Goal: Information Seeking & Learning: Find specific page/section

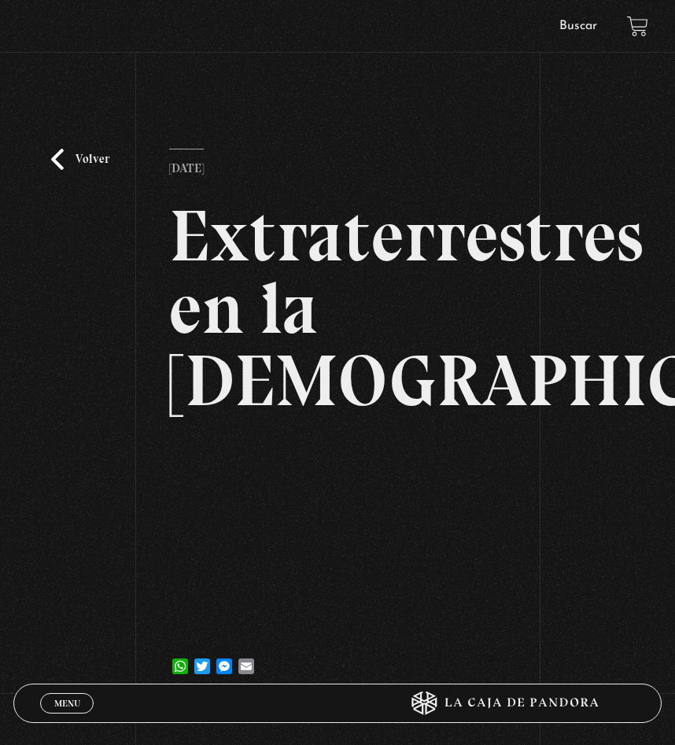
drag, startPoint x: 268, startPoint y: 352, endPoint x: 1075, endPoint y: 567, distance: 834.8
click at [674, 567] on html "ingresar al sitio Ver Video Más Información Solicitar Por favor coloque su disp…" at bounding box center [337, 511] width 675 height 1022
click at [66, 158] on link "Volver" at bounding box center [80, 159] width 58 height 21
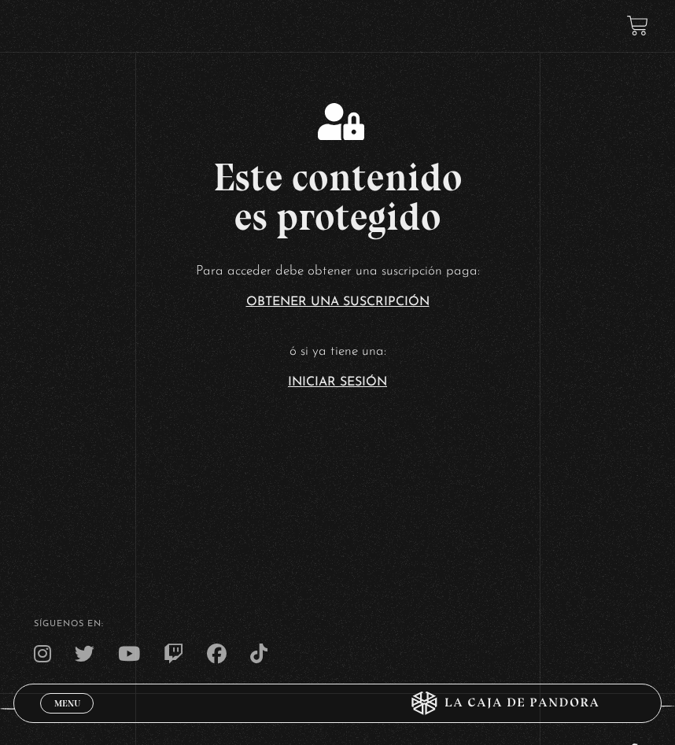
scroll to position [157, 0]
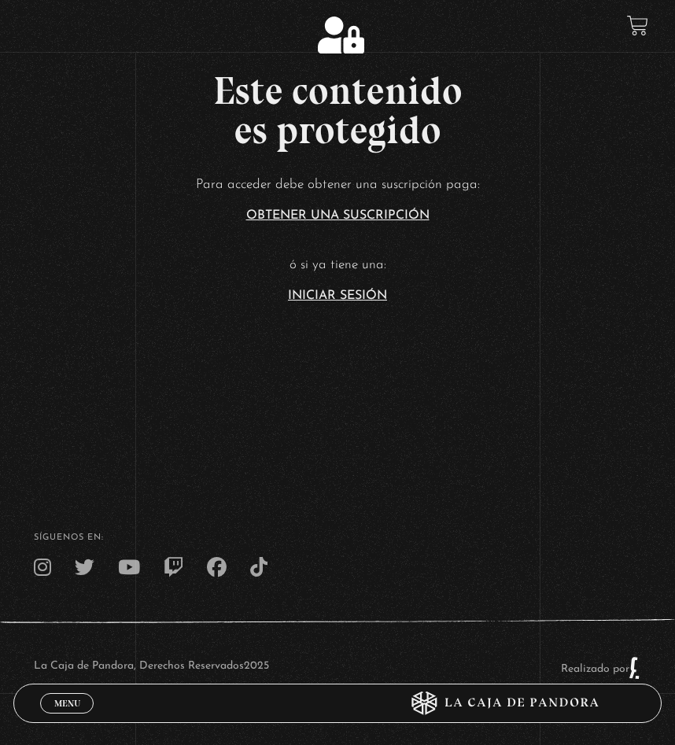
click at [349, 298] on link "Iniciar Sesión" at bounding box center [337, 296] width 99 height 13
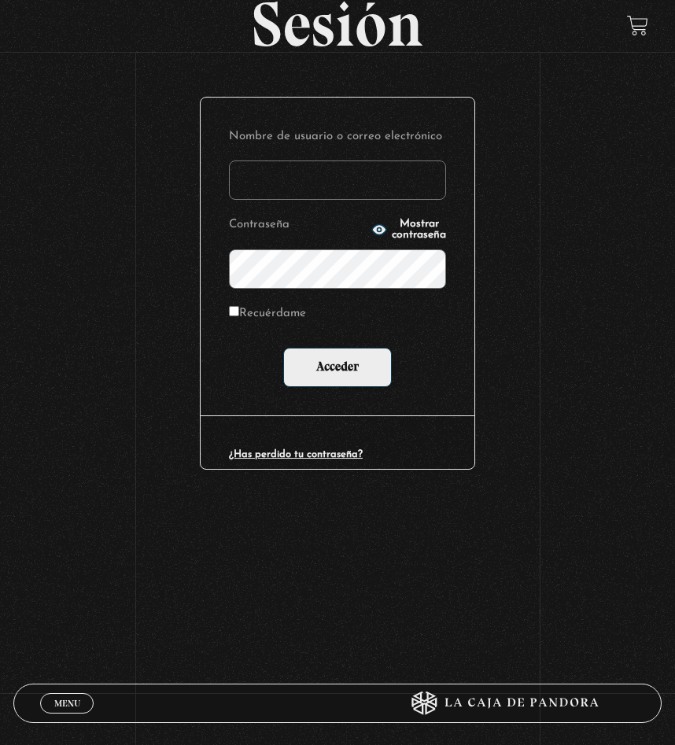
scroll to position [157, 0]
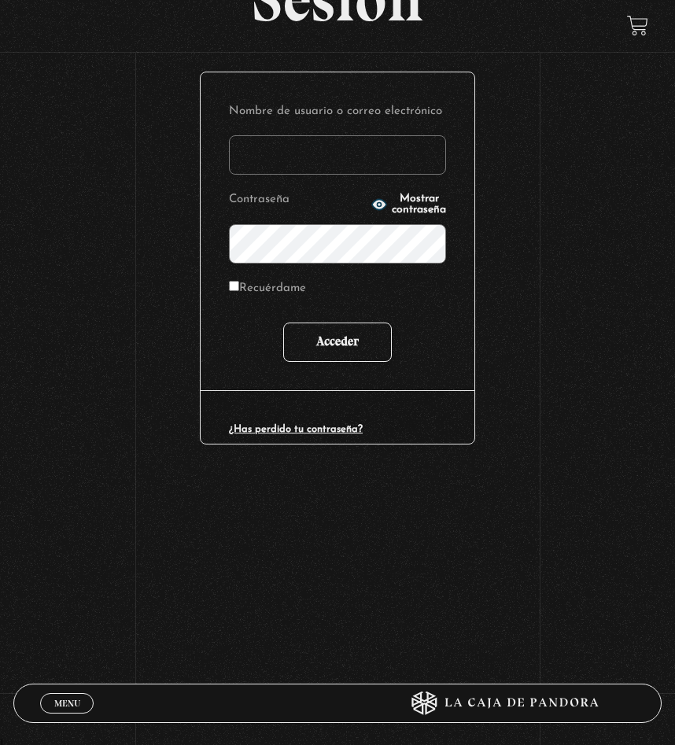
type input "delgadoyuleicy@gmail.com"
click at [346, 344] on input "Acceder" at bounding box center [337, 342] width 109 height 39
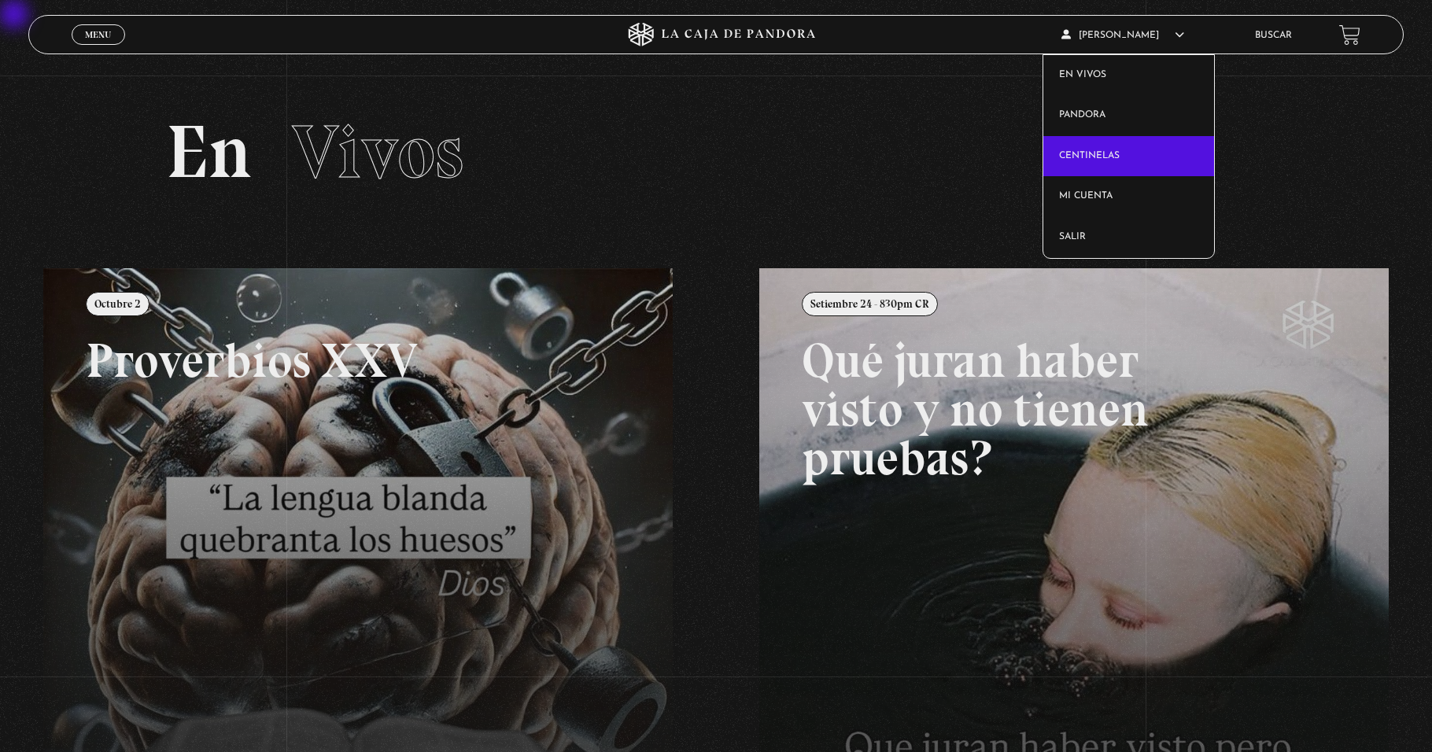
click at [674, 148] on link "Centinelas" at bounding box center [1129, 156] width 170 height 41
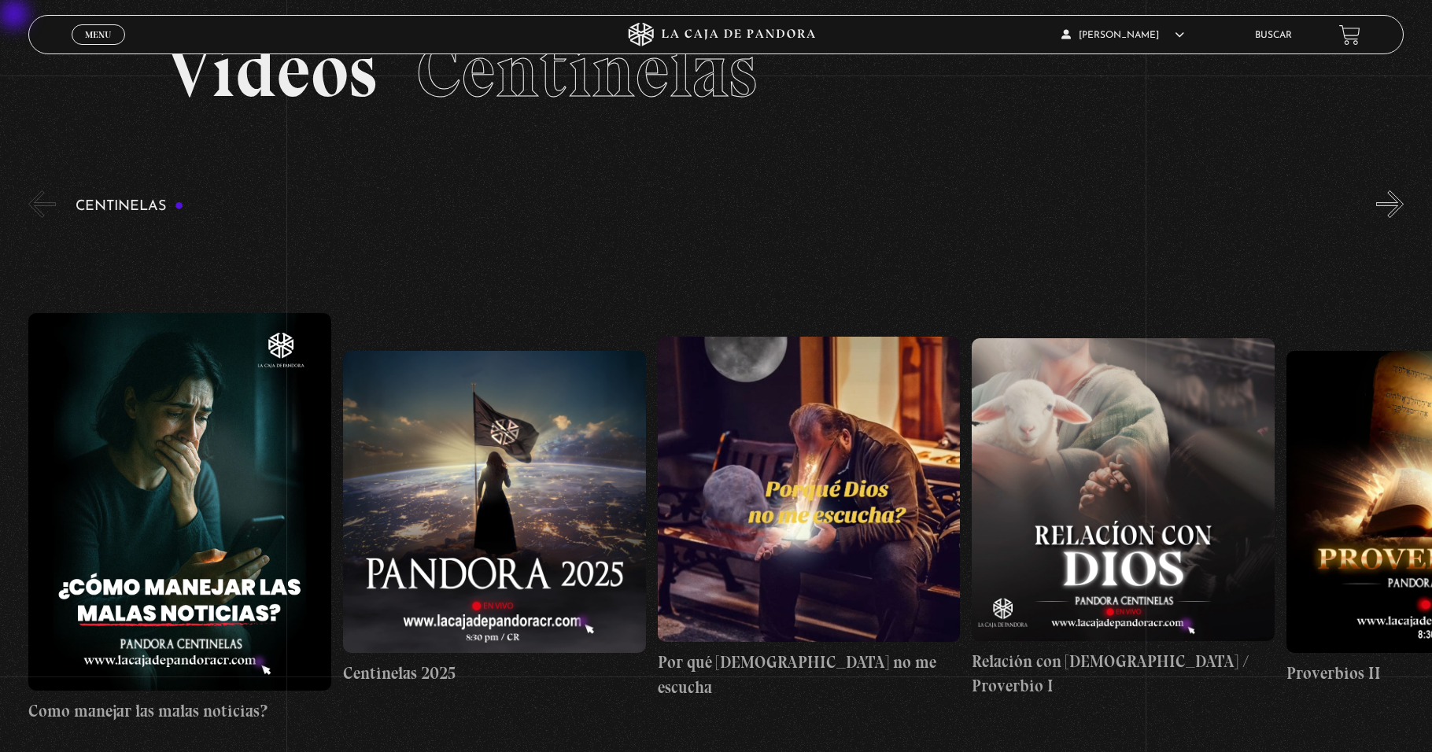
scroll to position [80, 0]
click at [674, 208] on button "»" at bounding box center [1390, 205] width 28 height 28
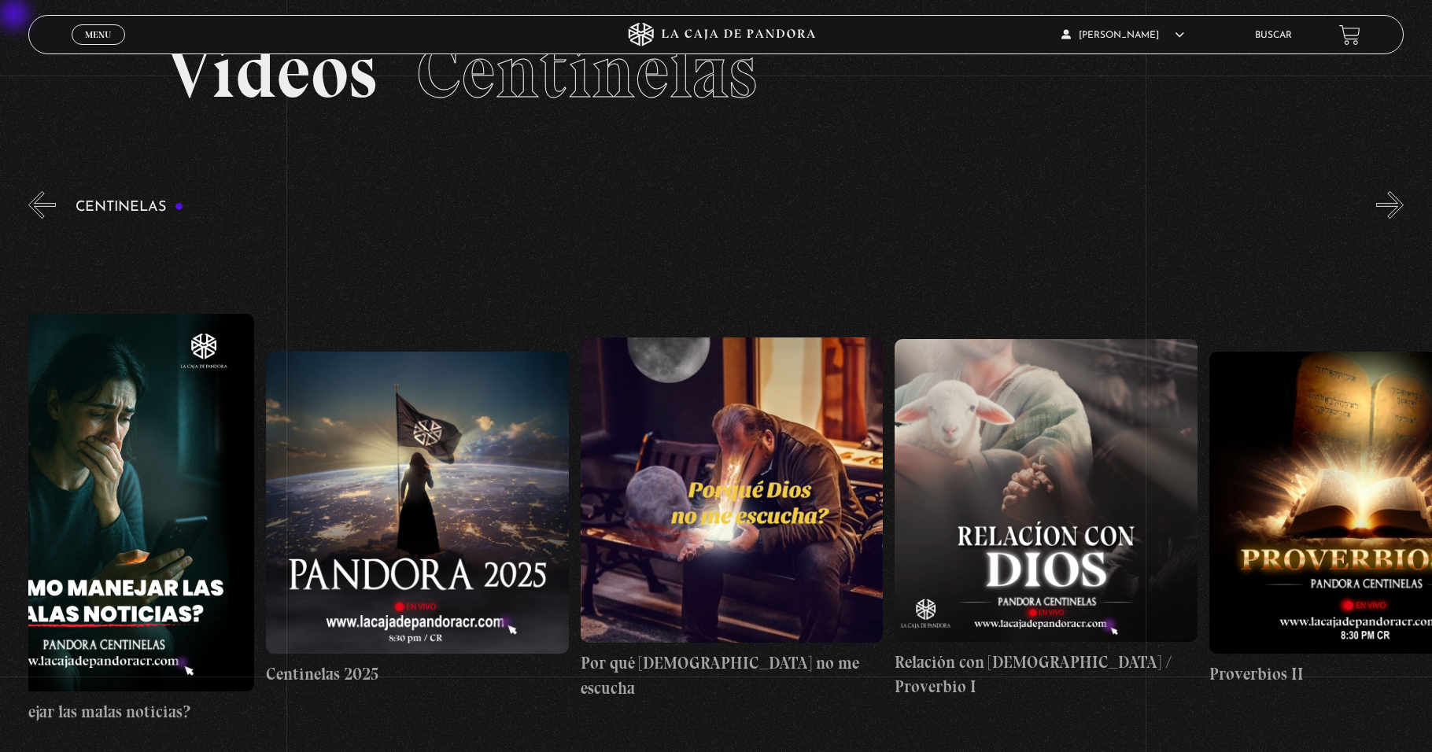
click at [674, 208] on button "»" at bounding box center [1390, 205] width 28 height 28
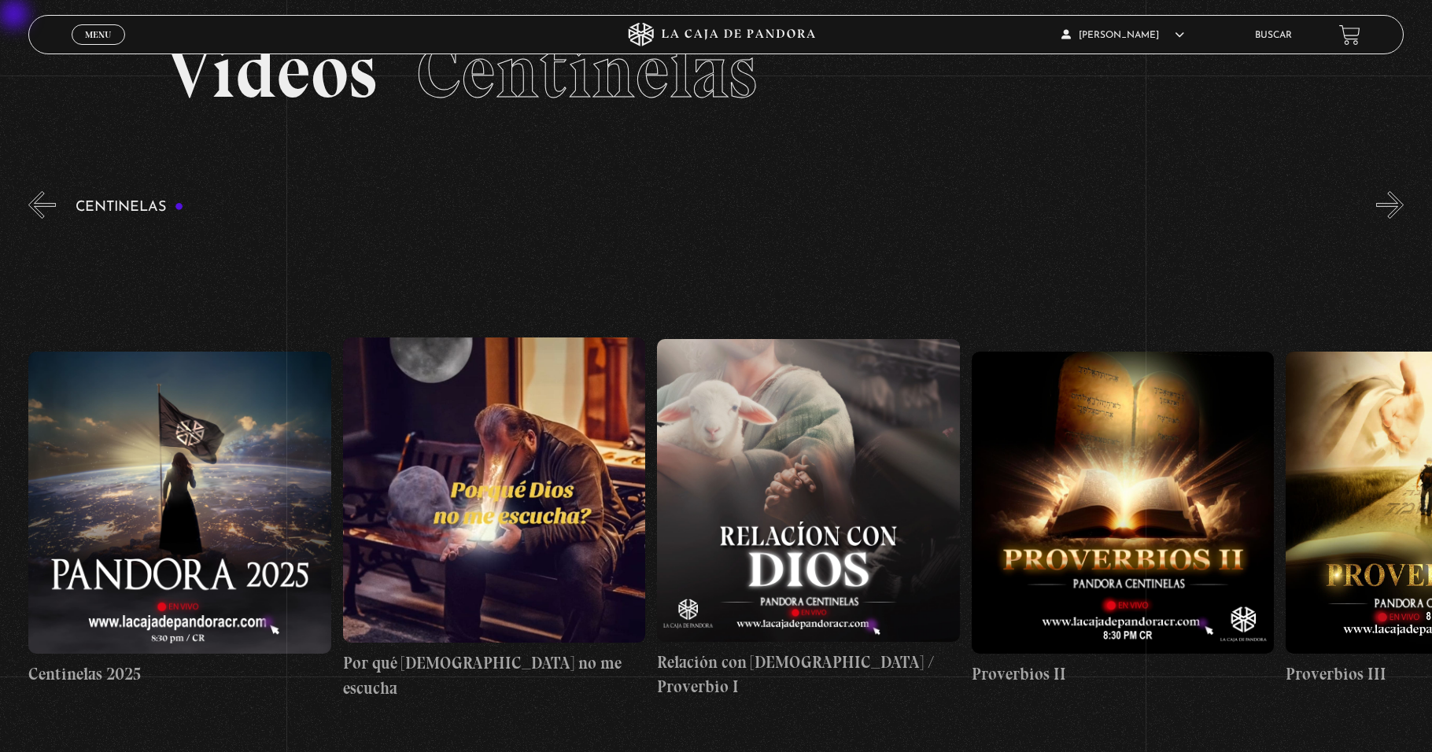
click at [674, 208] on button "»" at bounding box center [1390, 205] width 28 height 28
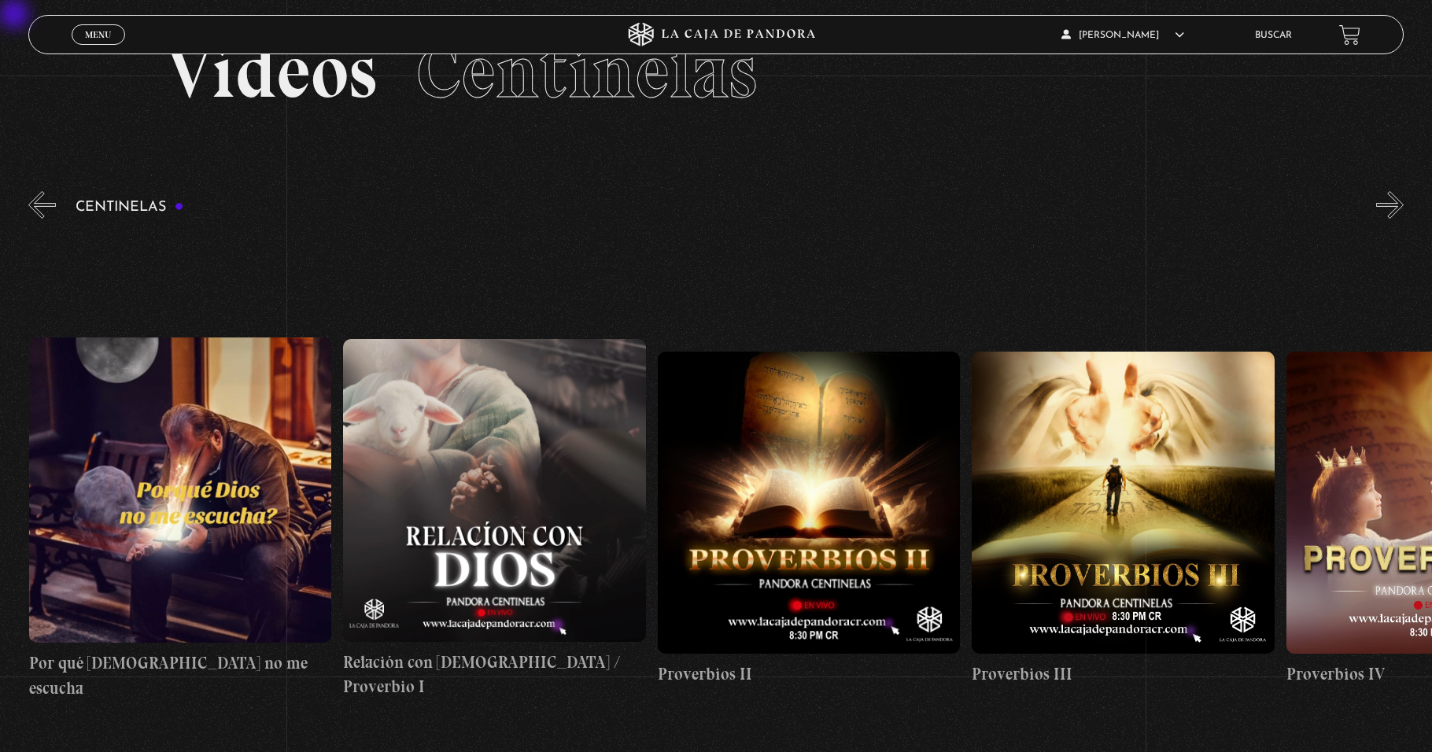
click at [674, 208] on button "»" at bounding box center [1390, 205] width 28 height 28
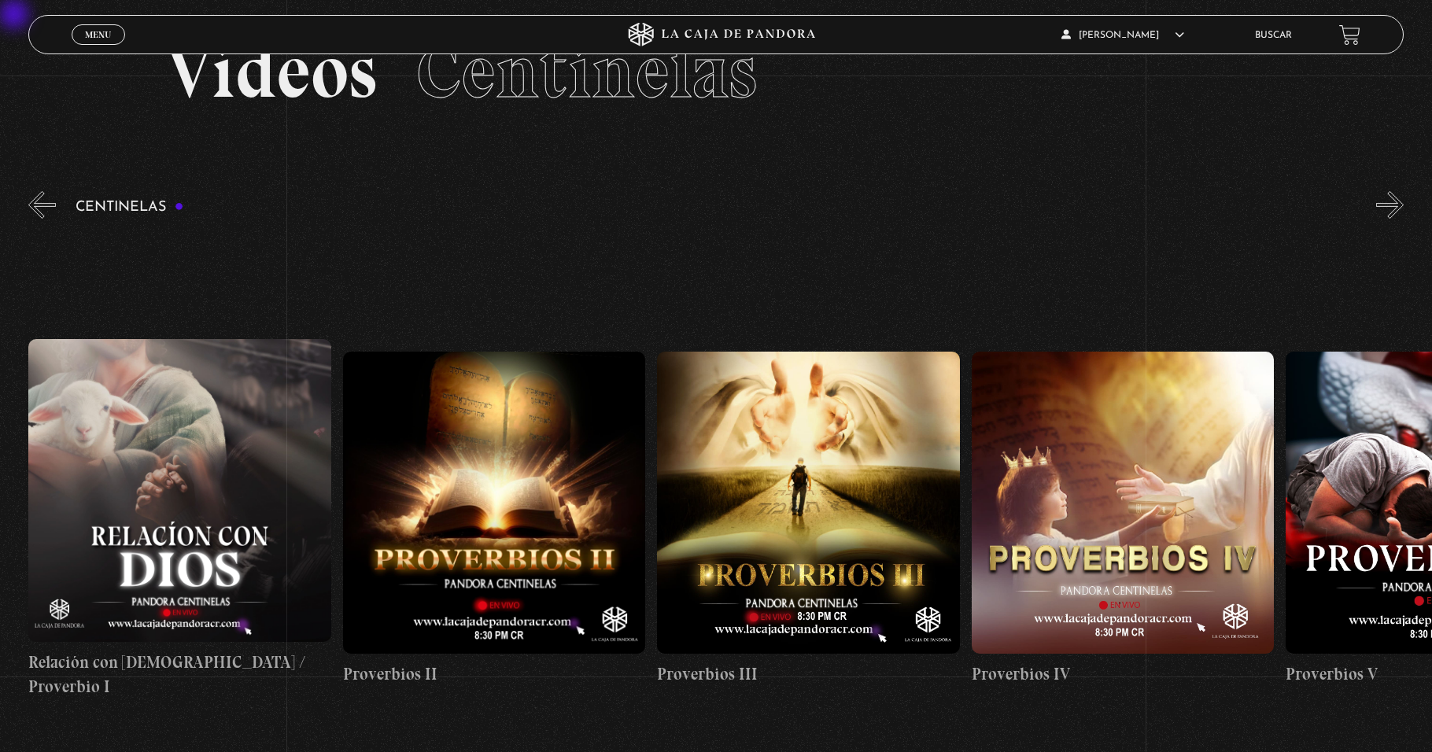
click at [674, 208] on button "»" at bounding box center [1390, 205] width 28 height 28
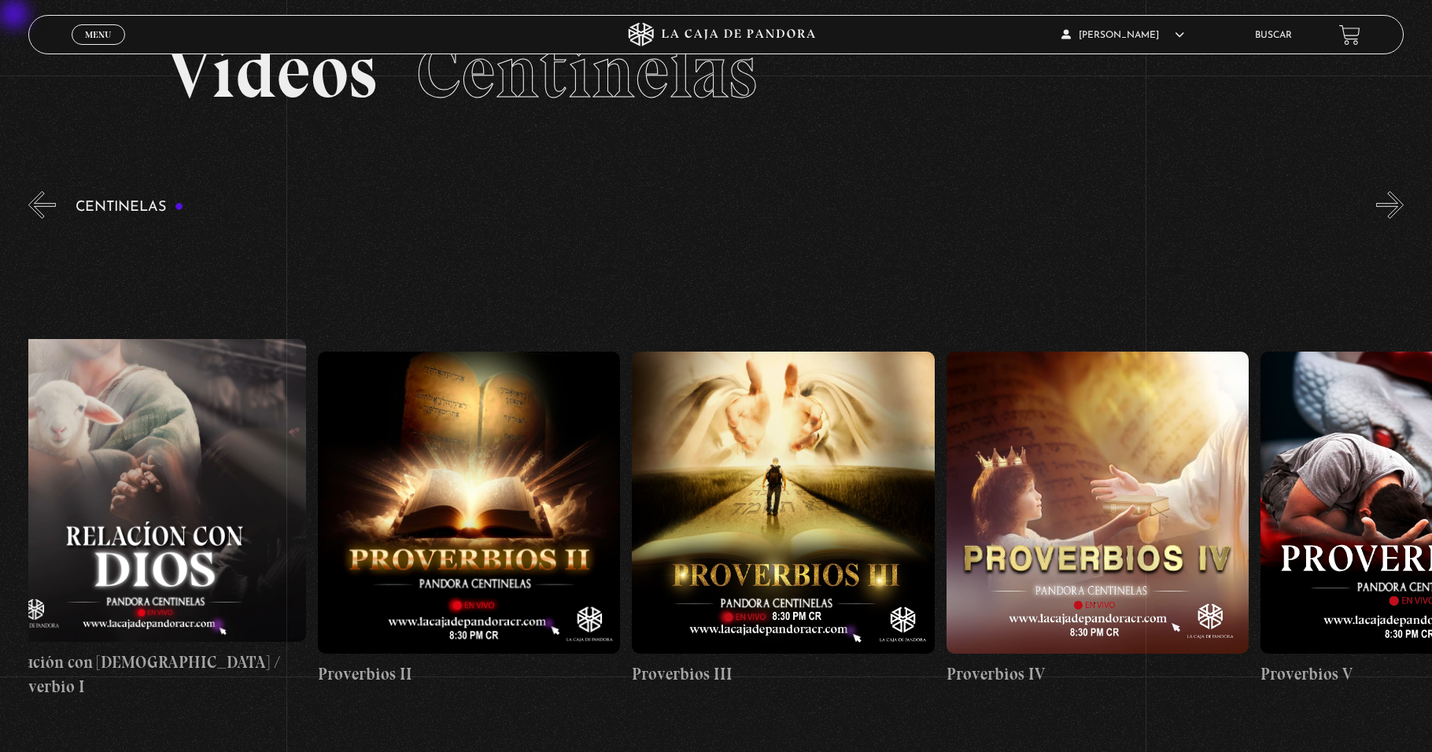
click at [674, 208] on button "»" at bounding box center [1390, 205] width 28 height 28
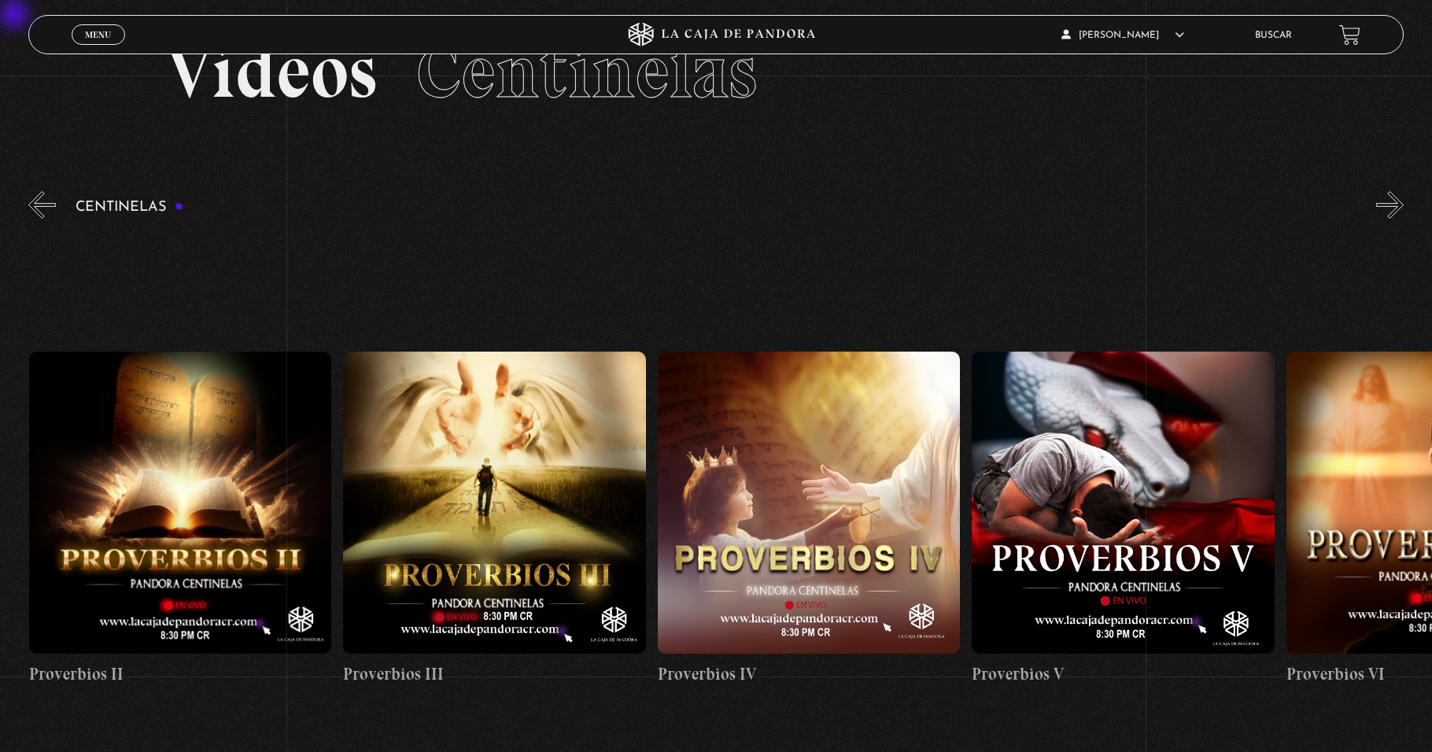
click at [674, 208] on button "»" at bounding box center [1390, 205] width 28 height 28
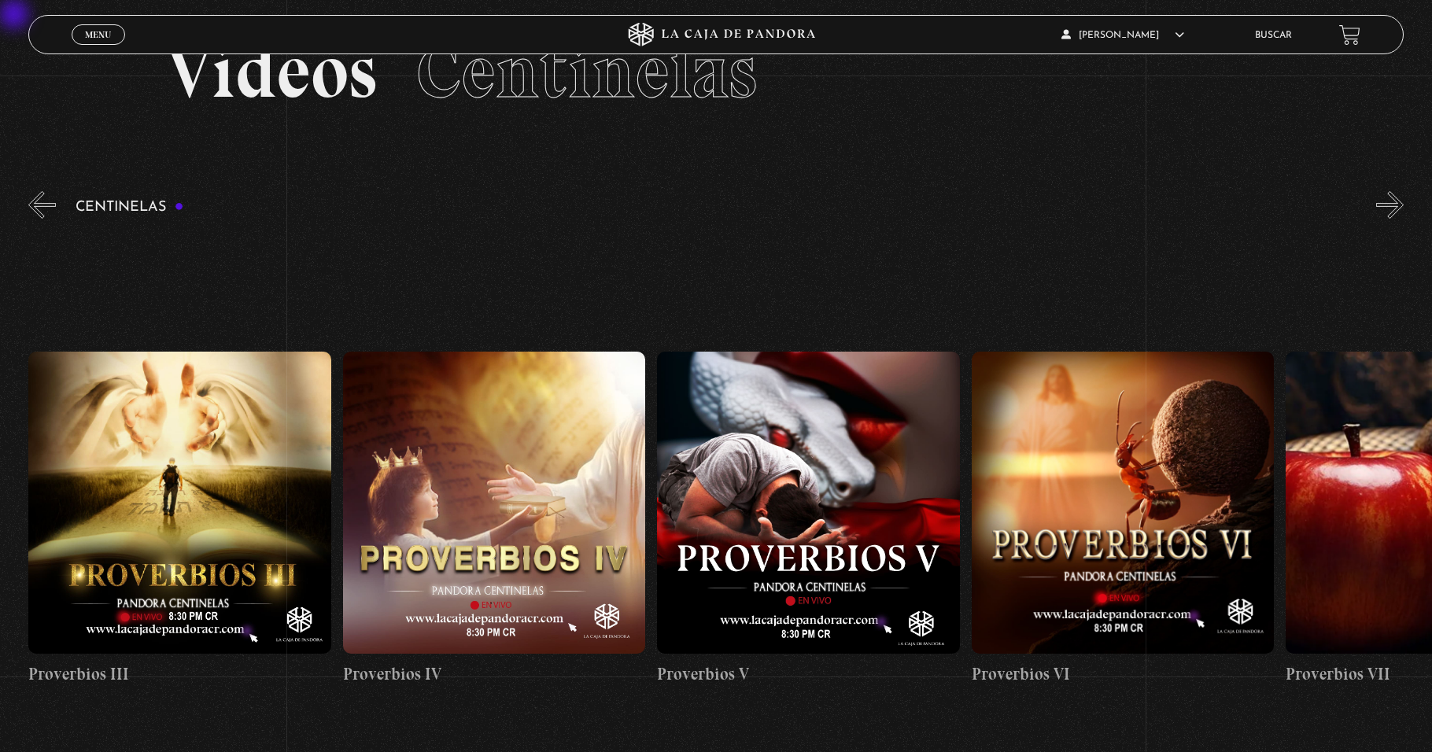
click at [674, 208] on button "»" at bounding box center [1390, 205] width 28 height 28
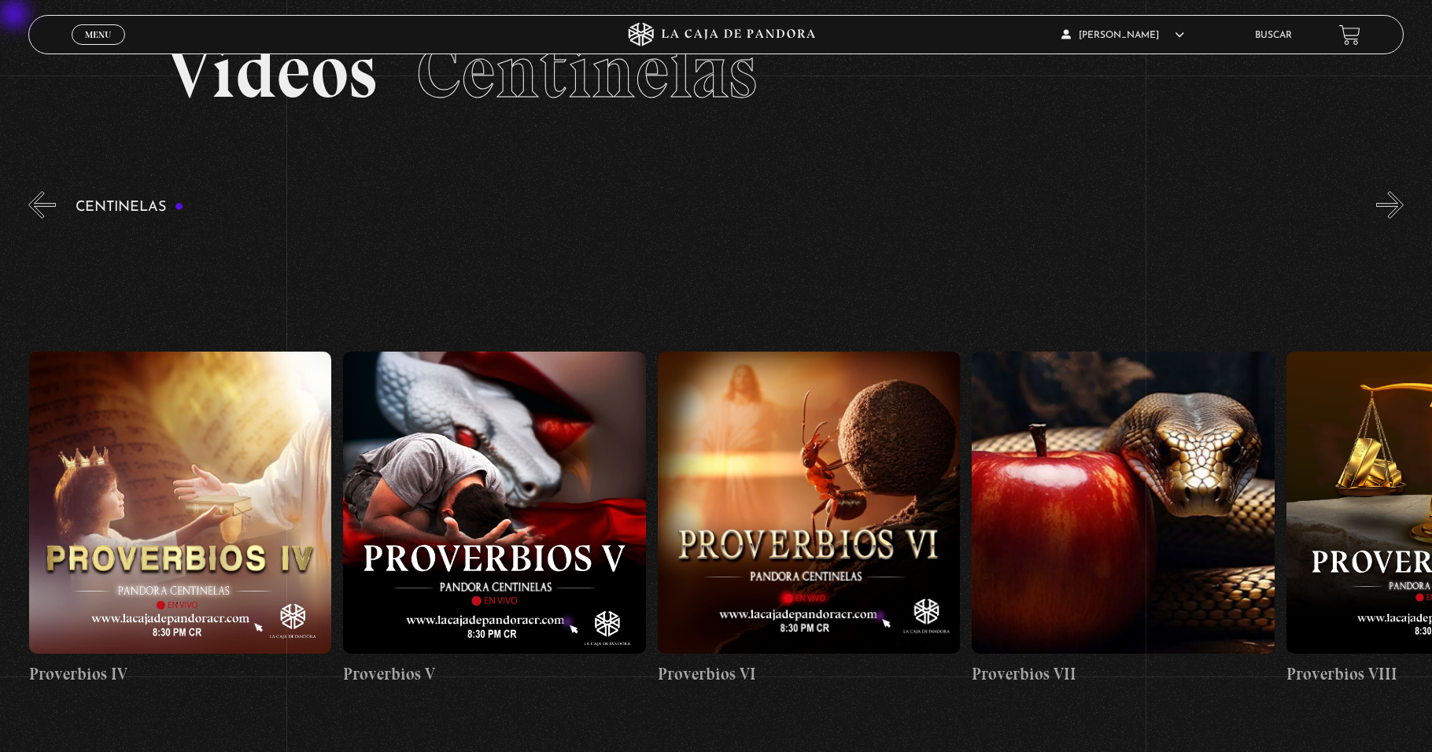
click at [674, 208] on button "»" at bounding box center [1390, 205] width 28 height 28
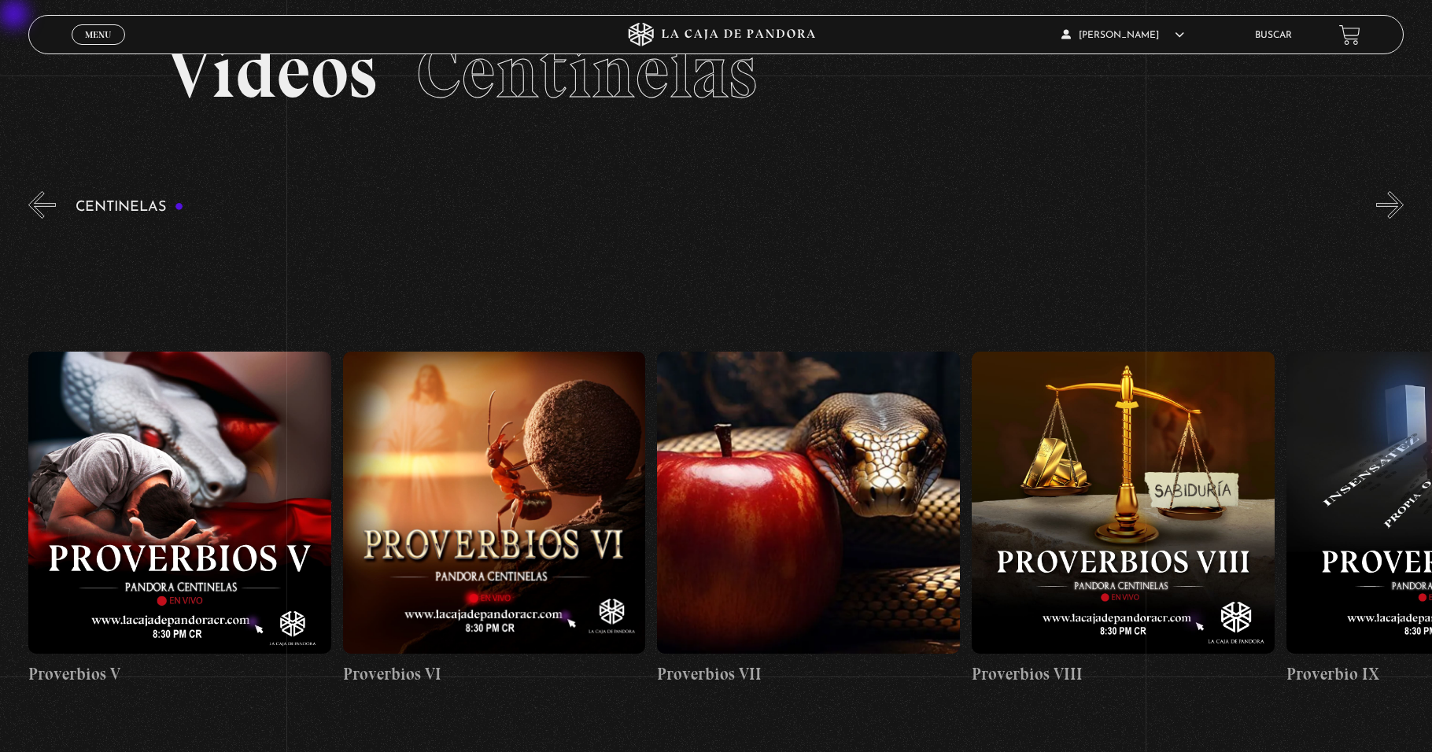
click at [674, 208] on button "»" at bounding box center [1390, 205] width 28 height 28
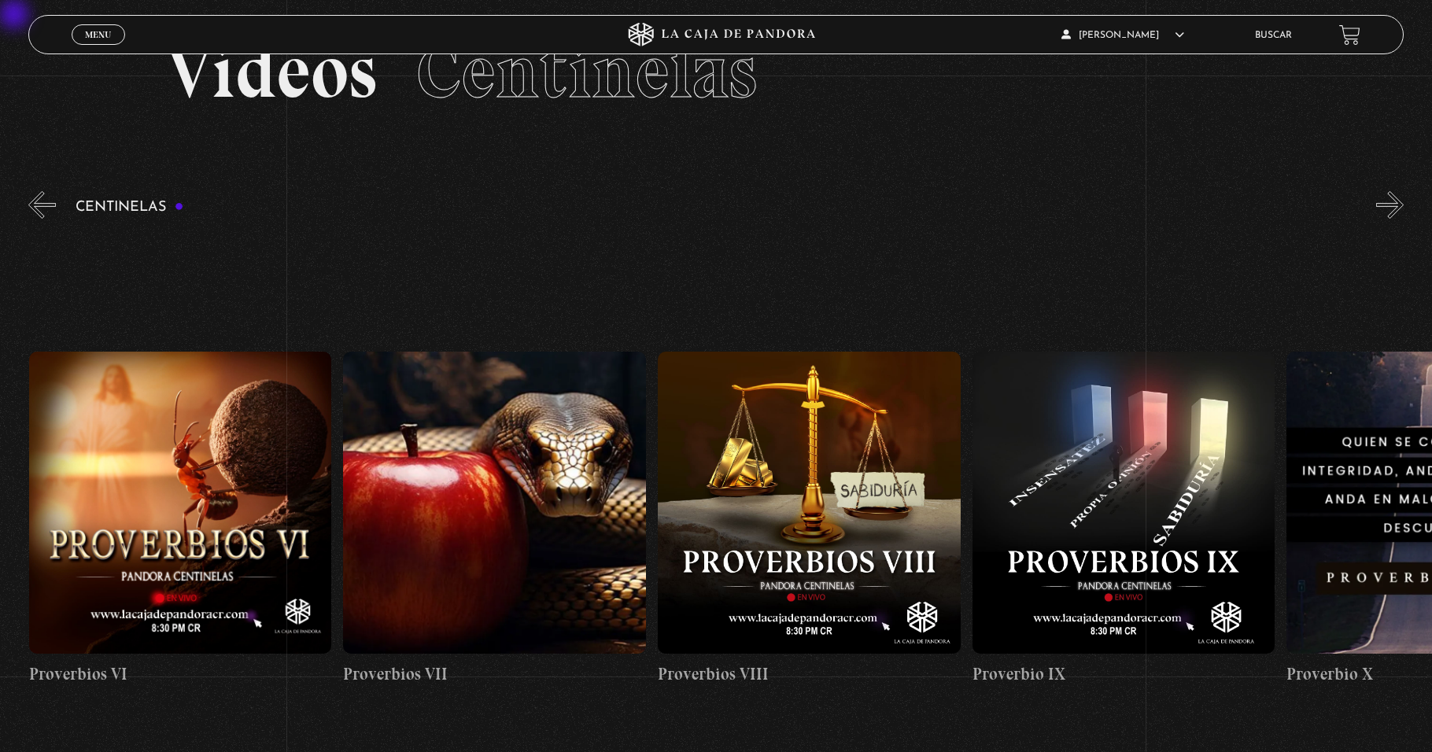
click at [674, 208] on button "»" at bounding box center [1390, 205] width 28 height 28
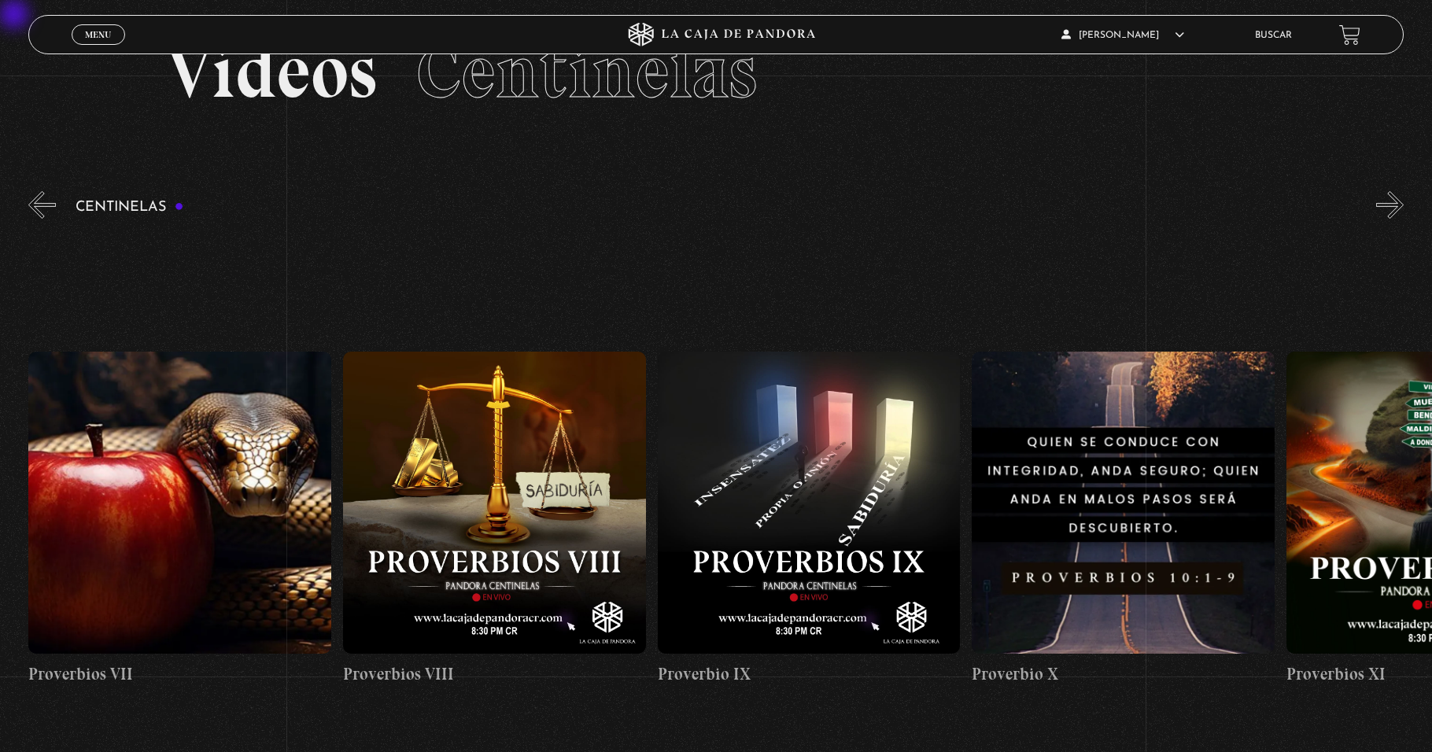
click at [674, 208] on button "»" at bounding box center [1390, 205] width 28 height 28
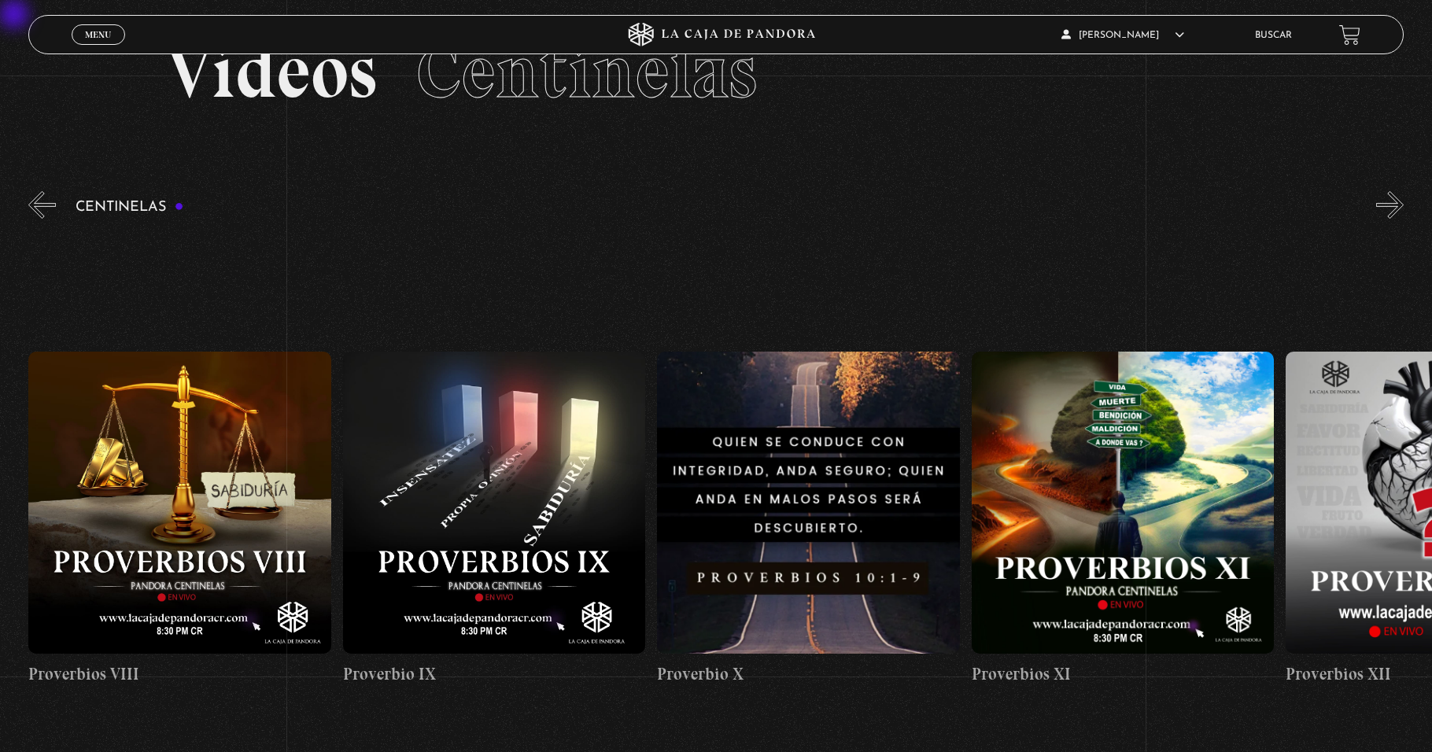
click at [674, 208] on button "»" at bounding box center [1390, 205] width 28 height 28
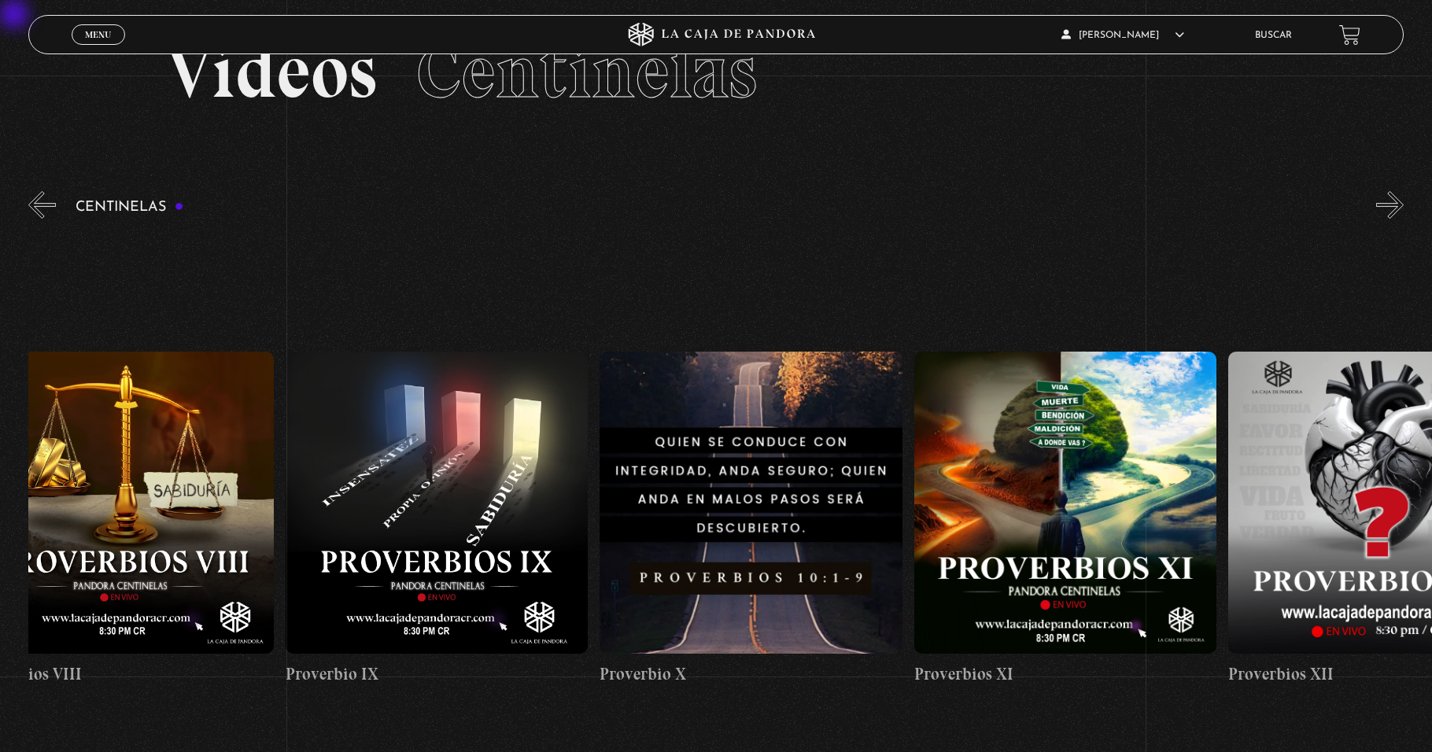
click at [674, 208] on button "»" at bounding box center [1390, 205] width 28 height 28
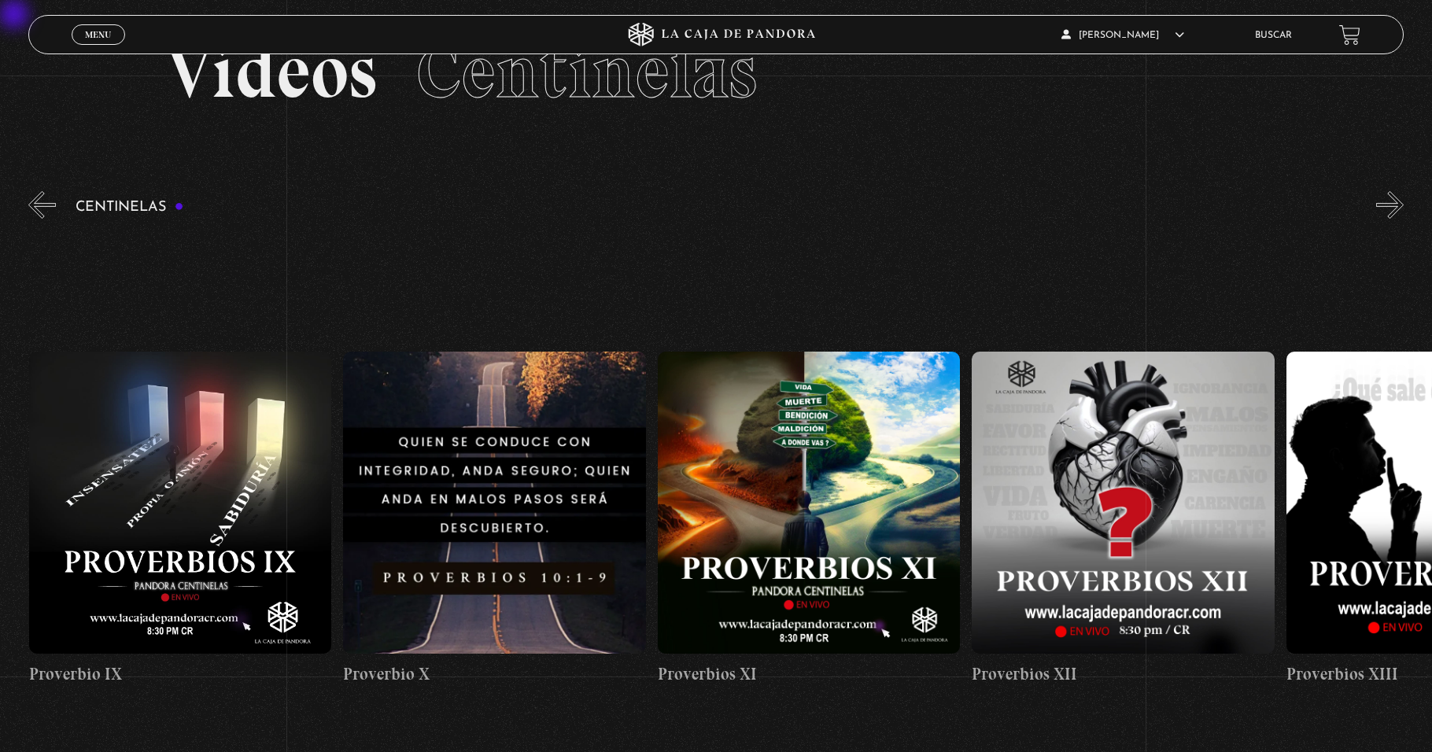
click at [674, 208] on button "»" at bounding box center [1390, 205] width 28 height 28
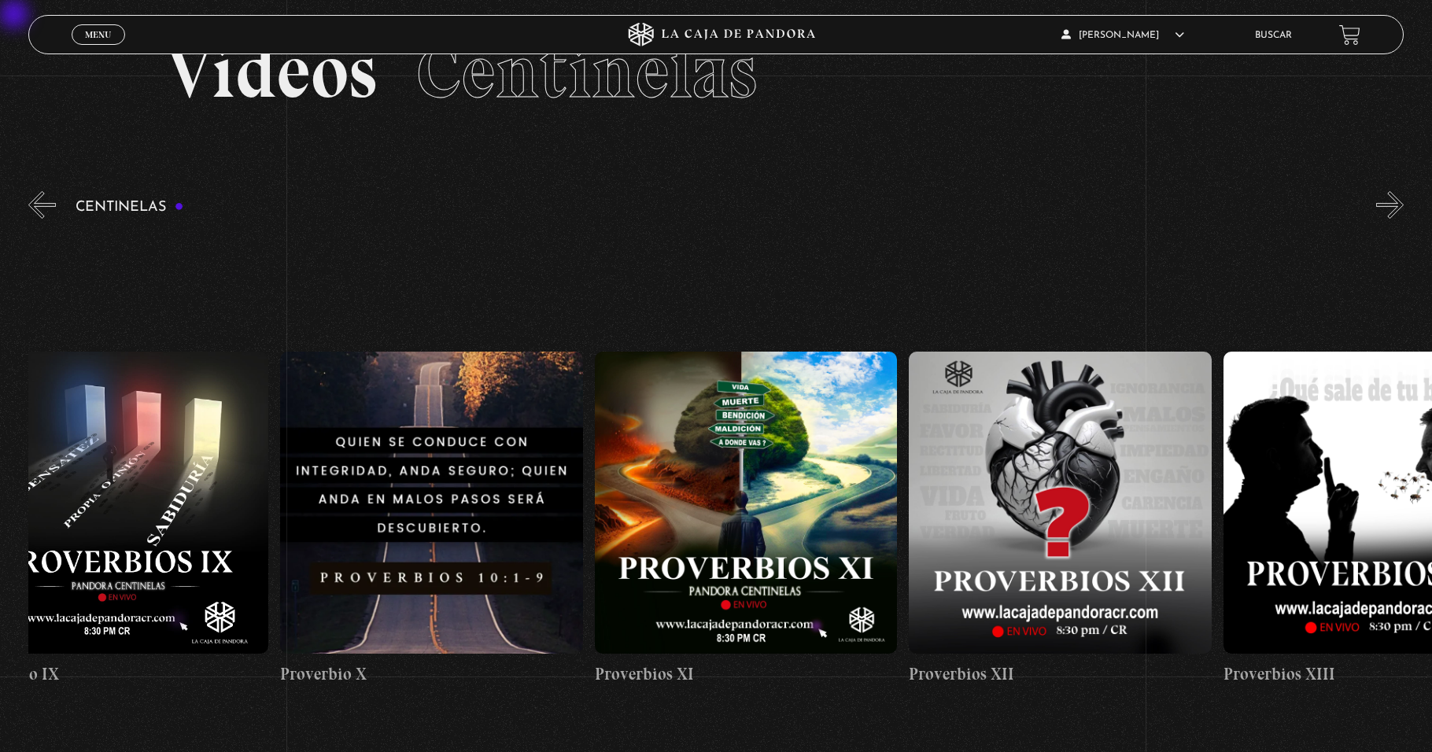
click at [674, 208] on button "»" at bounding box center [1390, 205] width 28 height 28
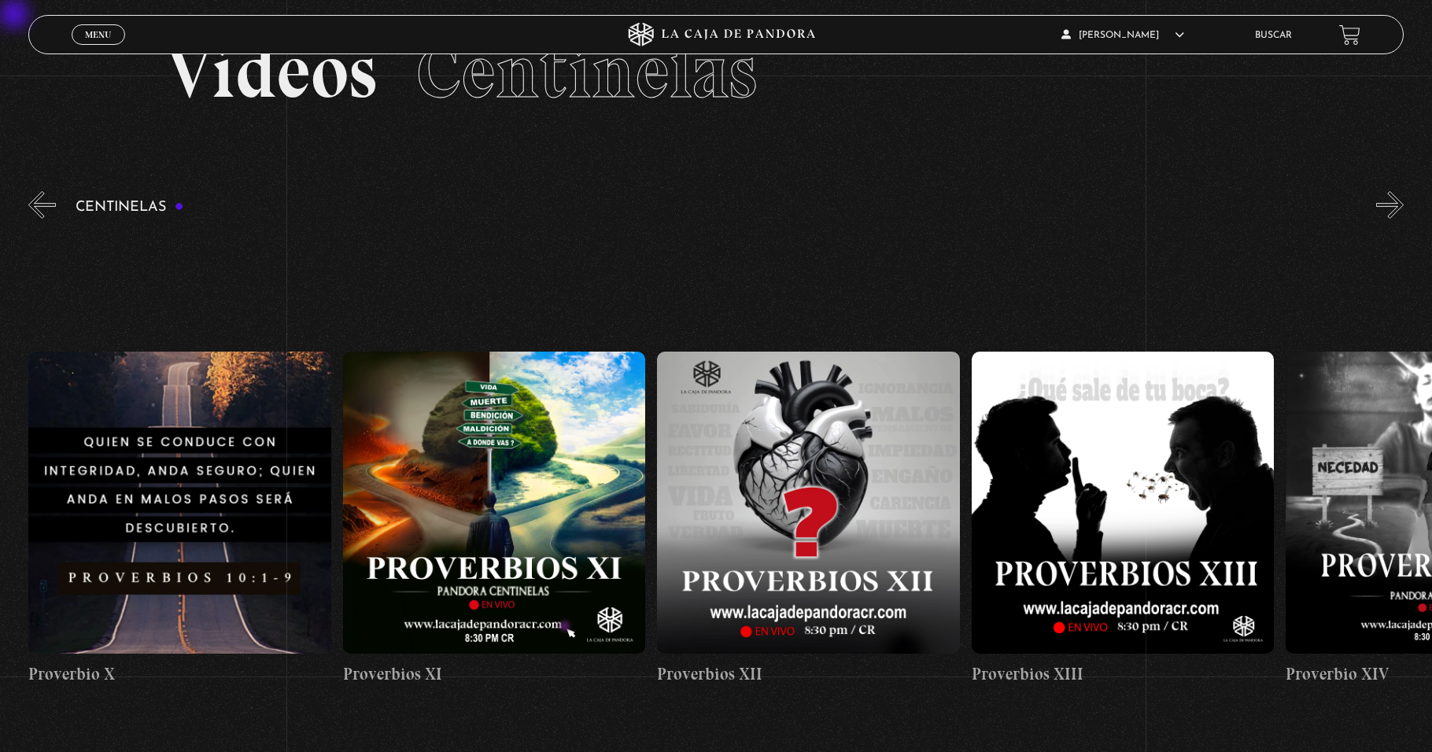
click at [674, 208] on button "»" at bounding box center [1390, 205] width 28 height 28
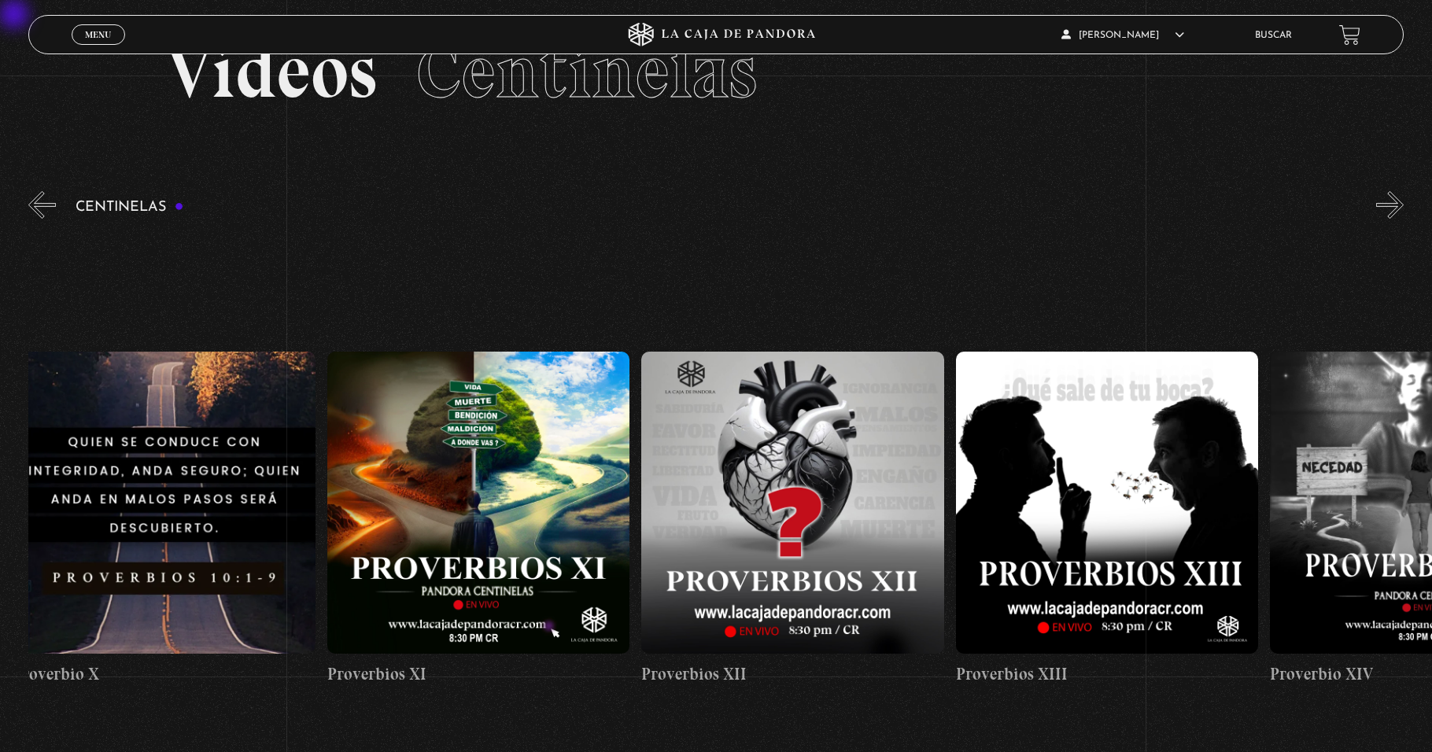
click at [674, 208] on button "»" at bounding box center [1390, 205] width 28 height 28
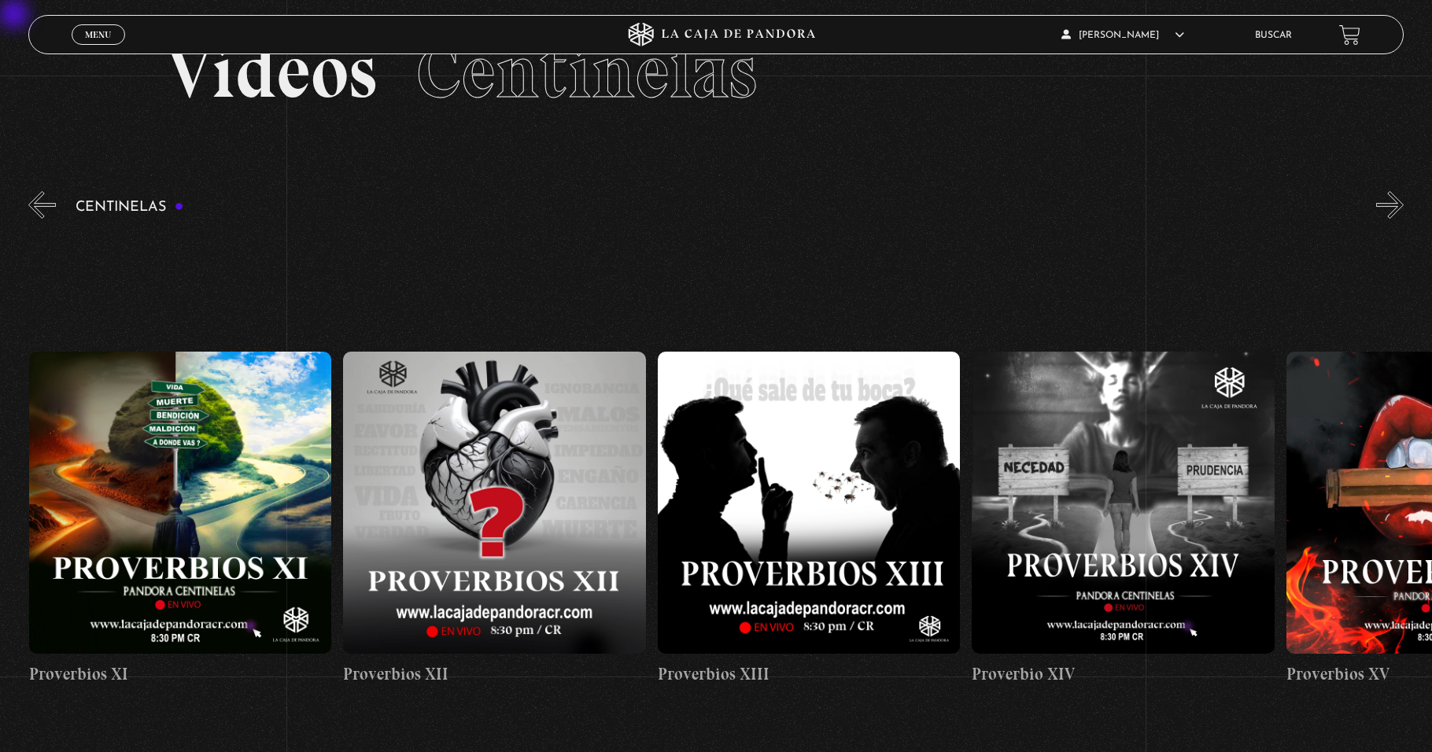
click at [674, 208] on button "»" at bounding box center [1390, 205] width 28 height 28
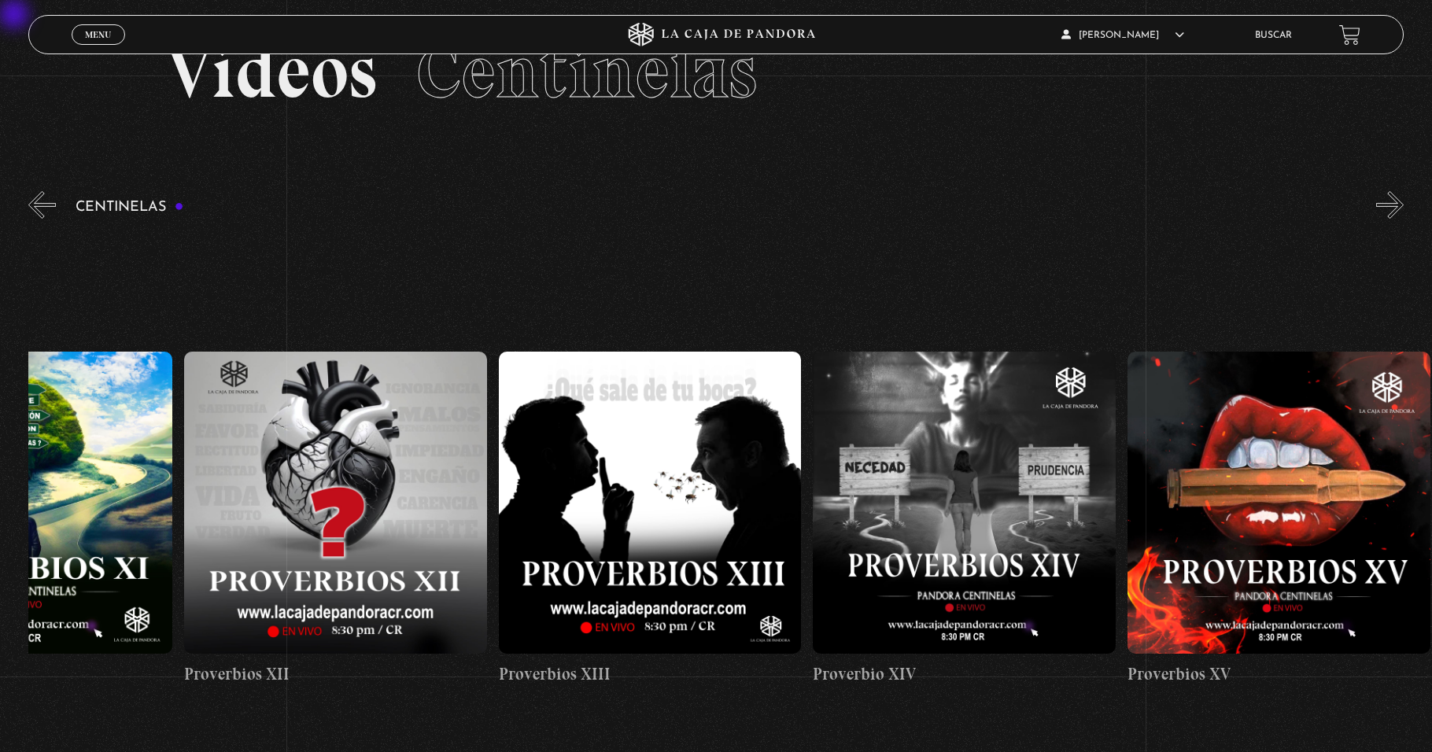
click at [674, 208] on button "»" at bounding box center [1390, 205] width 28 height 28
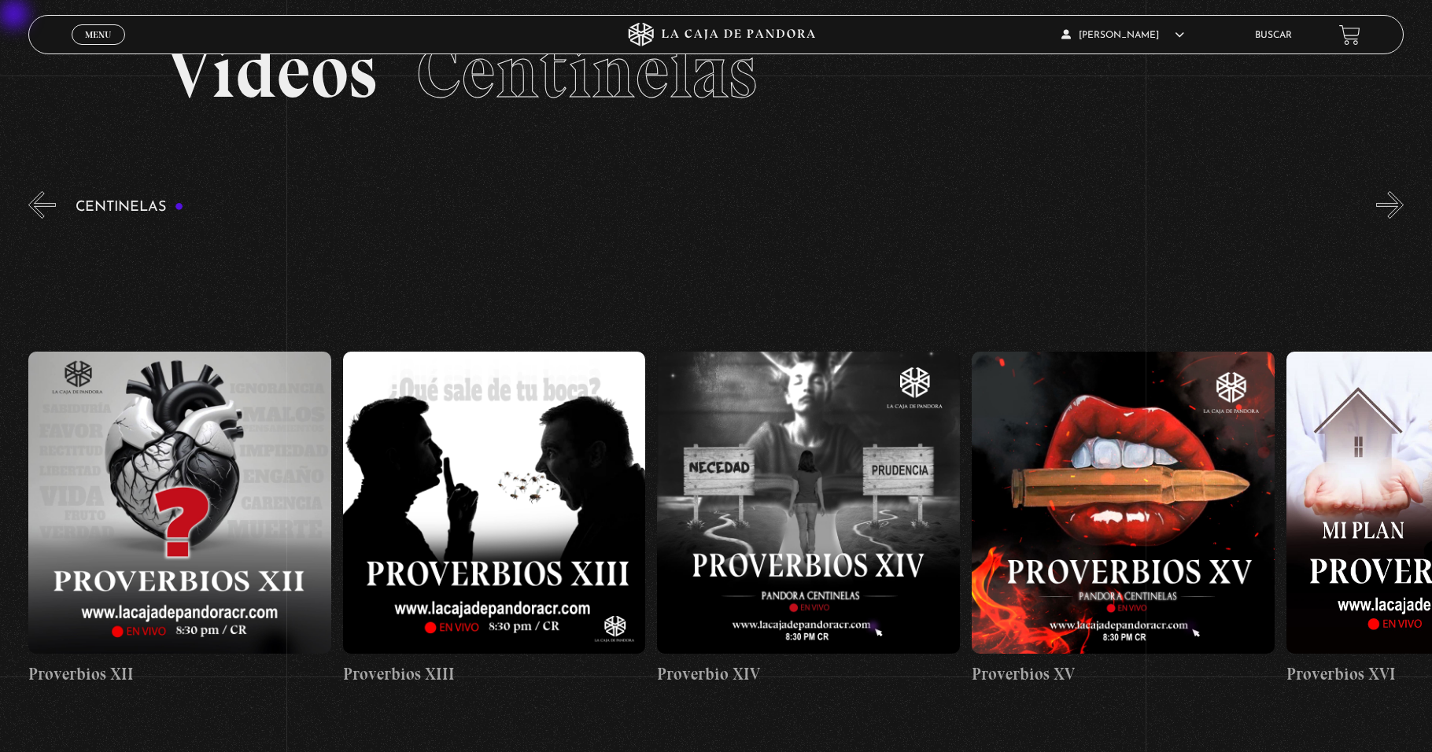
click at [674, 208] on button "»" at bounding box center [1390, 205] width 28 height 28
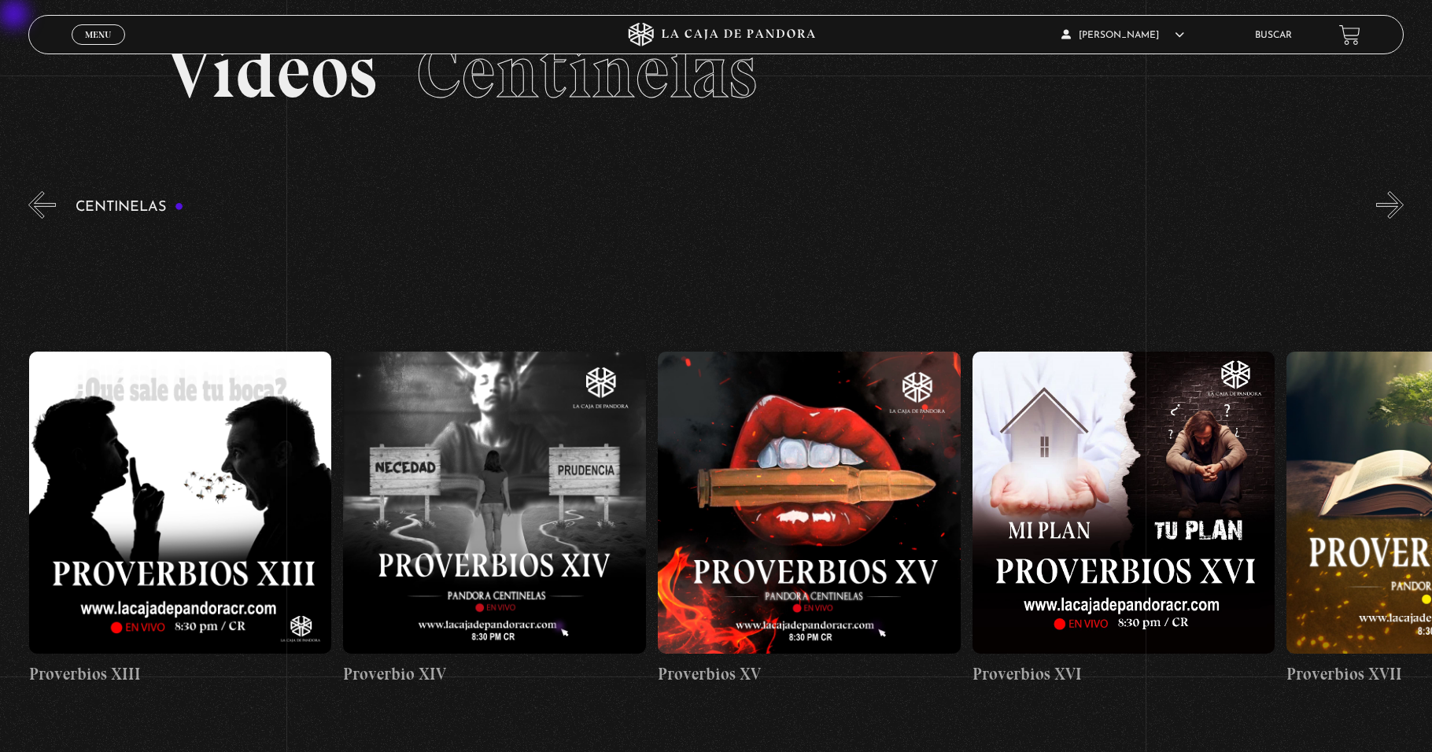
click at [674, 208] on button "»" at bounding box center [1390, 205] width 28 height 28
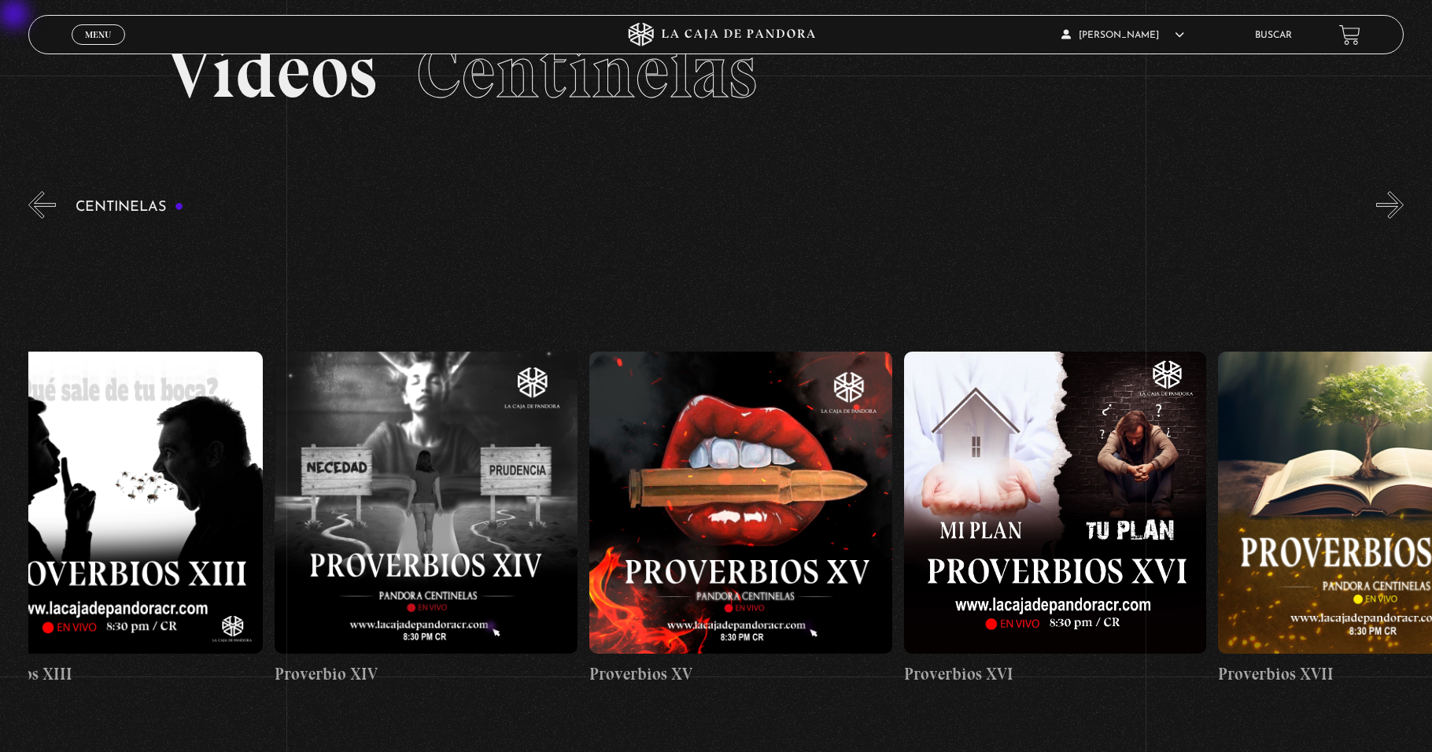
click at [674, 208] on button "»" at bounding box center [1390, 205] width 28 height 28
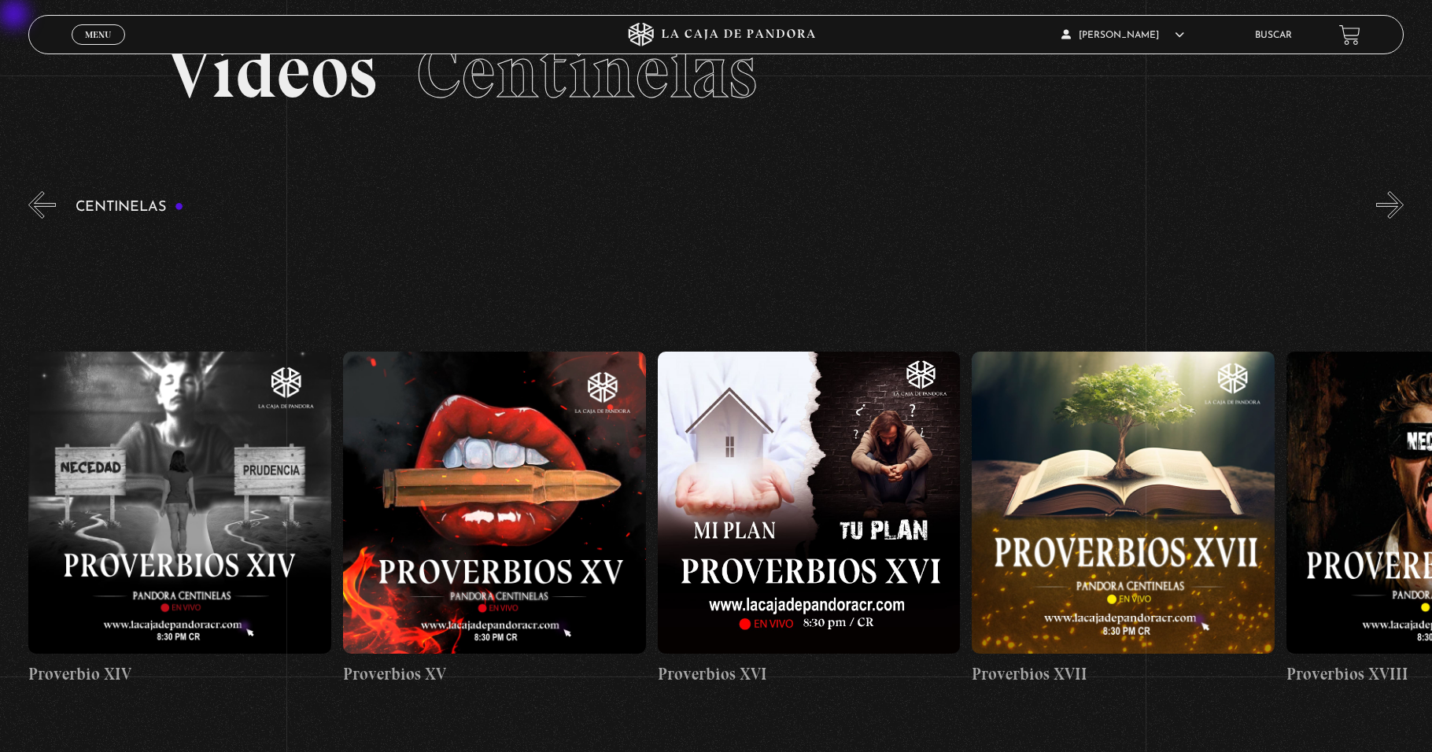
click at [674, 208] on button "»" at bounding box center [1390, 205] width 28 height 28
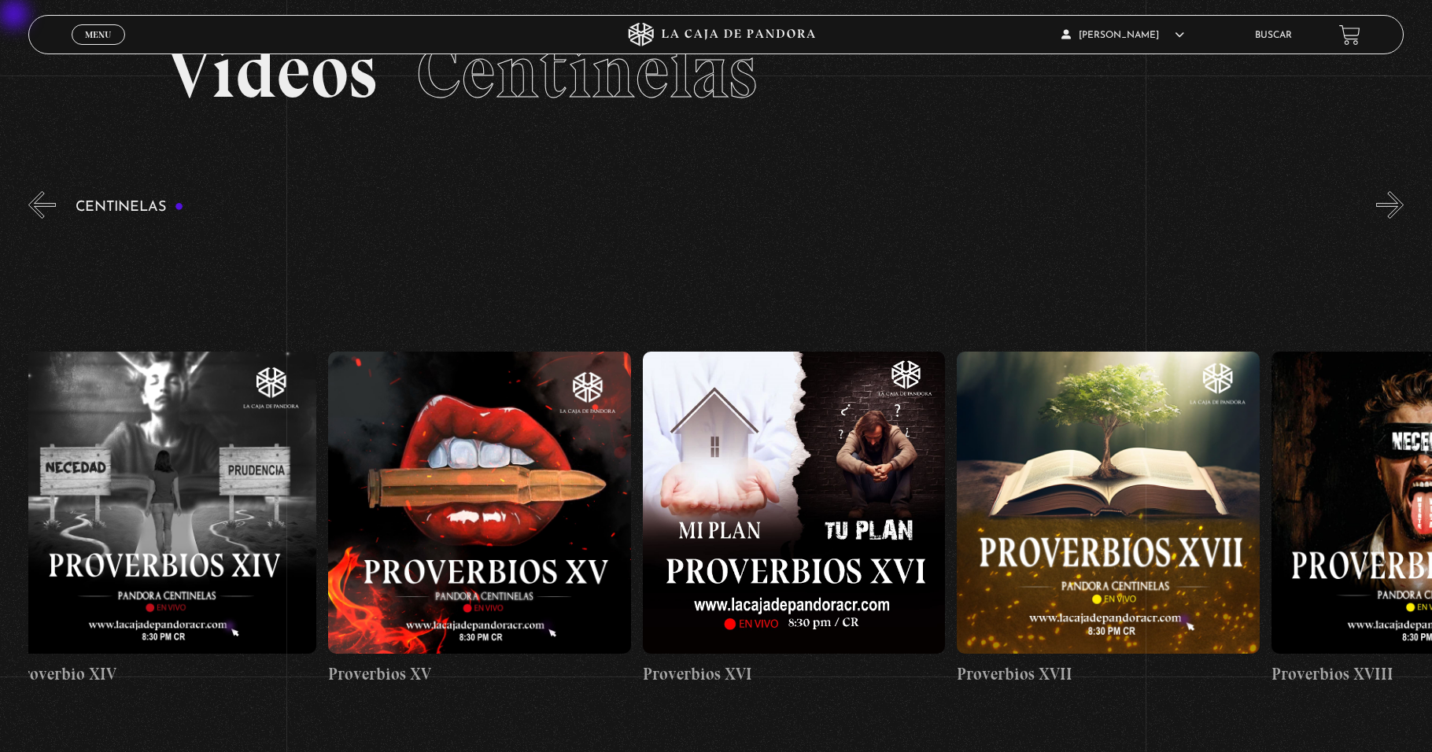
click at [674, 208] on button "»" at bounding box center [1390, 205] width 28 height 28
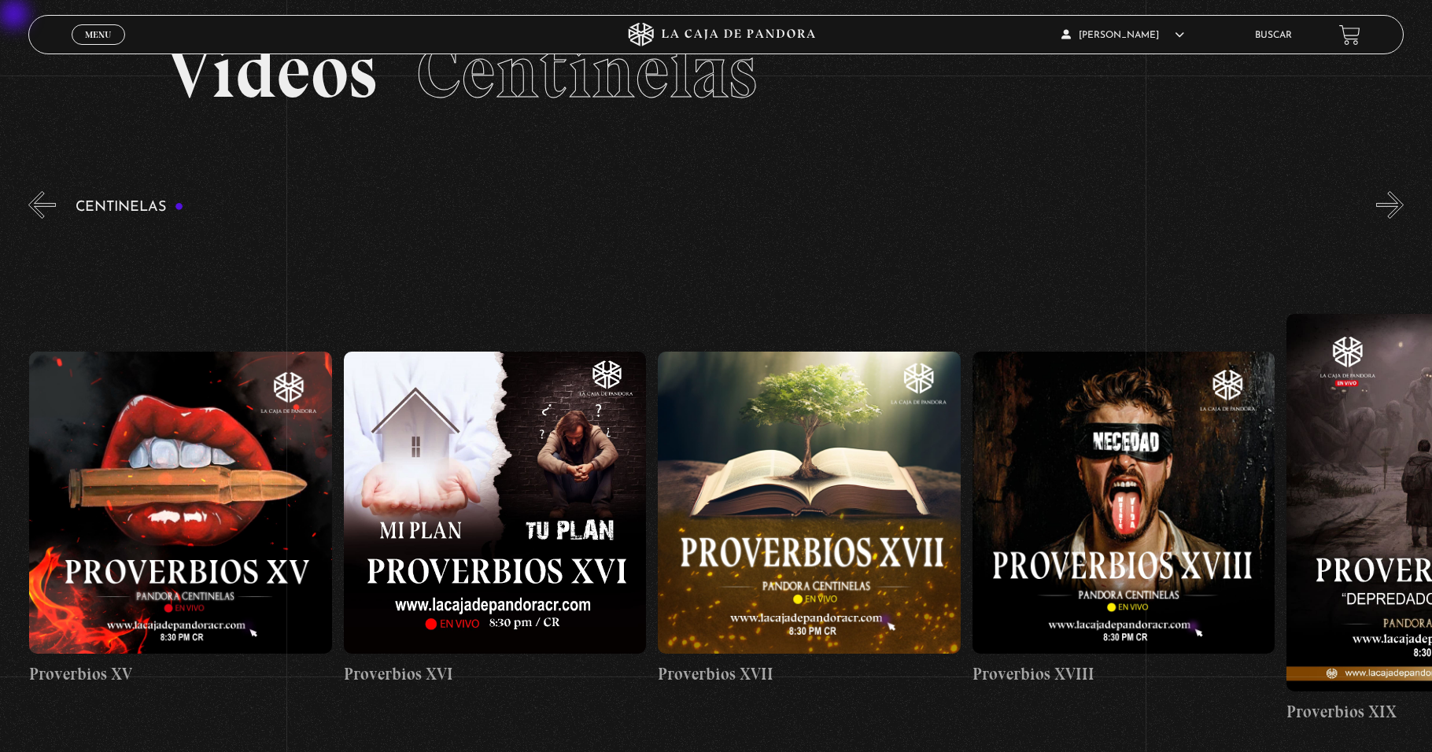
click at [674, 208] on button "»" at bounding box center [1390, 205] width 28 height 28
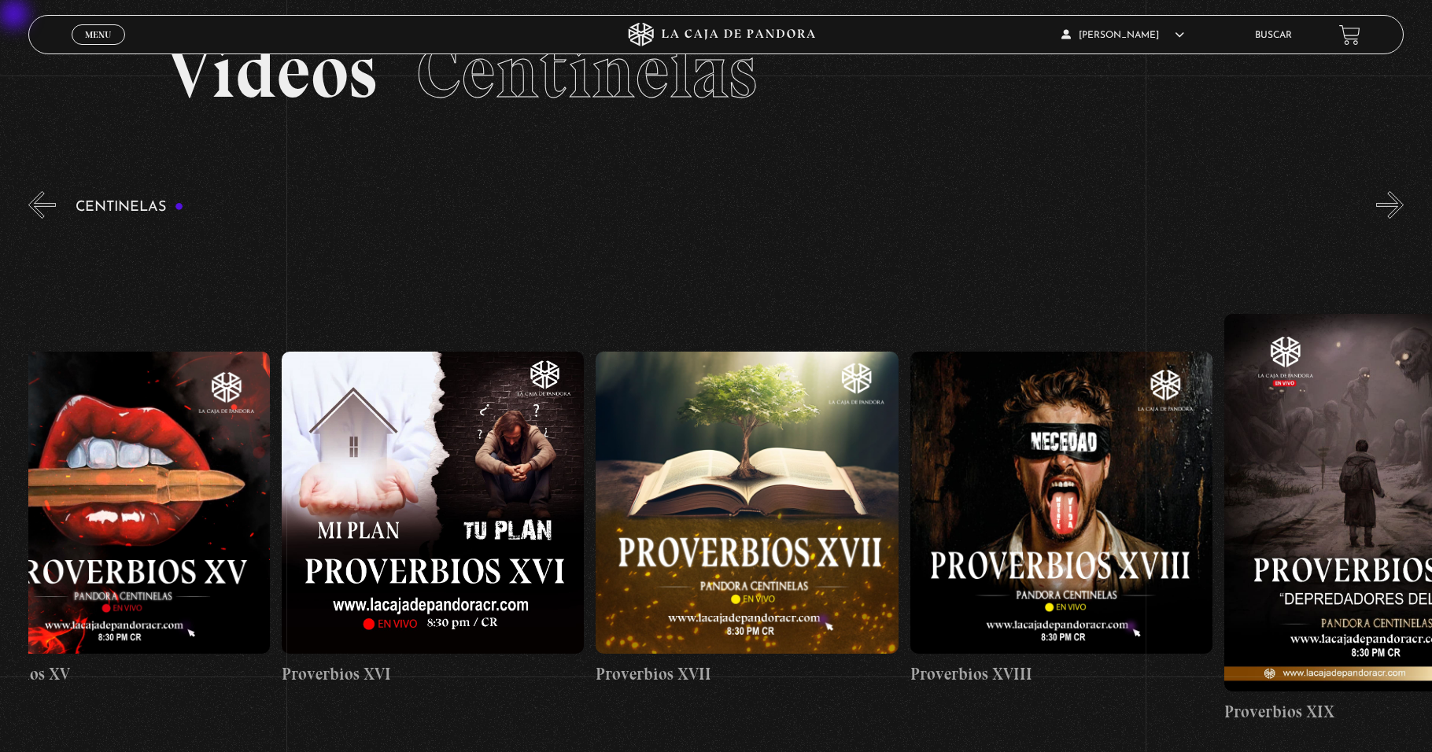
click at [674, 208] on button "»" at bounding box center [1390, 205] width 28 height 28
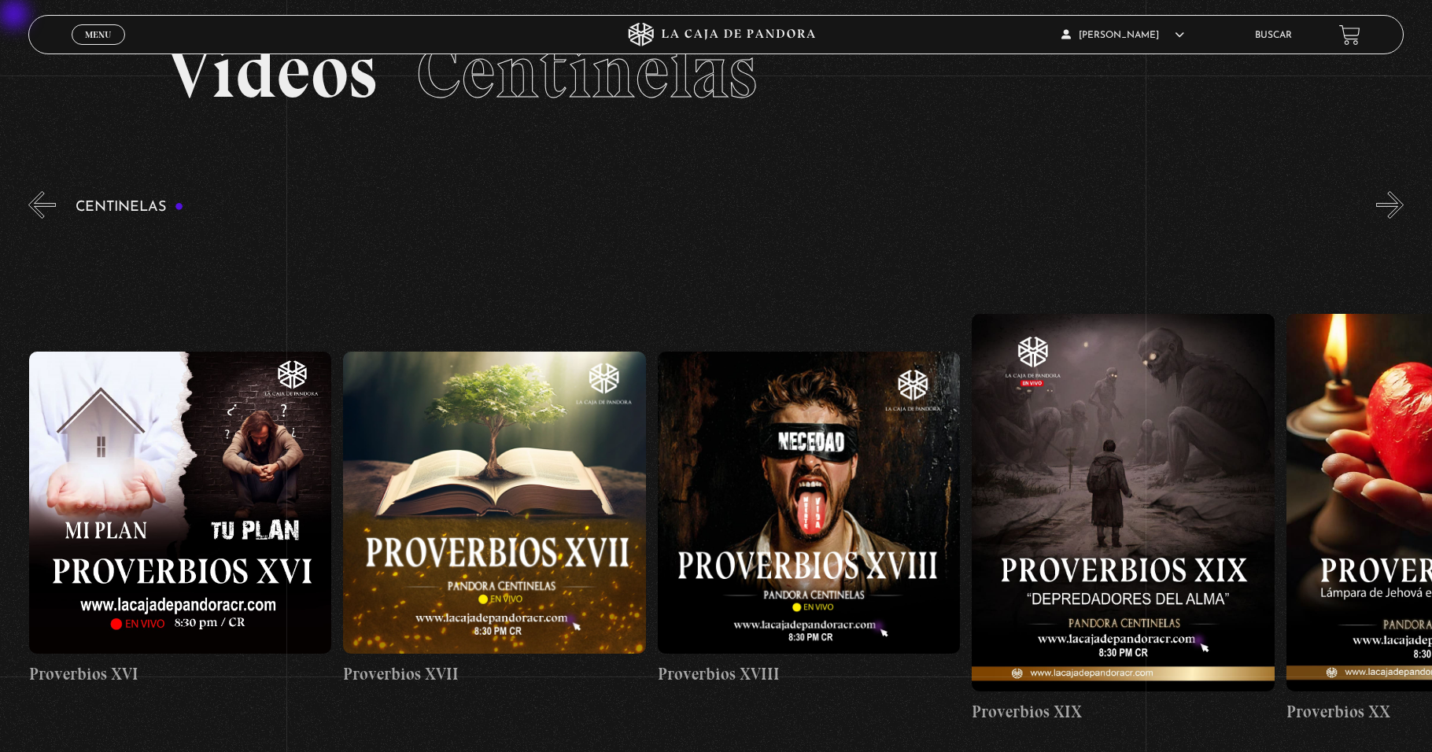
click at [674, 208] on button "»" at bounding box center [1390, 205] width 28 height 28
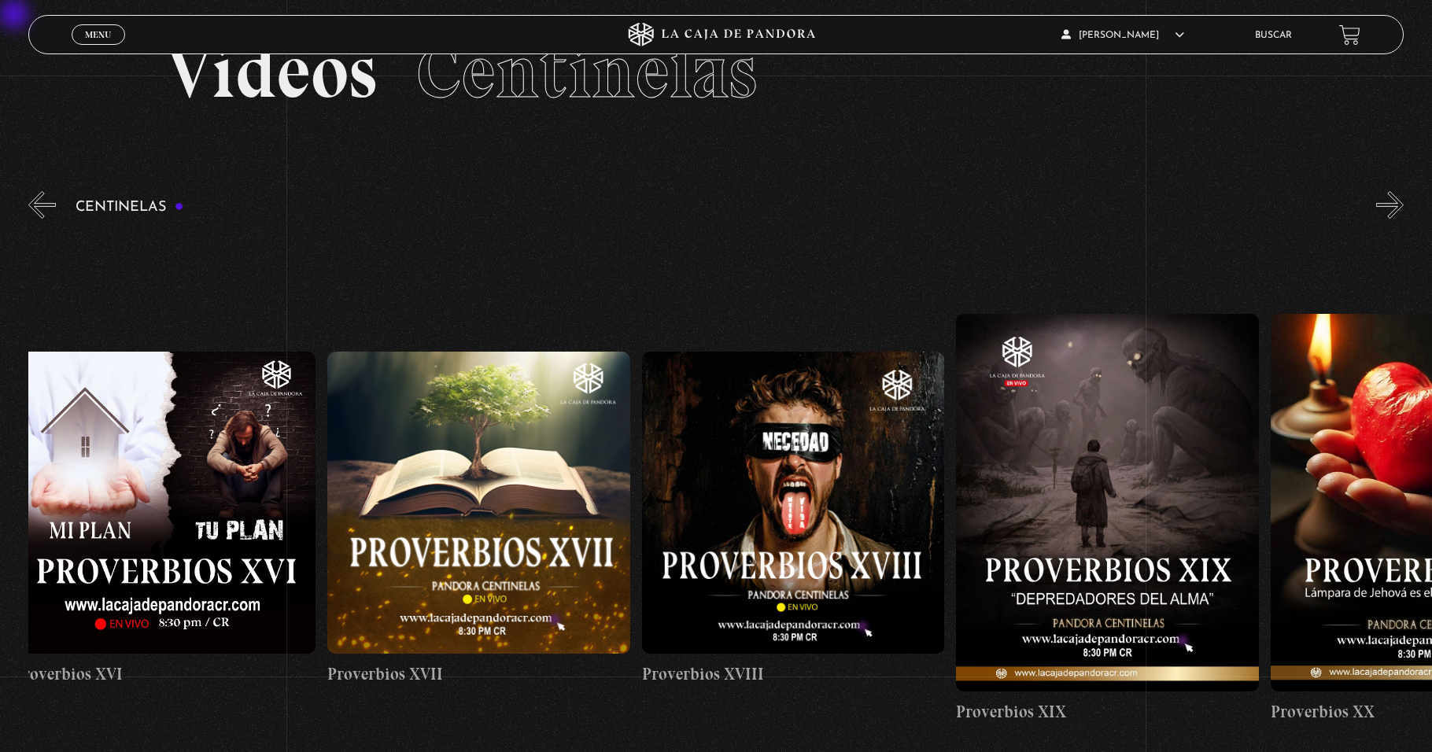
click at [674, 208] on button "»" at bounding box center [1390, 205] width 28 height 28
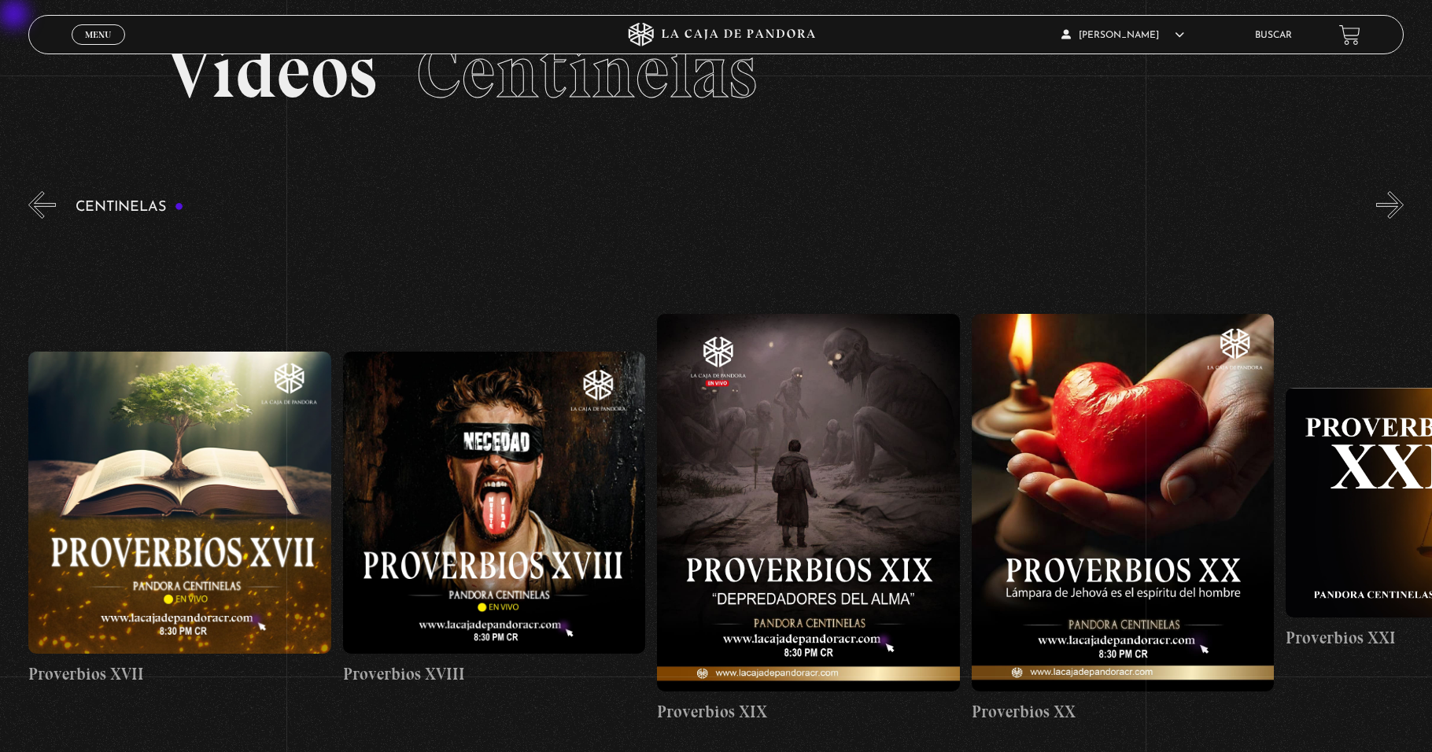
click at [674, 208] on button "»" at bounding box center [1390, 205] width 28 height 28
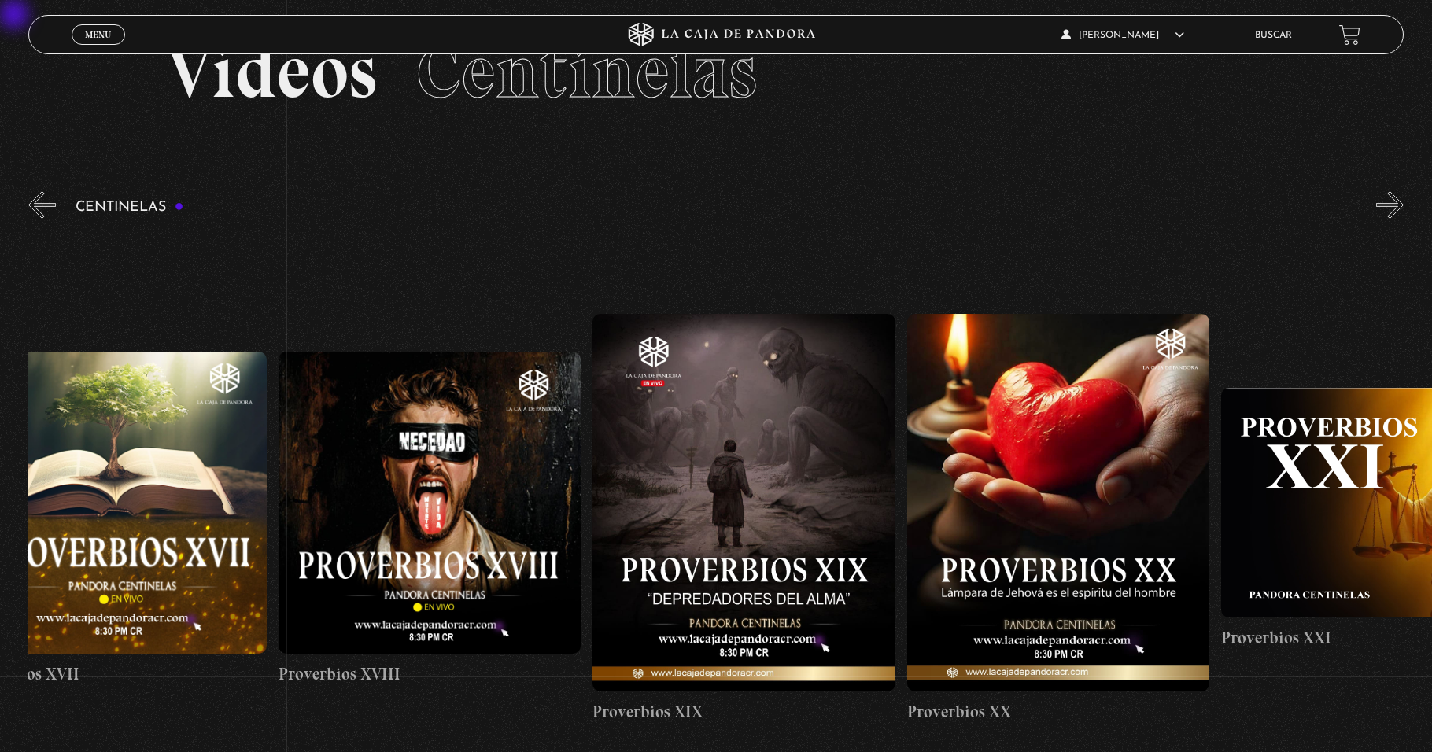
click at [674, 208] on button "»" at bounding box center [1390, 205] width 28 height 28
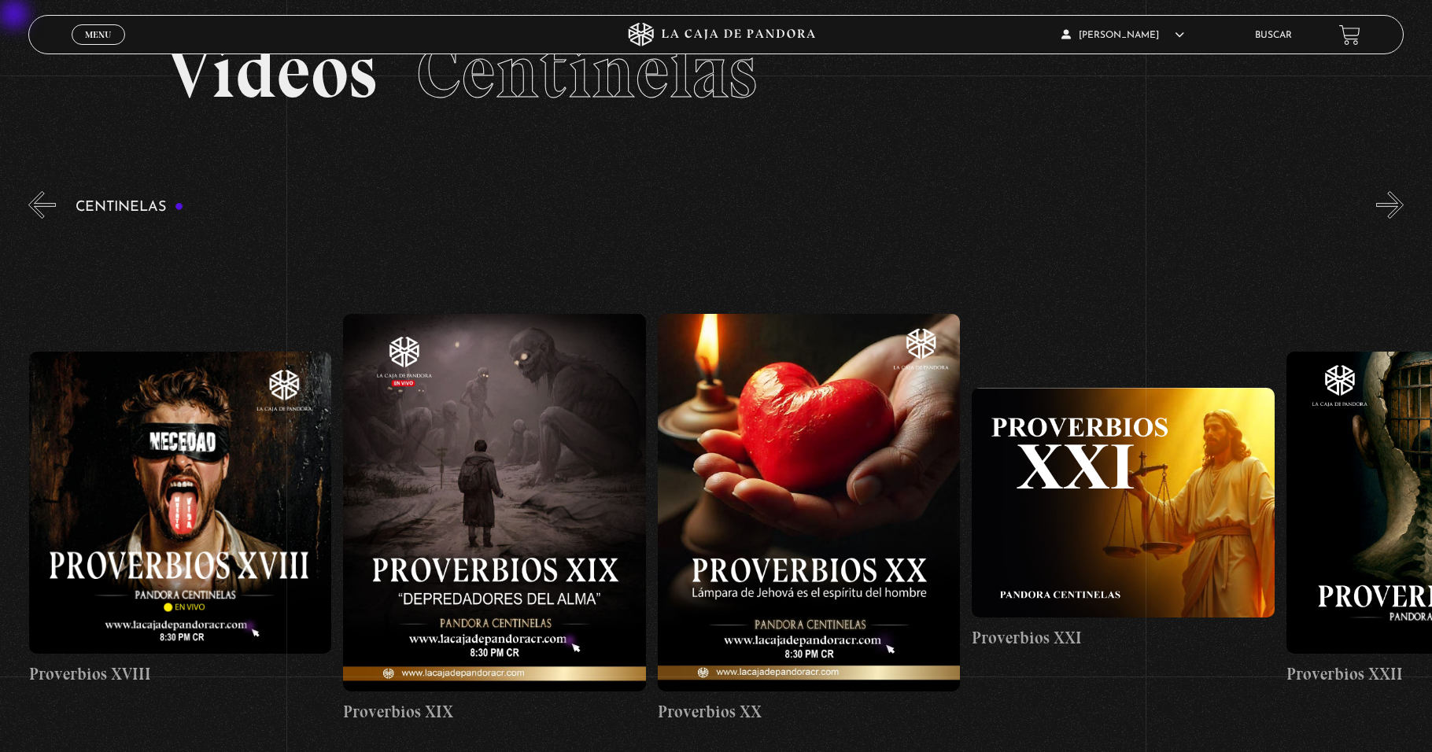
click at [674, 208] on button "»" at bounding box center [1390, 205] width 28 height 28
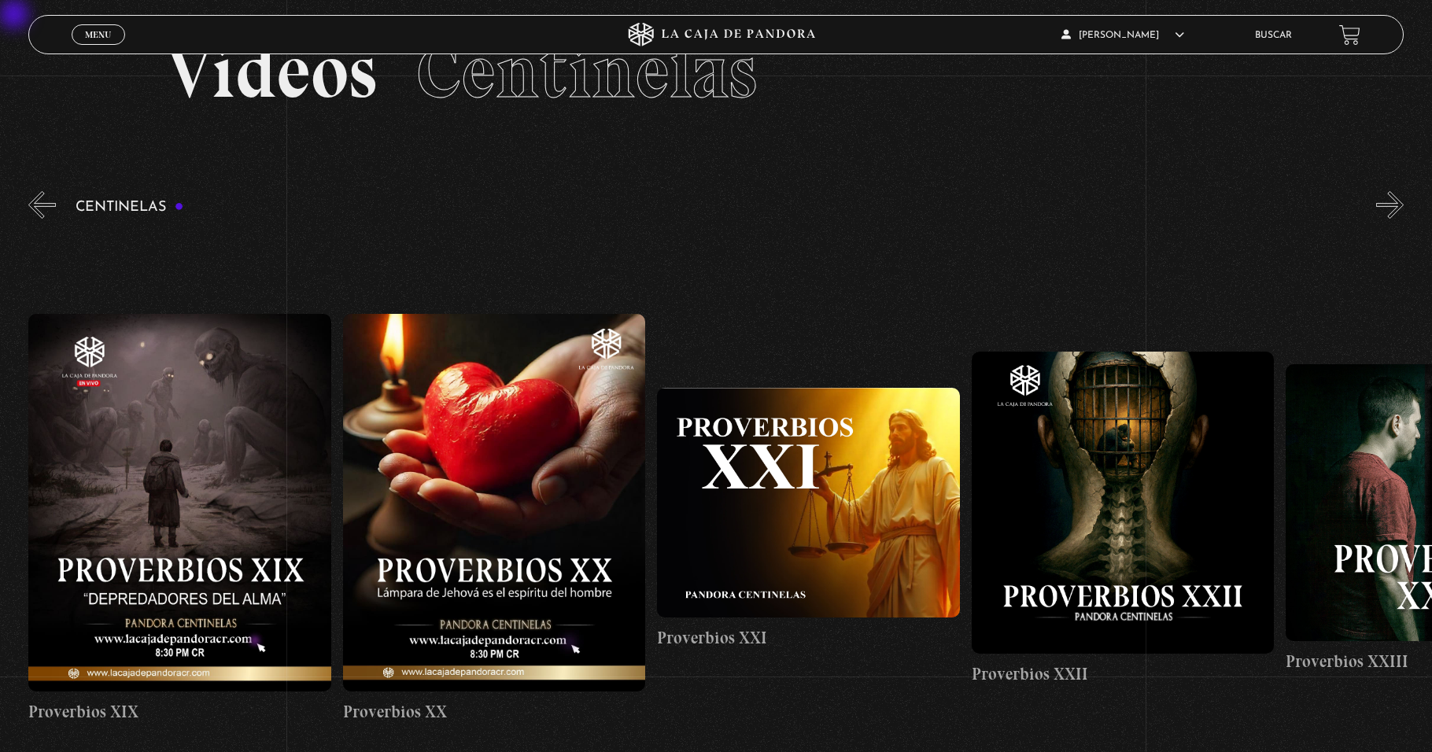
click at [674, 208] on button "»" at bounding box center [1390, 205] width 28 height 28
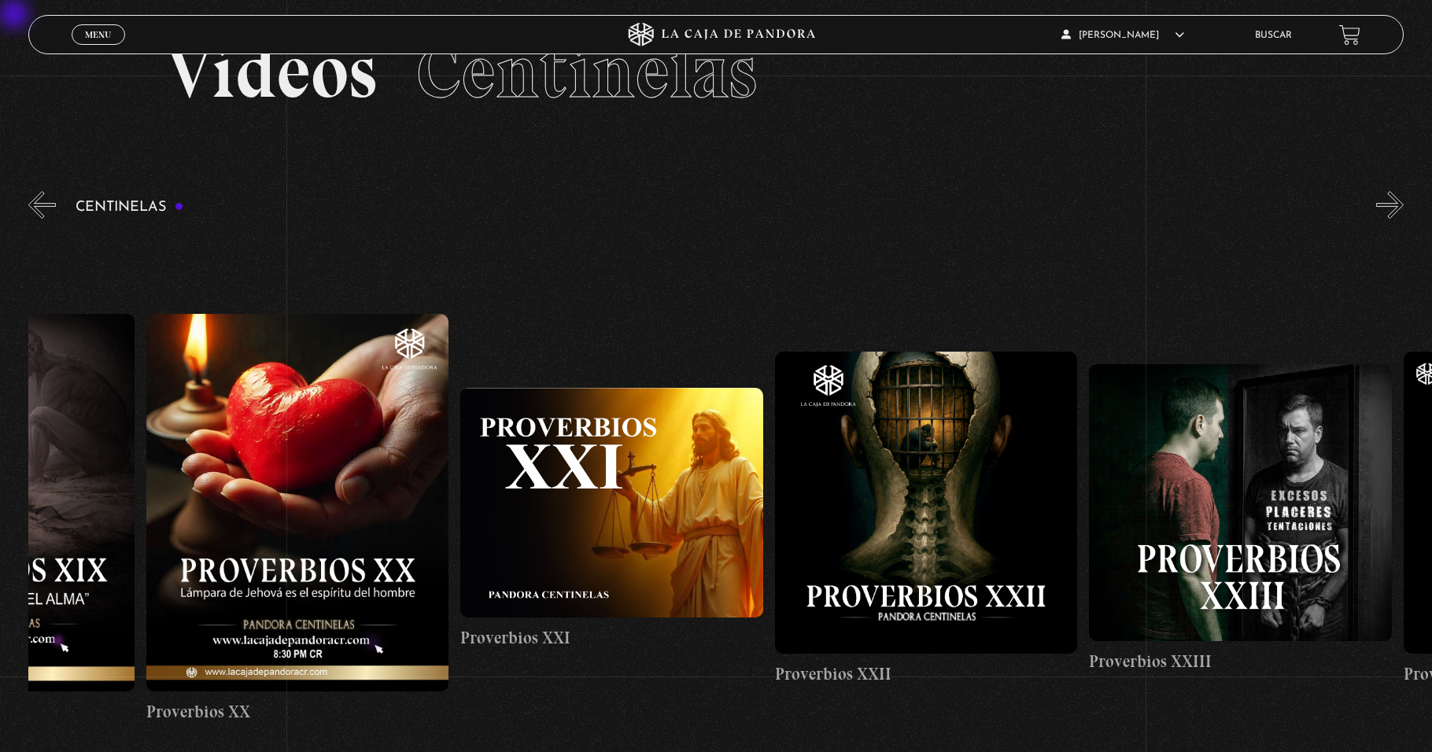
click at [674, 208] on button "»" at bounding box center [1390, 205] width 28 height 28
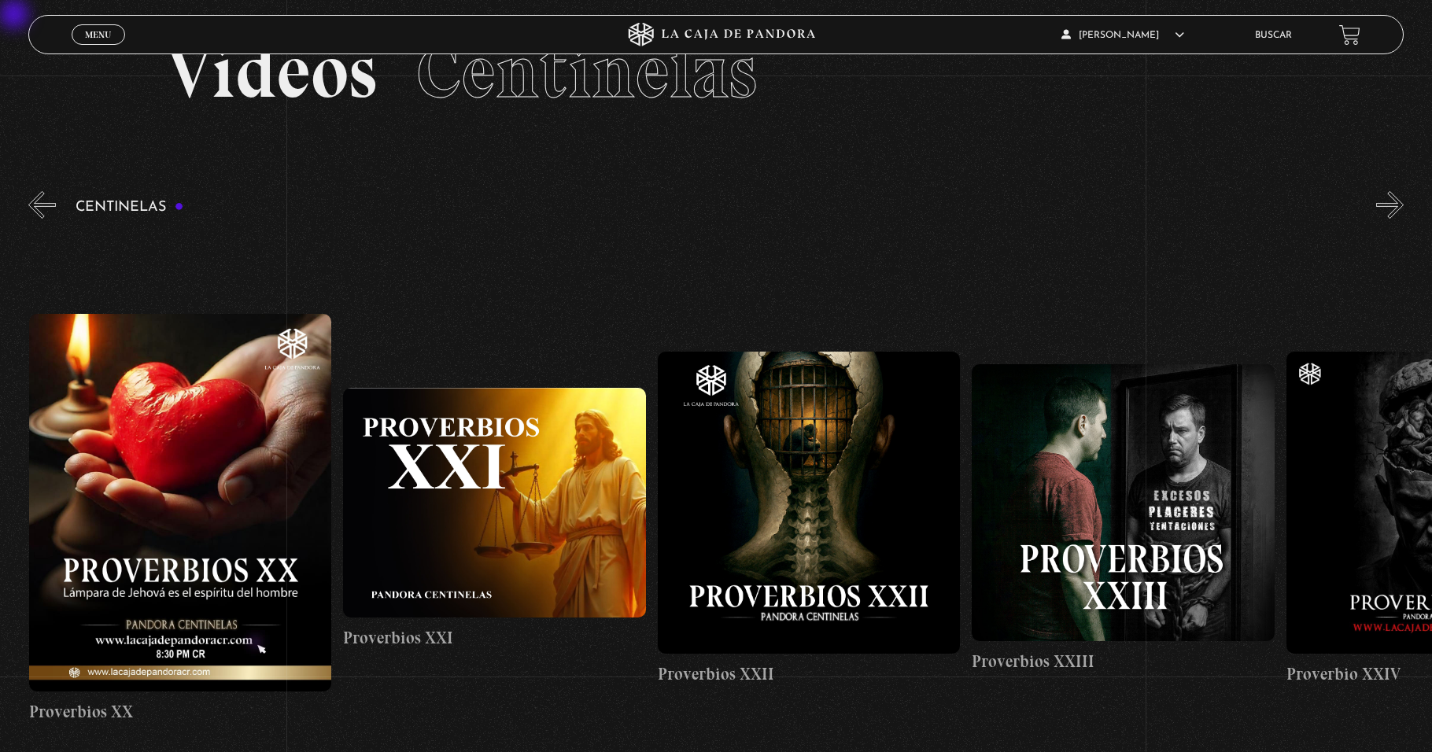
click at [674, 208] on button "»" at bounding box center [1390, 205] width 28 height 28
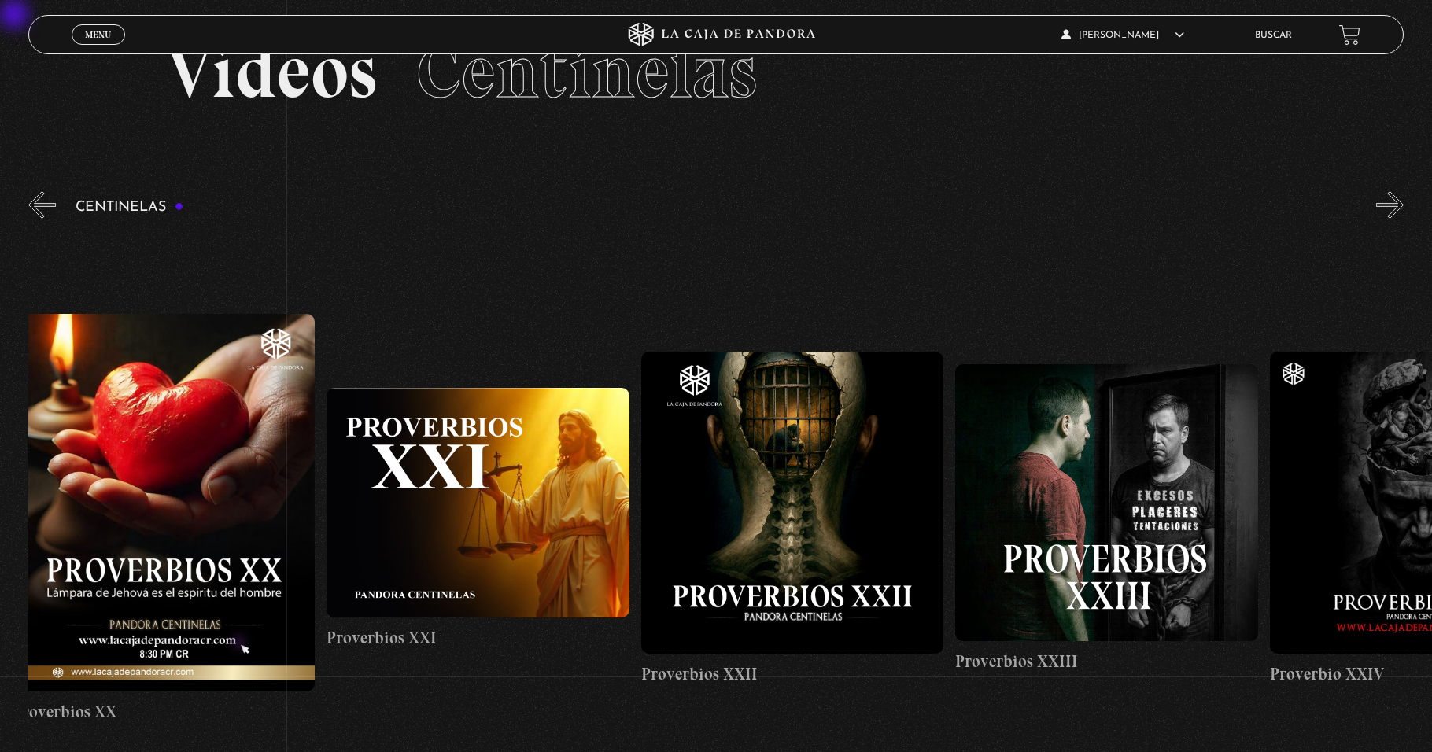
click at [674, 208] on button "»" at bounding box center [1390, 205] width 28 height 28
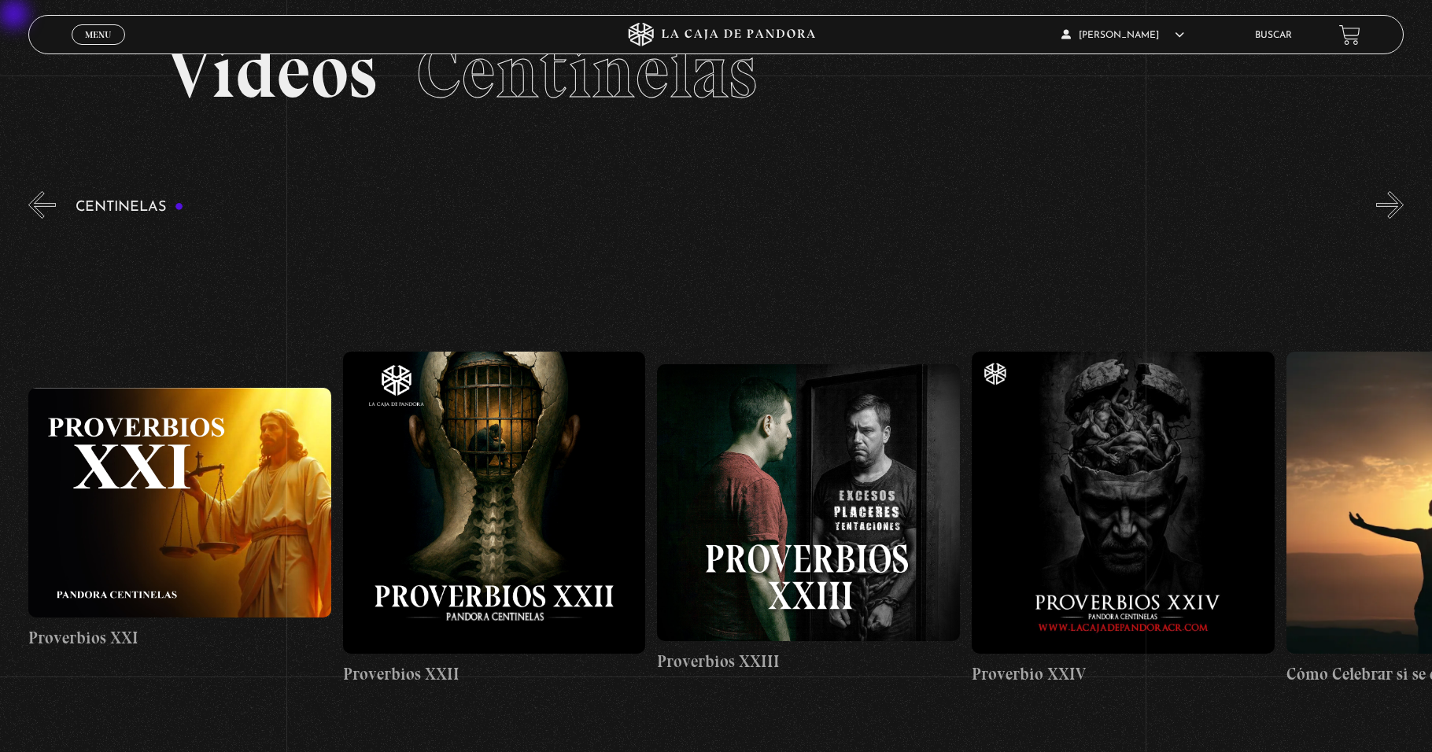
click at [674, 208] on button "»" at bounding box center [1390, 205] width 28 height 28
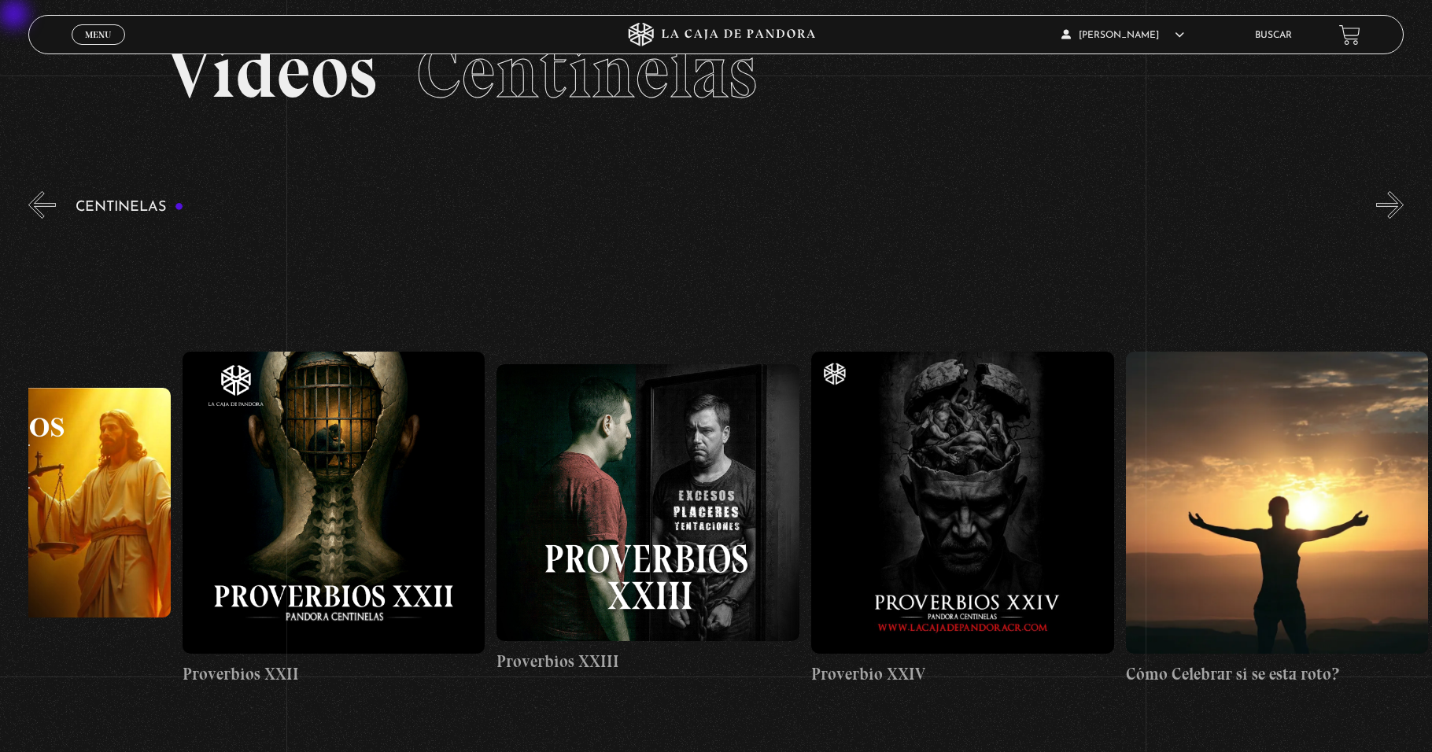
click at [674, 208] on button "»" at bounding box center [1390, 205] width 28 height 28
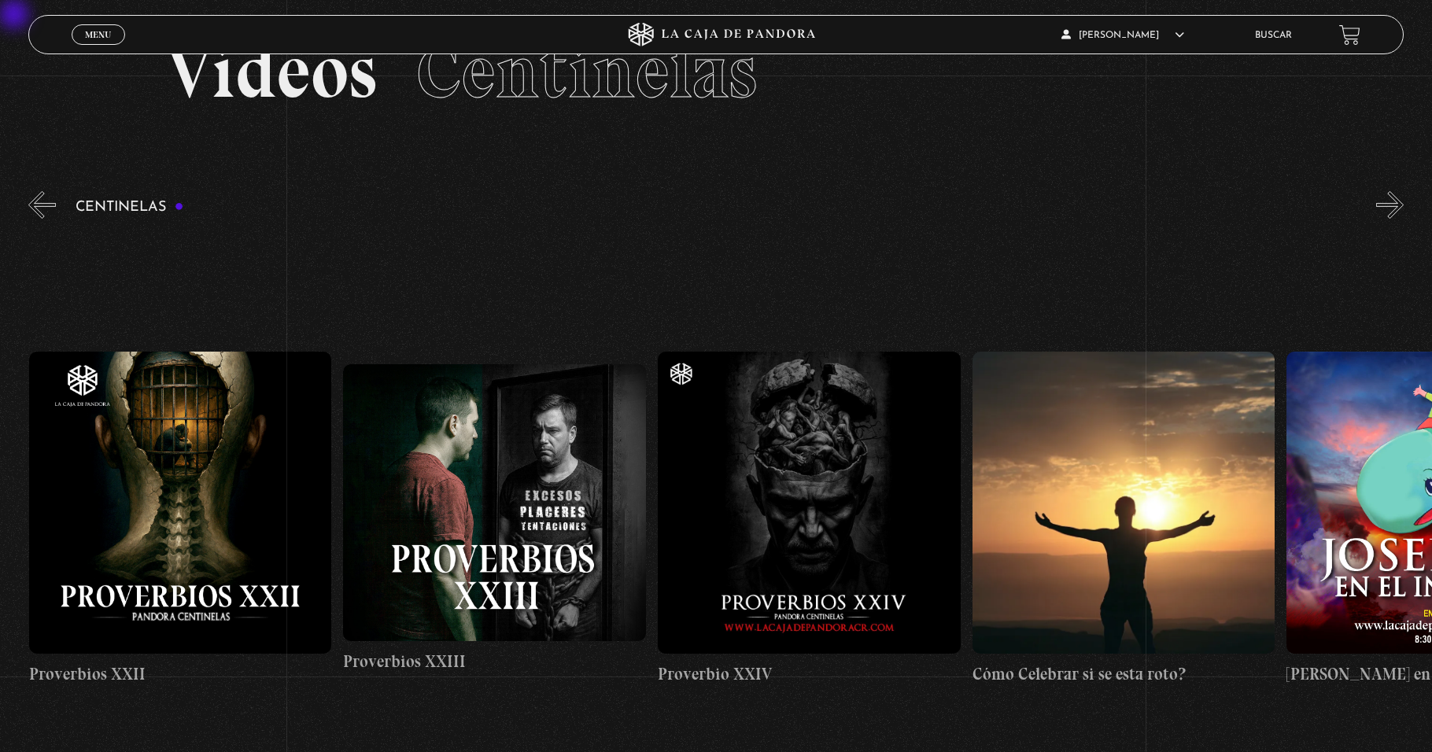
click at [674, 208] on button "»" at bounding box center [1390, 205] width 28 height 28
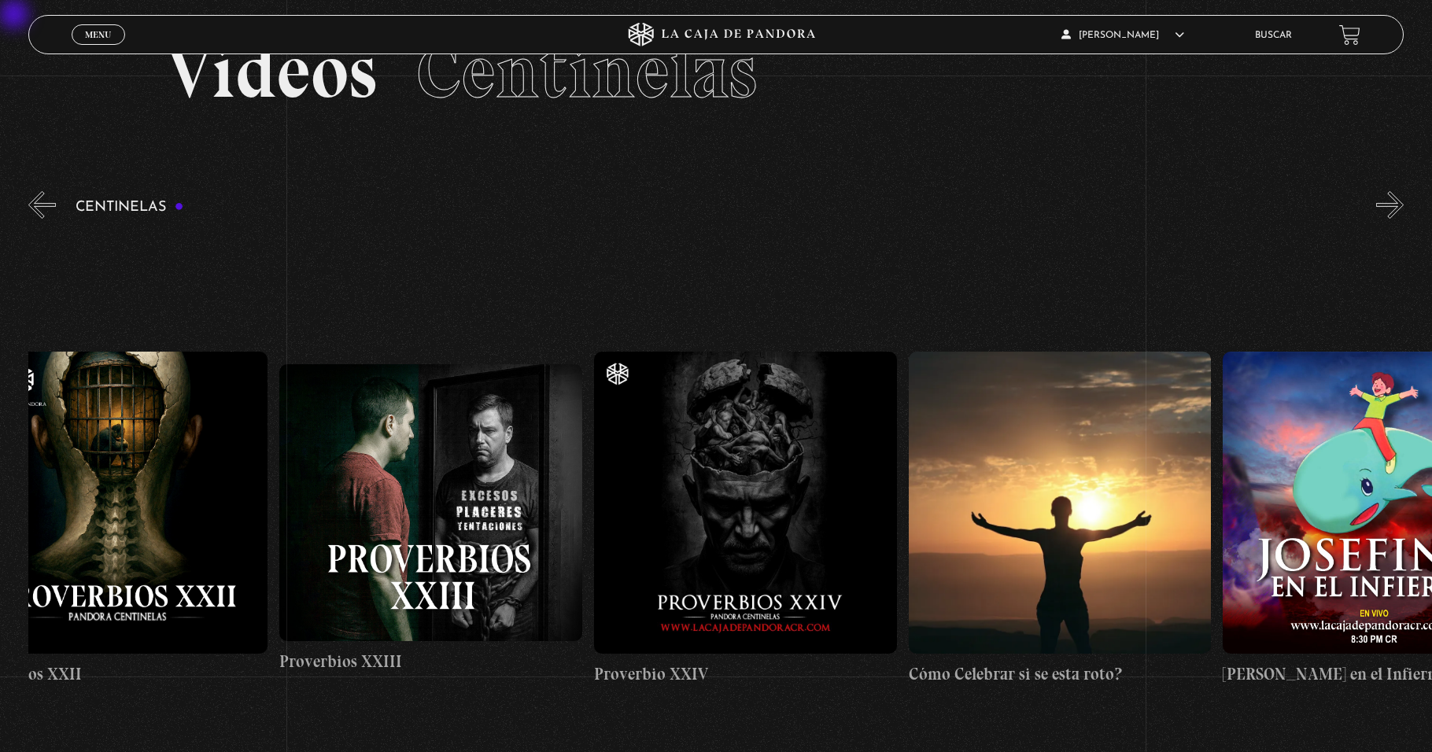
click at [674, 208] on button "»" at bounding box center [1390, 205] width 28 height 28
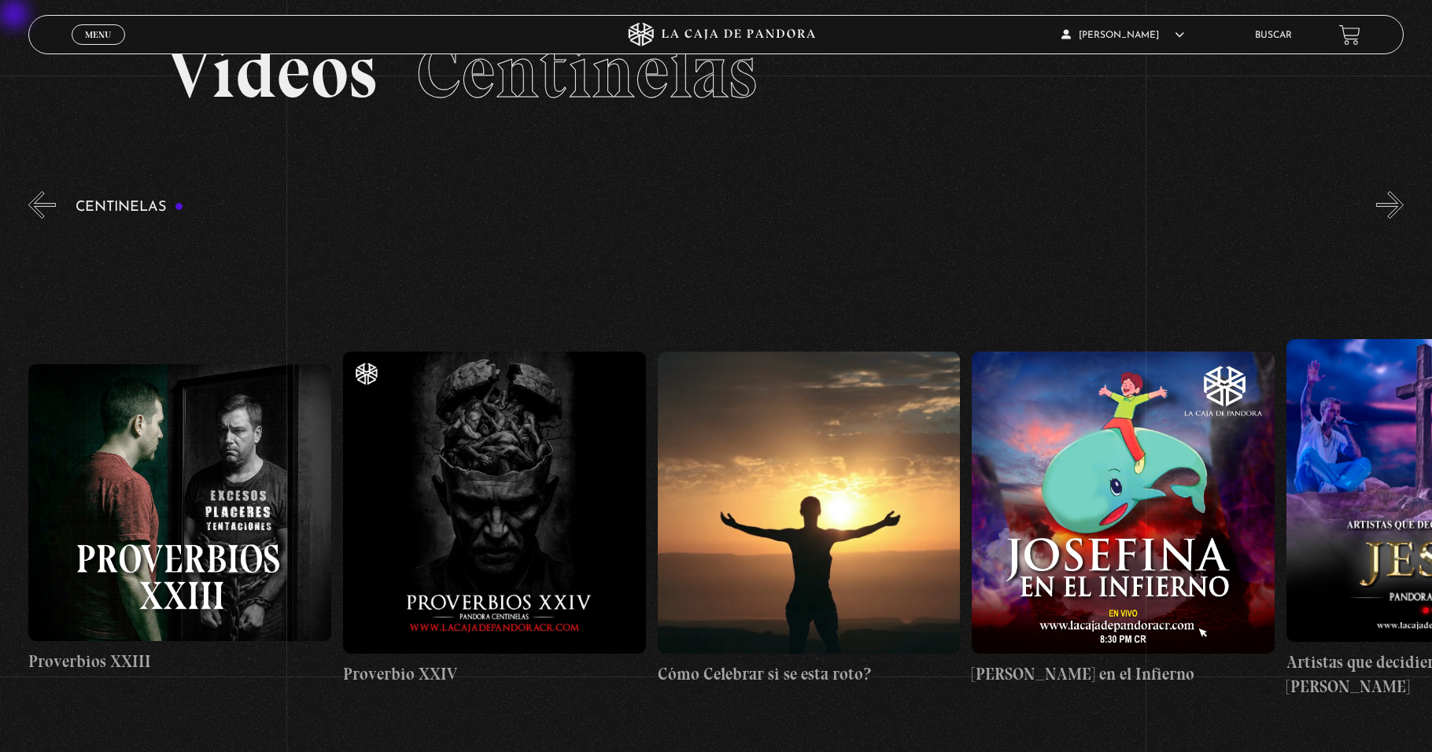
click at [674, 208] on button "»" at bounding box center [1390, 205] width 28 height 28
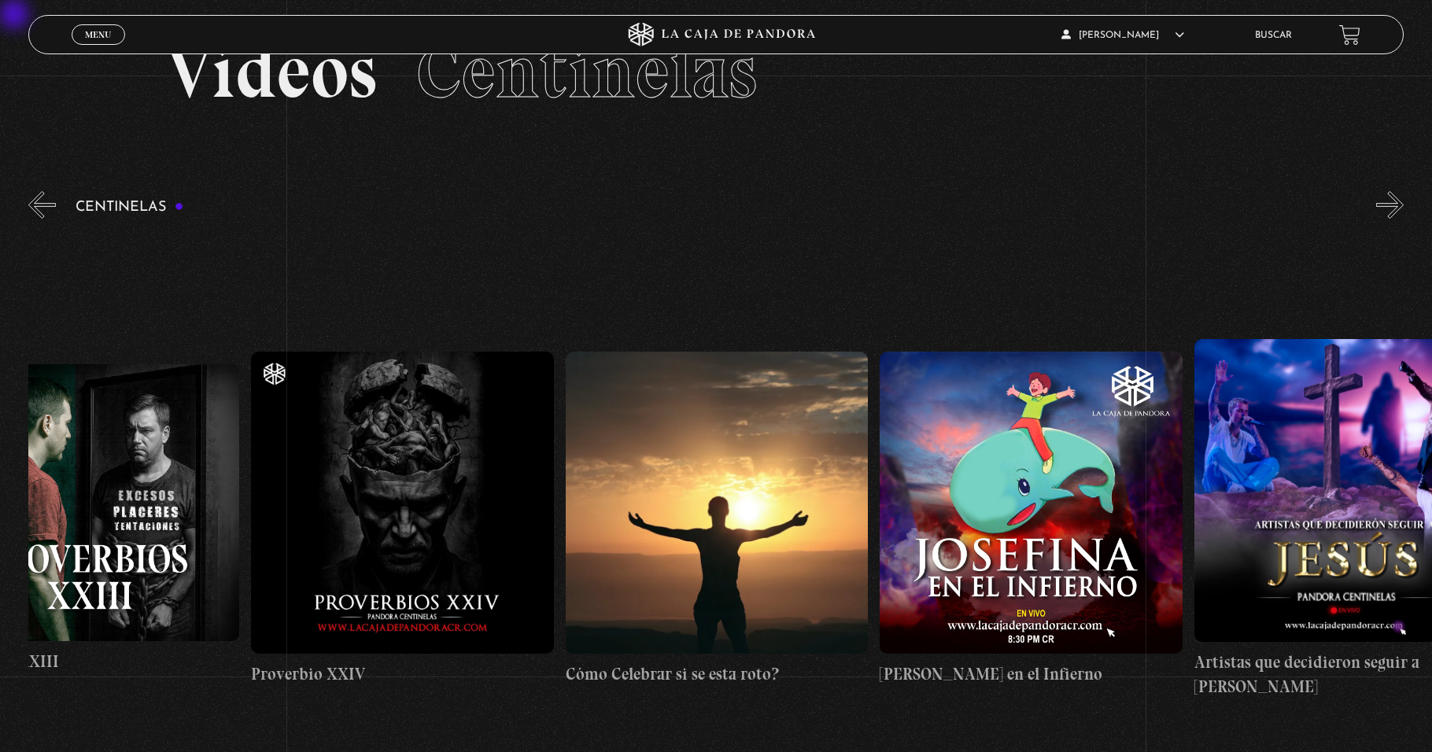
click at [674, 208] on button "»" at bounding box center [1390, 205] width 28 height 28
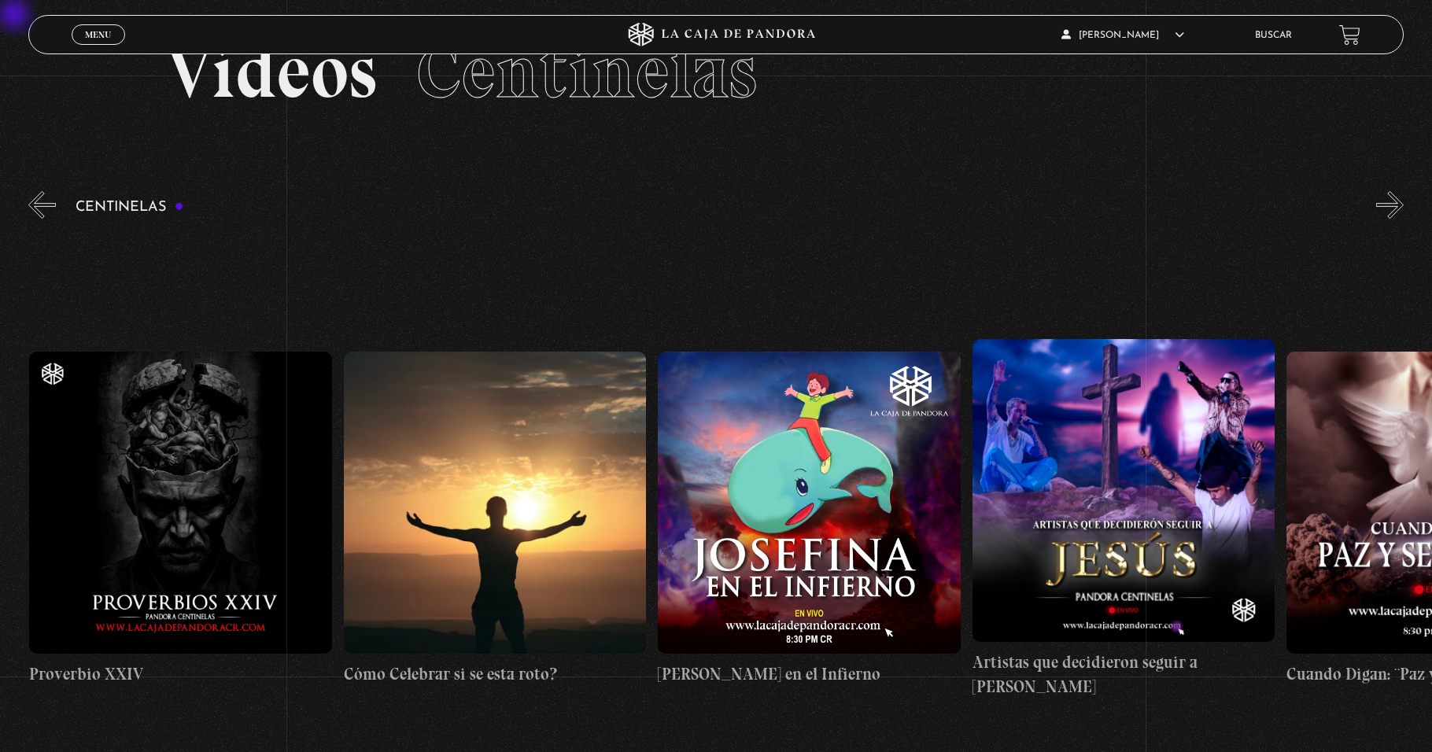
click at [674, 208] on button "»" at bounding box center [1390, 205] width 28 height 28
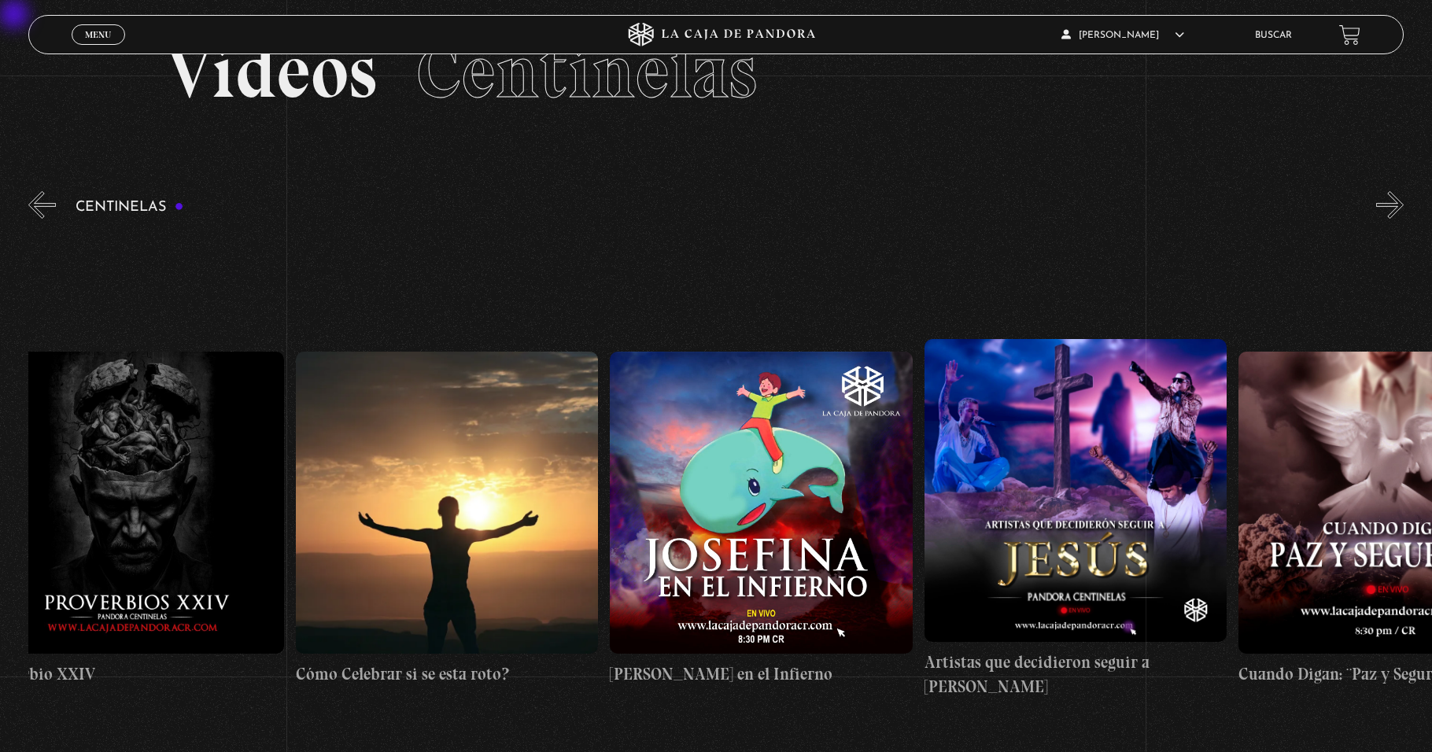
click at [674, 208] on button "»" at bounding box center [1390, 205] width 28 height 28
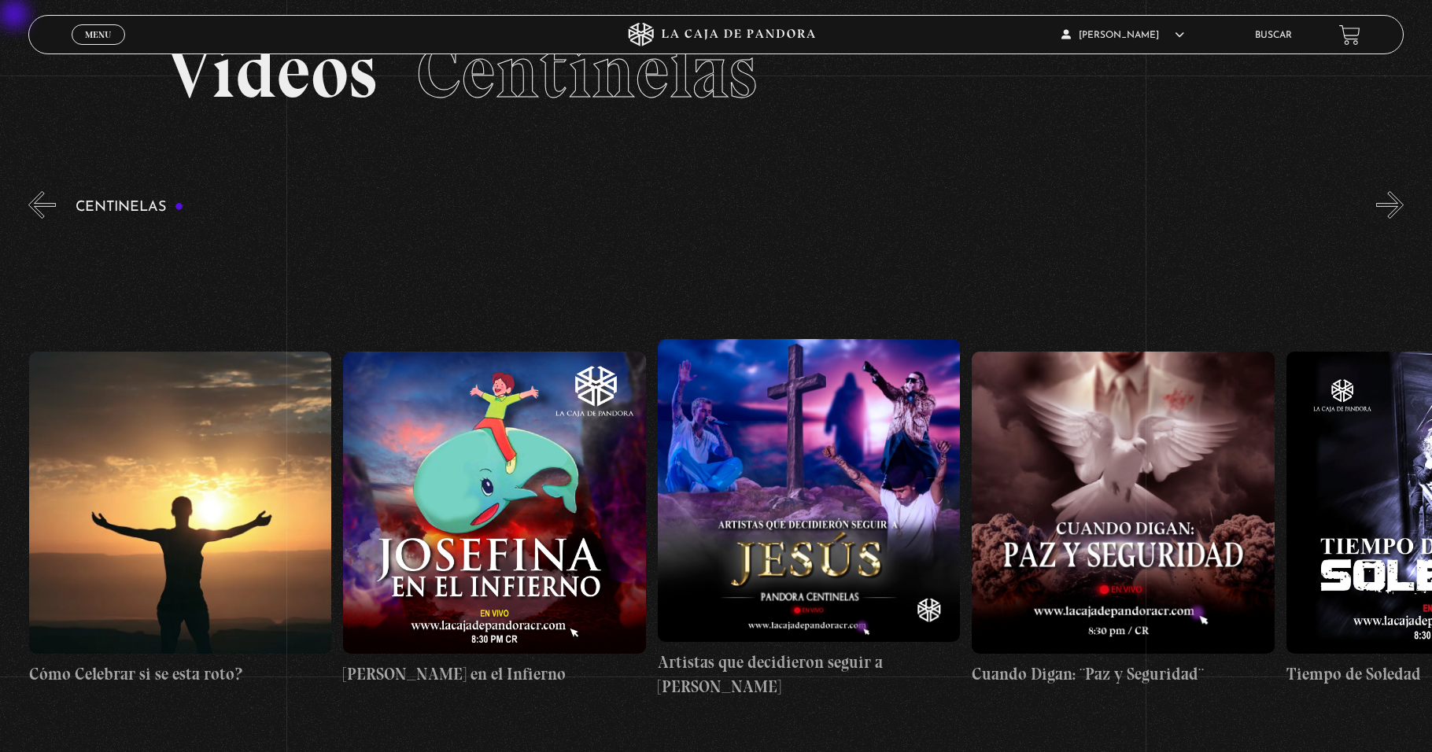
click at [674, 208] on button "»" at bounding box center [1390, 205] width 28 height 28
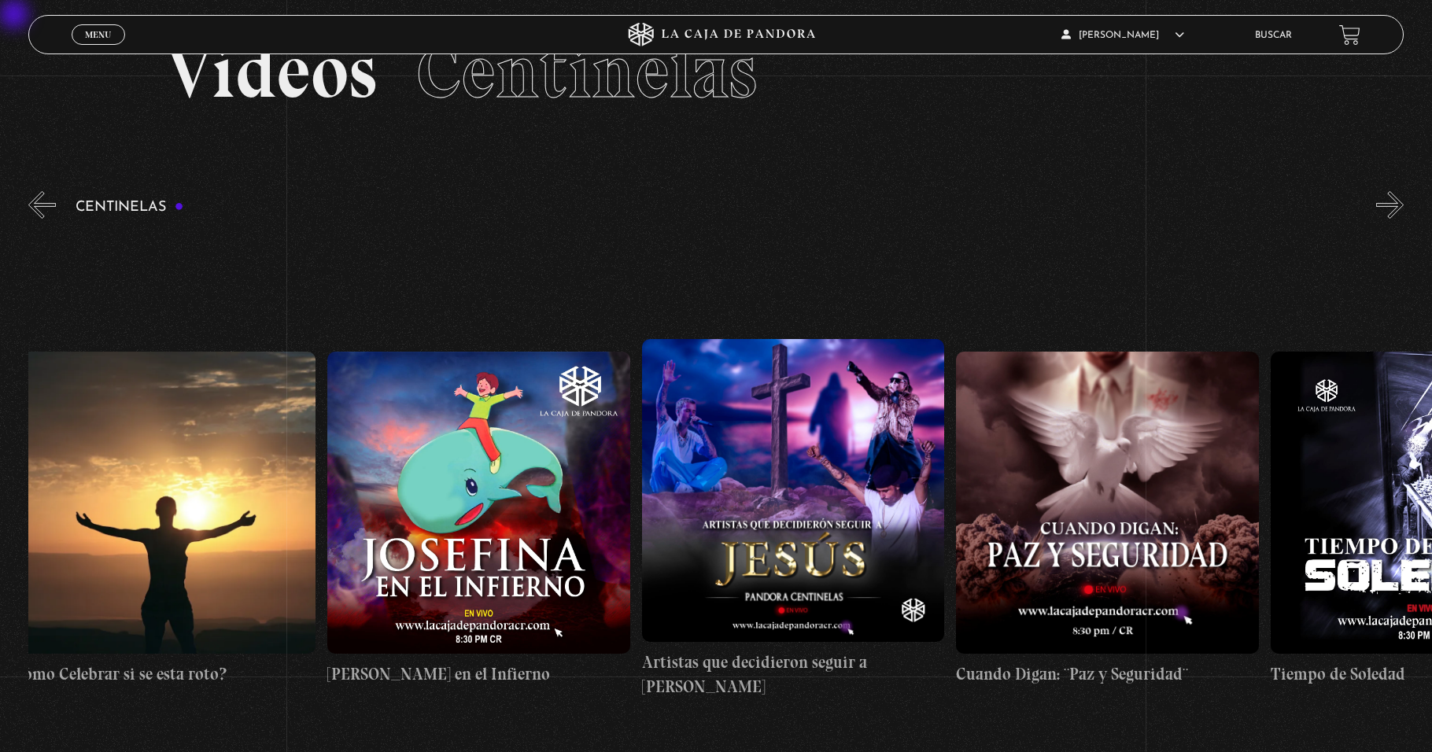
click at [674, 208] on button "»" at bounding box center [1390, 205] width 28 height 28
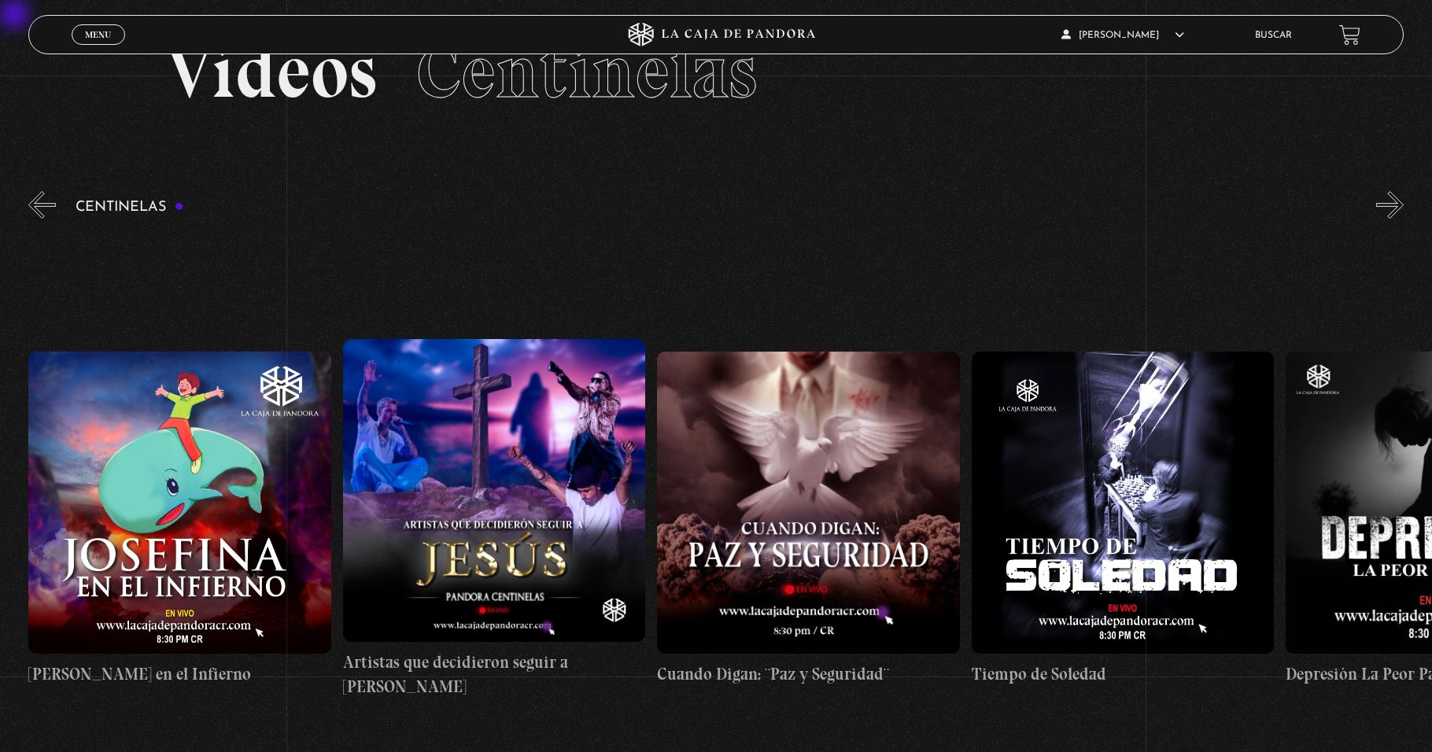
click at [674, 208] on button "»" at bounding box center [1390, 205] width 28 height 28
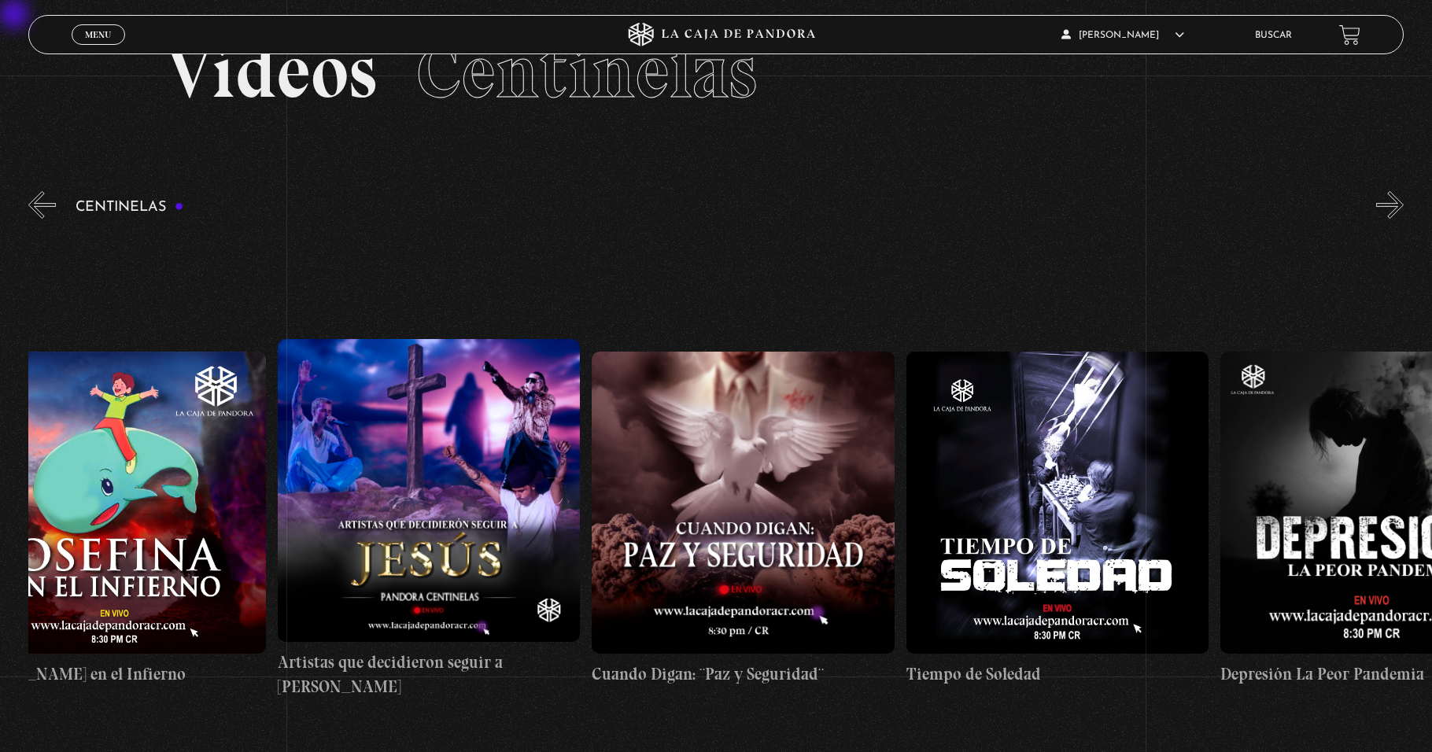
click at [674, 208] on button "»" at bounding box center [1390, 205] width 28 height 28
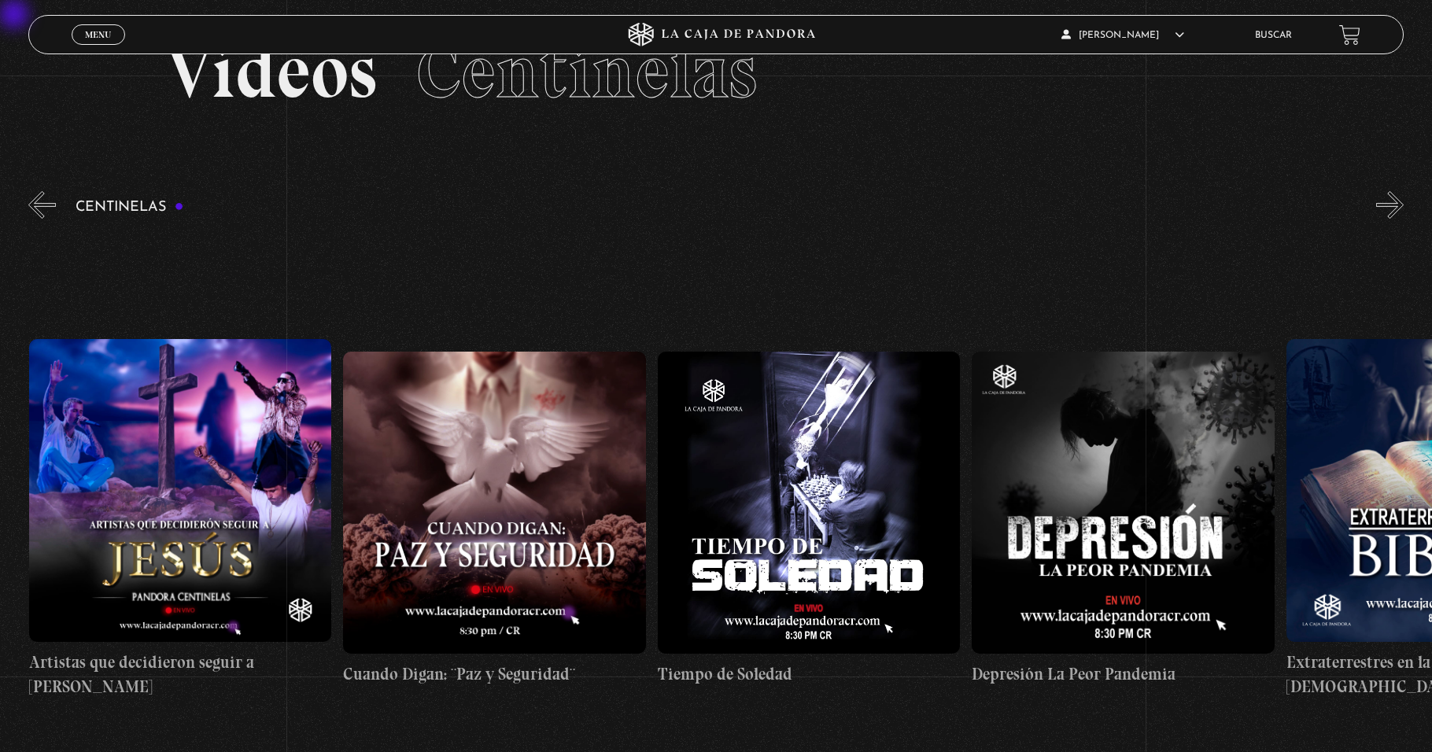
click at [674, 208] on button "»" at bounding box center [1390, 205] width 28 height 28
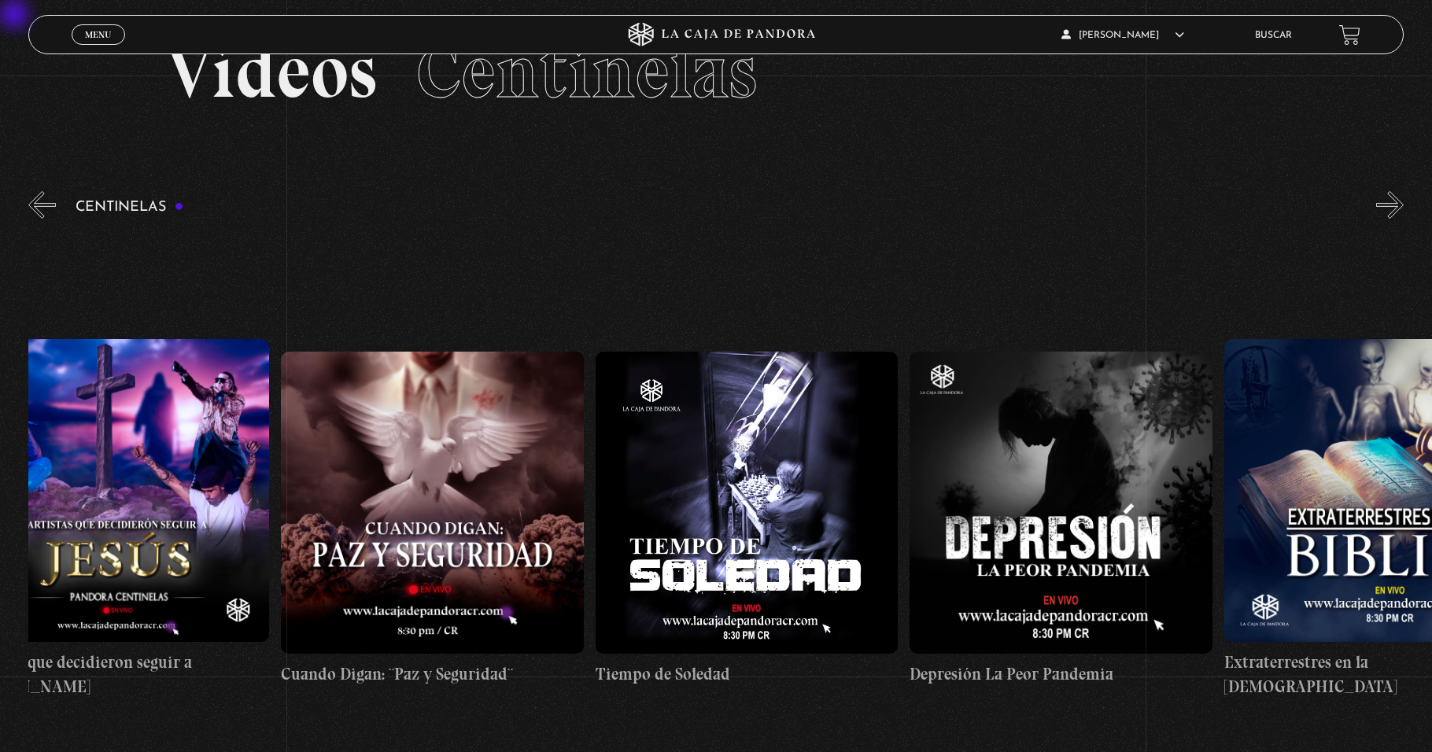
click at [674, 208] on button "»" at bounding box center [1390, 205] width 28 height 28
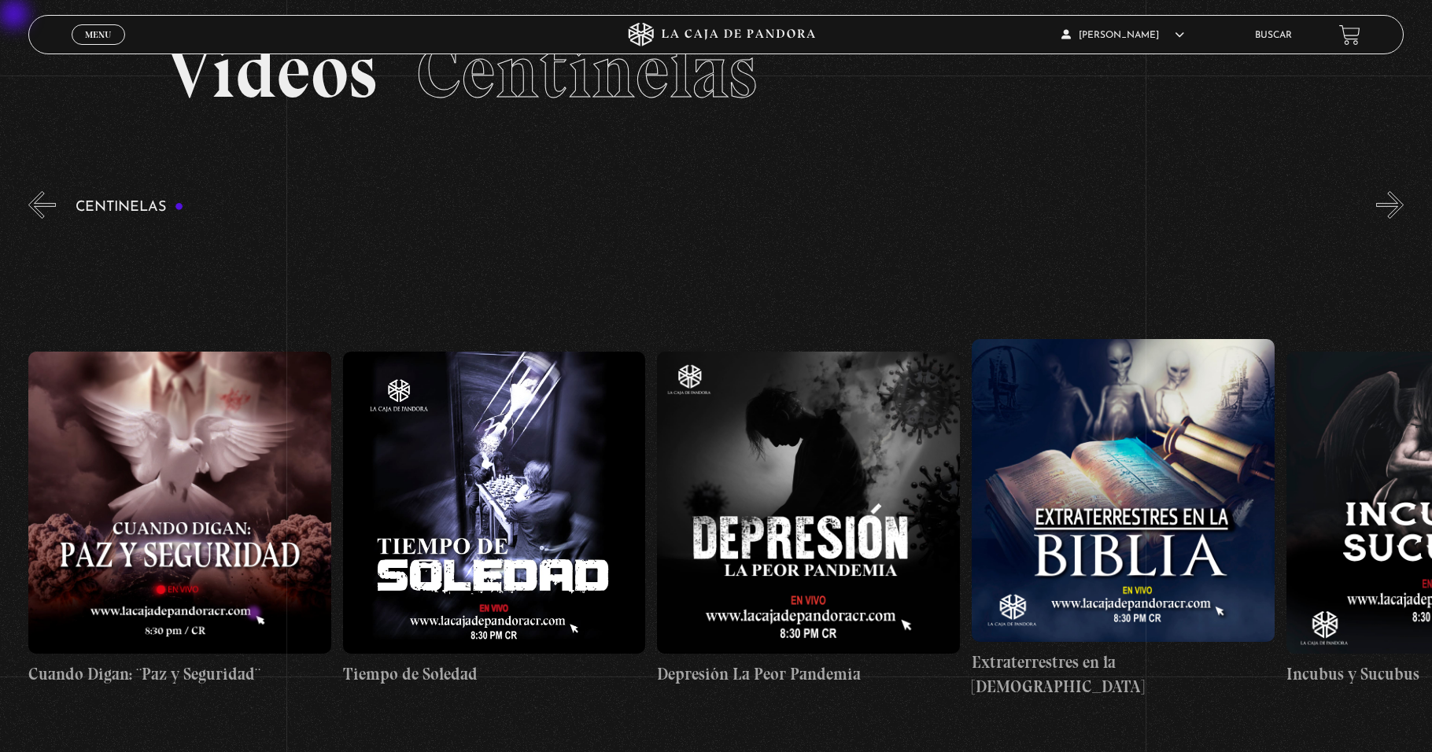
click at [674, 208] on button "»" at bounding box center [1390, 205] width 28 height 28
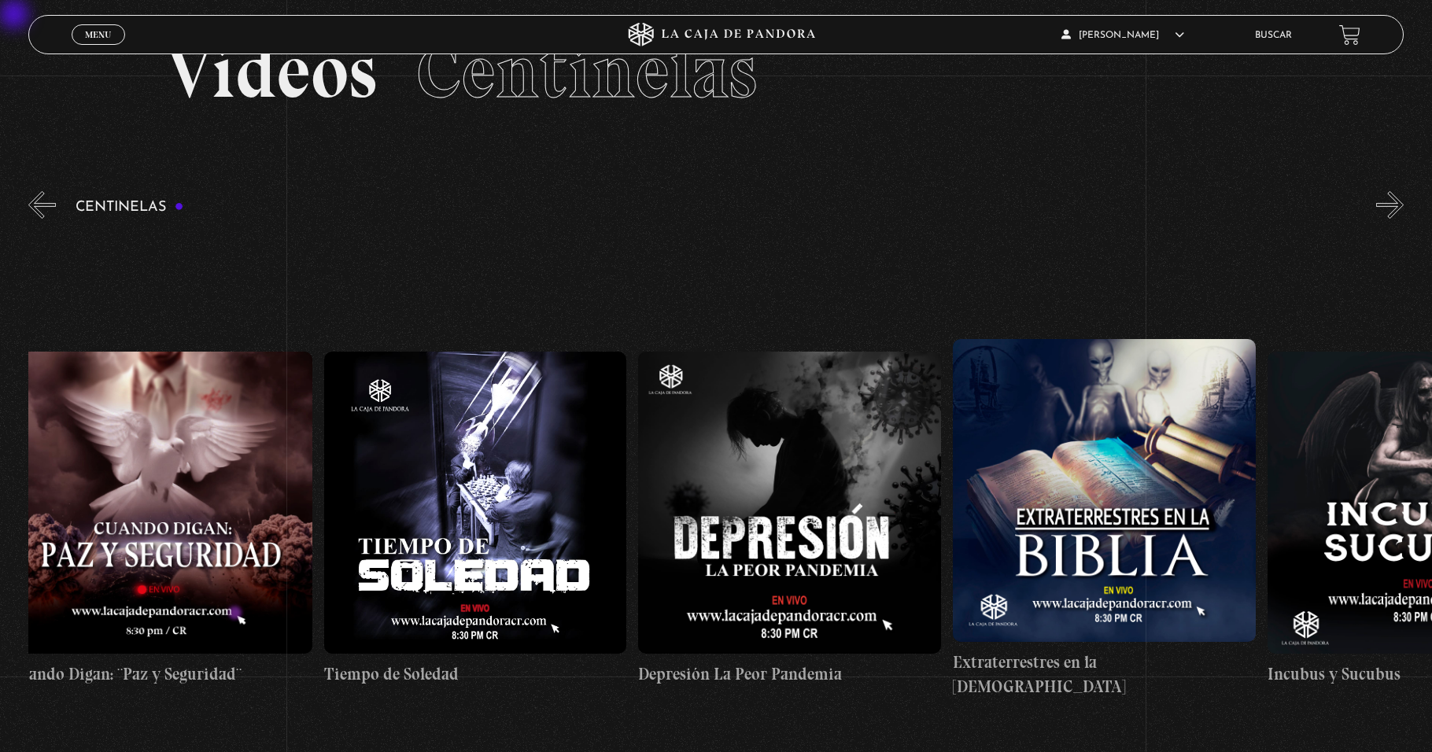
click at [674, 208] on button "»" at bounding box center [1390, 205] width 28 height 28
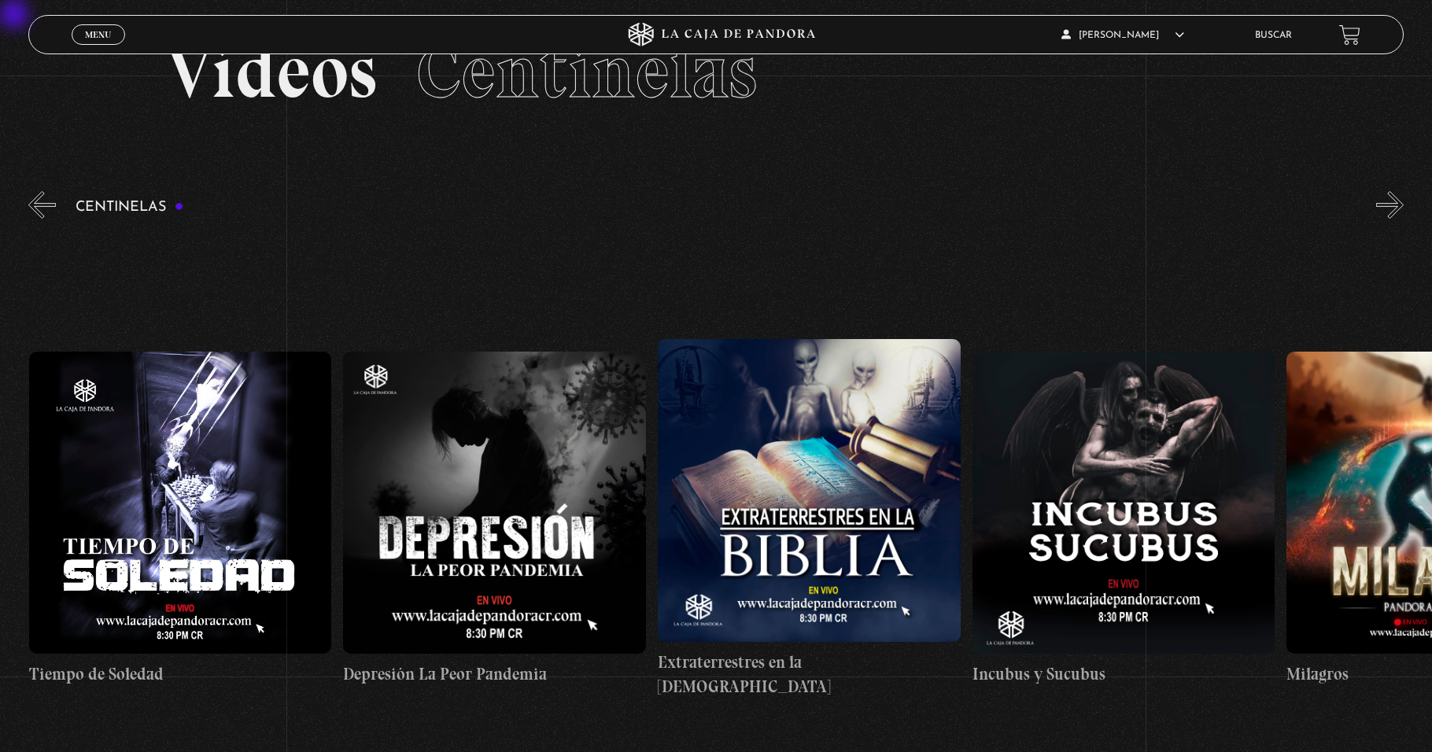
click at [674, 208] on button "»" at bounding box center [1390, 205] width 28 height 28
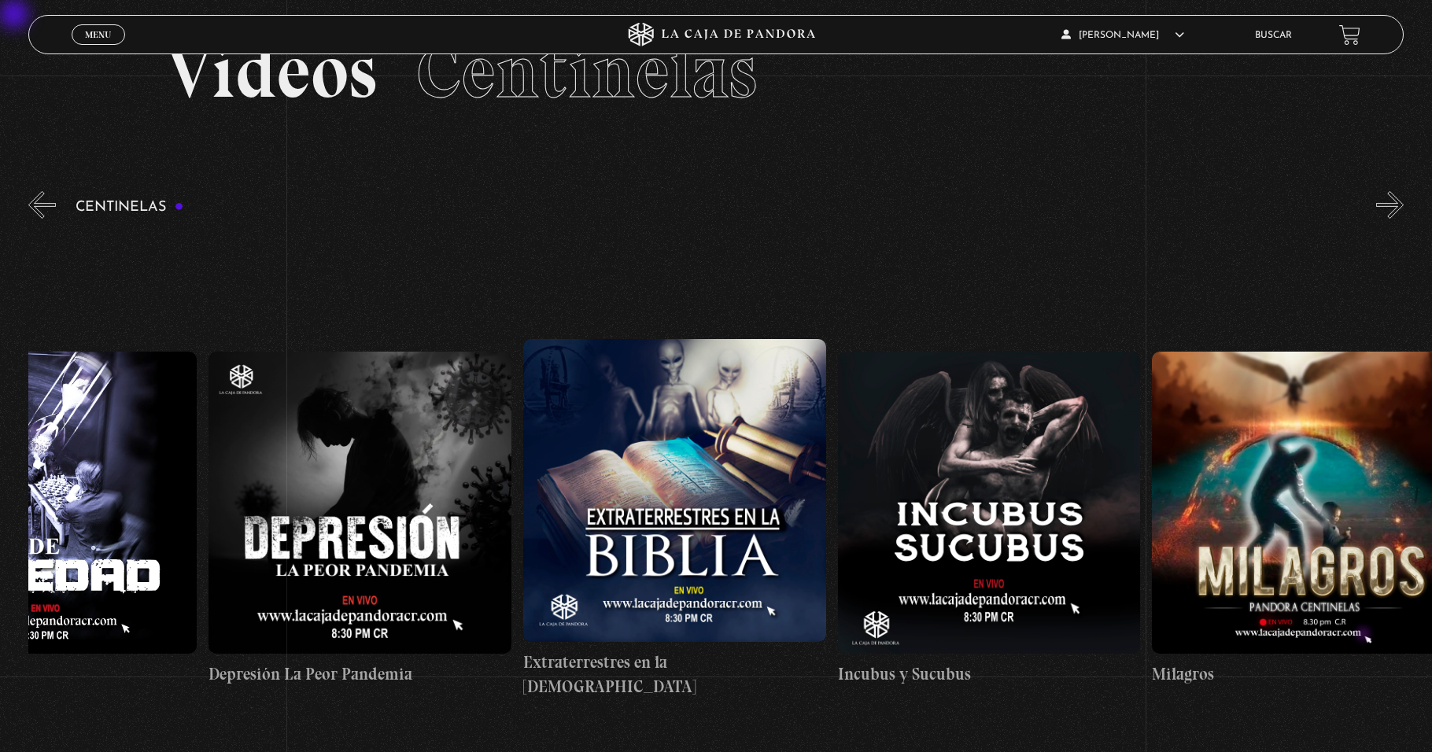
click at [674, 208] on button "»" at bounding box center [1390, 205] width 28 height 28
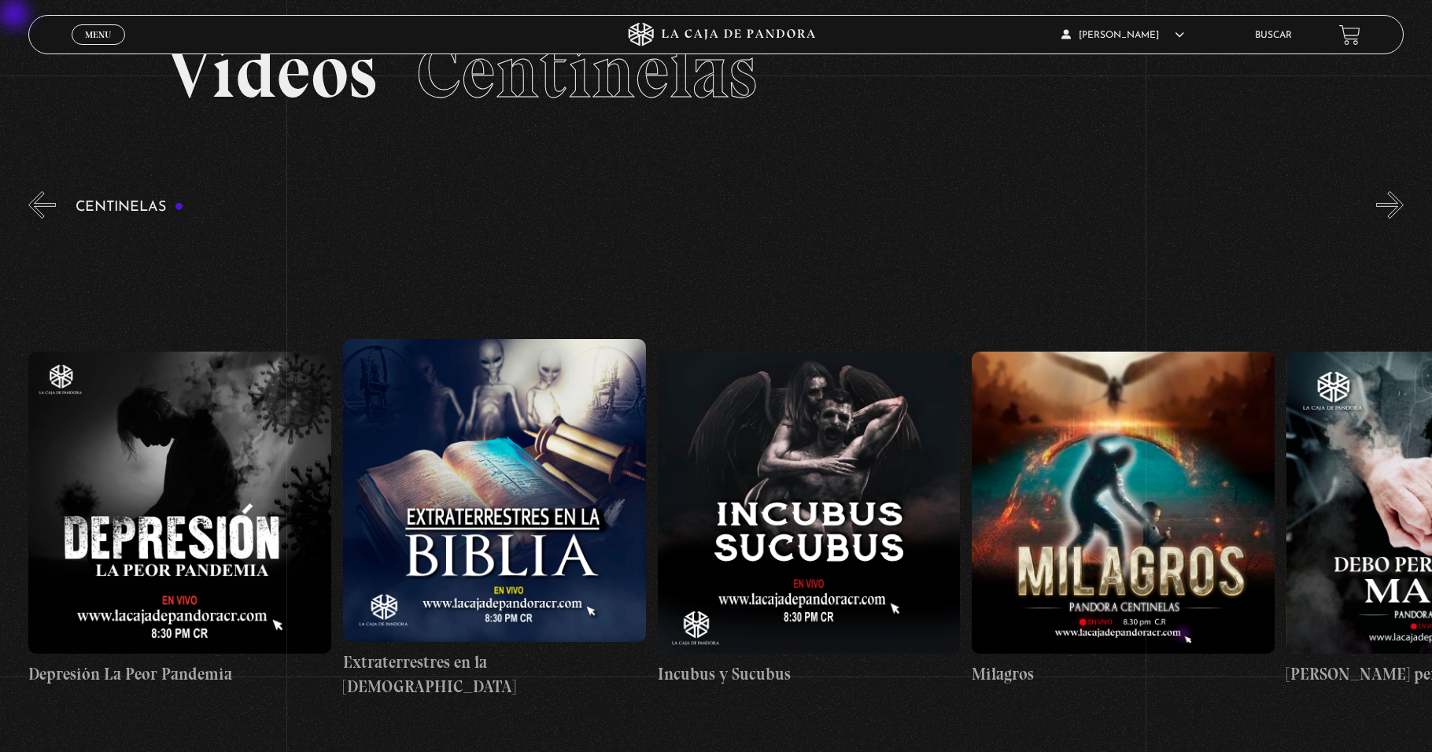
click at [674, 208] on button "»" at bounding box center [1390, 205] width 28 height 28
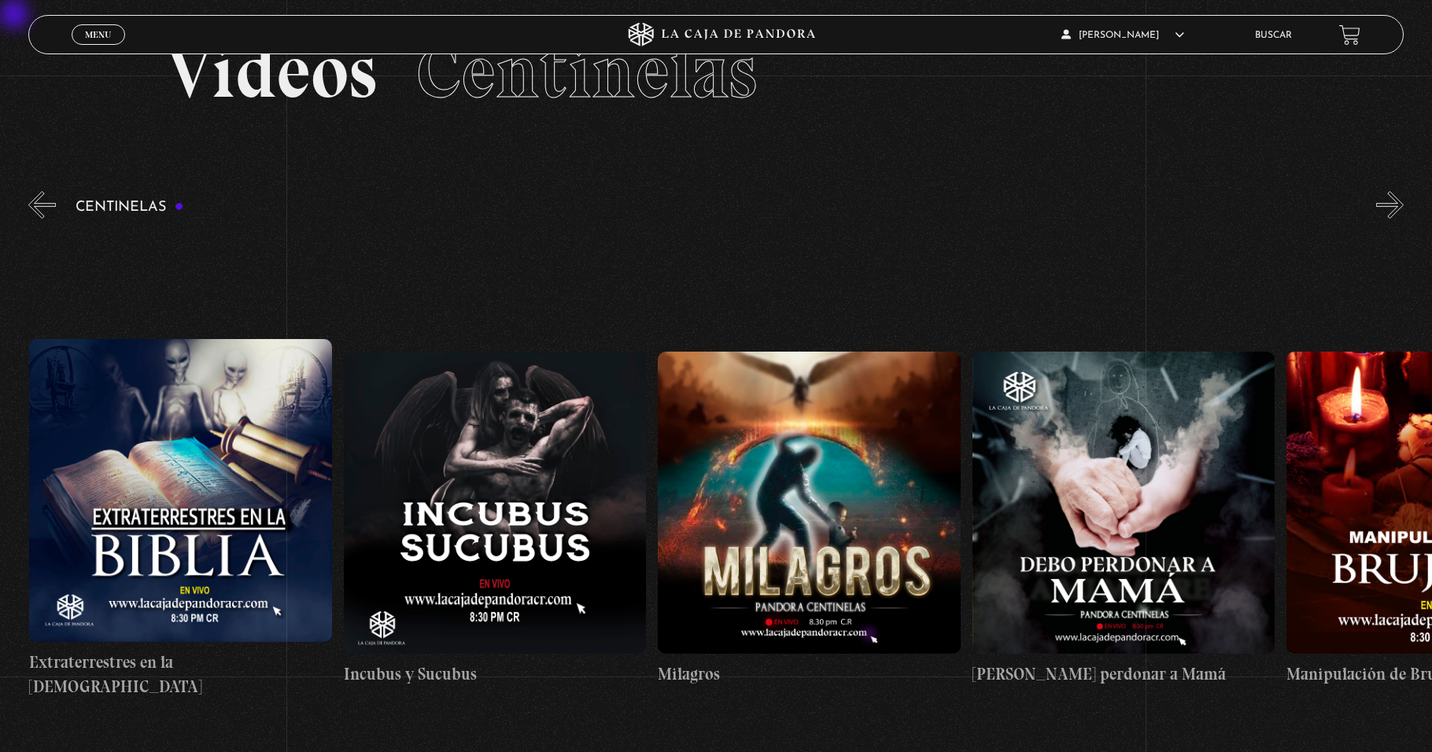
click at [674, 208] on button "»" at bounding box center [1390, 205] width 28 height 28
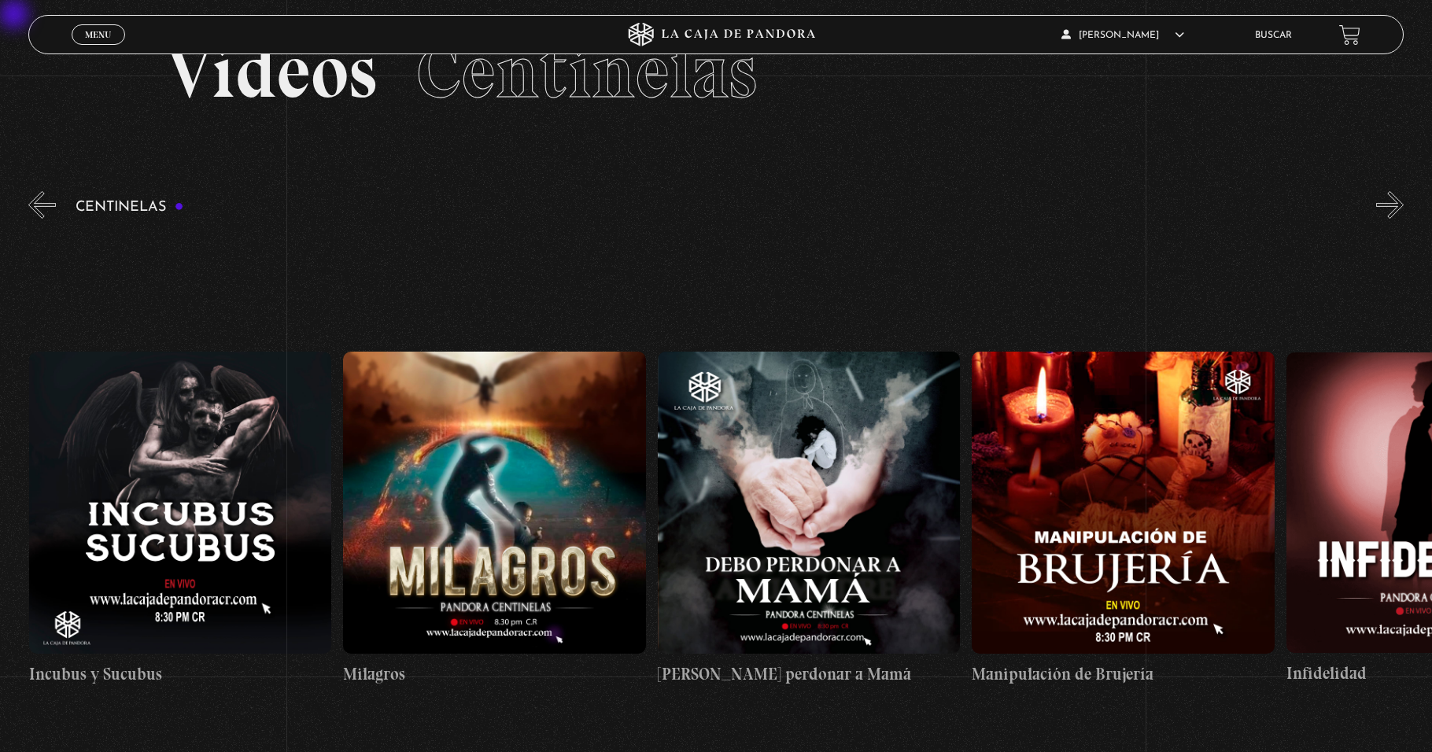
click at [674, 208] on button "»" at bounding box center [1390, 205] width 28 height 28
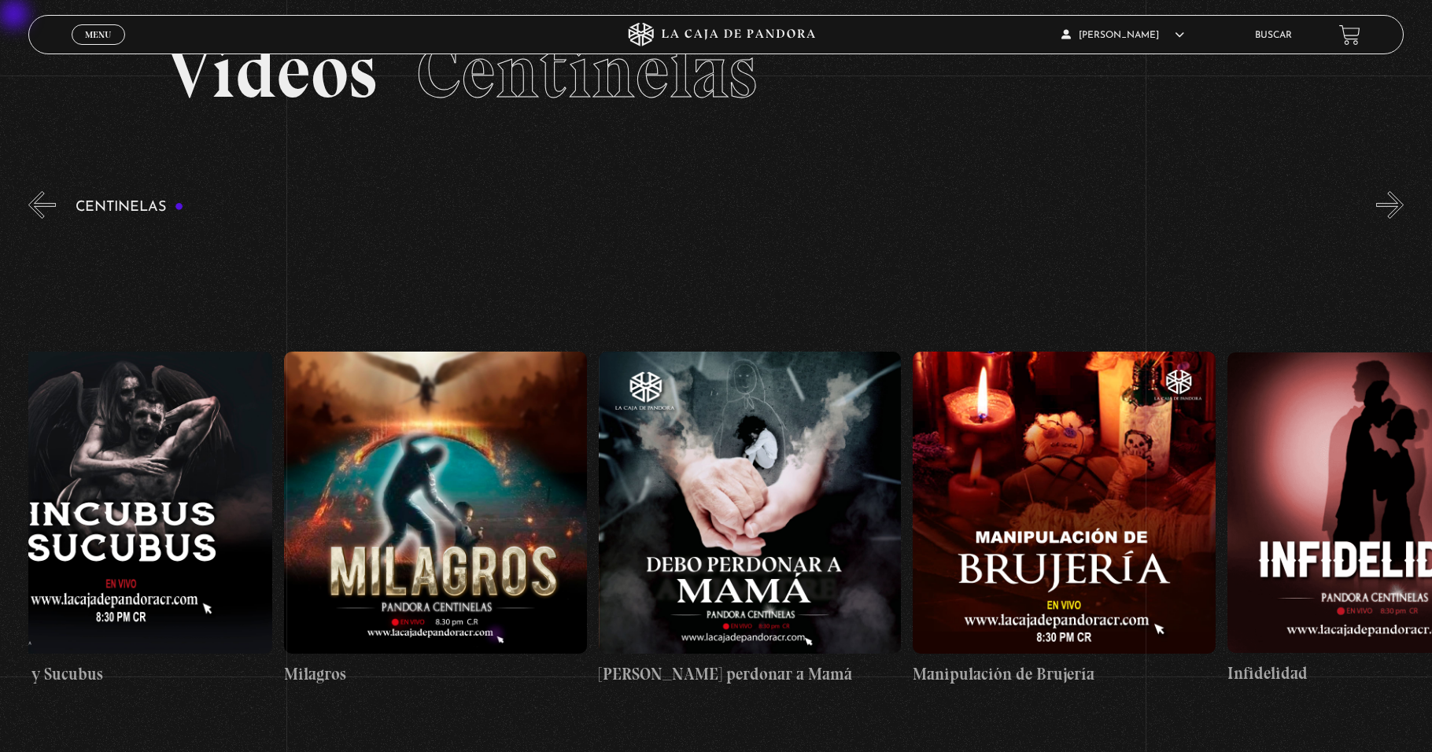
click at [674, 208] on button "»" at bounding box center [1390, 205] width 28 height 28
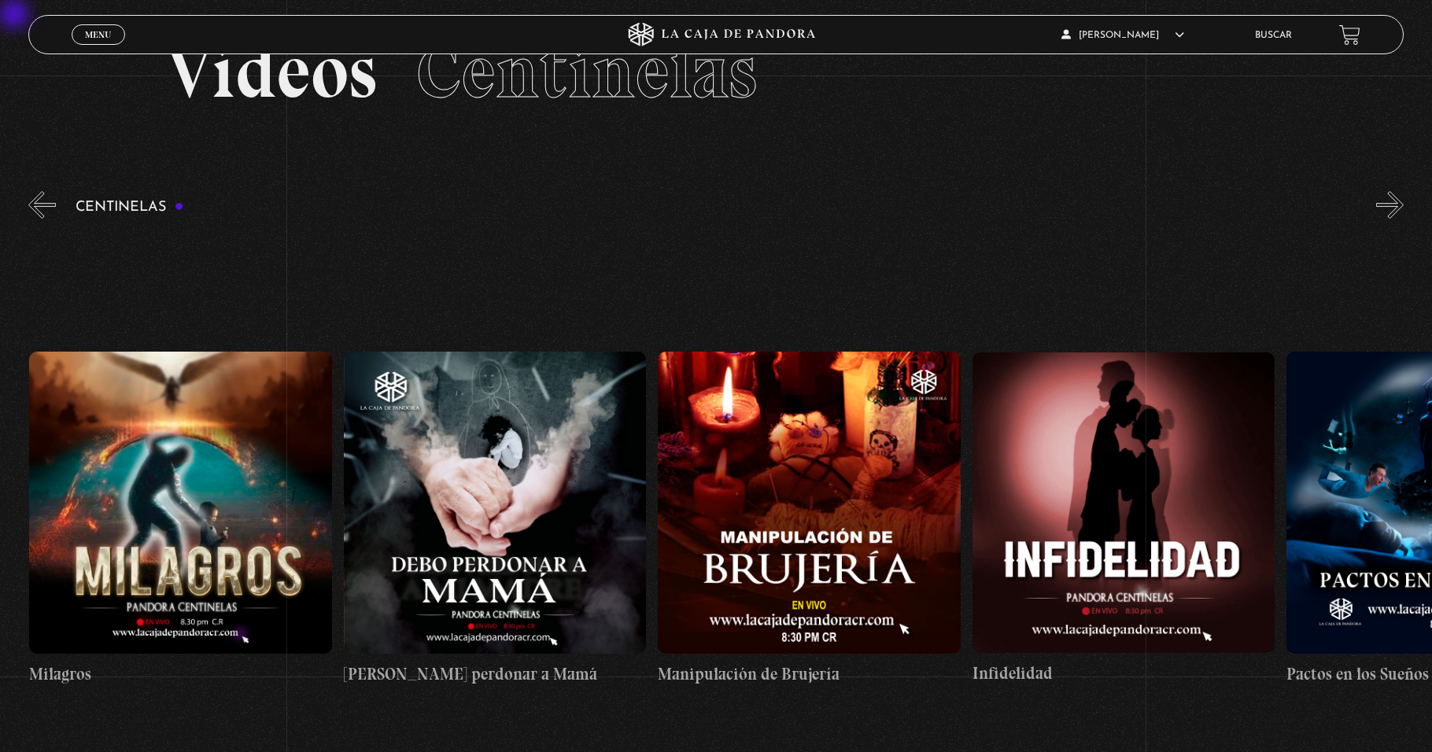
click at [674, 208] on button "»" at bounding box center [1390, 205] width 28 height 28
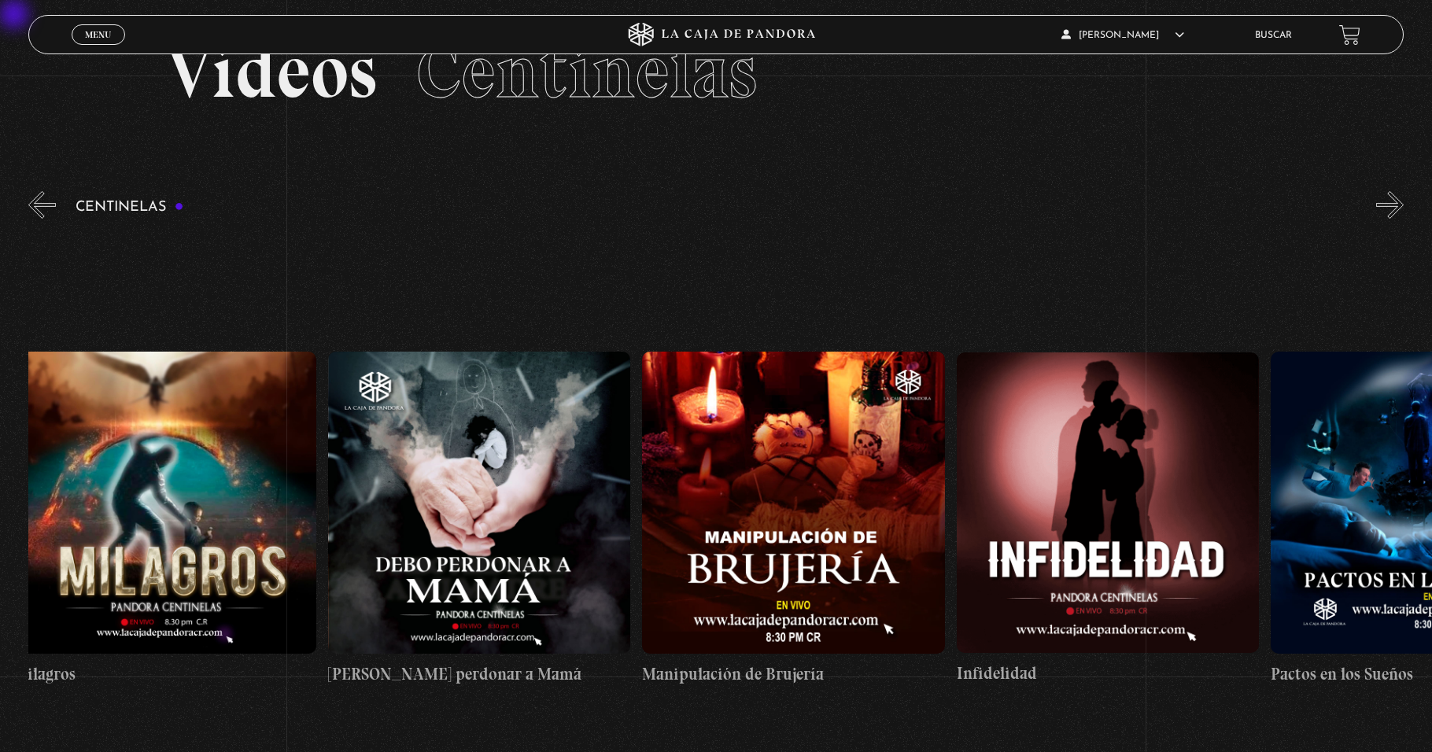
click at [674, 208] on button "»" at bounding box center [1390, 205] width 28 height 28
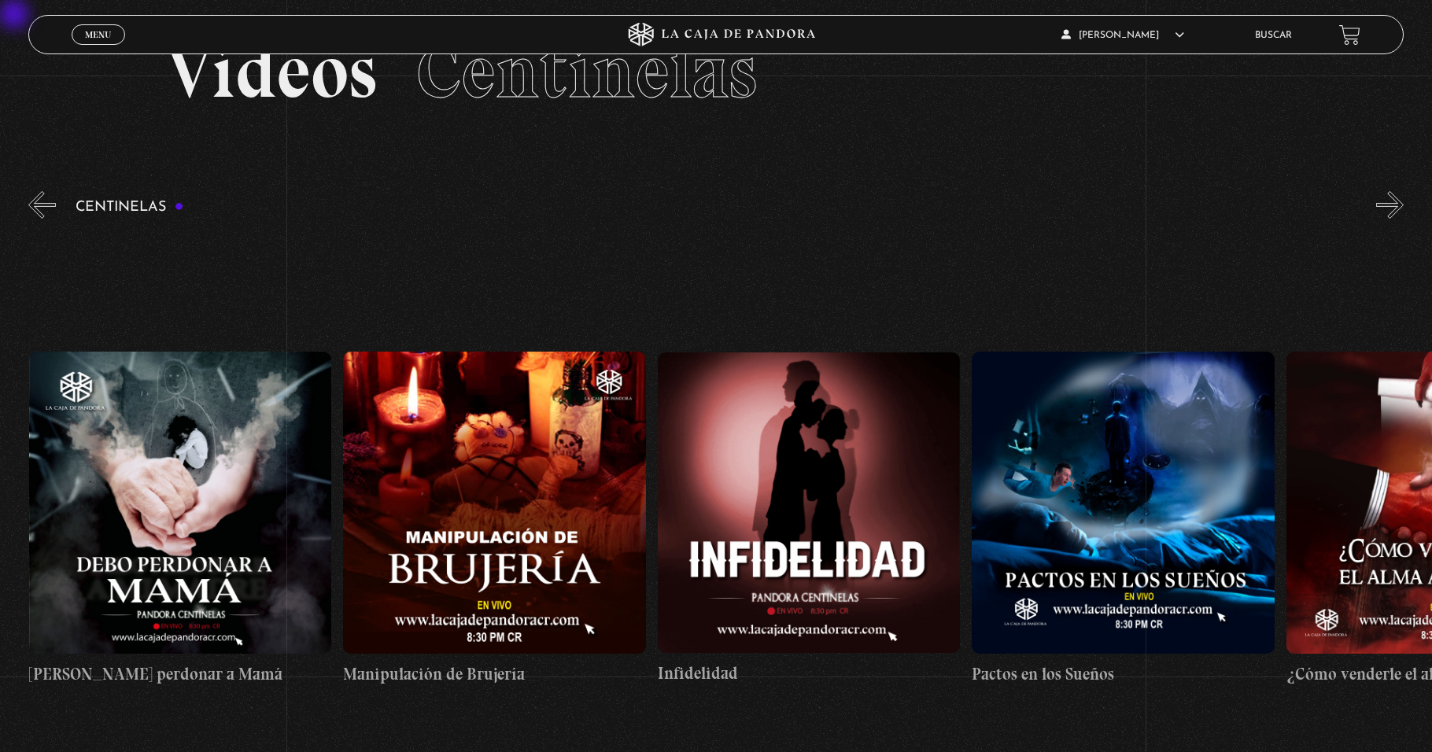
click at [674, 208] on button "»" at bounding box center [1390, 205] width 28 height 28
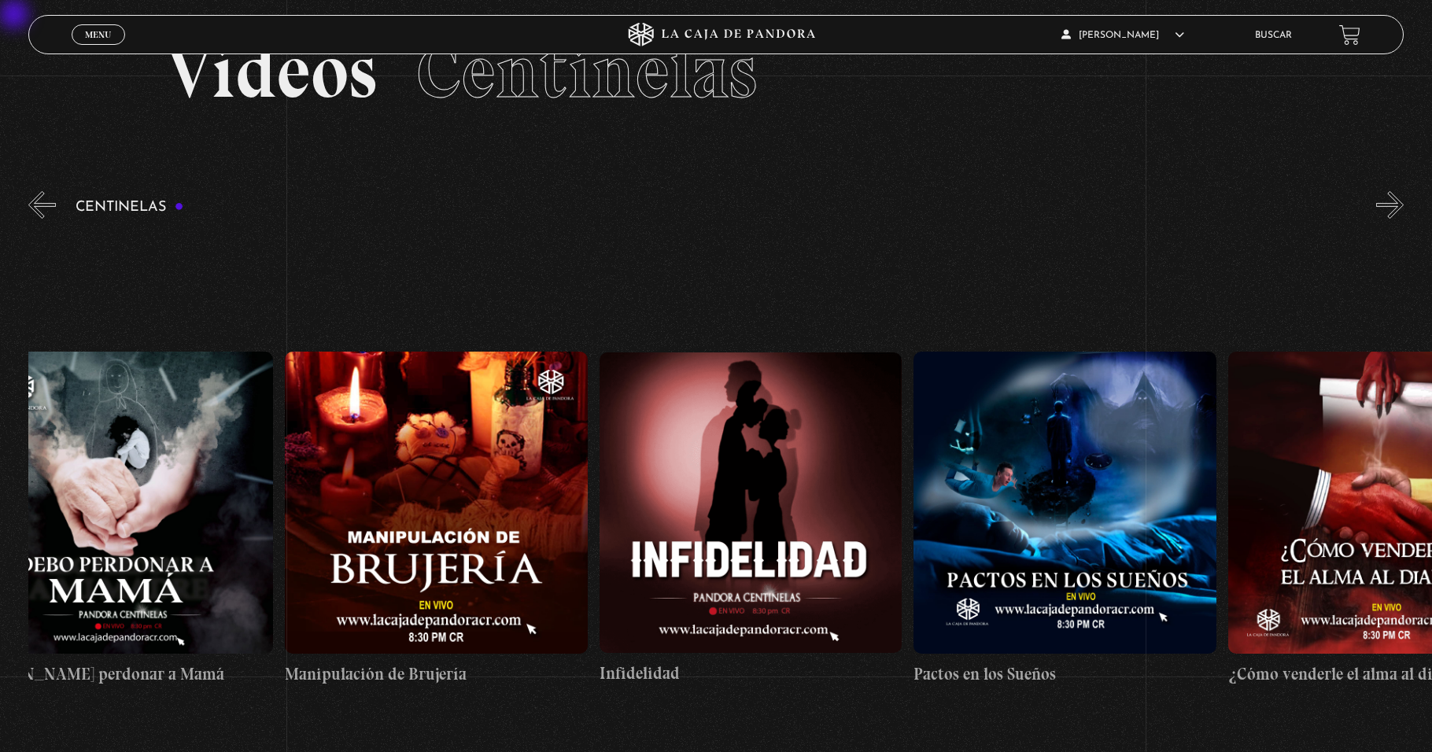
click at [674, 208] on button "»" at bounding box center [1390, 205] width 28 height 28
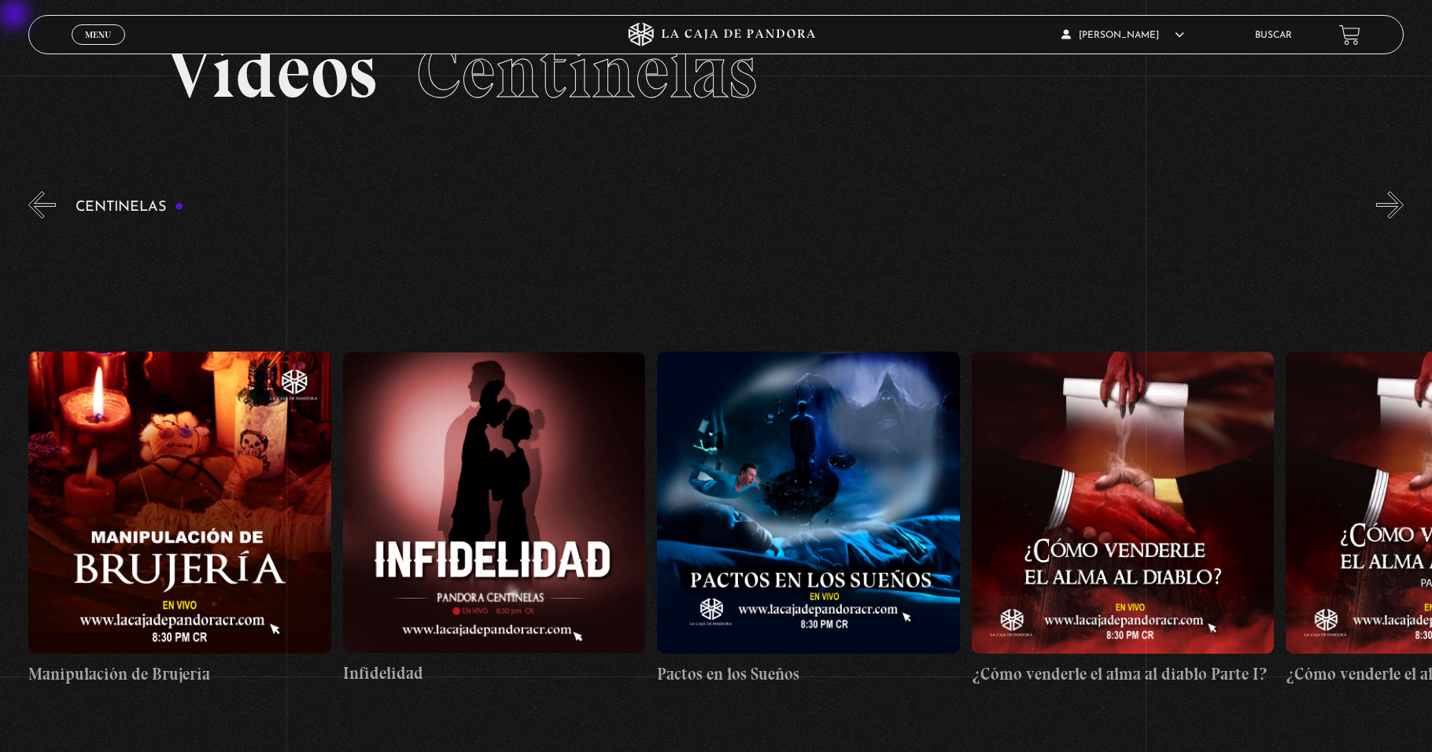
click at [674, 208] on button "»" at bounding box center [1390, 205] width 28 height 28
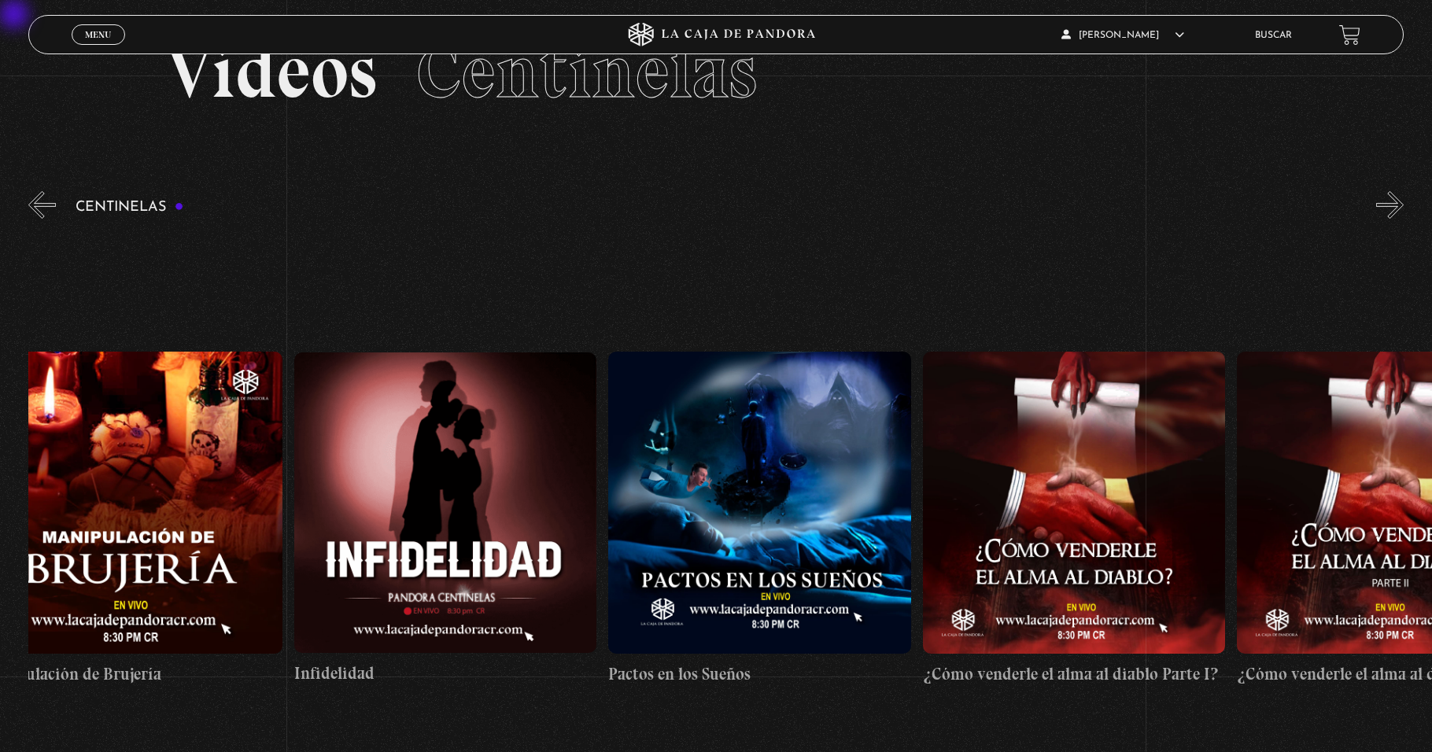
click at [674, 208] on button "»" at bounding box center [1390, 205] width 28 height 28
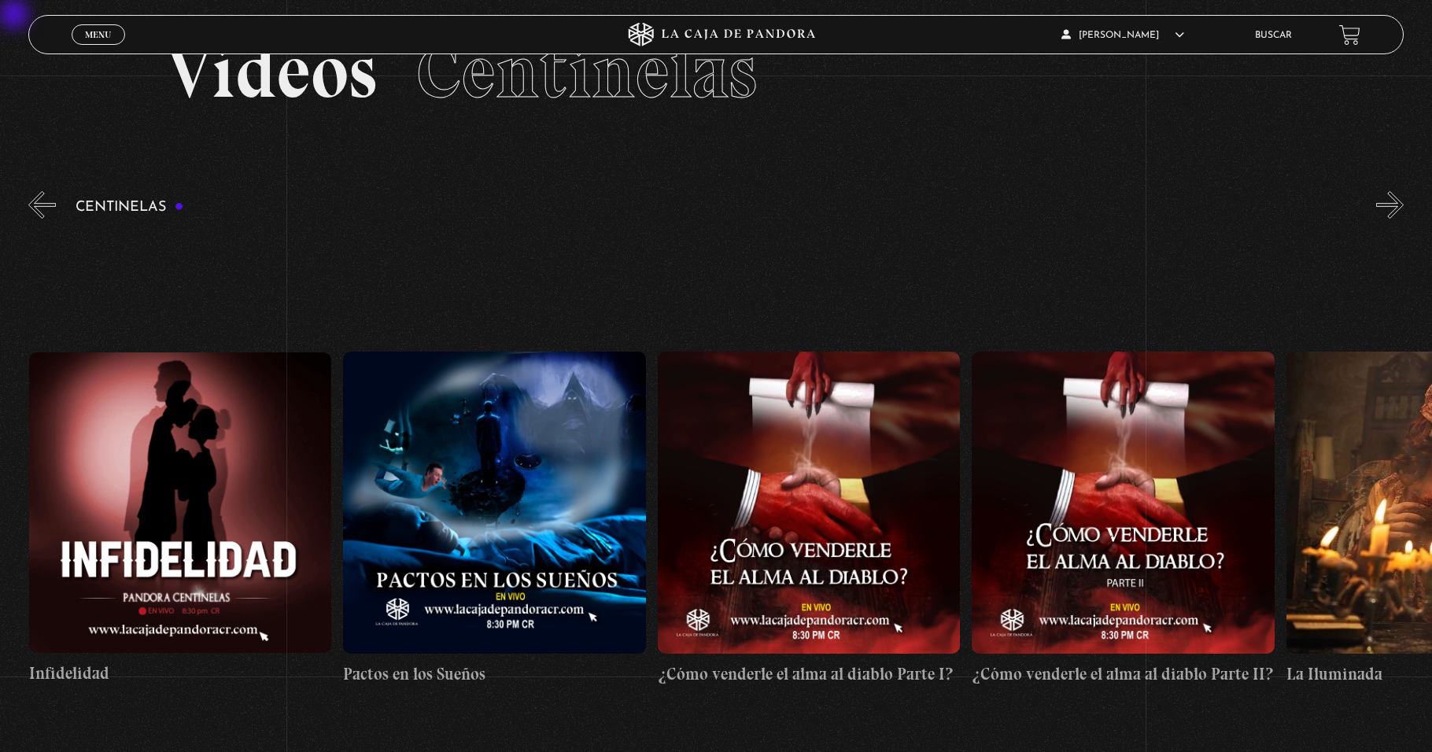
click at [674, 208] on button "»" at bounding box center [1390, 205] width 28 height 28
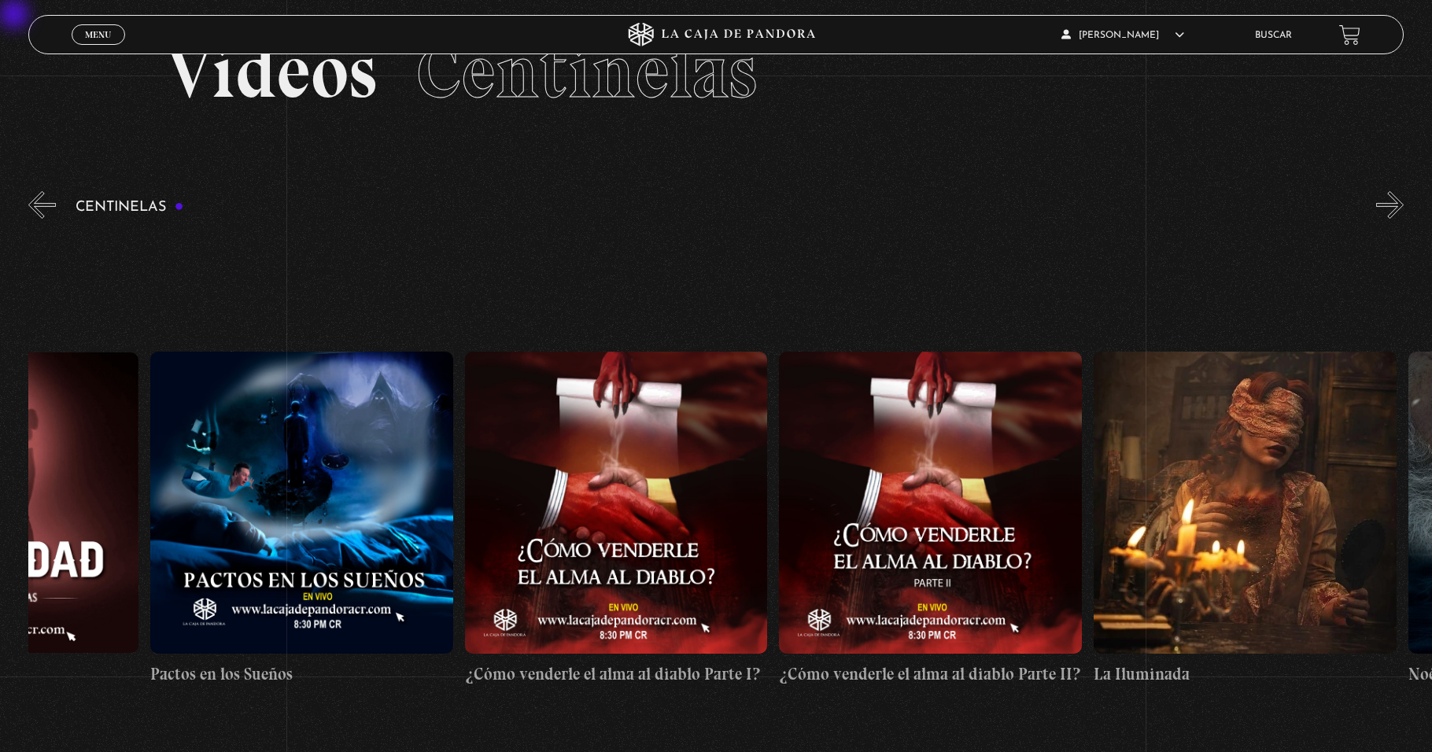
click at [674, 208] on button "»" at bounding box center [1390, 205] width 28 height 28
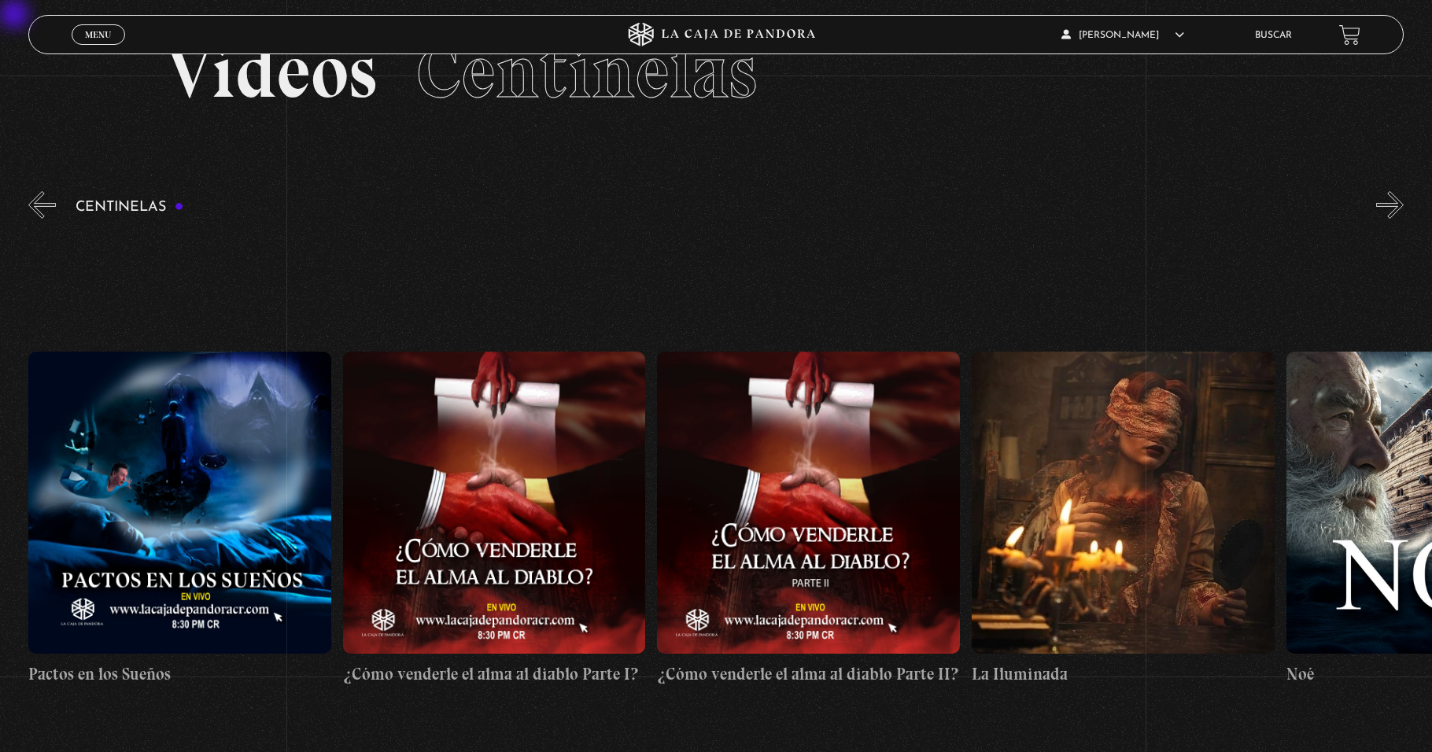
click at [674, 208] on button "»" at bounding box center [1390, 205] width 28 height 28
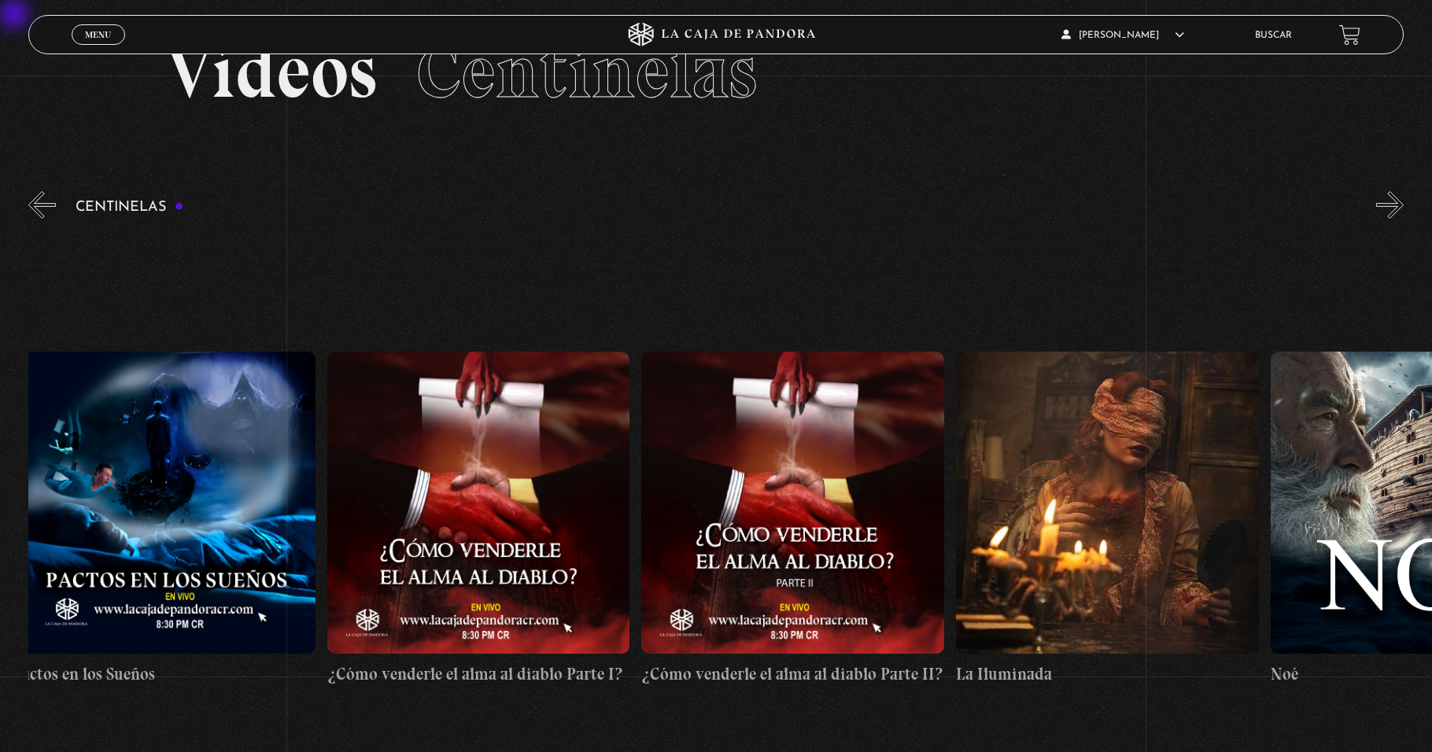
click at [674, 208] on button "»" at bounding box center [1390, 205] width 28 height 28
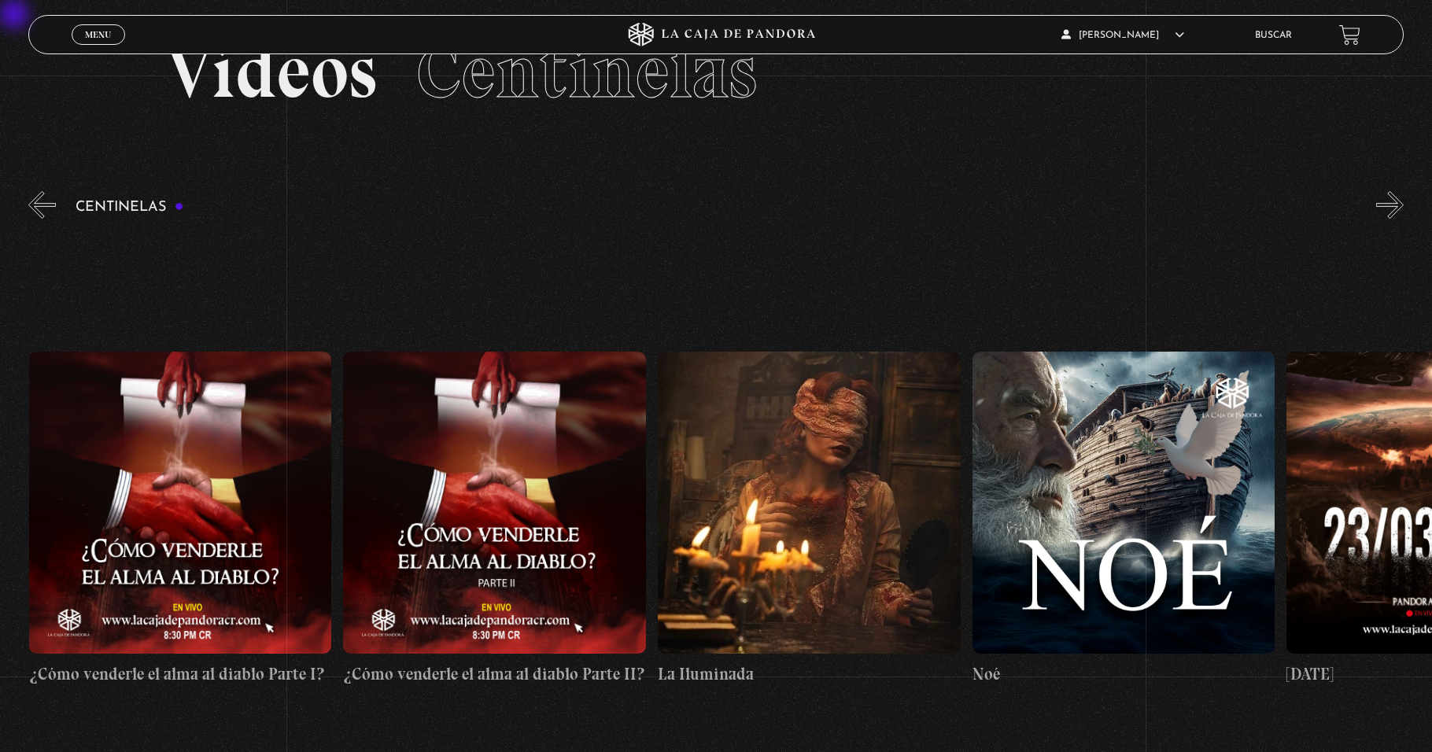
click at [674, 208] on button "»" at bounding box center [1390, 205] width 28 height 28
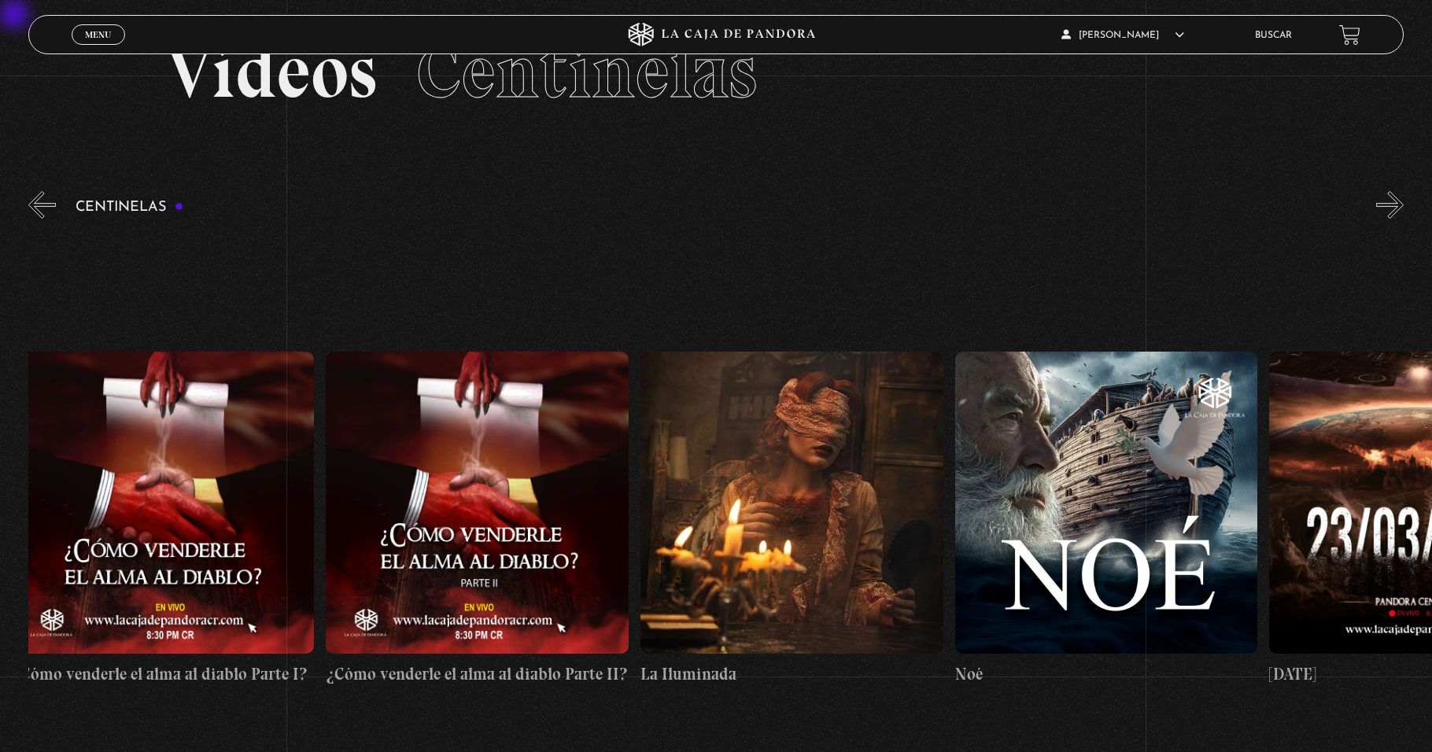
click at [674, 208] on button "»" at bounding box center [1390, 205] width 28 height 28
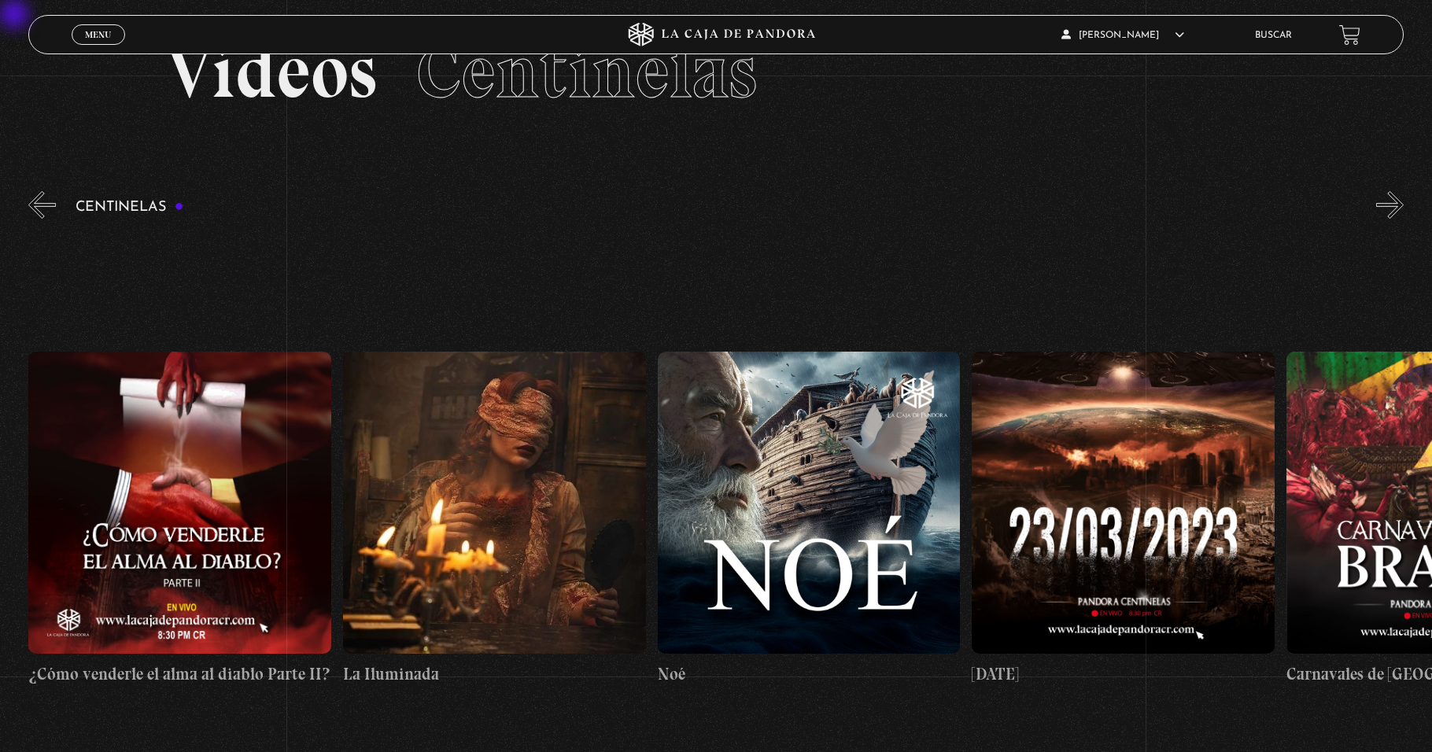
click at [674, 208] on button "»" at bounding box center [1390, 205] width 28 height 28
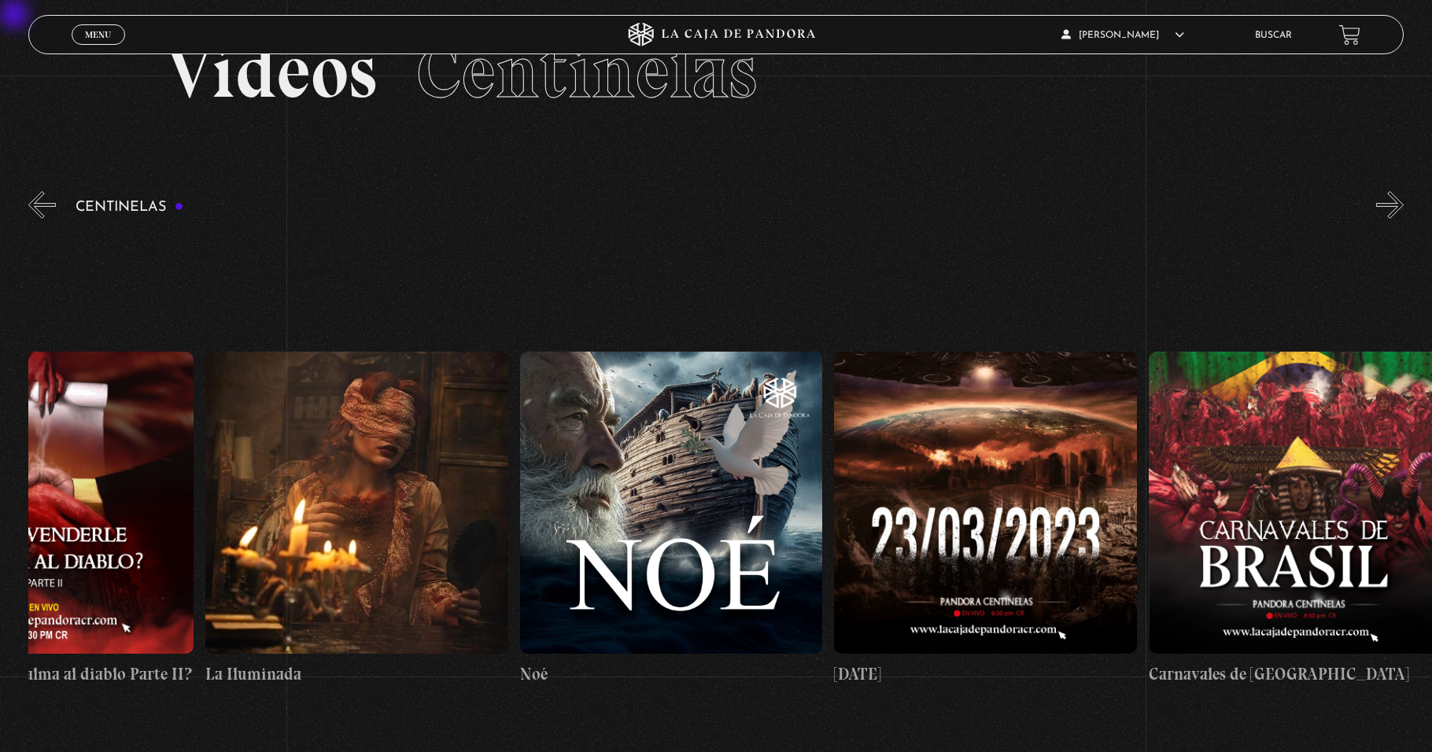
click at [674, 208] on button "»" at bounding box center [1390, 205] width 28 height 28
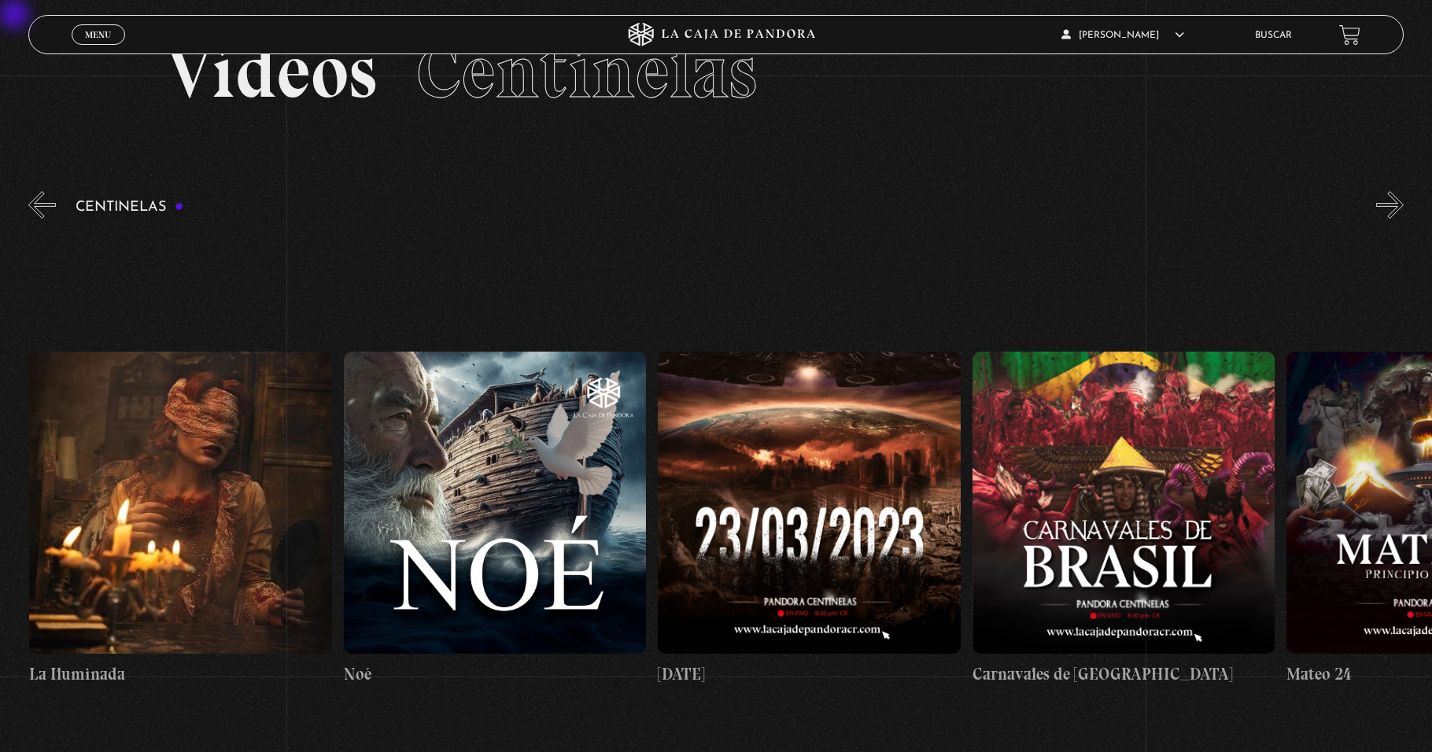
click at [674, 208] on button "»" at bounding box center [1390, 205] width 28 height 28
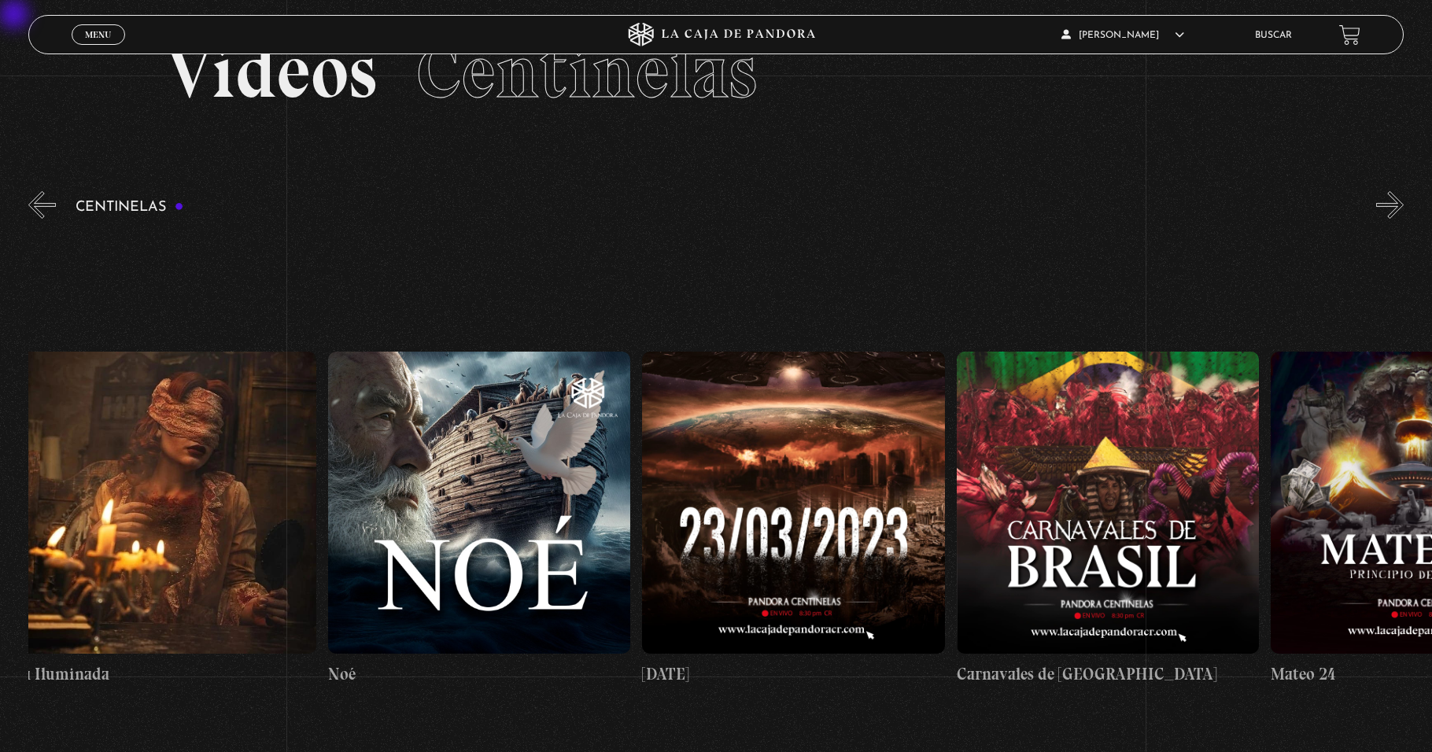
click at [674, 208] on button "»" at bounding box center [1390, 205] width 28 height 28
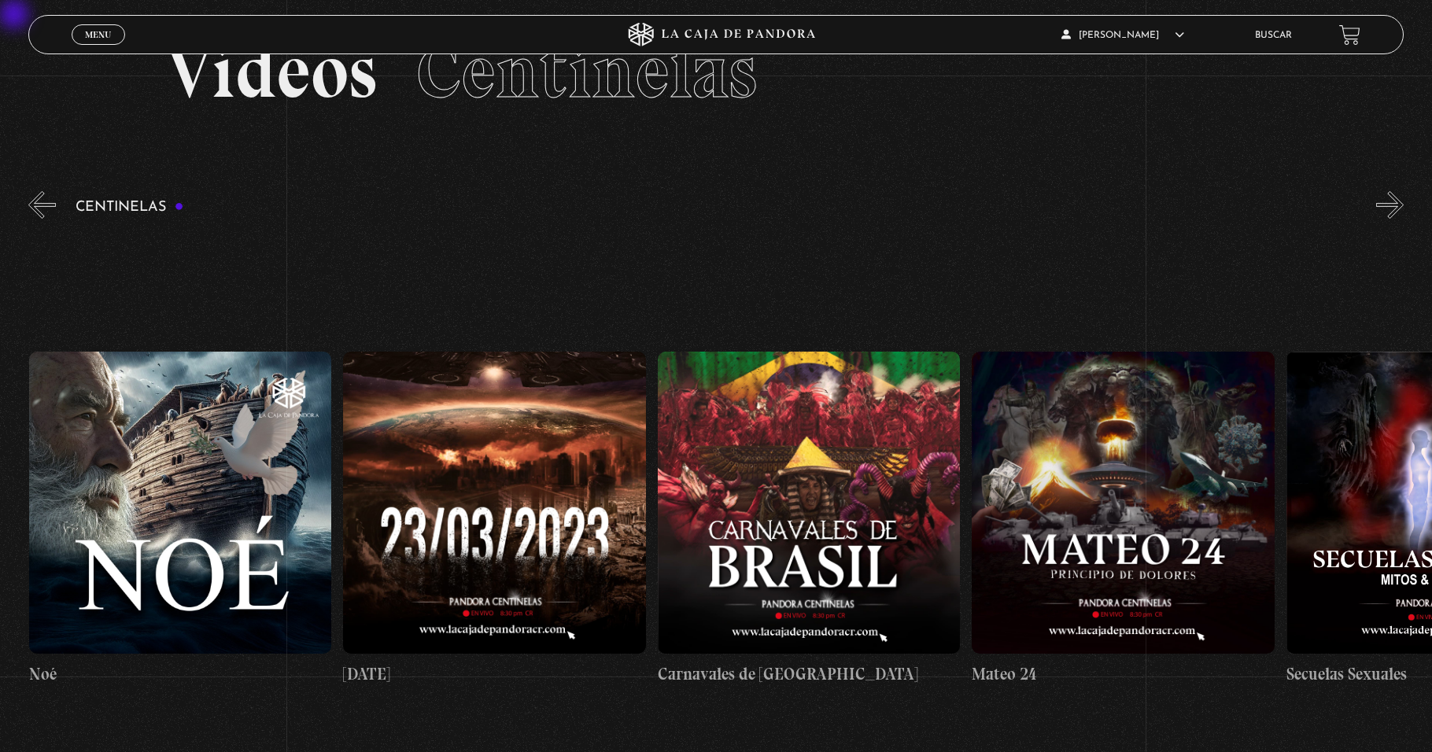
click at [674, 208] on button "»" at bounding box center [1390, 205] width 28 height 28
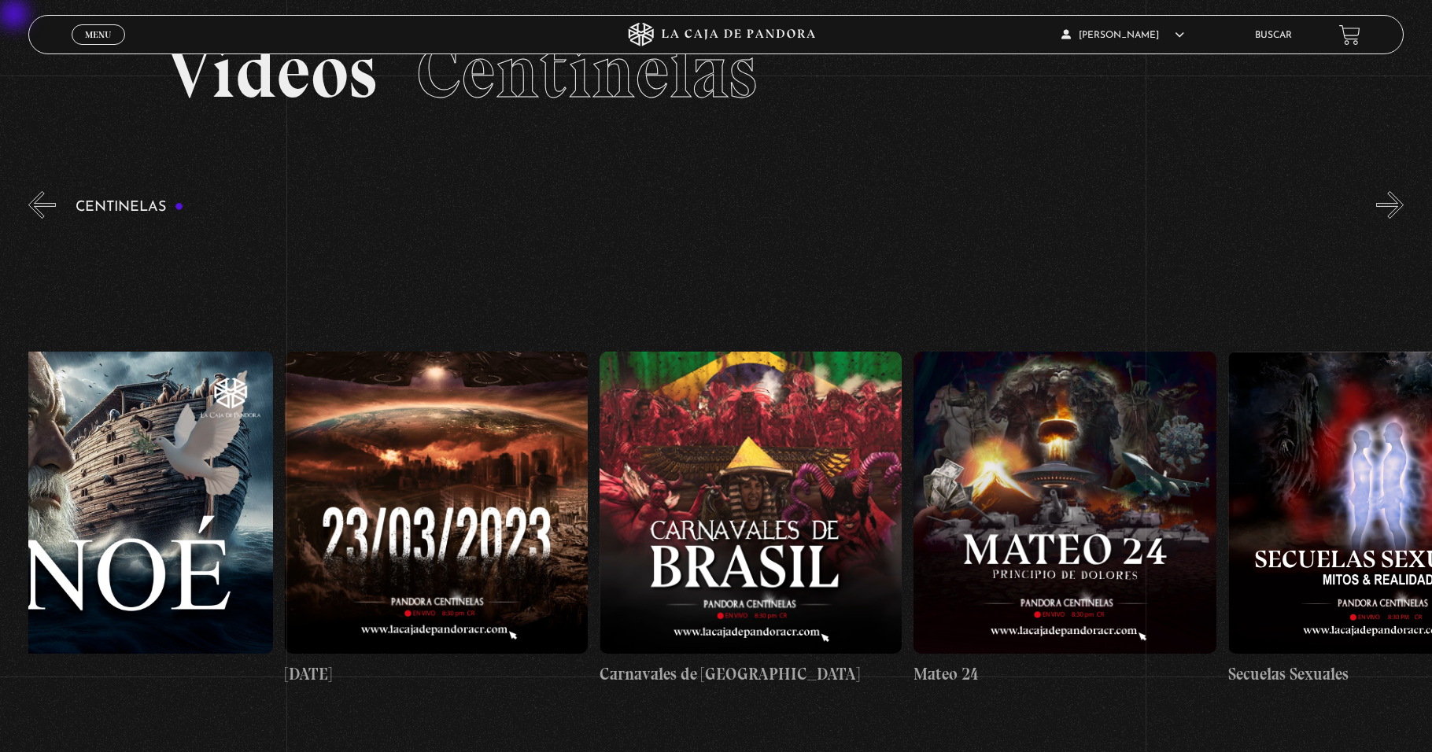
click at [674, 208] on button "»" at bounding box center [1390, 205] width 28 height 28
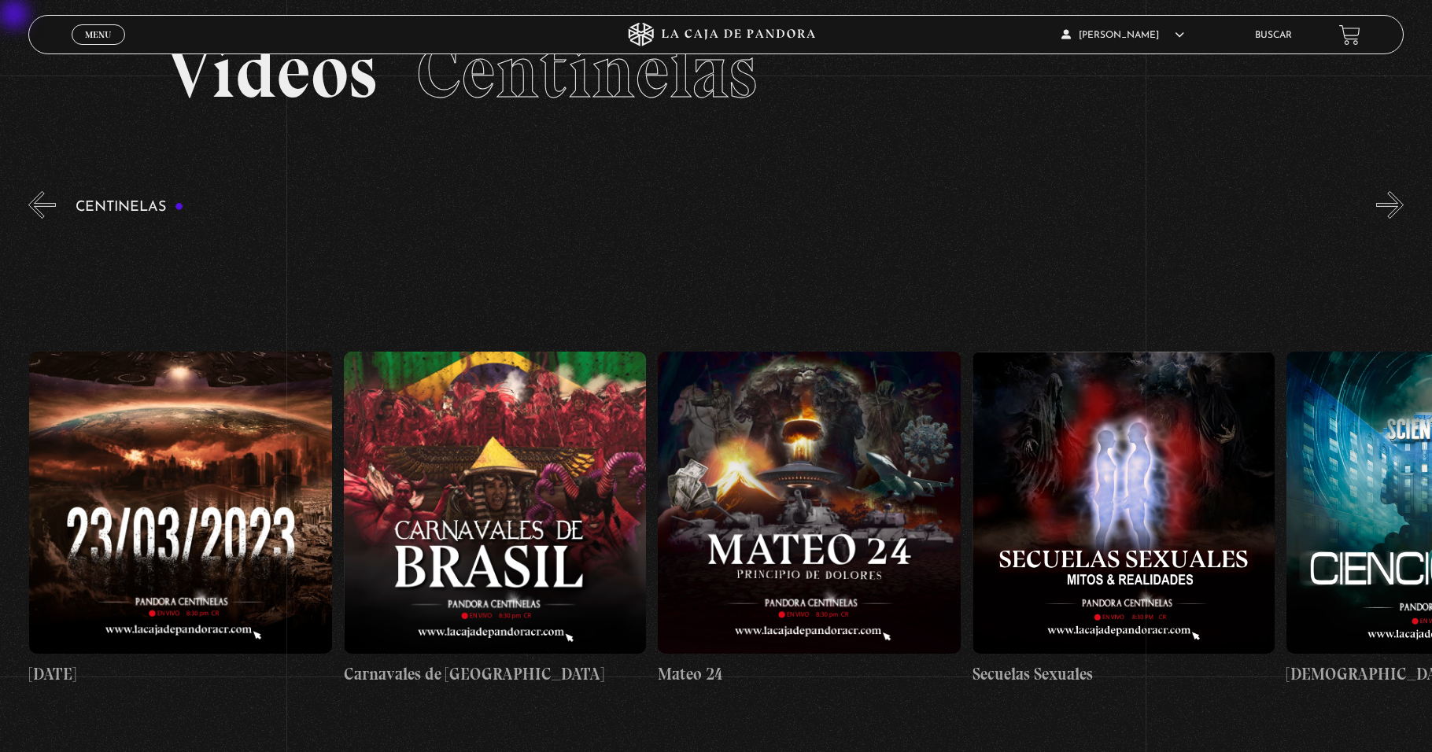
click at [674, 208] on button "»" at bounding box center [1390, 205] width 28 height 28
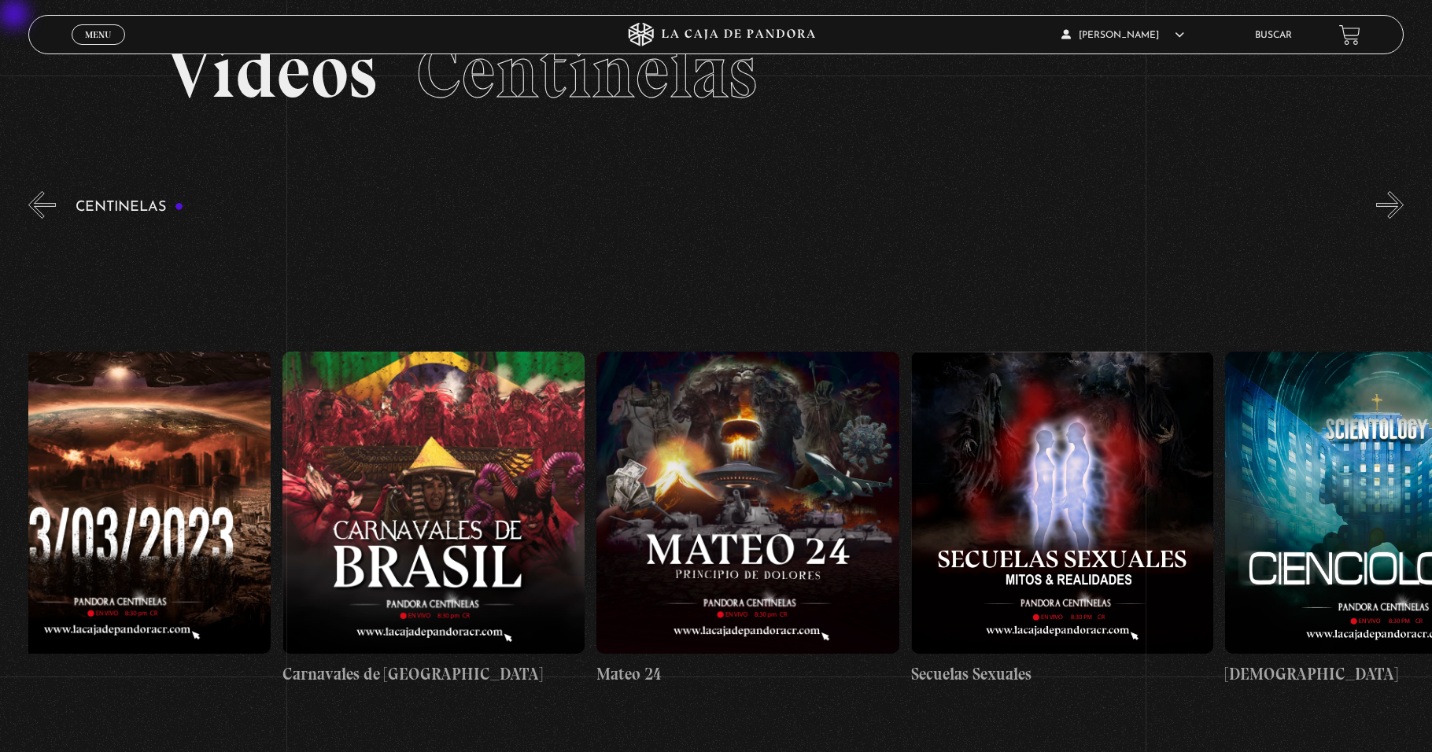
click at [674, 208] on button "»" at bounding box center [1390, 205] width 28 height 28
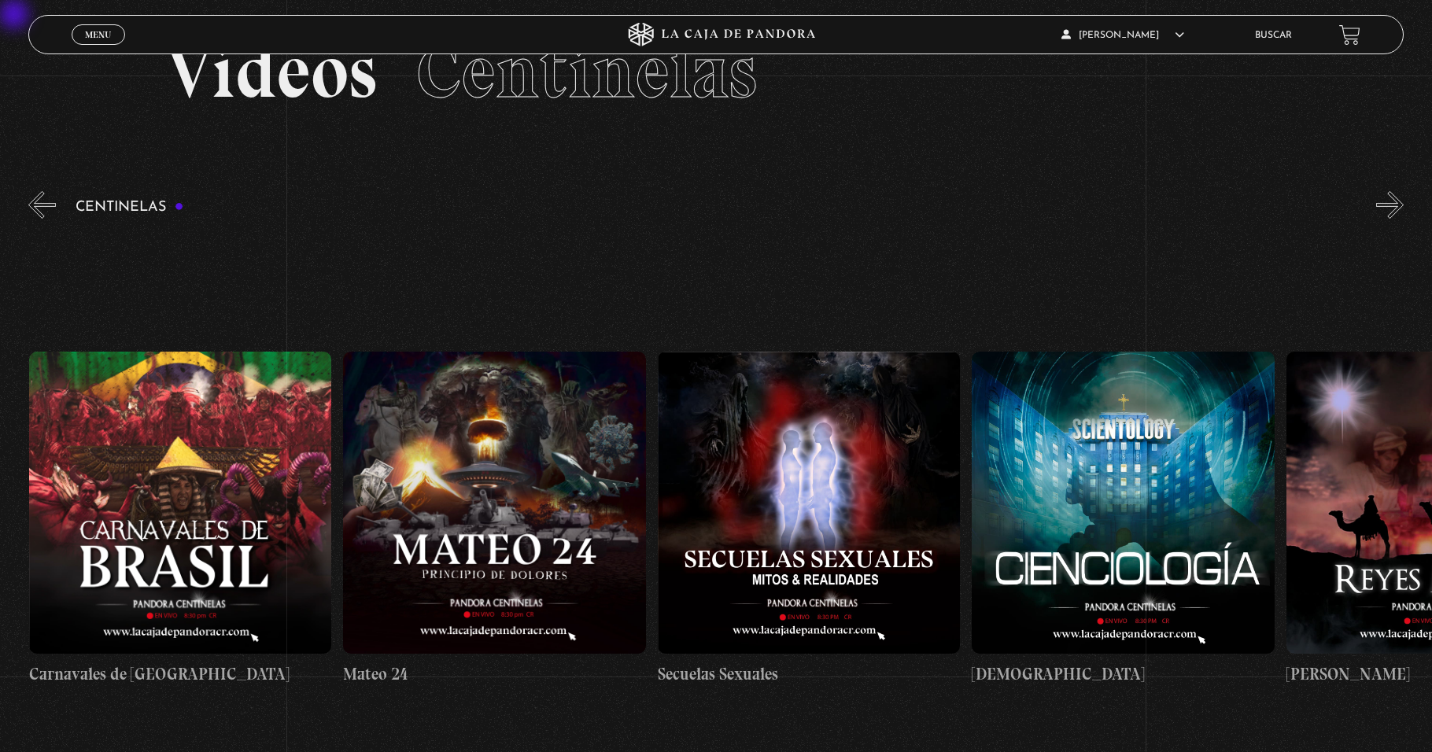
click at [674, 208] on button "»" at bounding box center [1390, 205] width 28 height 28
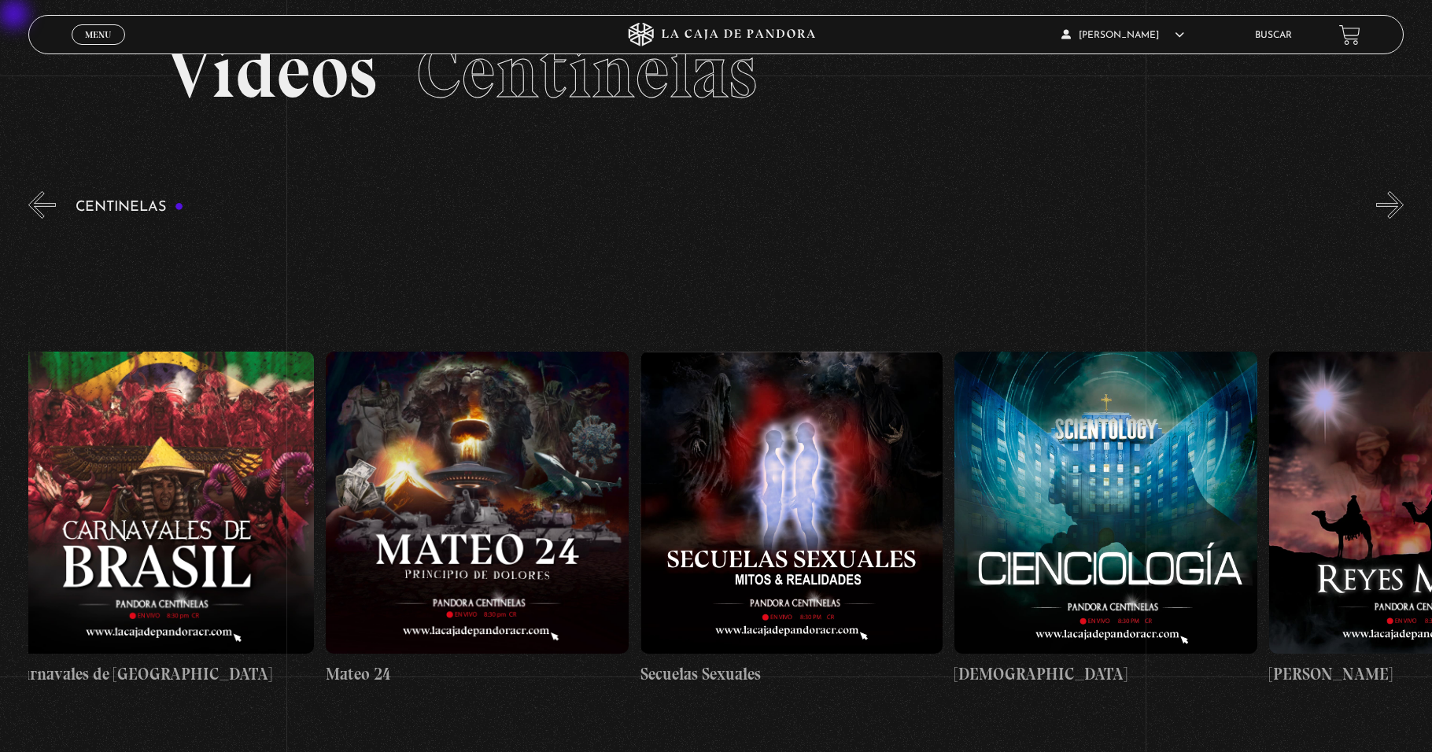
click at [674, 208] on button "»" at bounding box center [1390, 205] width 28 height 28
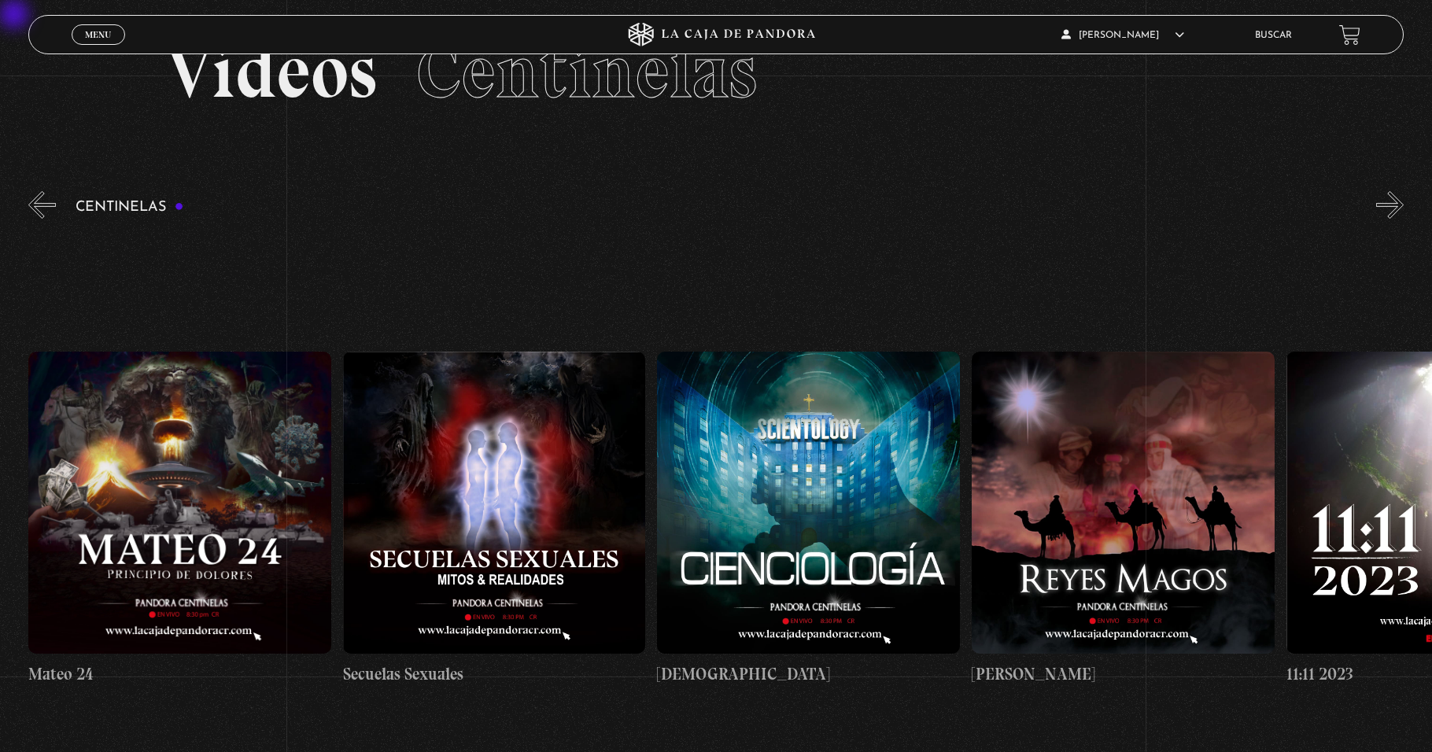
click at [674, 208] on button "»" at bounding box center [1390, 205] width 28 height 28
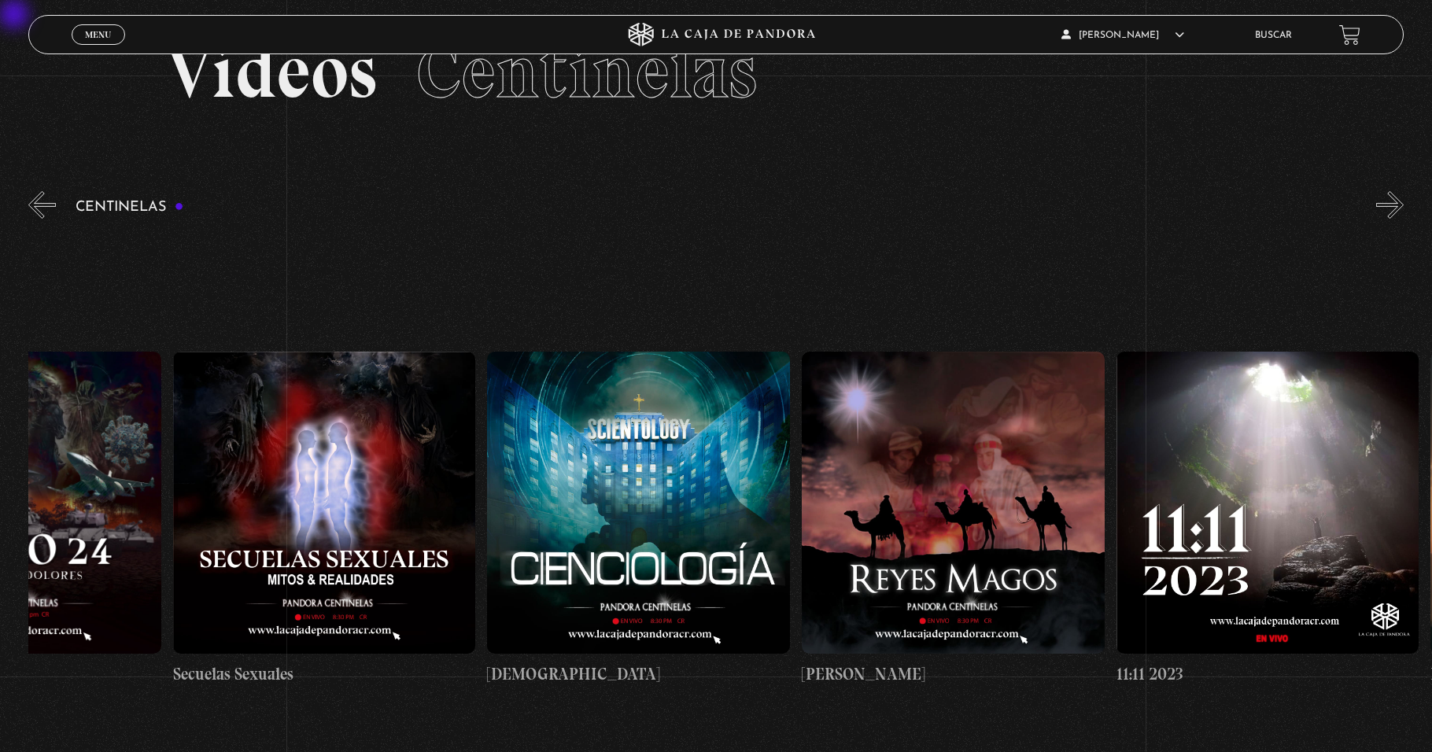
click at [674, 208] on button "»" at bounding box center [1390, 205] width 28 height 28
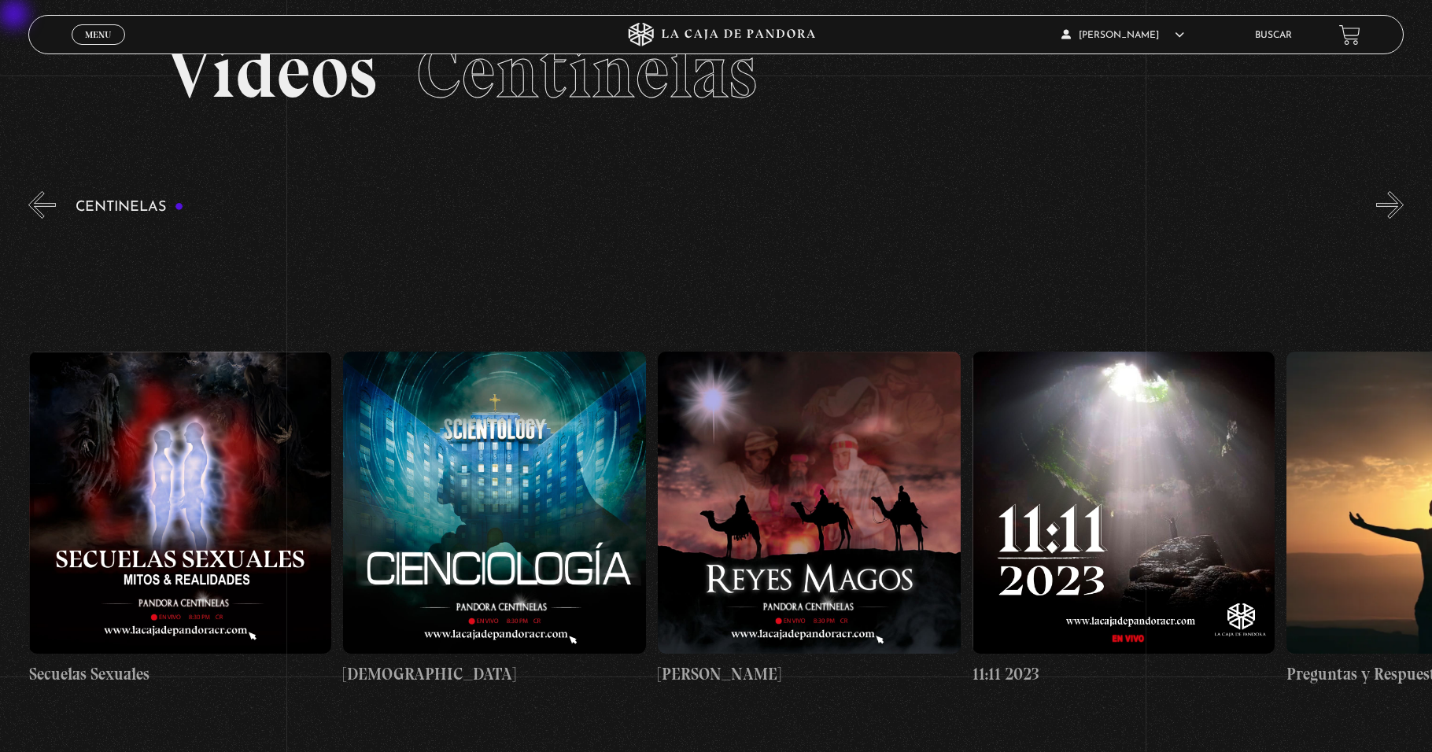
click at [674, 208] on button "»" at bounding box center [1390, 205] width 28 height 28
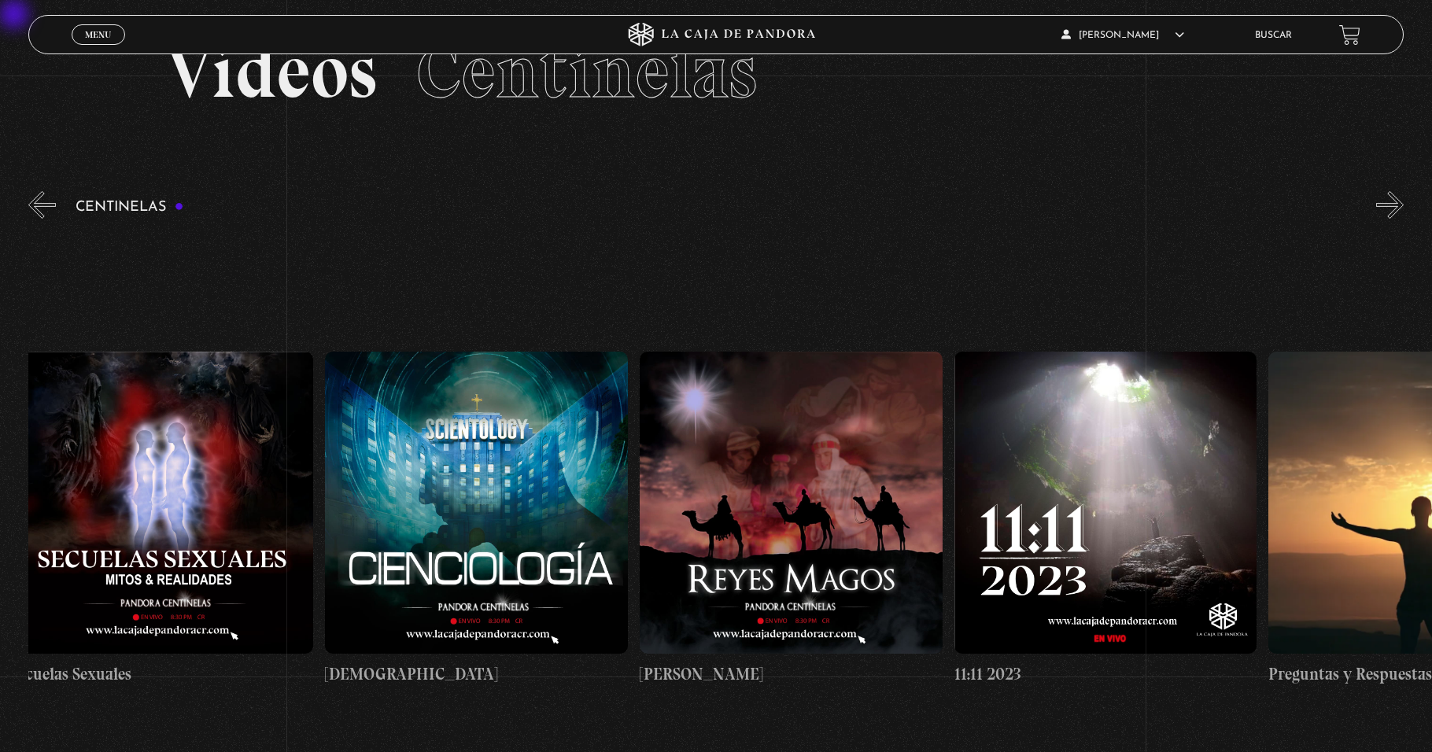
click at [674, 208] on button "»" at bounding box center [1390, 205] width 28 height 28
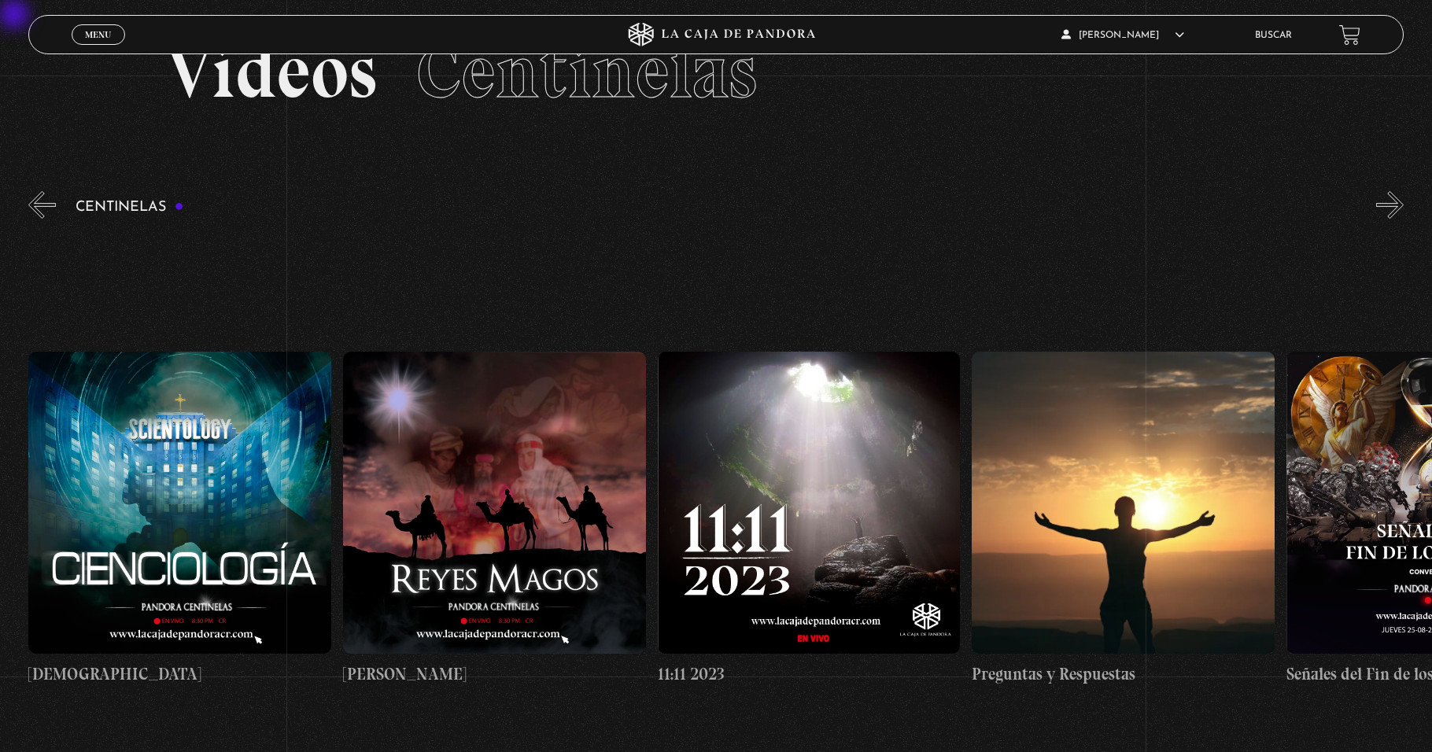
click at [674, 208] on button "»" at bounding box center [1390, 205] width 28 height 28
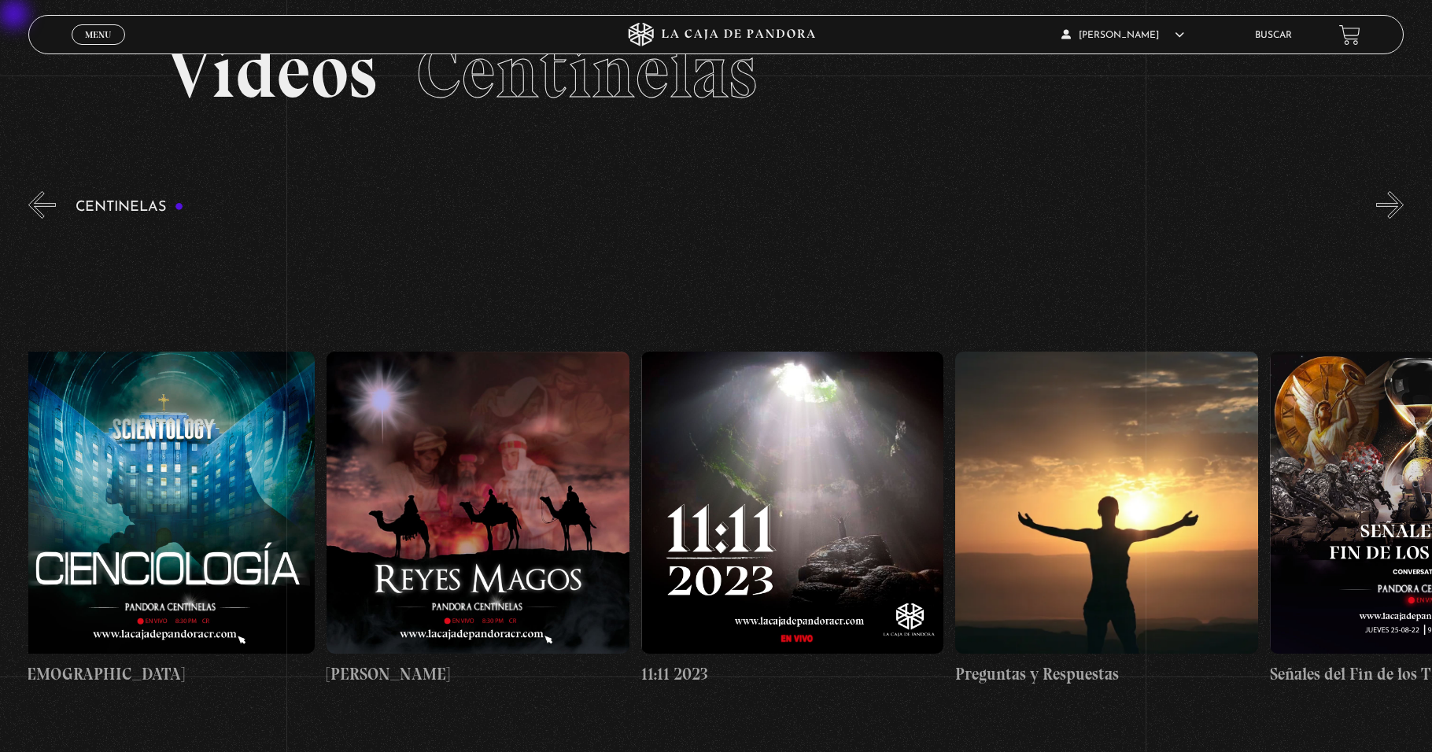
click at [674, 208] on button "»" at bounding box center [1390, 205] width 28 height 28
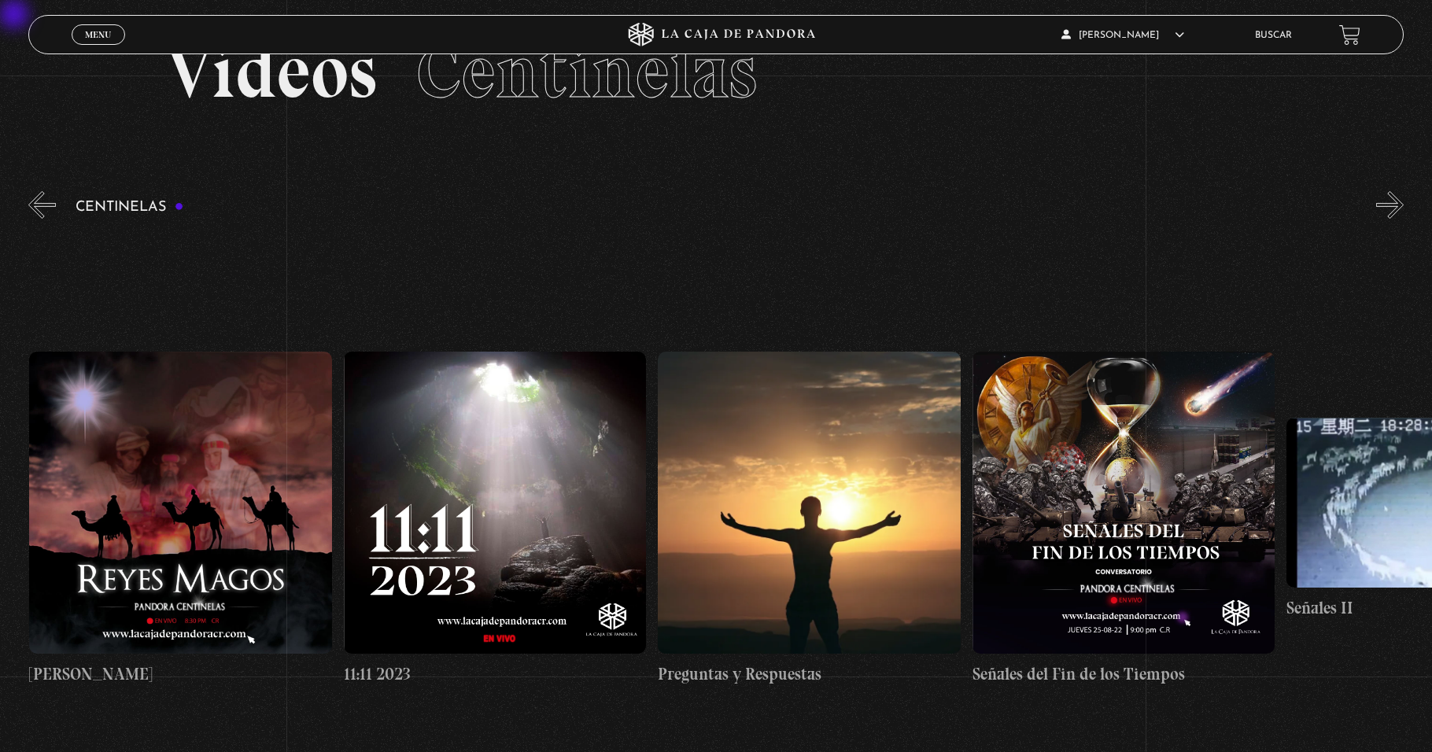
click at [674, 208] on button "»" at bounding box center [1390, 205] width 28 height 28
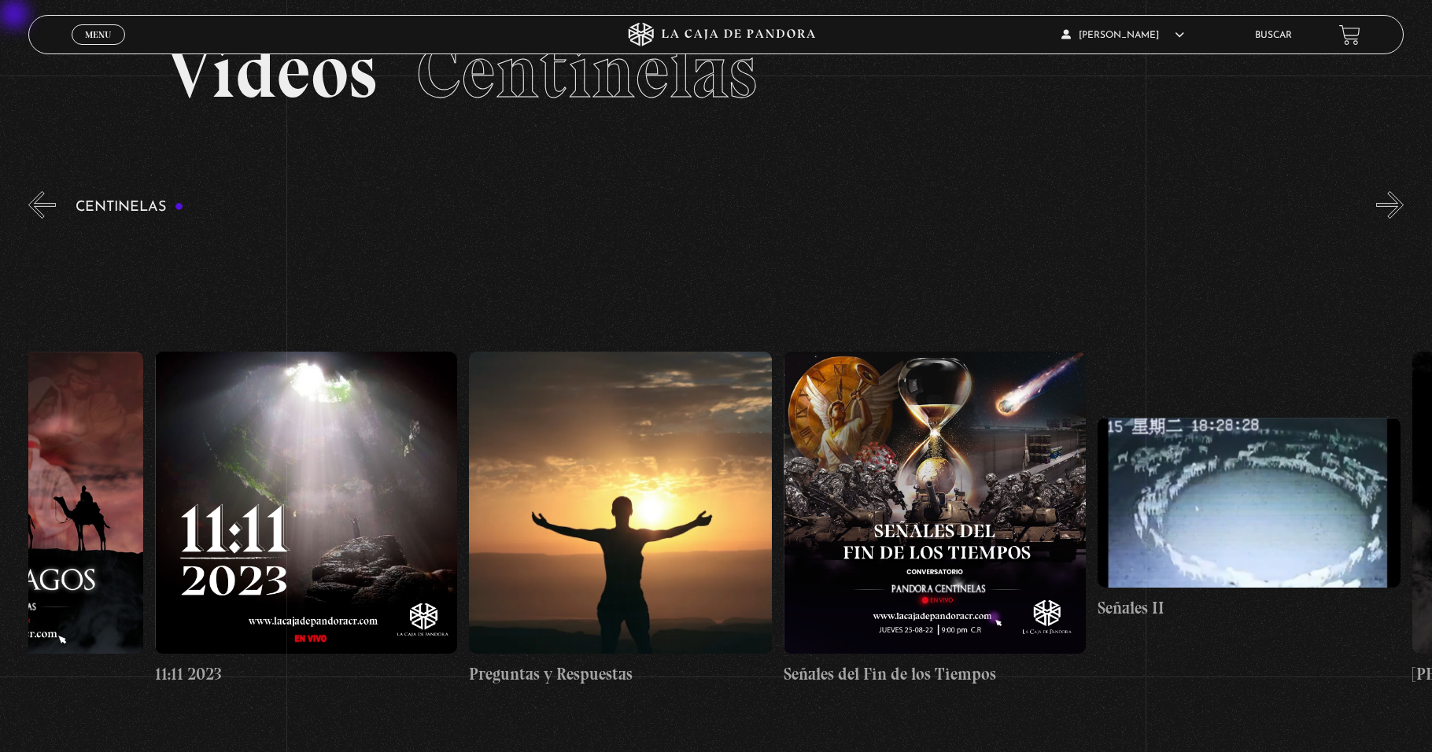
click at [674, 208] on button "»" at bounding box center [1390, 205] width 28 height 28
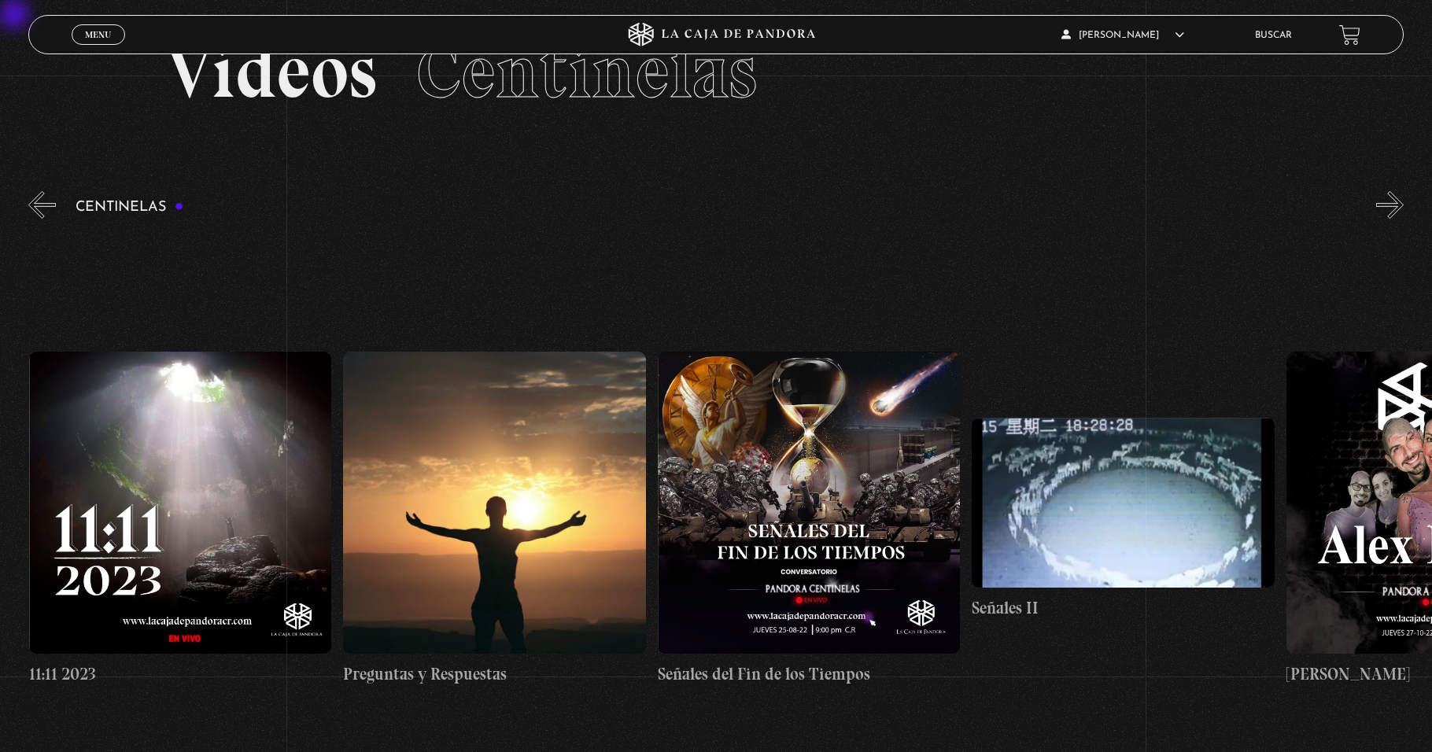
click at [674, 208] on button "»" at bounding box center [1390, 205] width 28 height 28
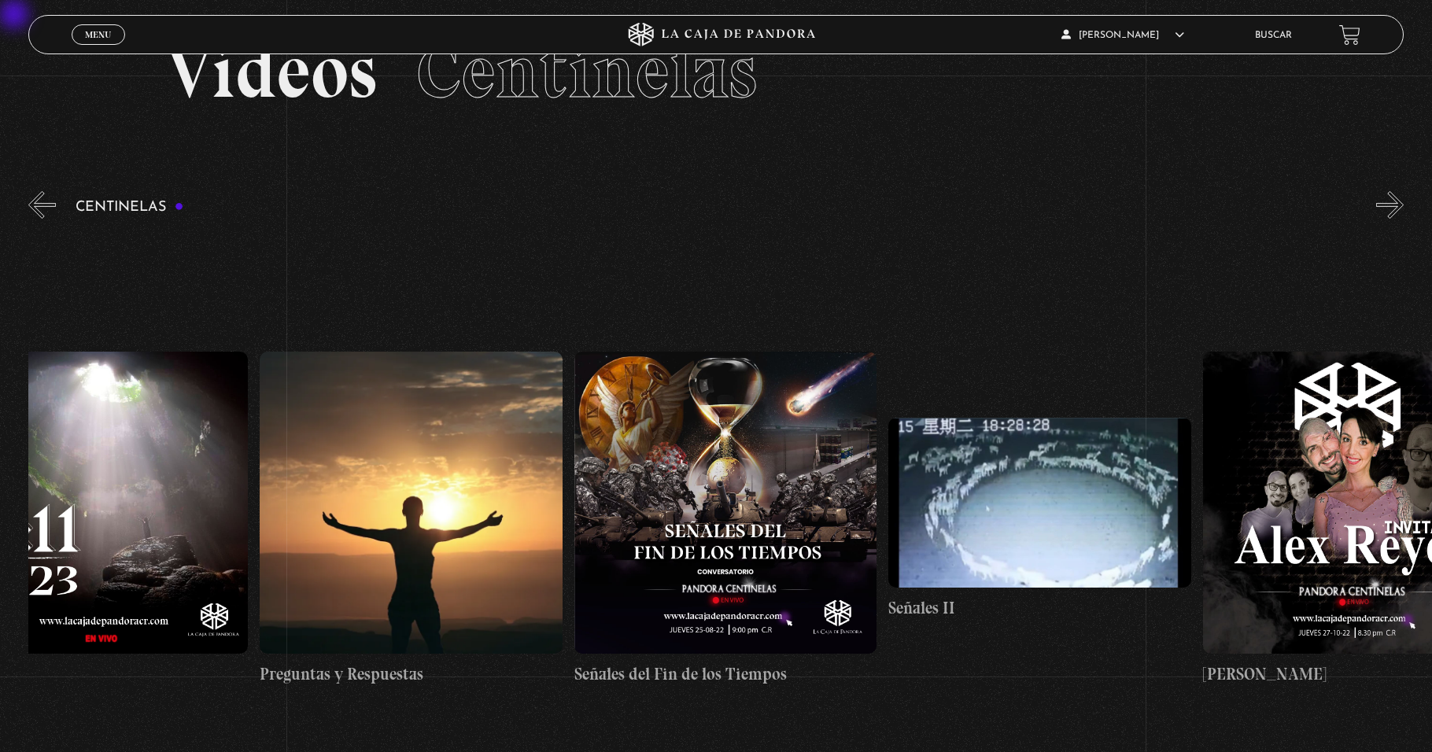
click at [674, 208] on button "»" at bounding box center [1390, 205] width 28 height 28
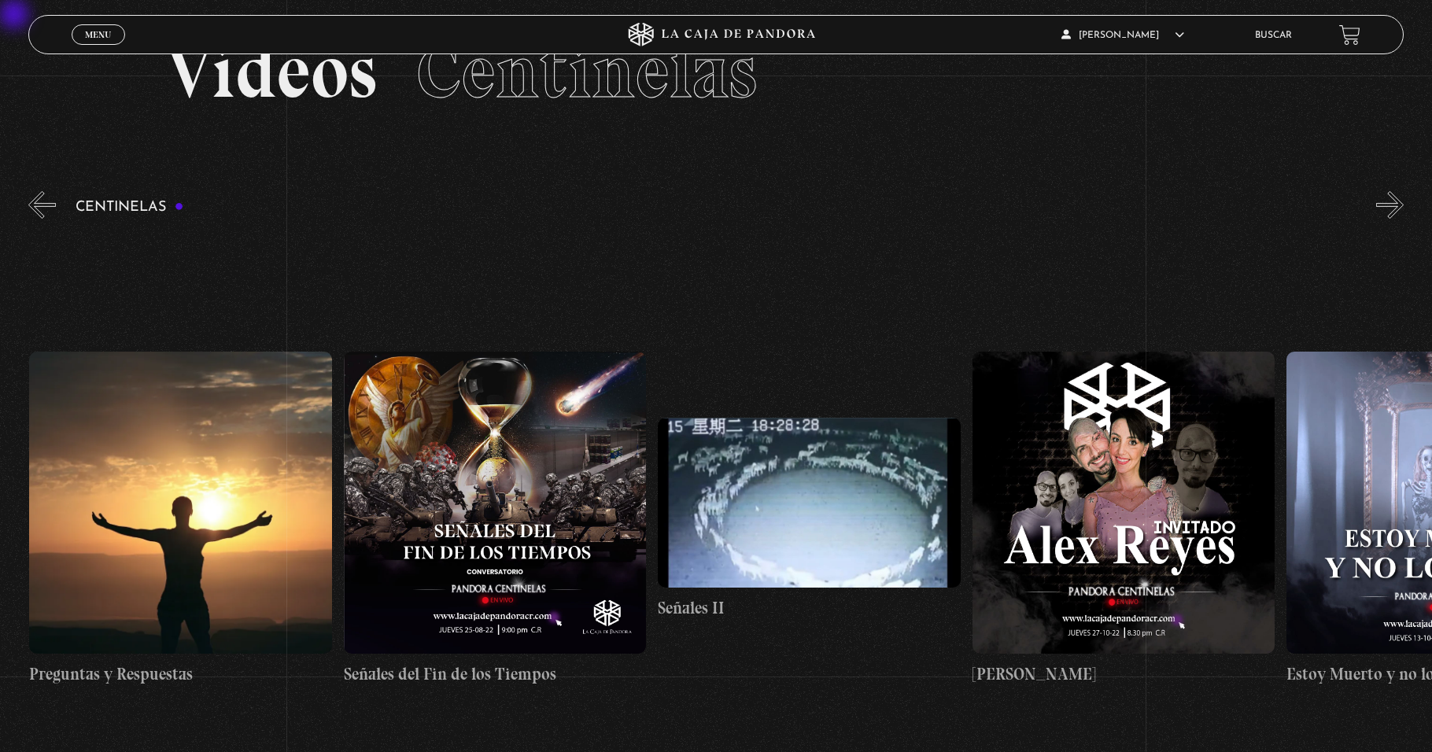
click at [674, 208] on button "»" at bounding box center [1390, 205] width 28 height 28
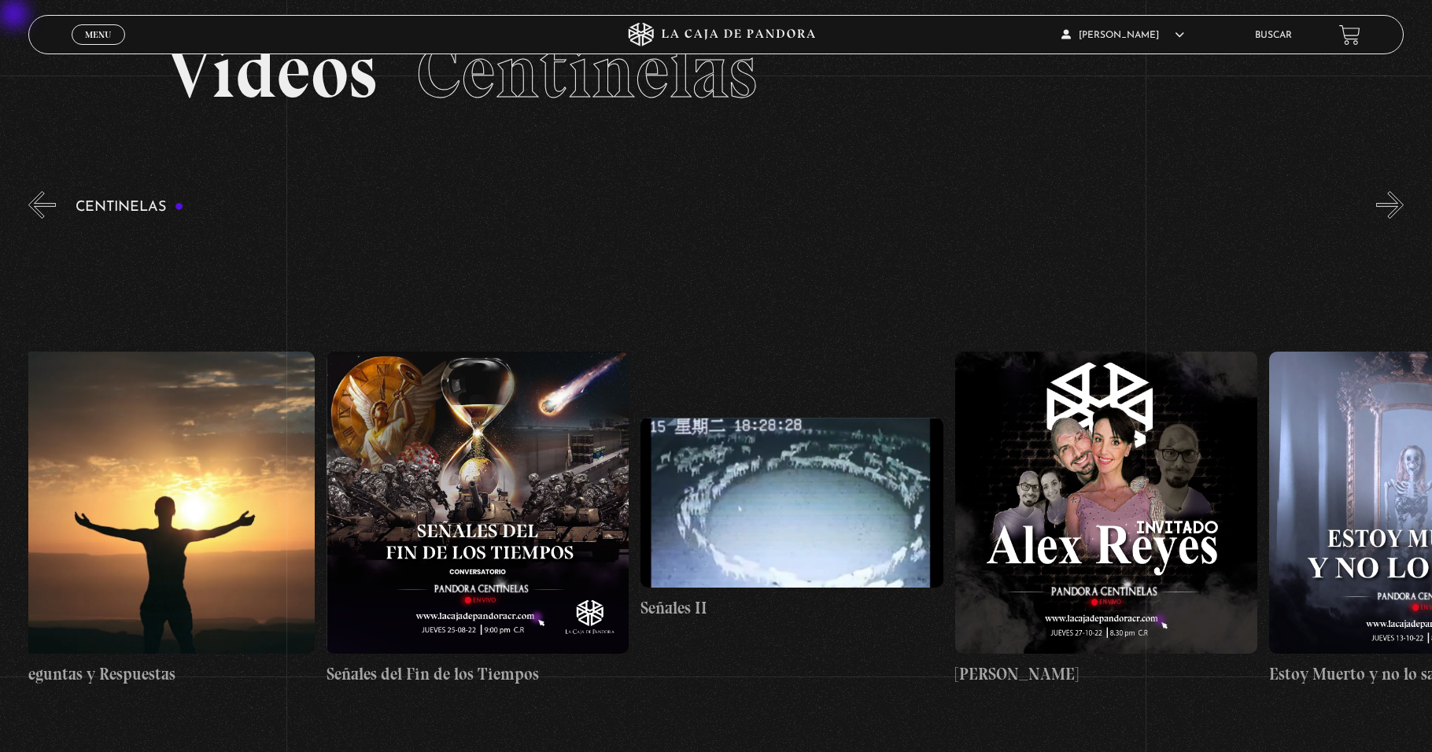
click at [674, 208] on button "»" at bounding box center [1390, 205] width 28 height 28
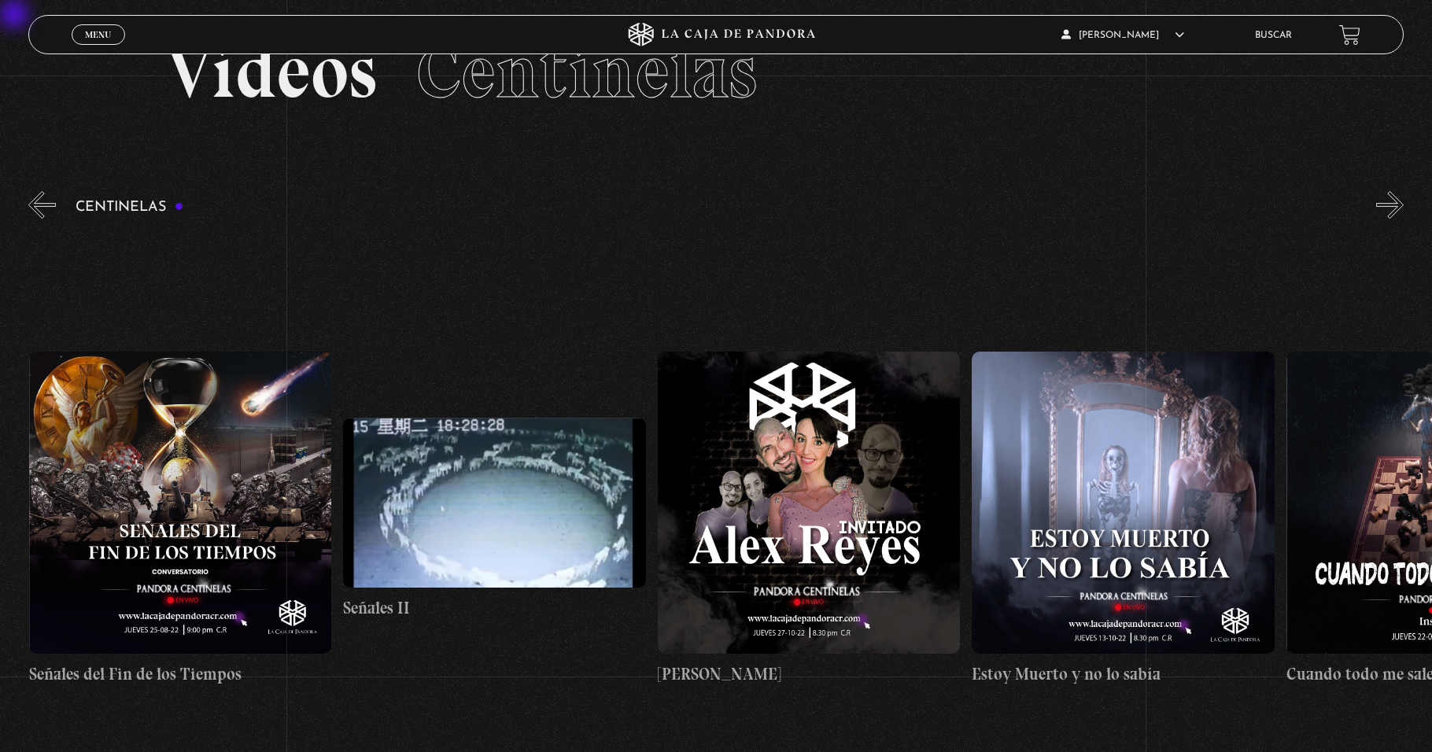
click at [674, 208] on button "»" at bounding box center [1390, 205] width 28 height 28
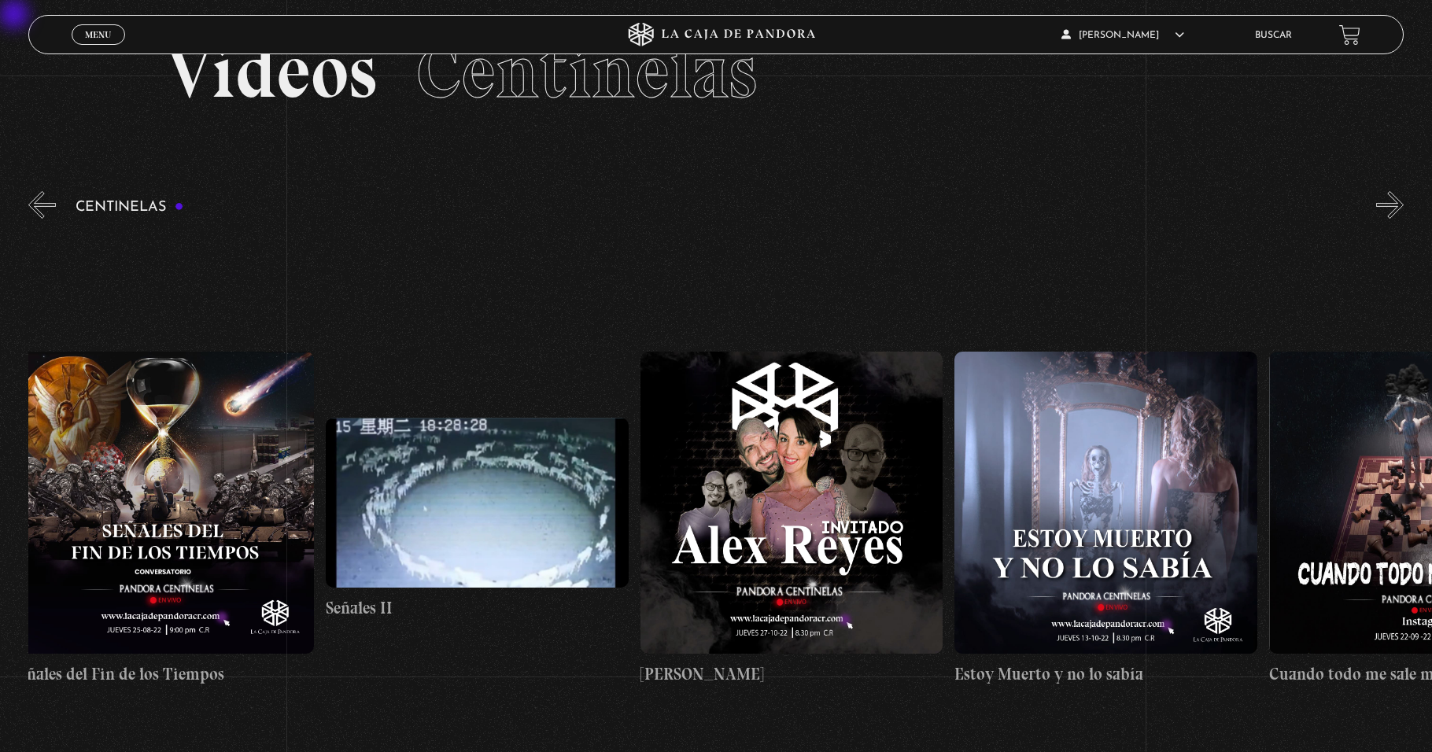
click at [674, 208] on button "»" at bounding box center [1390, 205] width 28 height 28
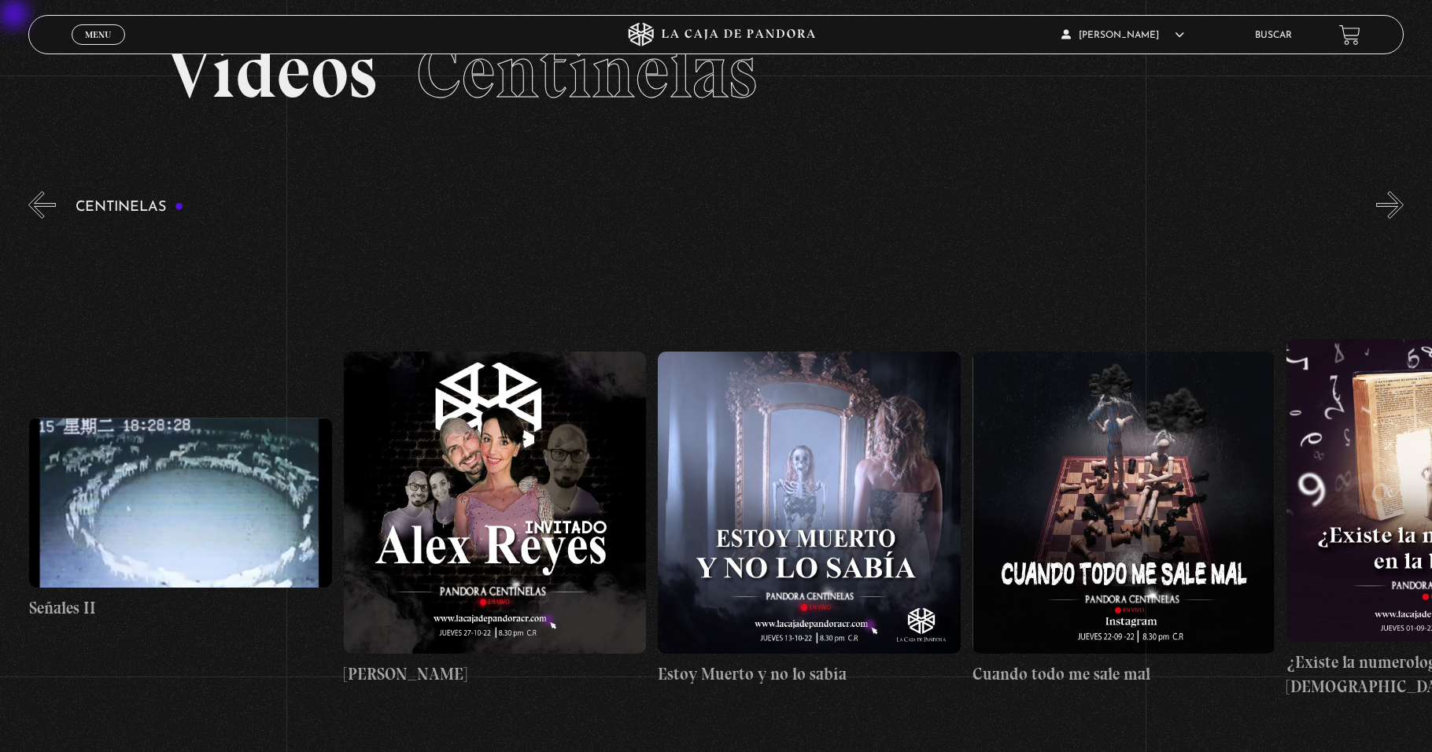
click at [674, 208] on button "»" at bounding box center [1390, 205] width 28 height 28
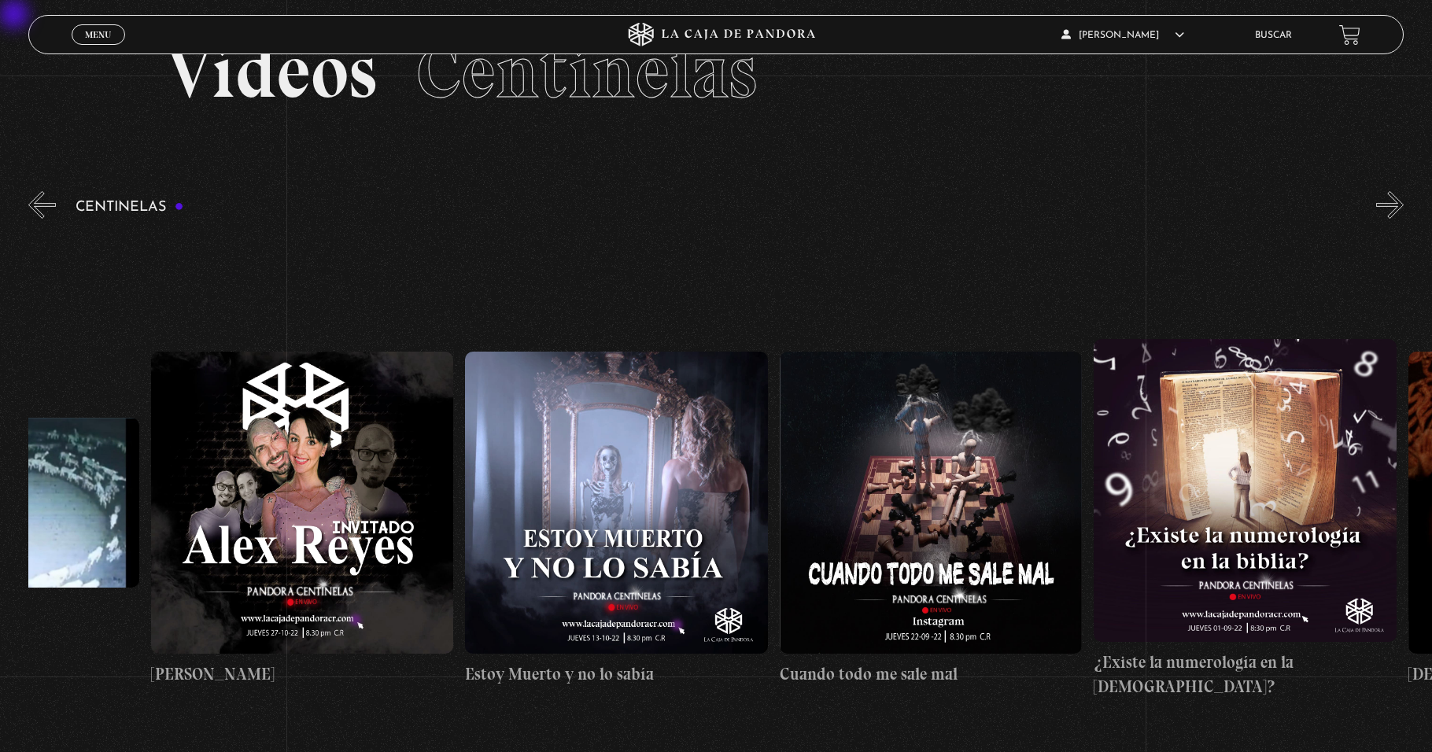
click at [674, 208] on button "»" at bounding box center [1390, 205] width 28 height 28
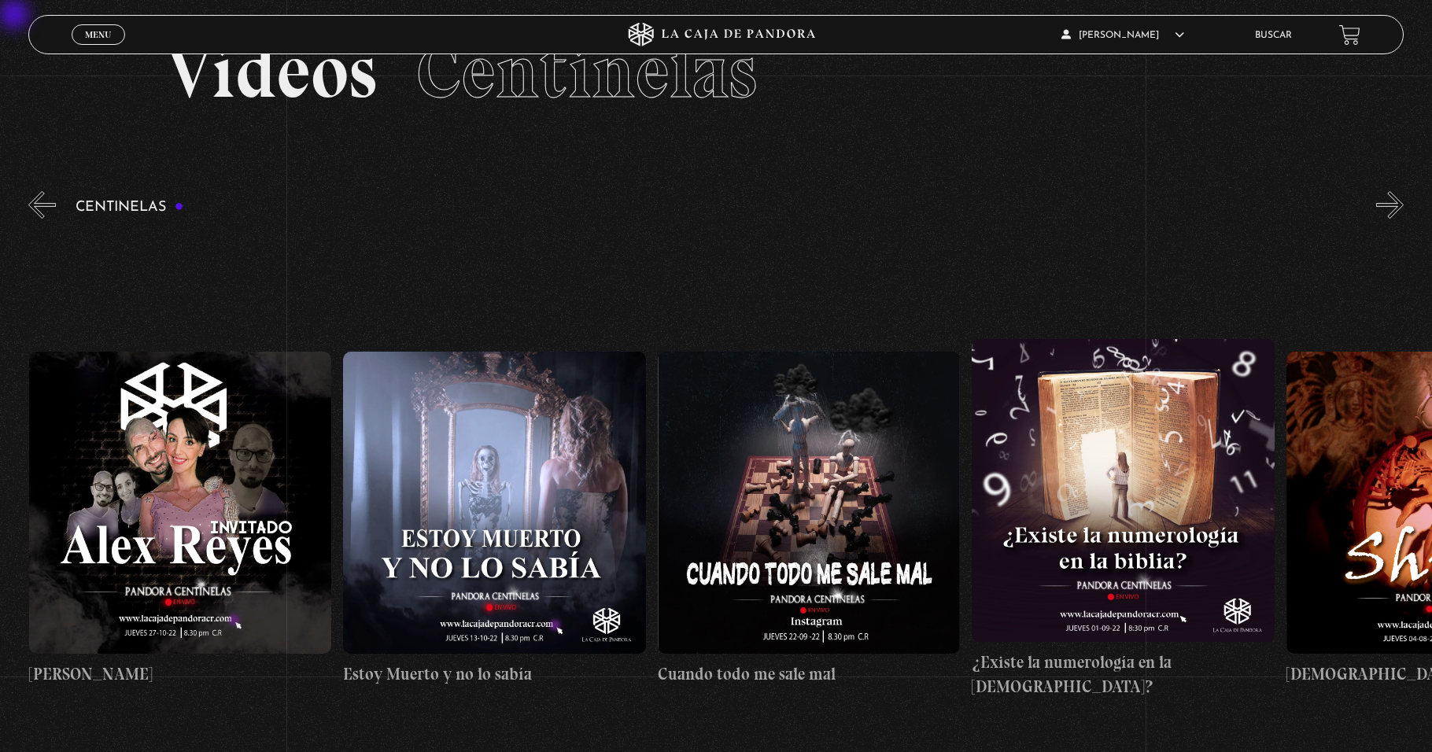
click at [674, 208] on button "»" at bounding box center [1390, 205] width 28 height 28
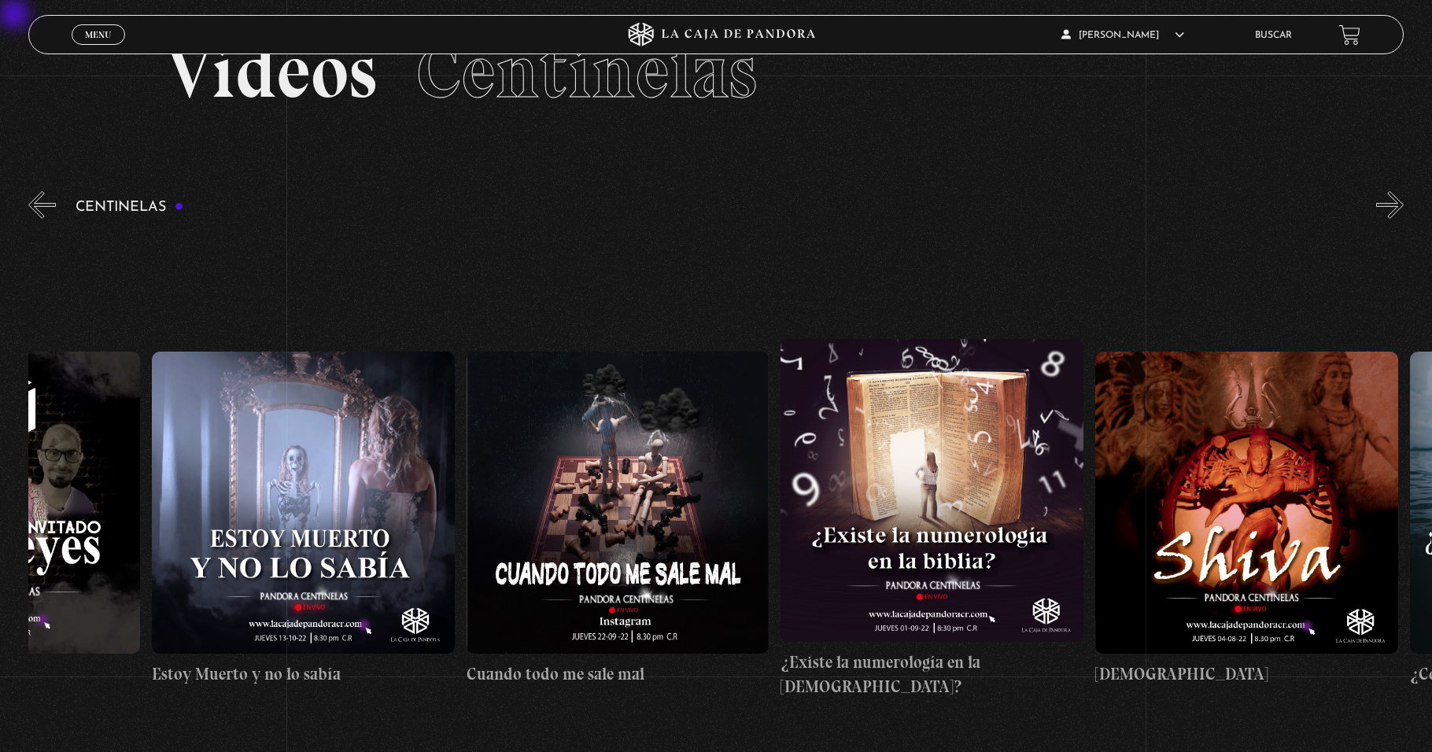
click at [674, 208] on button "»" at bounding box center [1390, 205] width 28 height 28
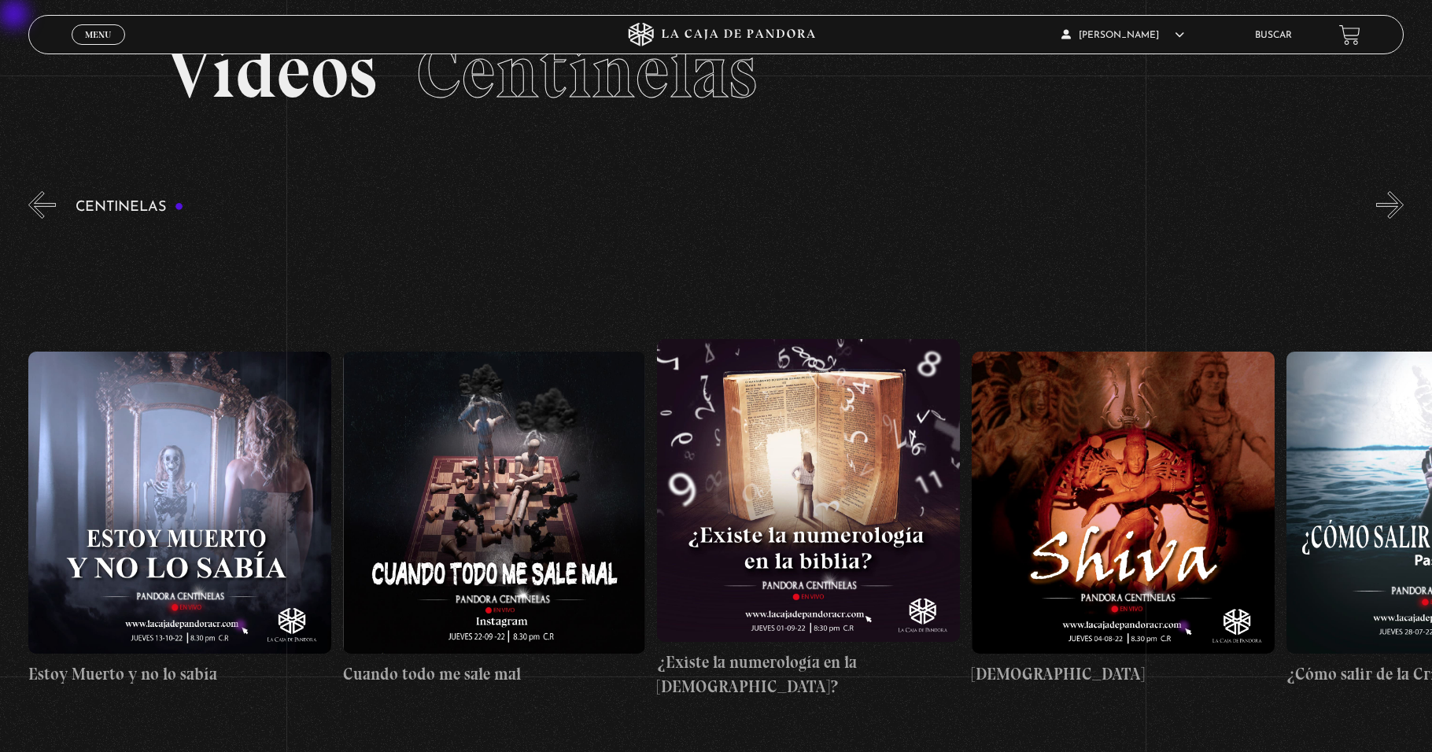
click at [674, 208] on button "»" at bounding box center [1390, 205] width 28 height 28
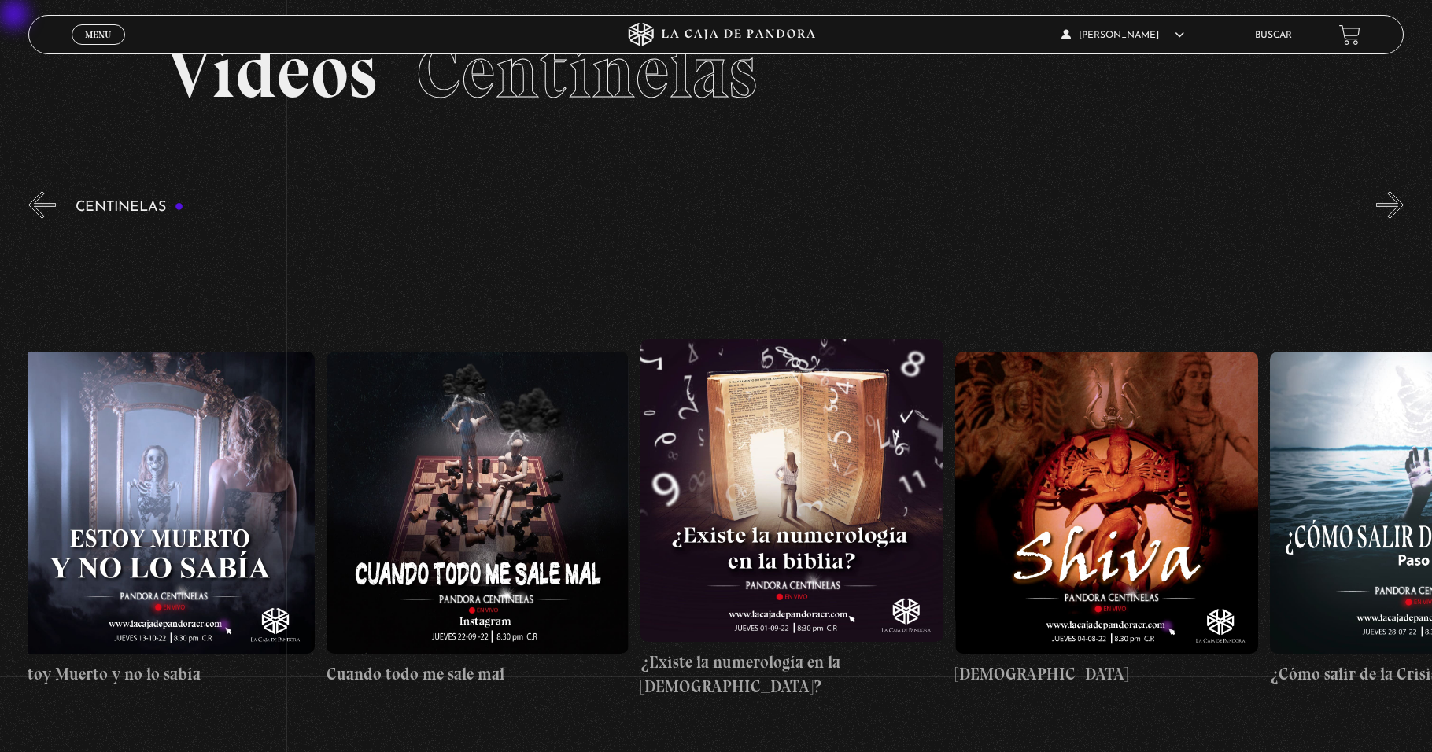
click at [674, 208] on button "»" at bounding box center [1390, 205] width 28 height 28
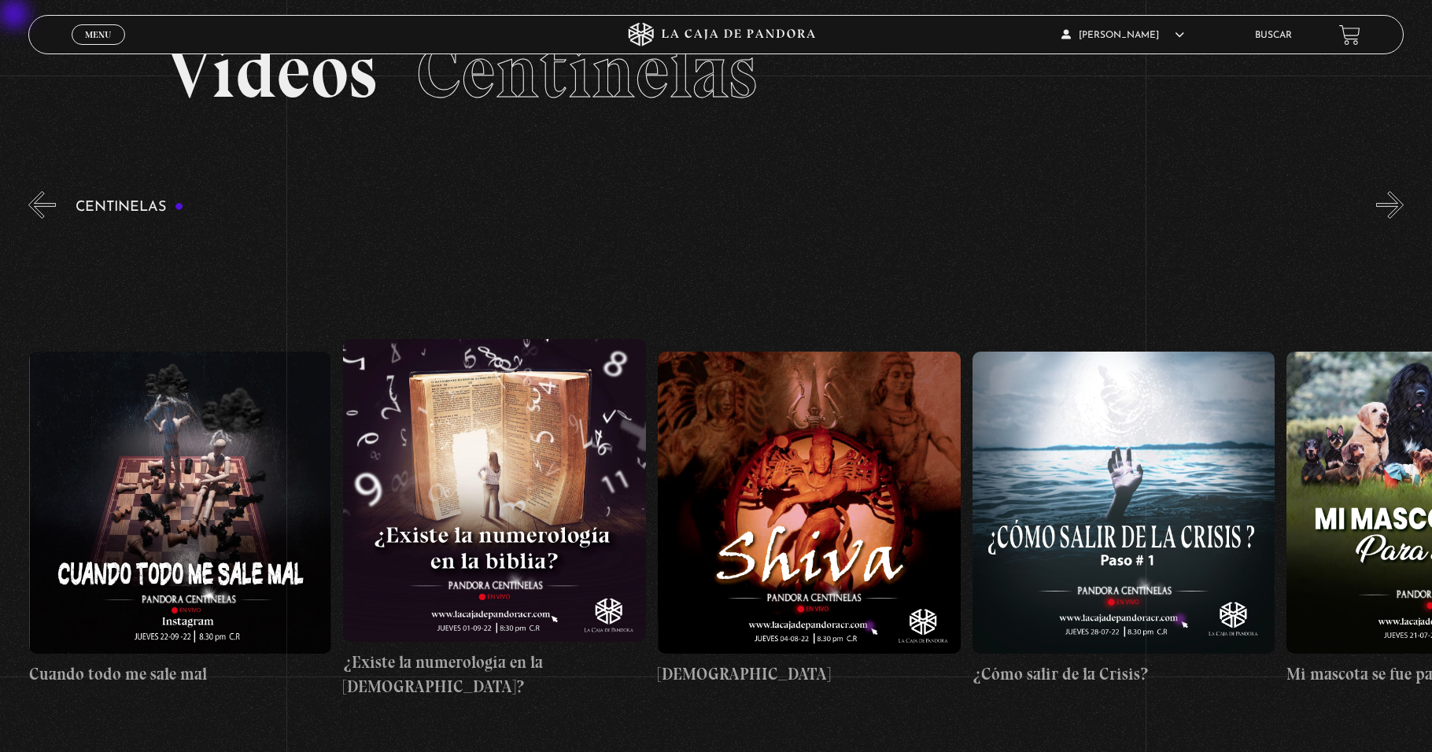
click at [674, 208] on button "»" at bounding box center [1390, 205] width 28 height 28
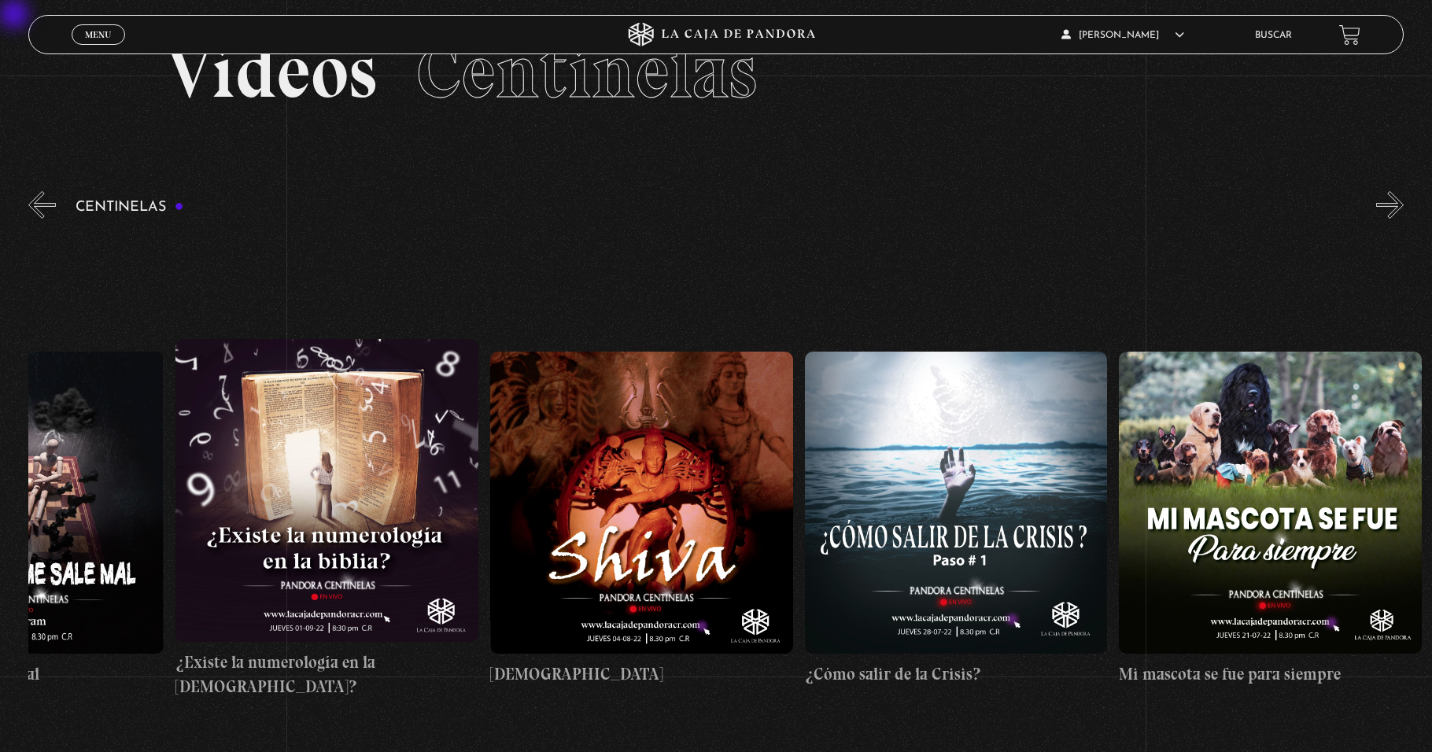
click at [674, 208] on button "»" at bounding box center [1390, 205] width 28 height 28
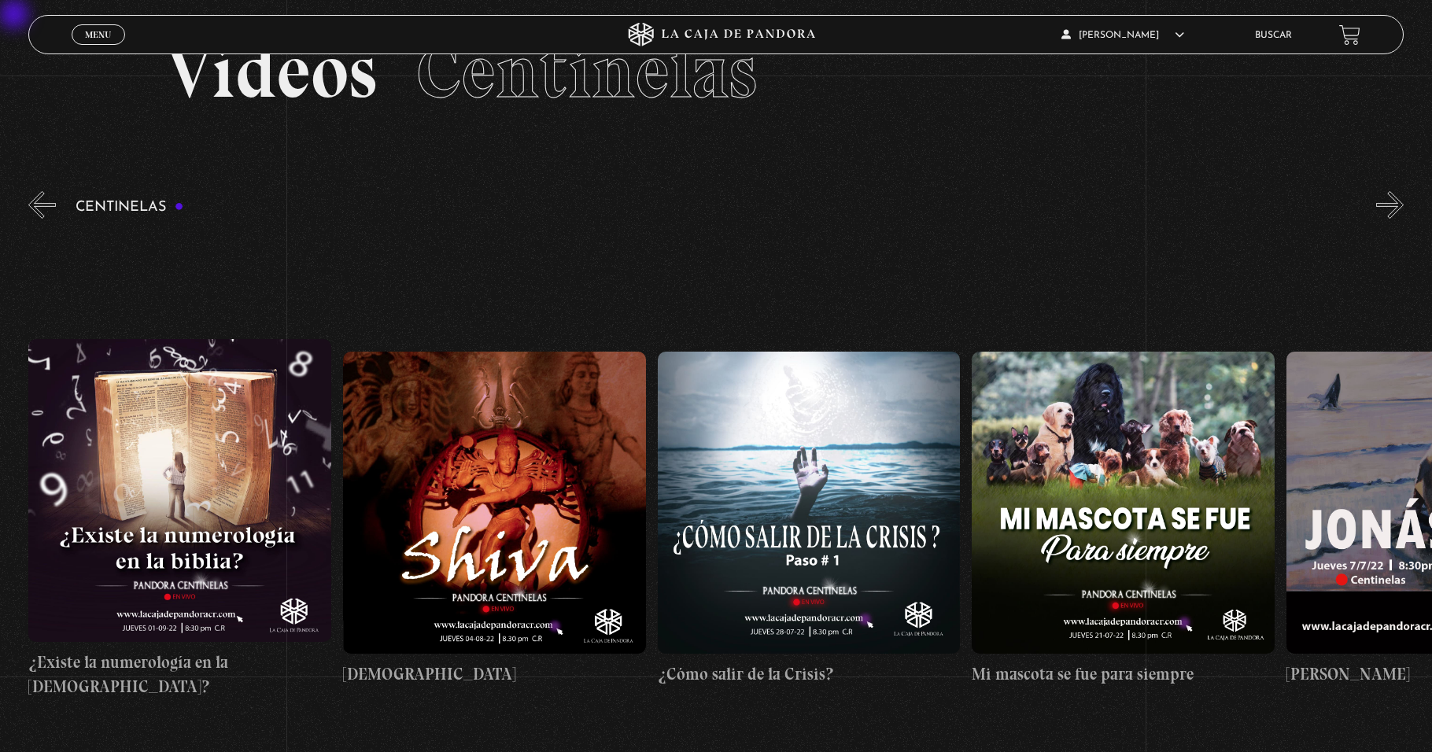
click at [674, 208] on button "»" at bounding box center [1390, 205] width 28 height 28
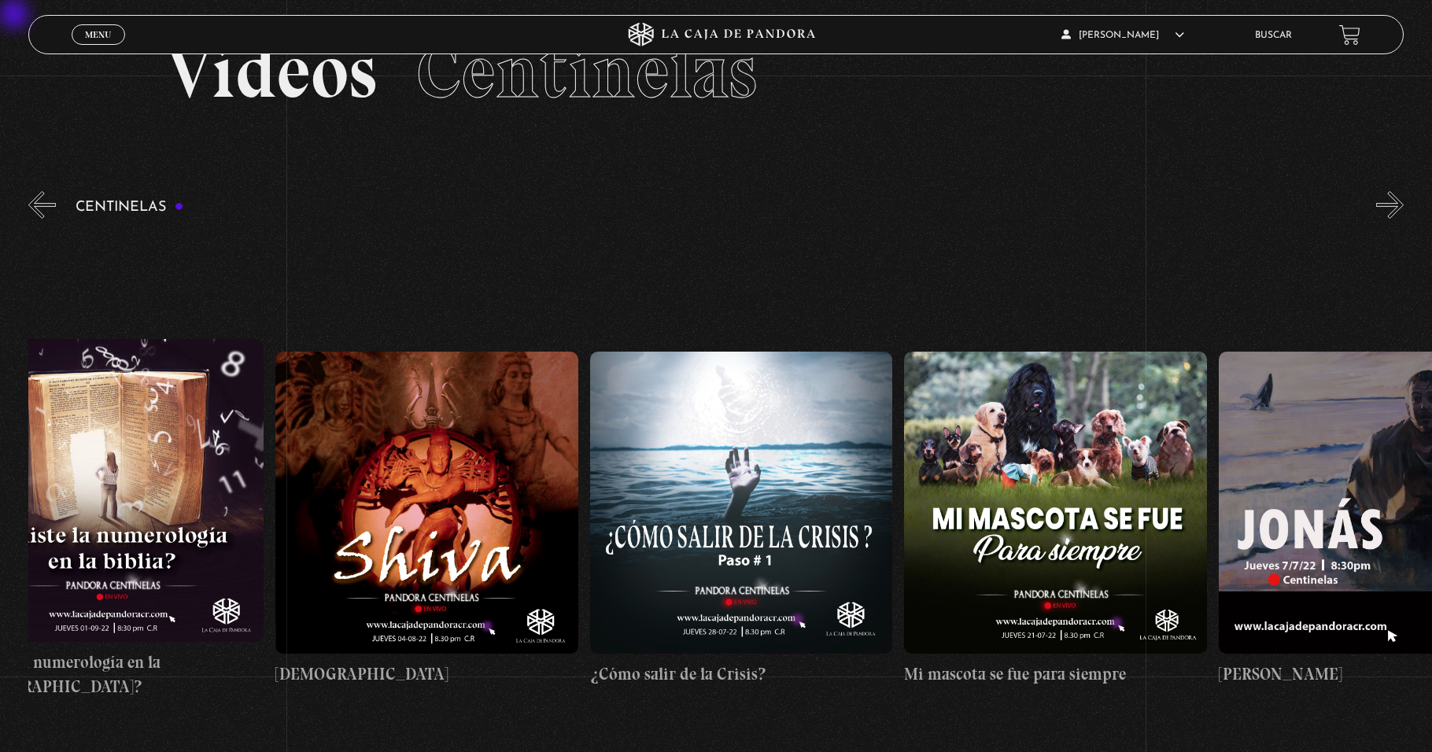
click at [674, 208] on button "»" at bounding box center [1390, 205] width 28 height 28
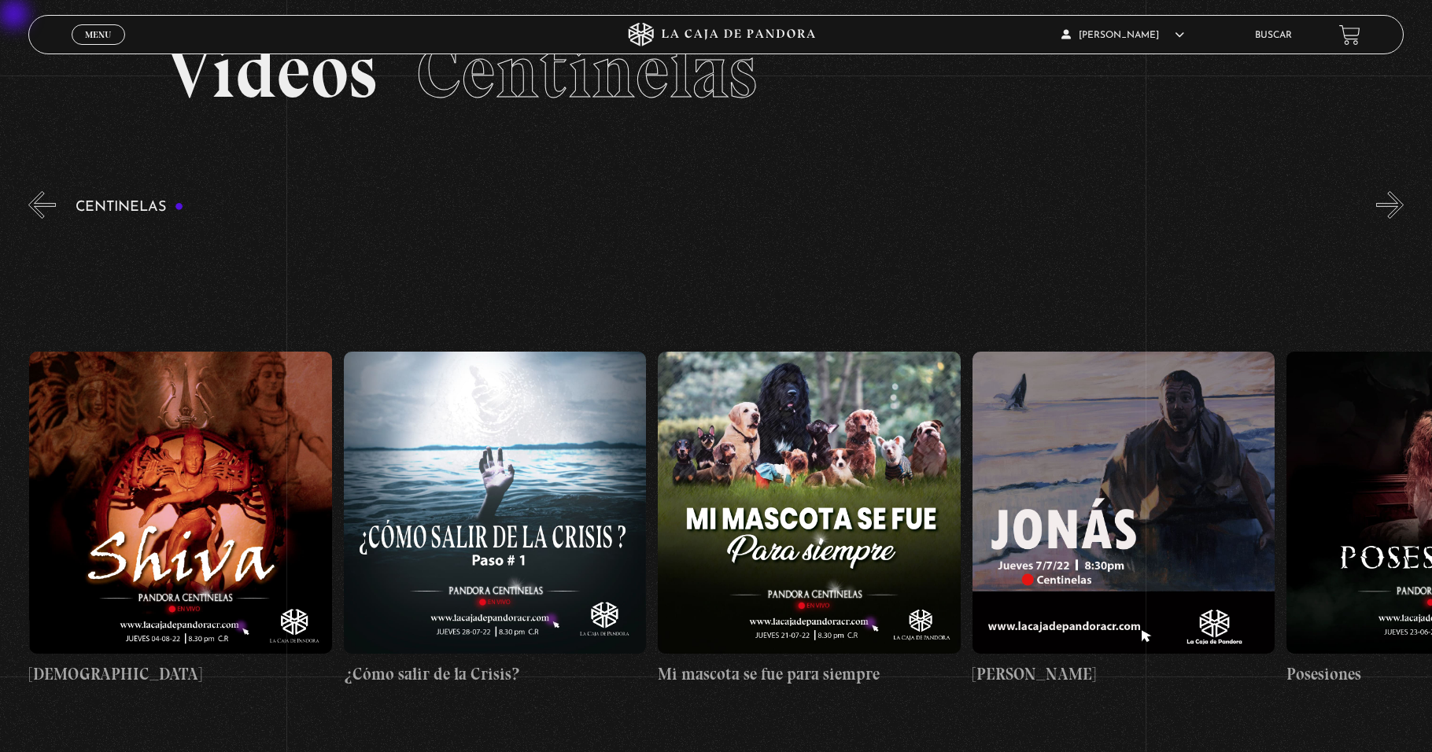
click at [674, 208] on button "»" at bounding box center [1390, 205] width 28 height 28
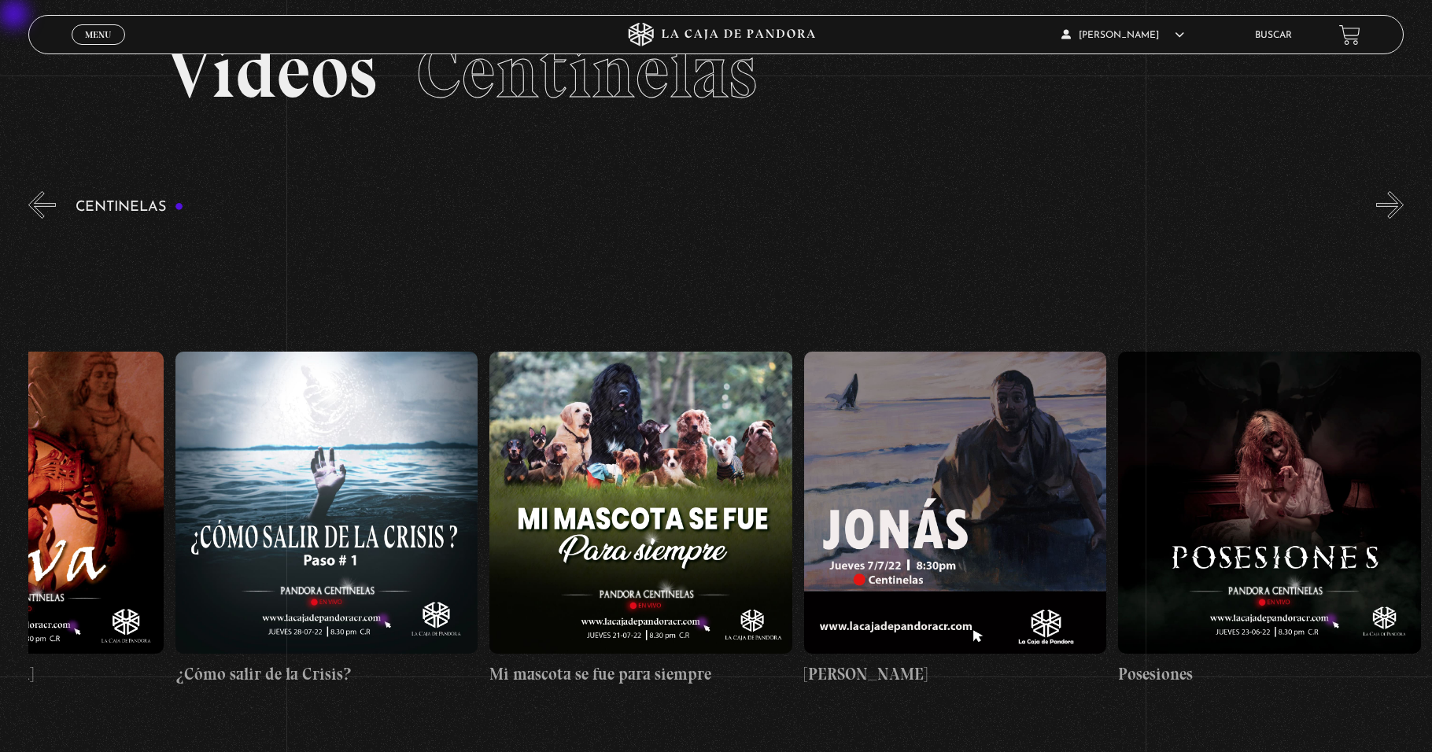
click at [674, 208] on button "»" at bounding box center [1390, 205] width 28 height 28
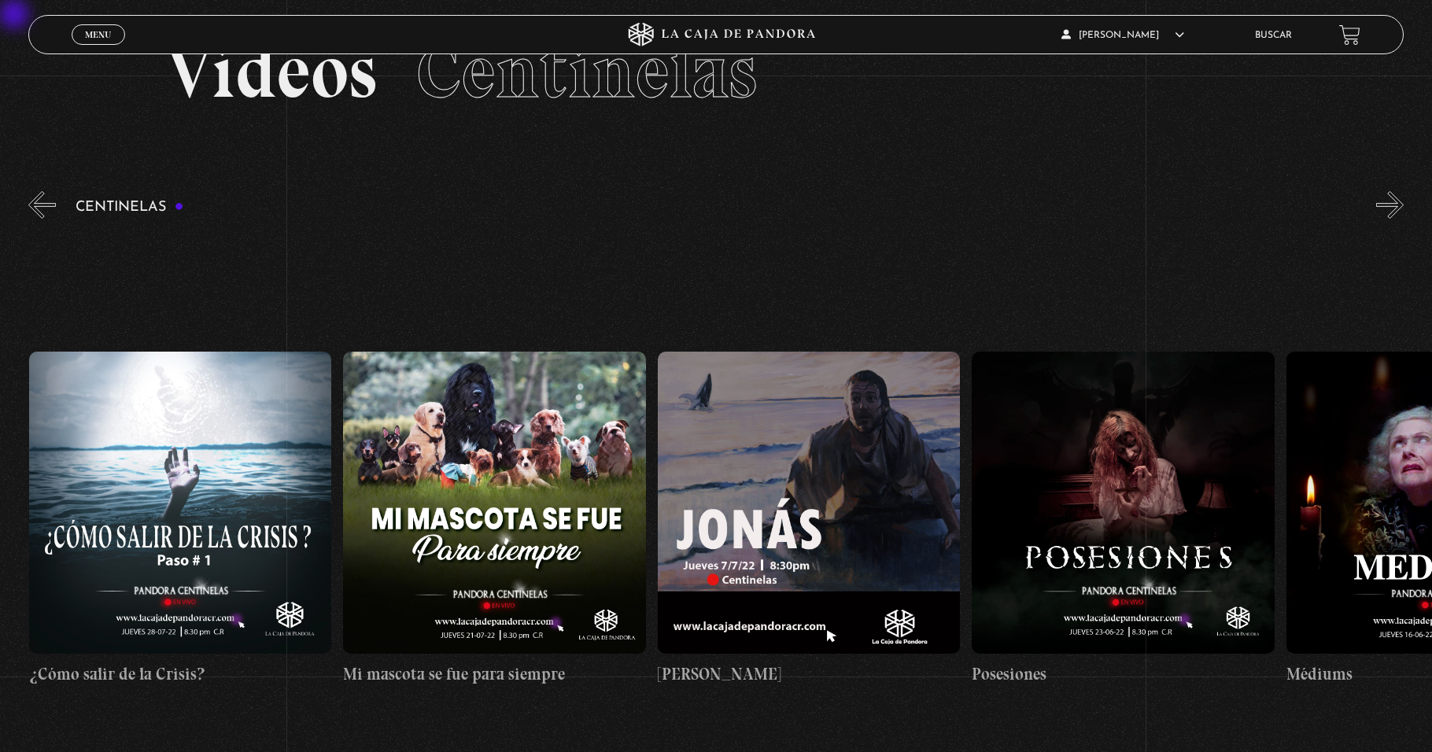
click at [674, 208] on button "»" at bounding box center [1390, 205] width 28 height 28
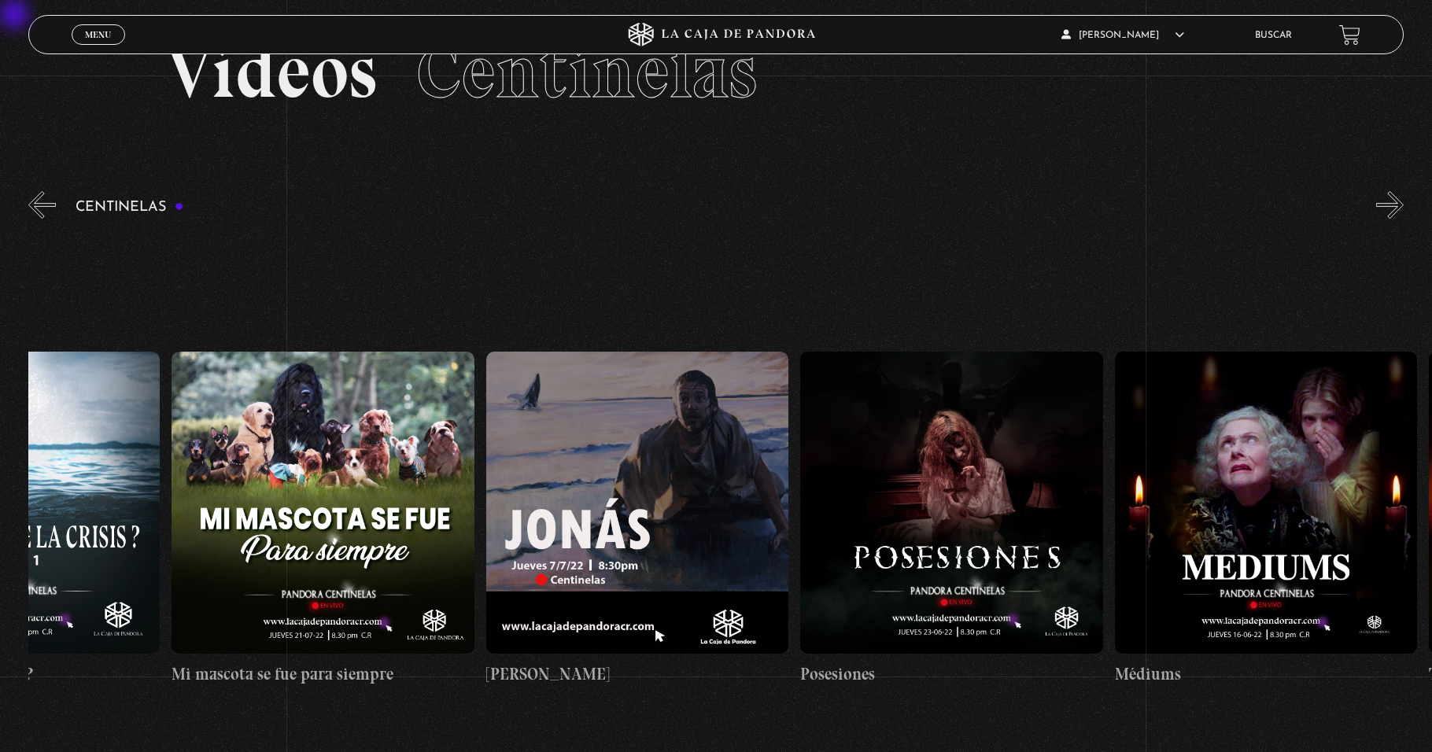
click at [674, 208] on button "»" at bounding box center [1390, 205] width 28 height 28
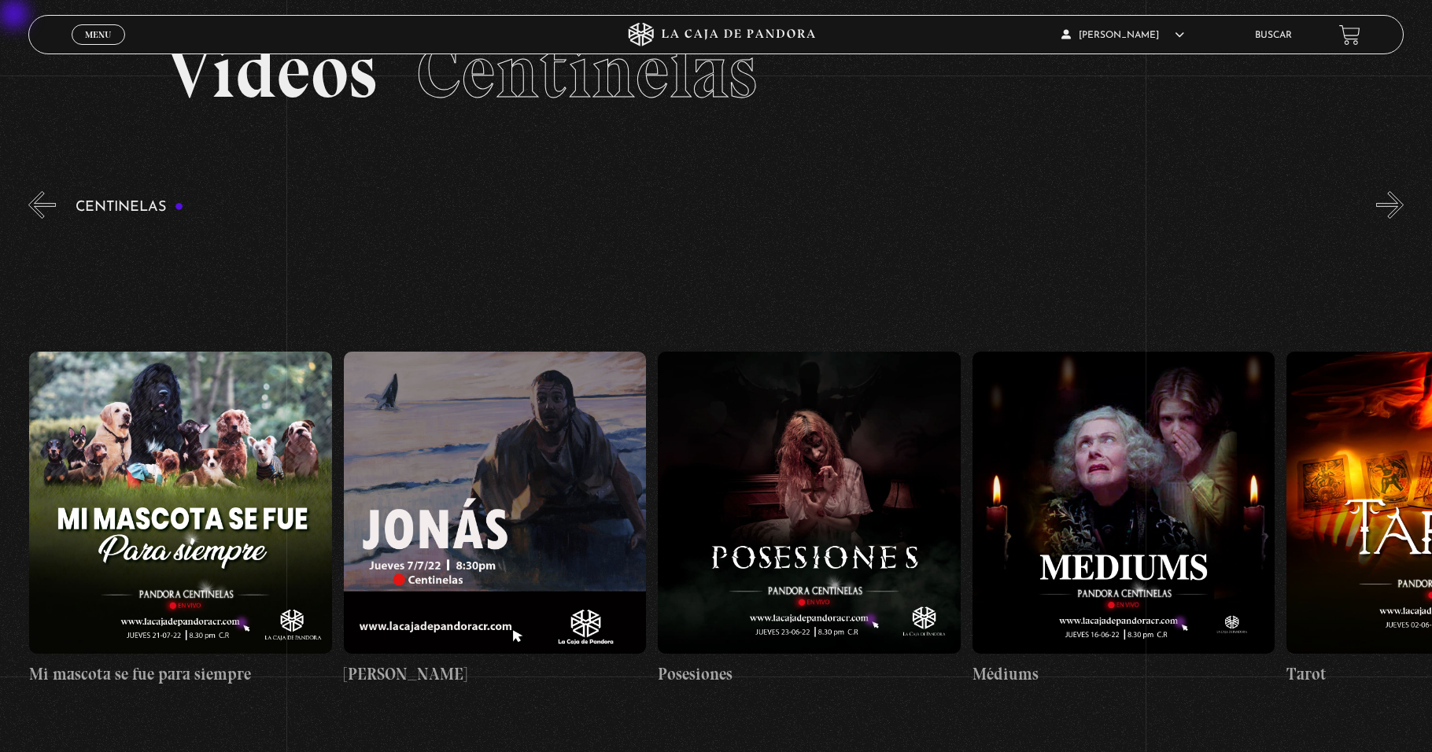
click at [674, 208] on button "»" at bounding box center [1390, 205] width 28 height 28
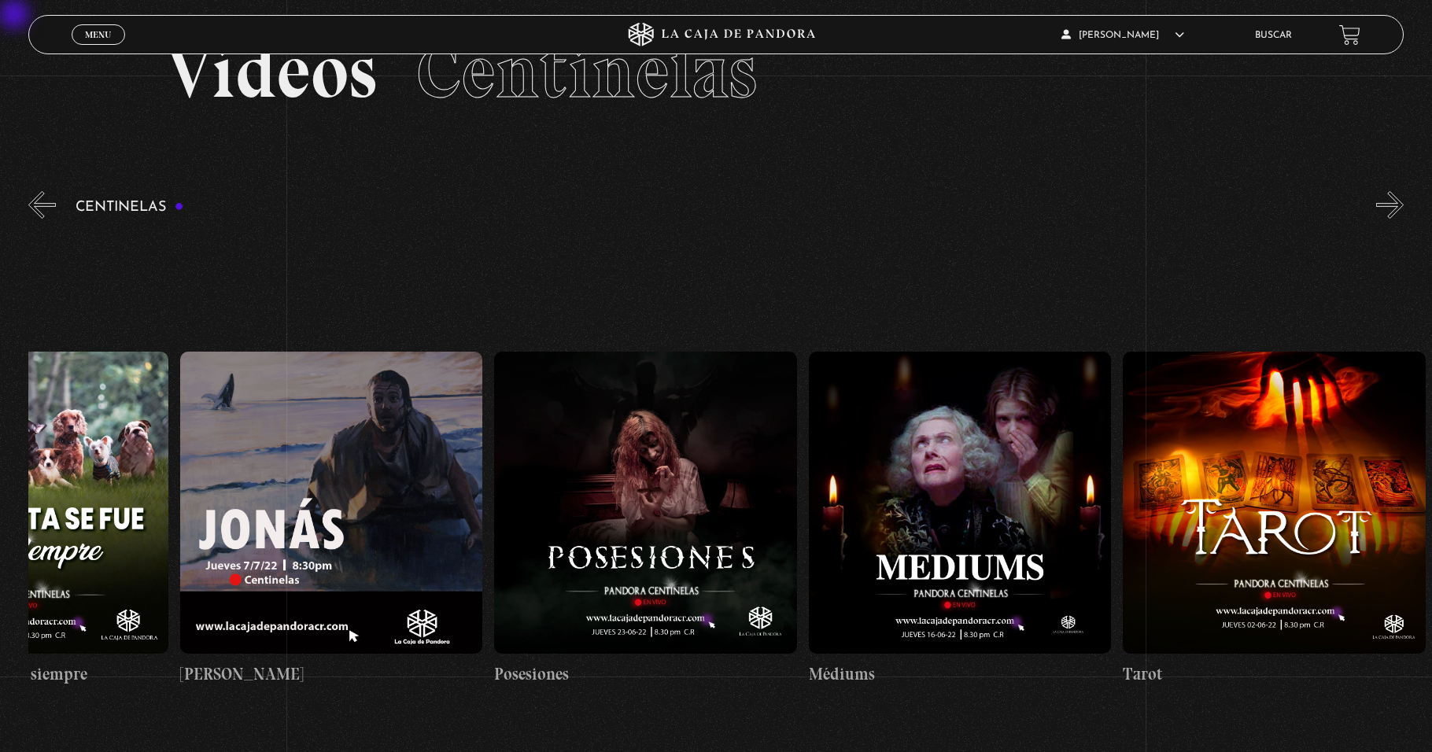
click at [674, 208] on button "»" at bounding box center [1390, 205] width 28 height 28
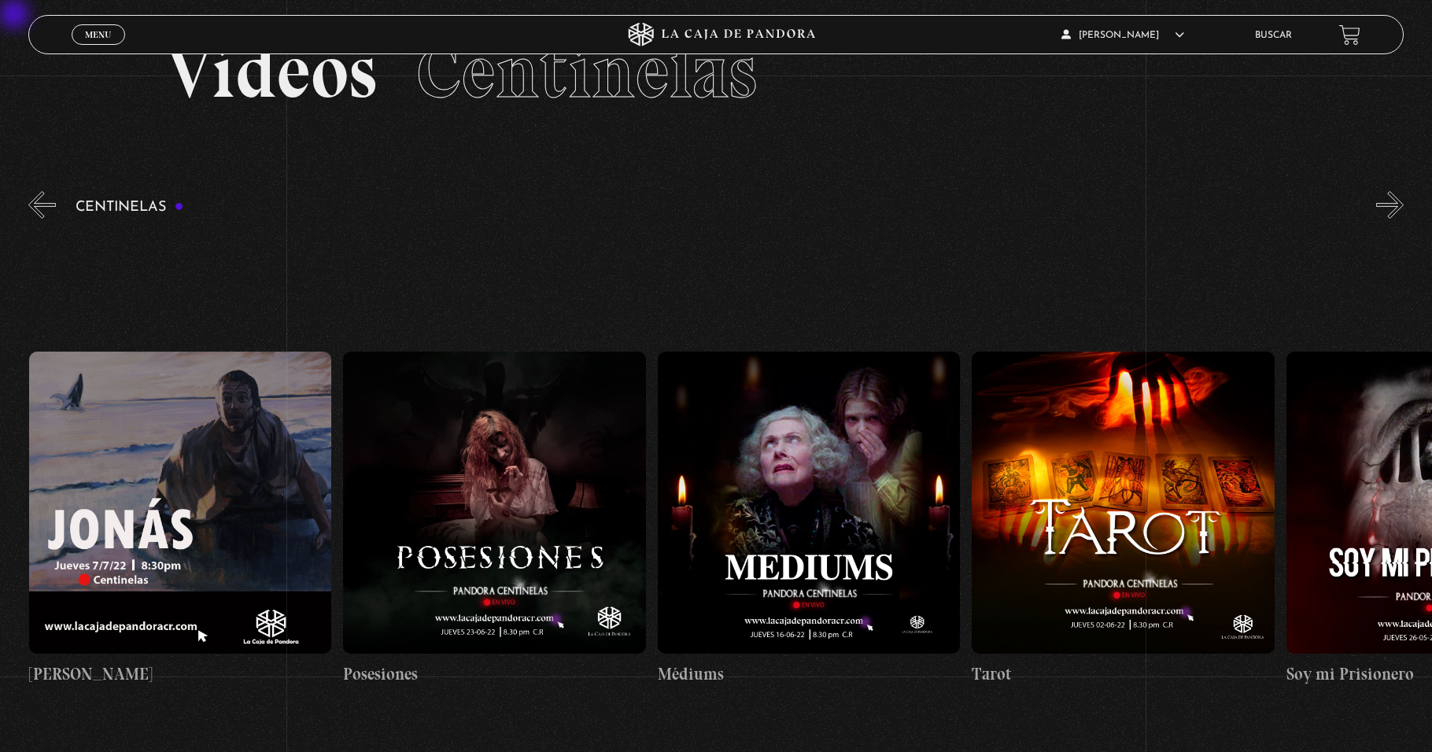
click at [674, 208] on button "»" at bounding box center [1390, 205] width 28 height 28
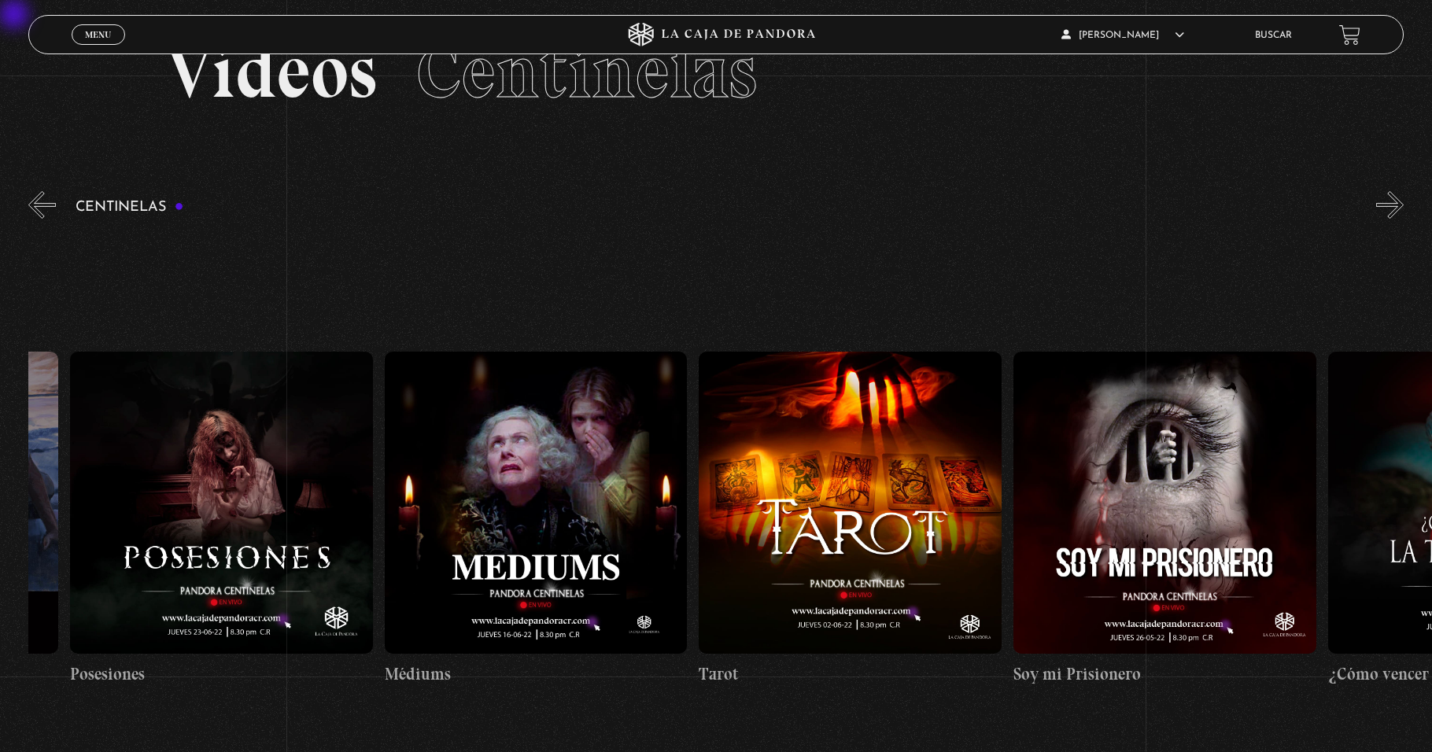
click at [674, 208] on button "»" at bounding box center [1390, 205] width 28 height 28
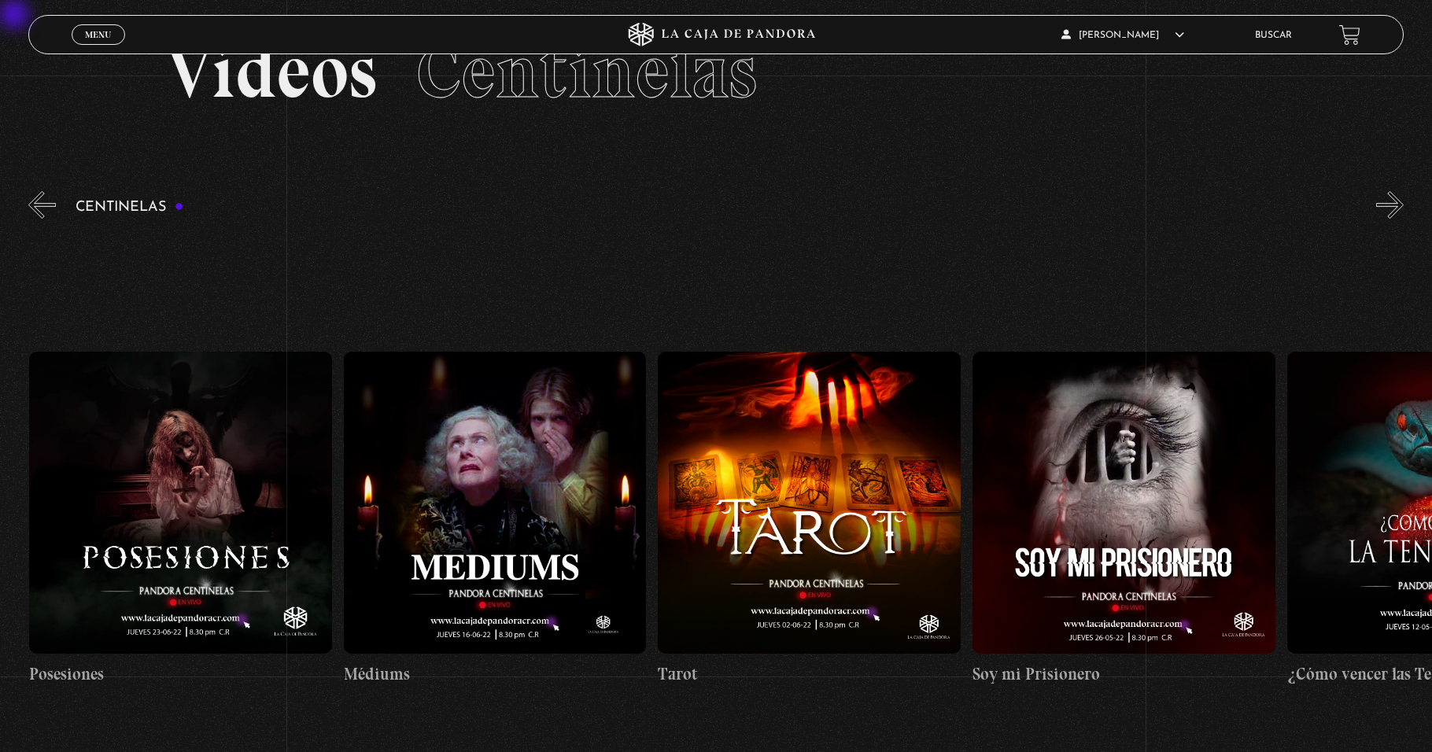
click at [674, 208] on button "»" at bounding box center [1390, 205] width 28 height 28
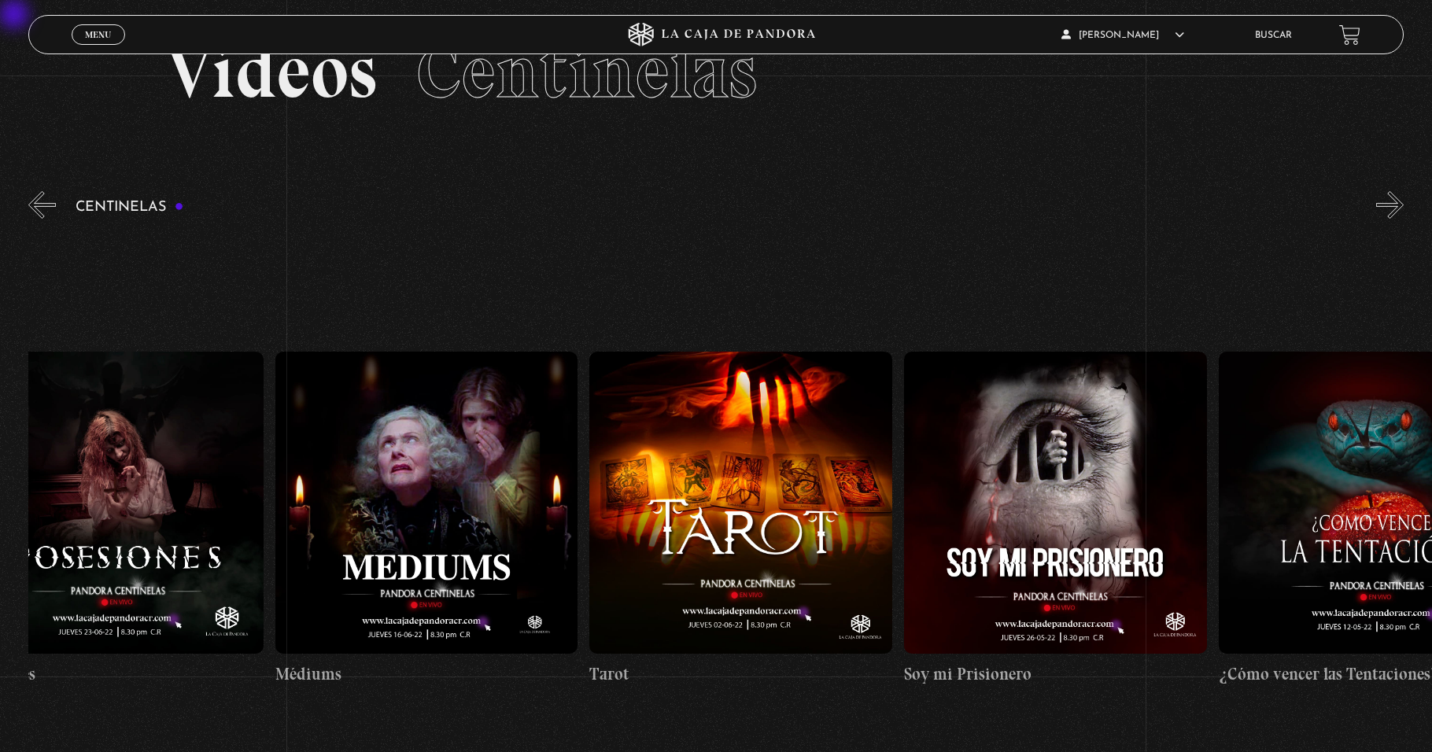
click at [674, 208] on button "»" at bounding box center [1390, 205] width 28 height 28
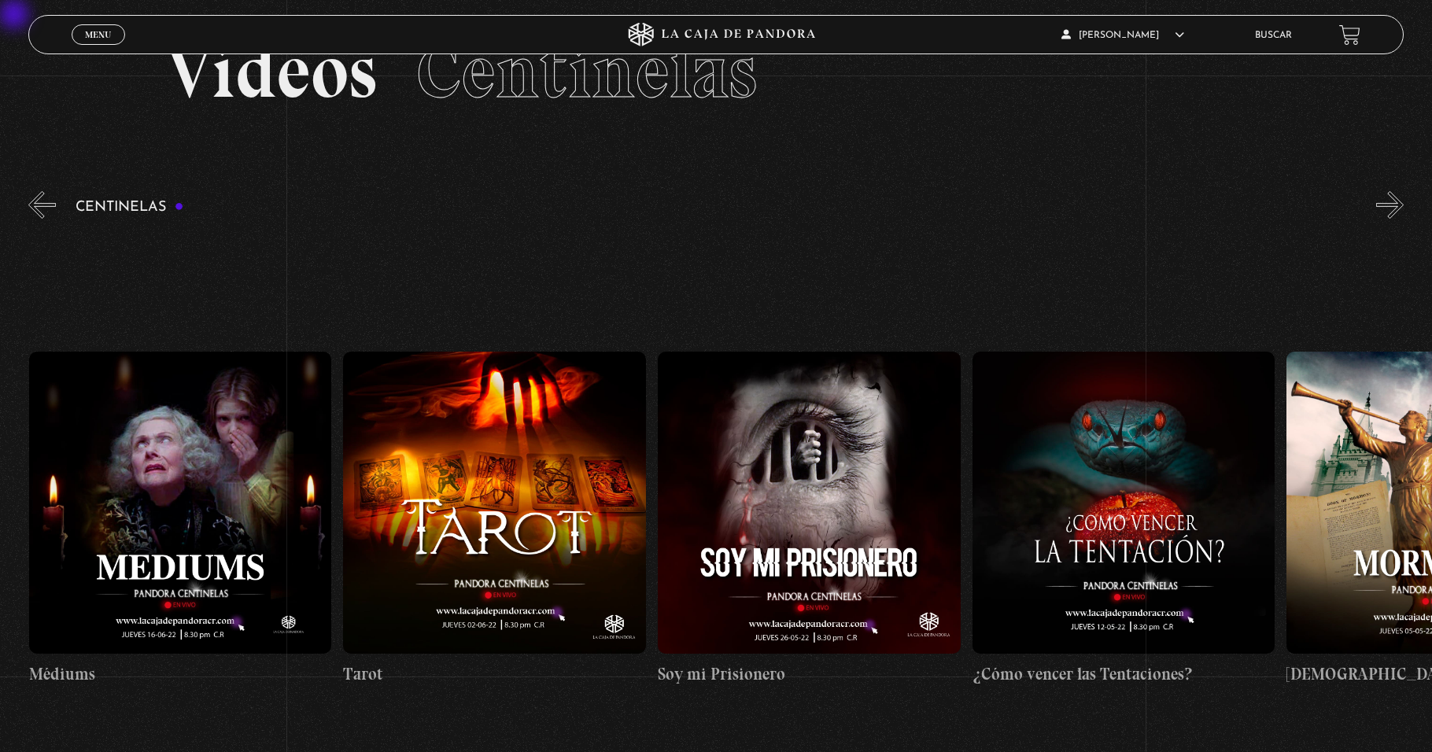
click at [674, 208] on button "»" at bounding box center [1390, 205] width 28 height 28
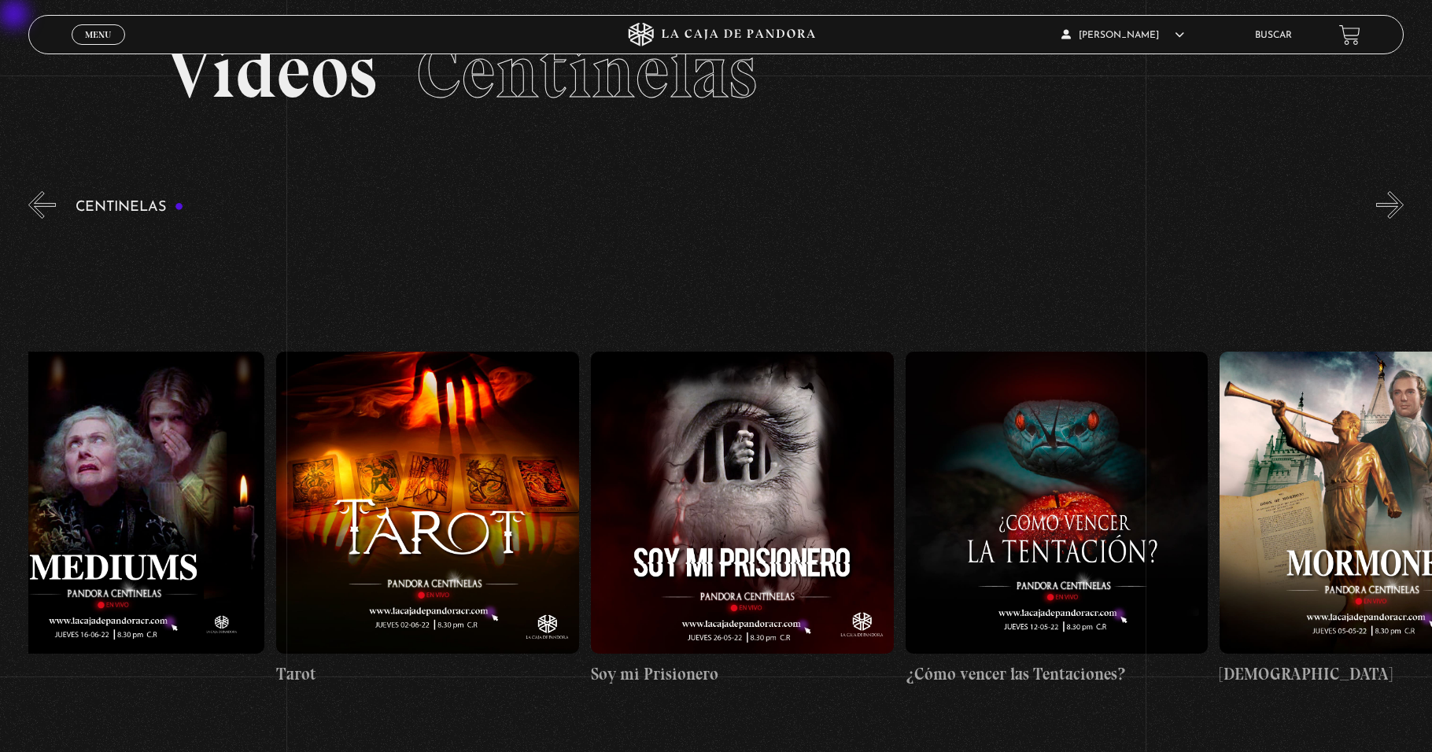
click at [674, 208] on button "»" at bounding box center [1390, 205] width 28 height 28
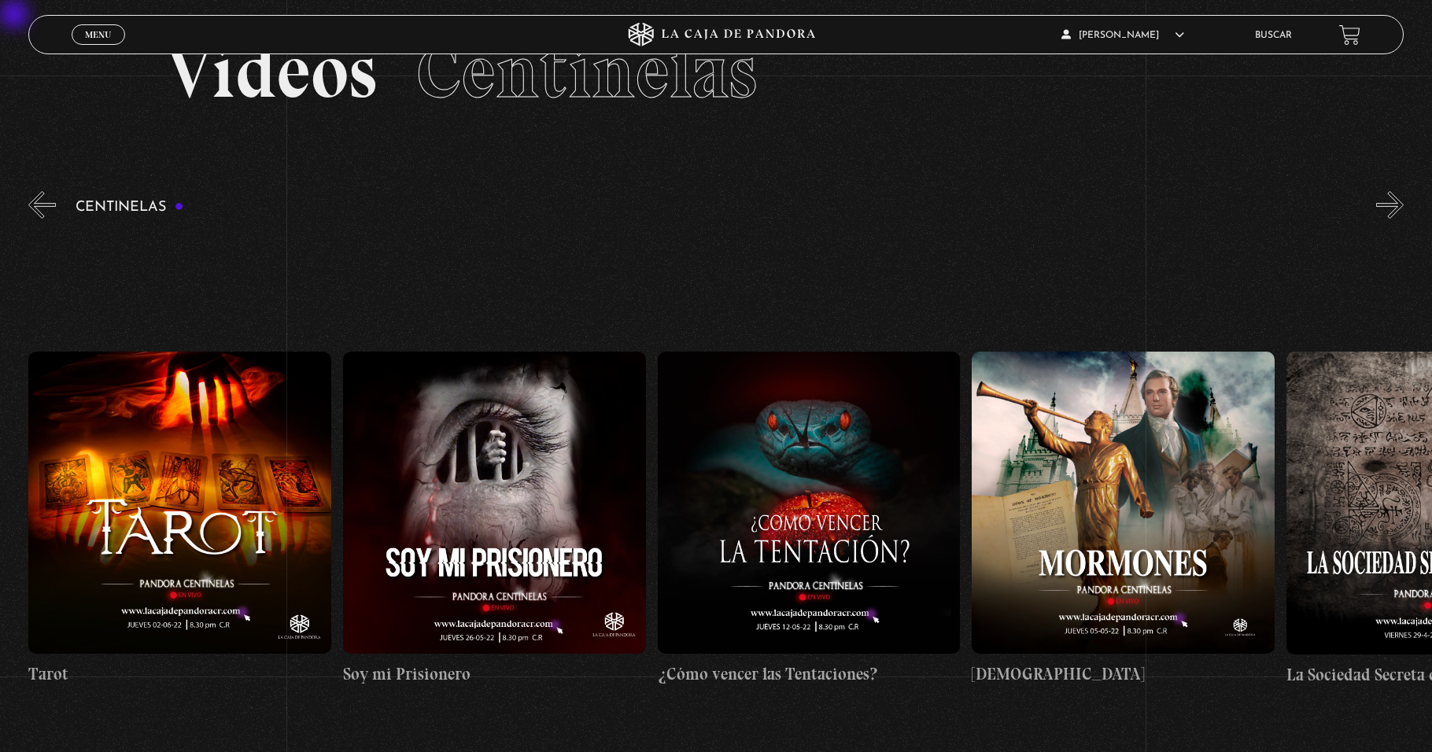
click at [674, 208] on button "»" at bounding box center [1390, 205] width 28 height 28
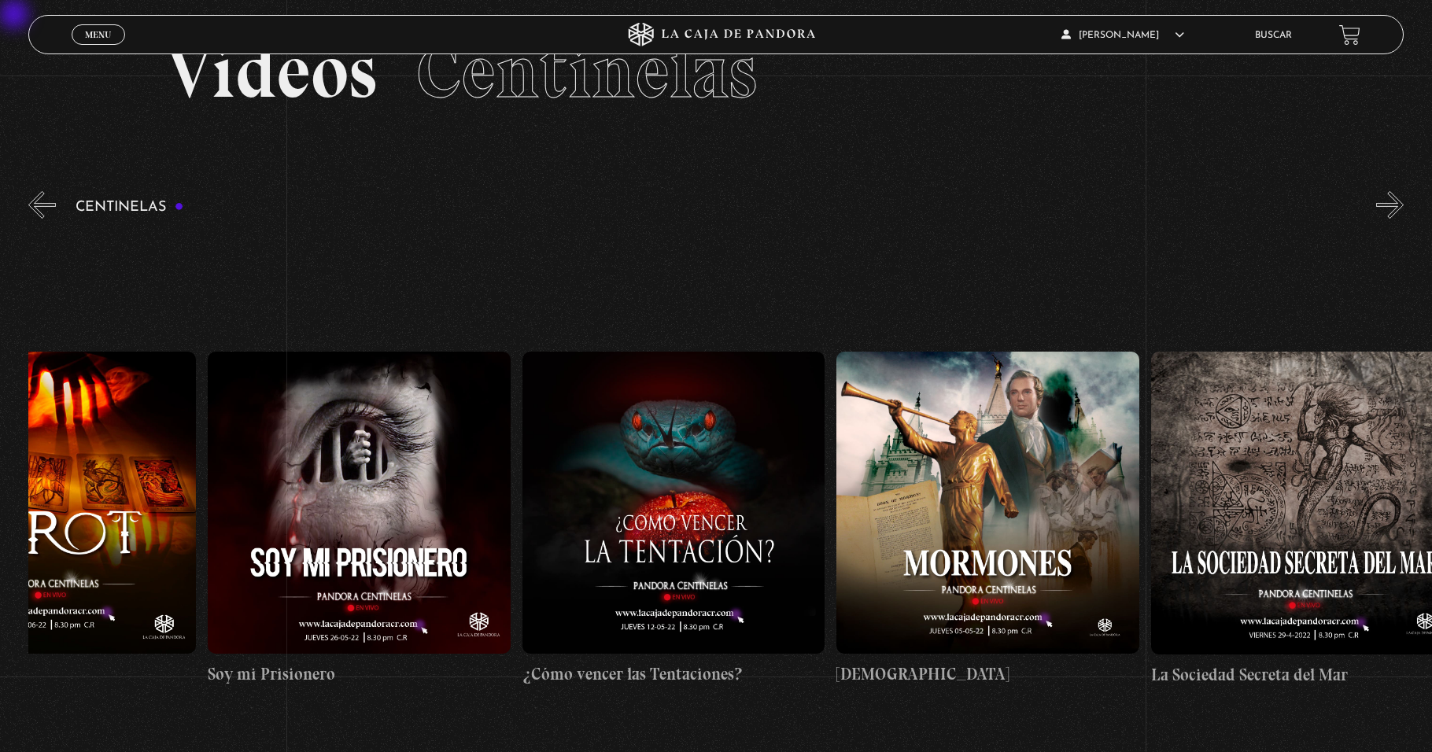
click at [674, 208] on button "»" at bounding box center [1390, 205] width 28 height 28
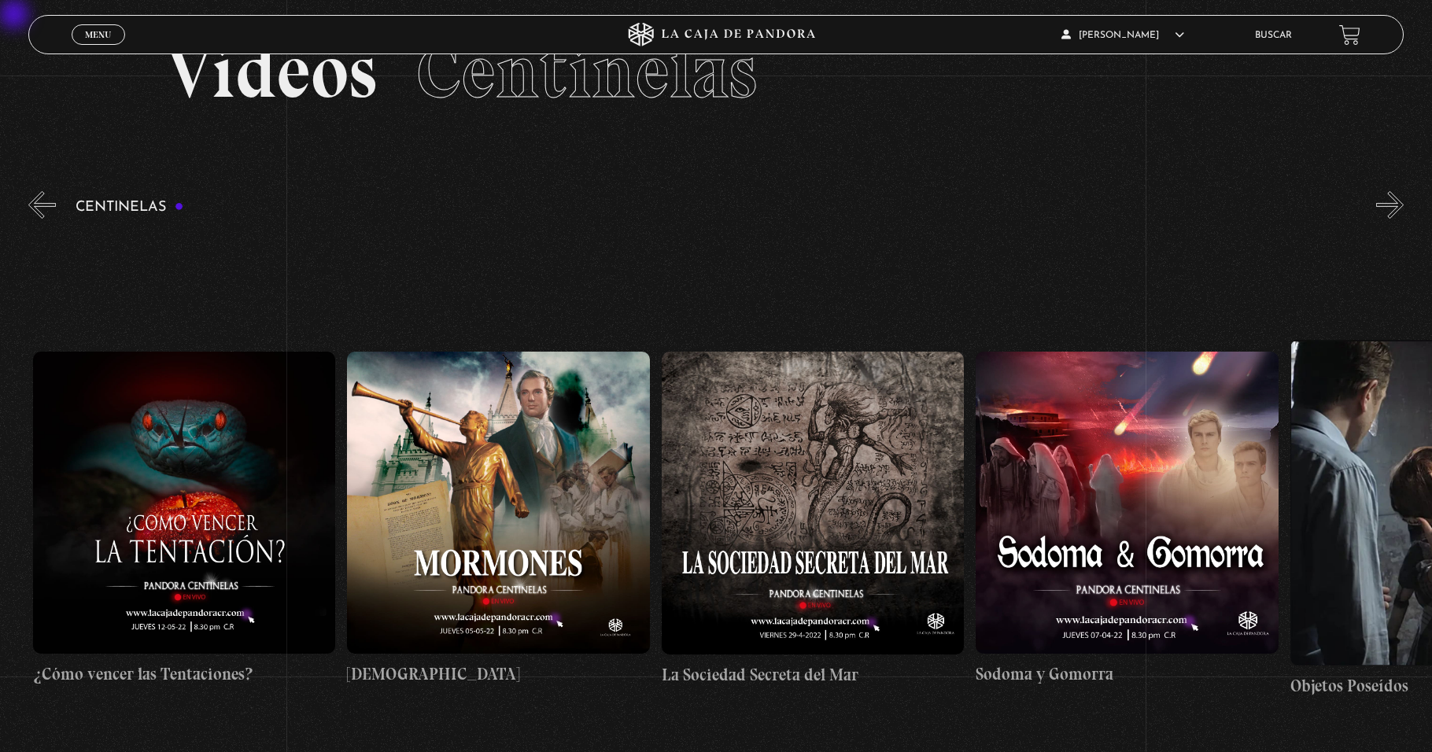
click at [674, 208] on button "»" at bounding box center [1390, 205] width 28 height 28
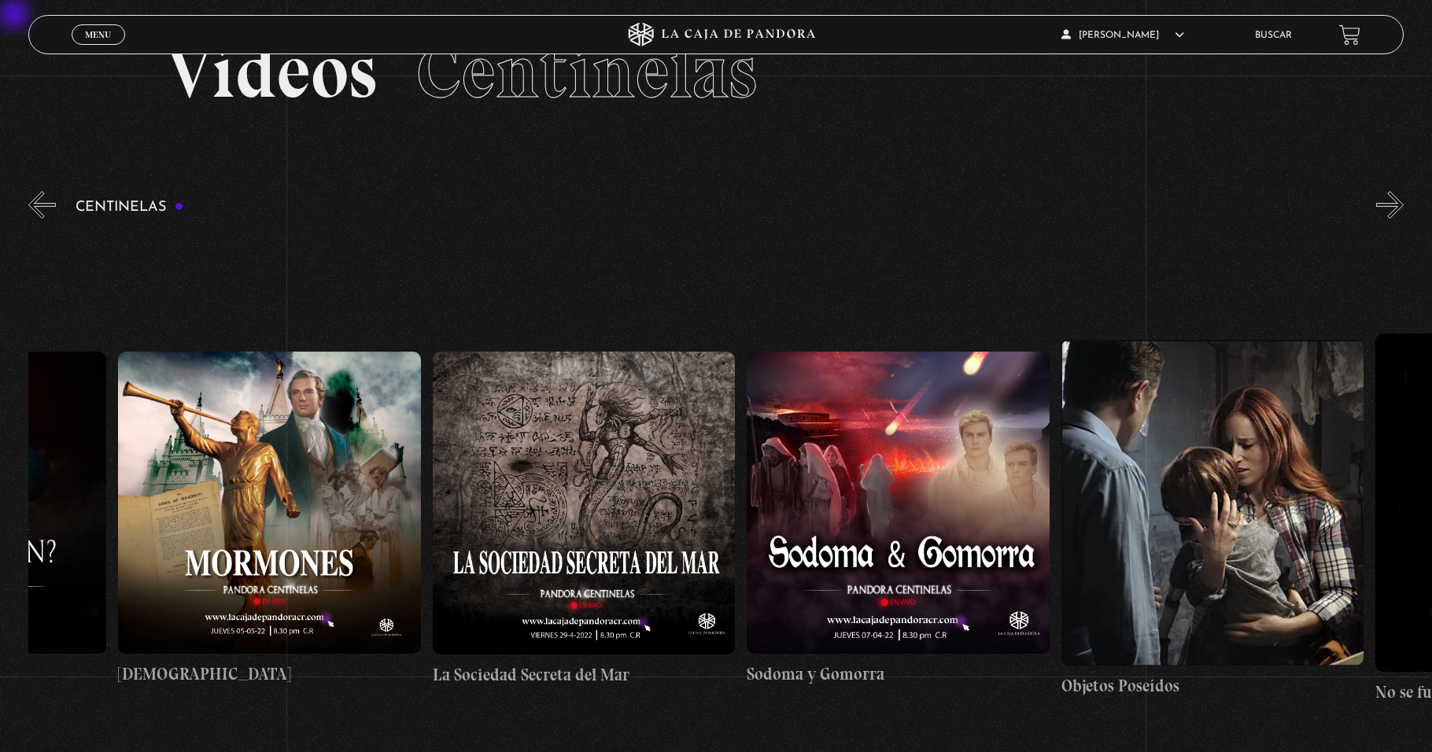
click at [674, 208] on button "»" at bounding box center [1390, 205] width 28 height 28
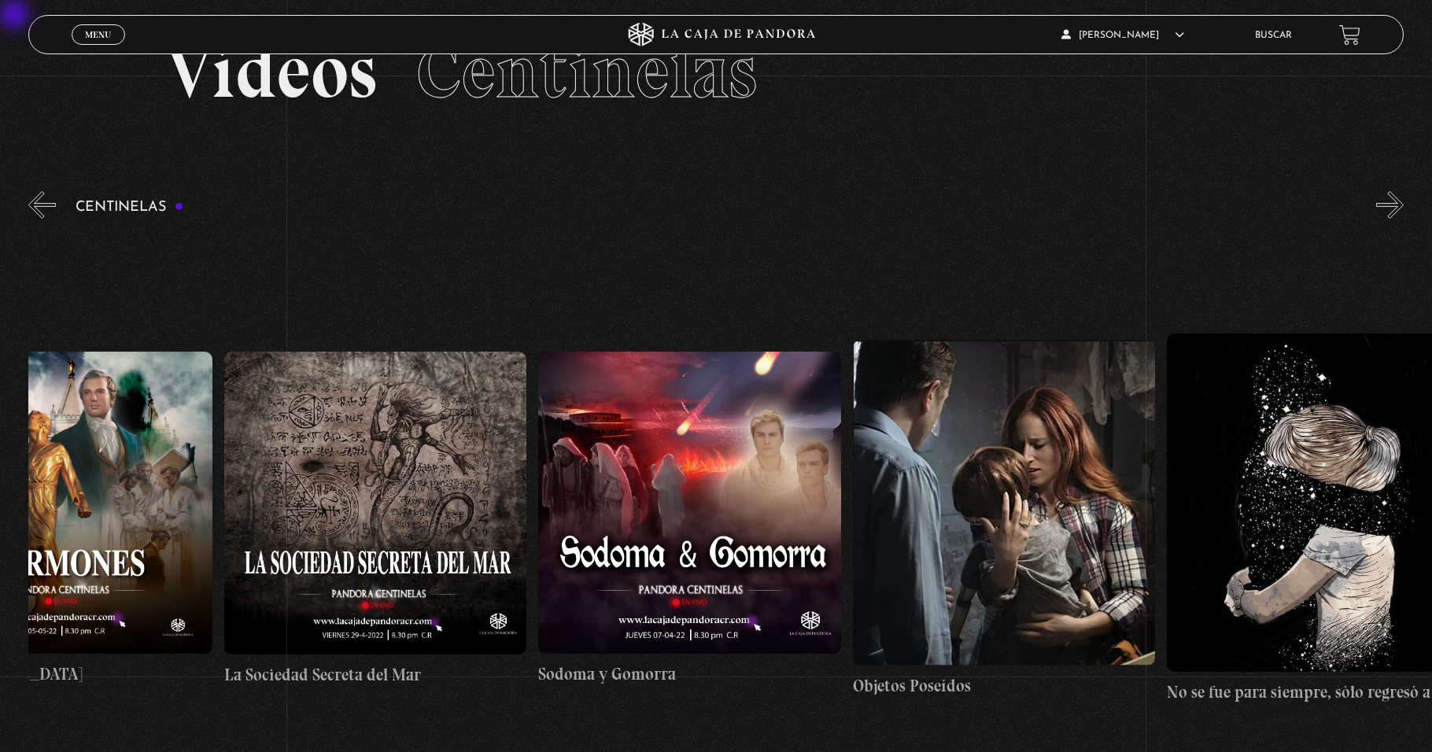
click at [674, 208] on button "»" at bounding box center [1390, 205] width 28 height 28
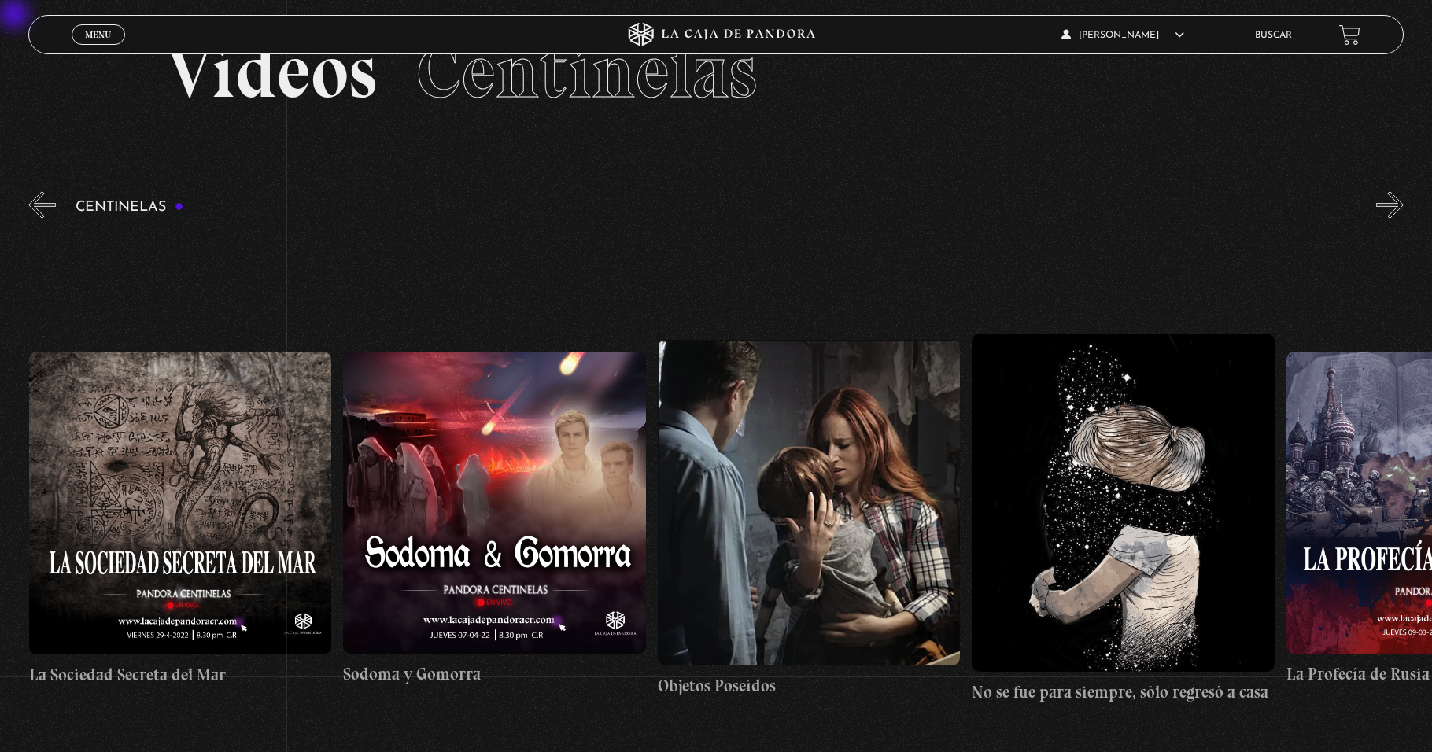
click at [674, 208] on button "»" at bounding box center [1390, 205] width 28 height 28
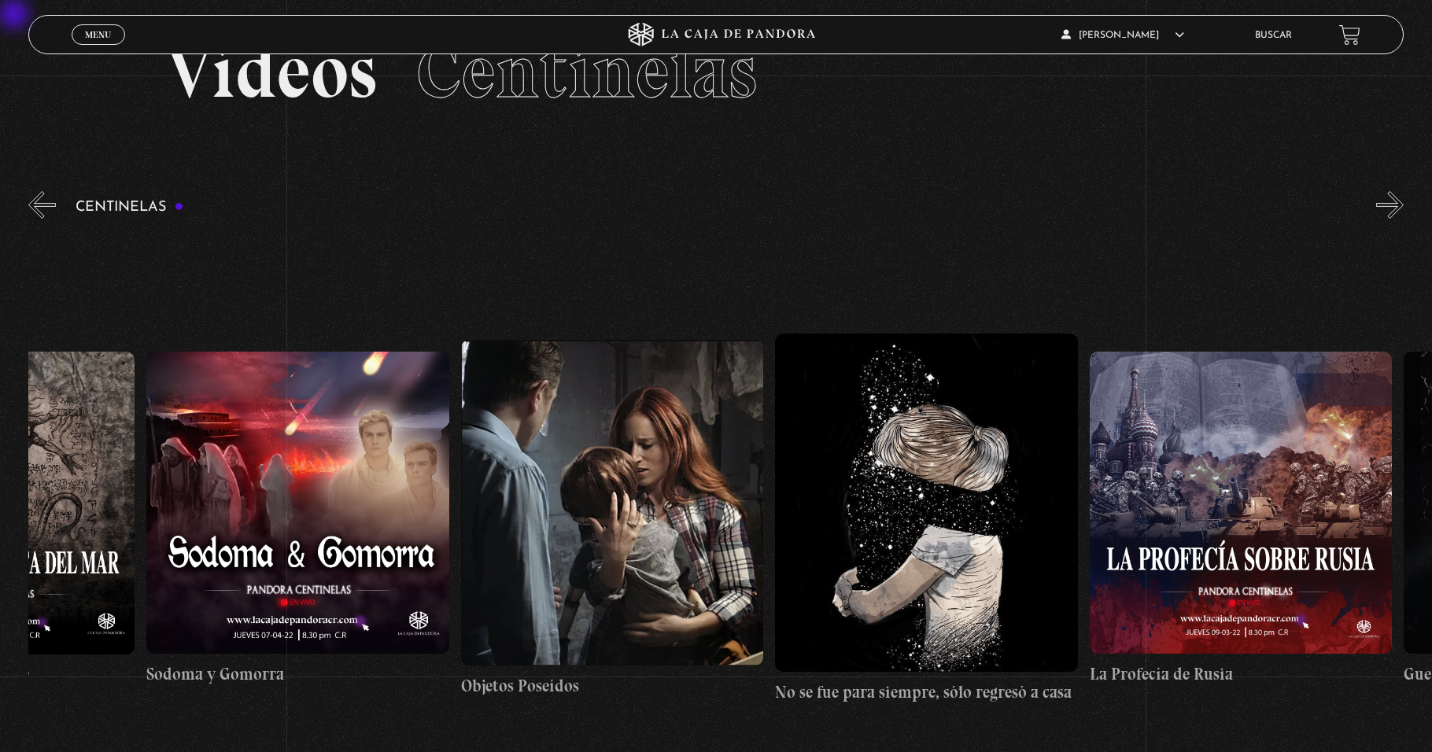
click at [674, 208] on button "»" at bounding box center [1390, 205] width 28 height 28
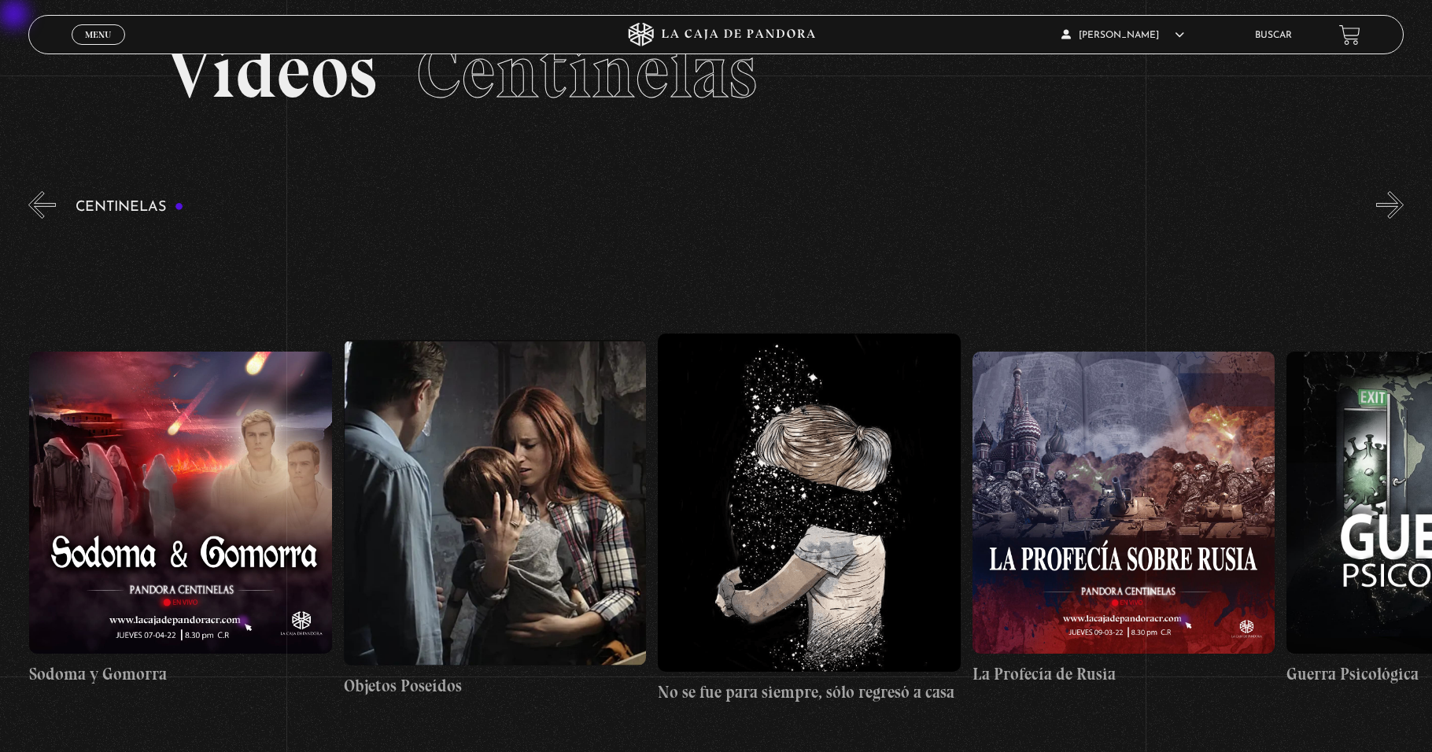
click at [674, 208] on button "»" at bounding box center [1390, 205] width 28 height 28
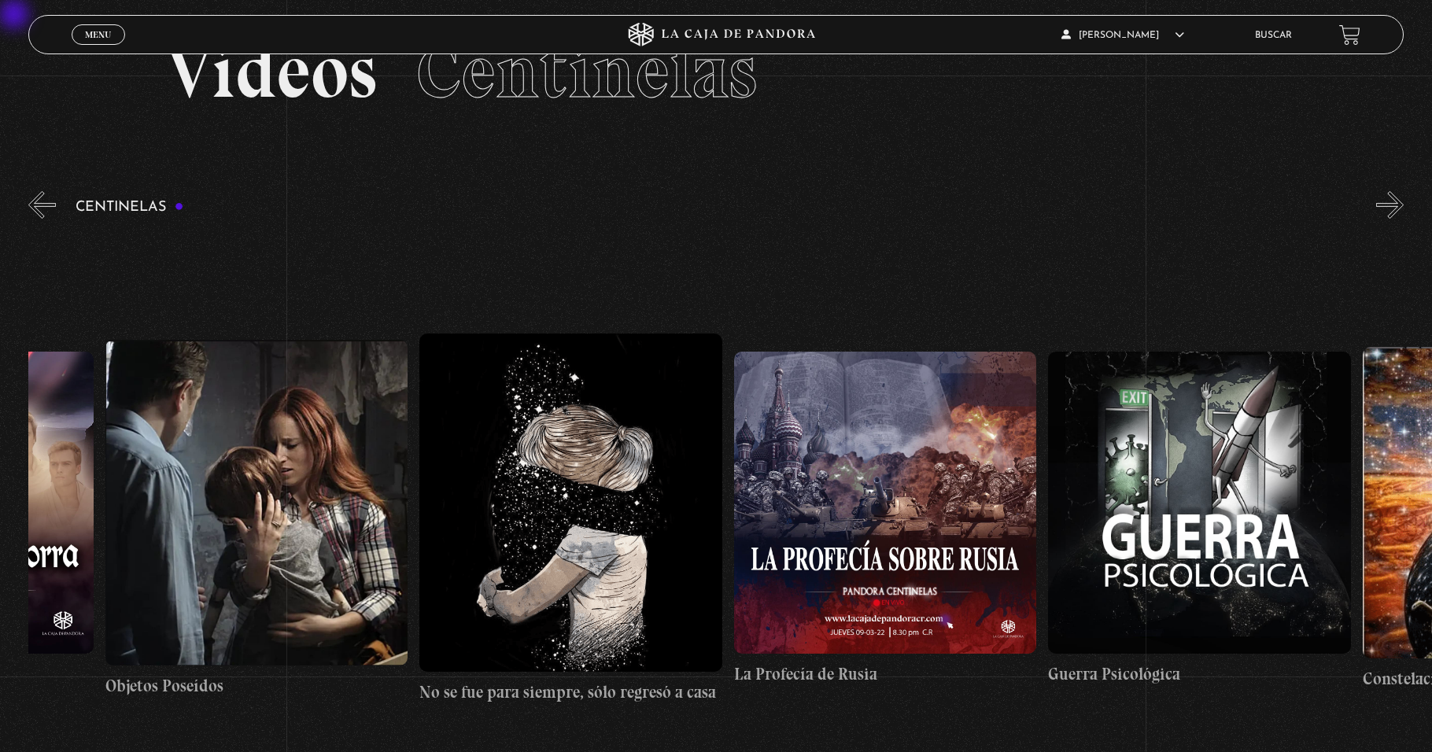
click at [674, 208] on button "»" at bounding box center [1390, 205] width 28 height 28
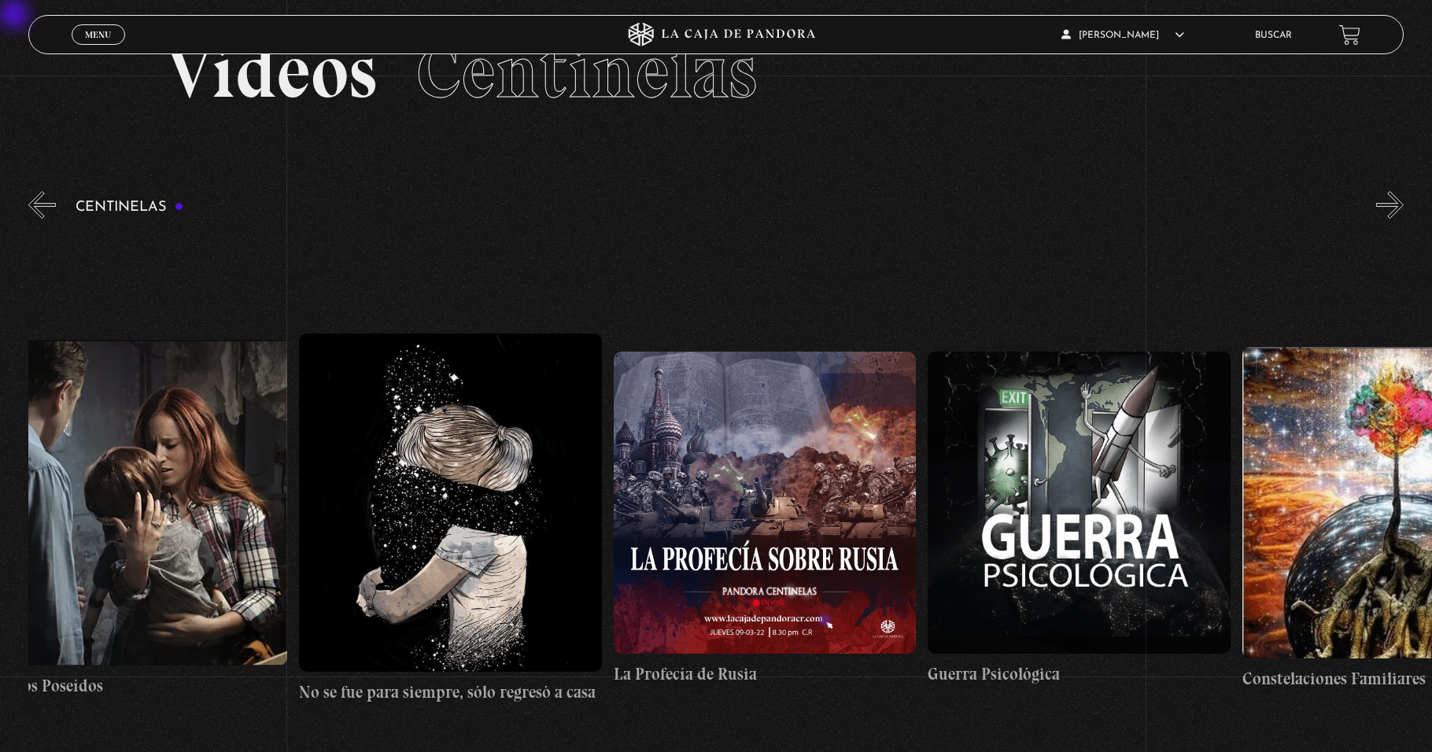
click at [674, 208] on button "»" at bounding box center [1390, 205] width 28 height 28
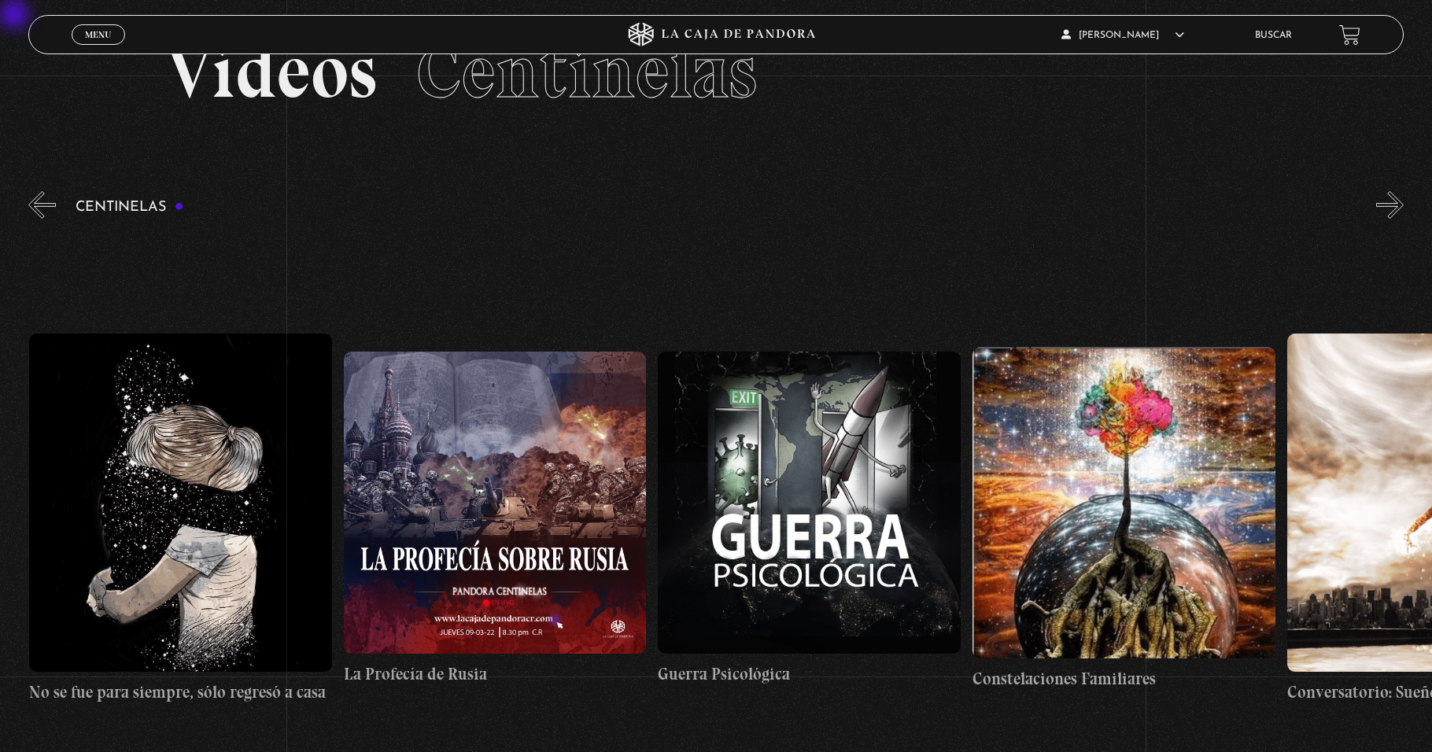
click at [674, 208] on button "»" at bounding box center [1390, 205] width 28 height 28
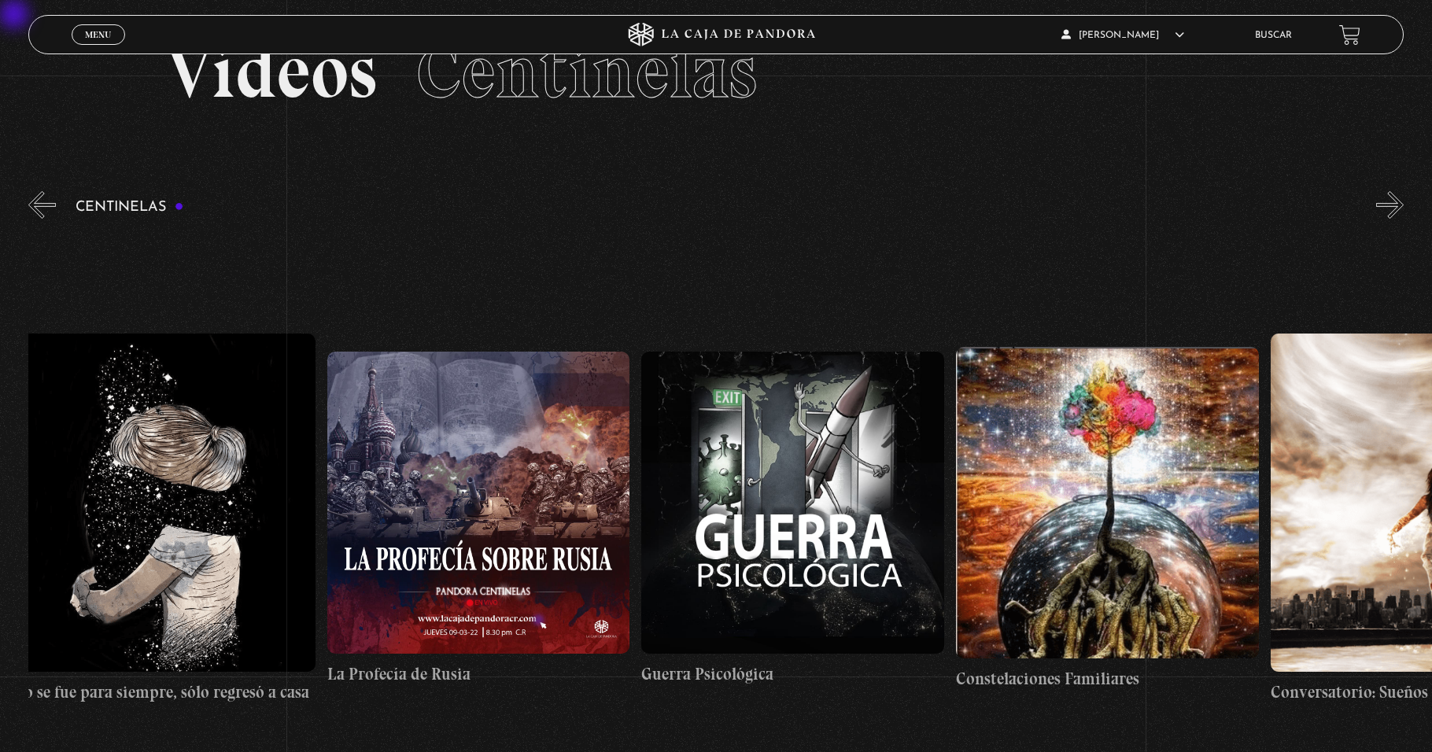
click at [674, 208] on button "»" at bounding box center [1390, 205] width 28 height 28
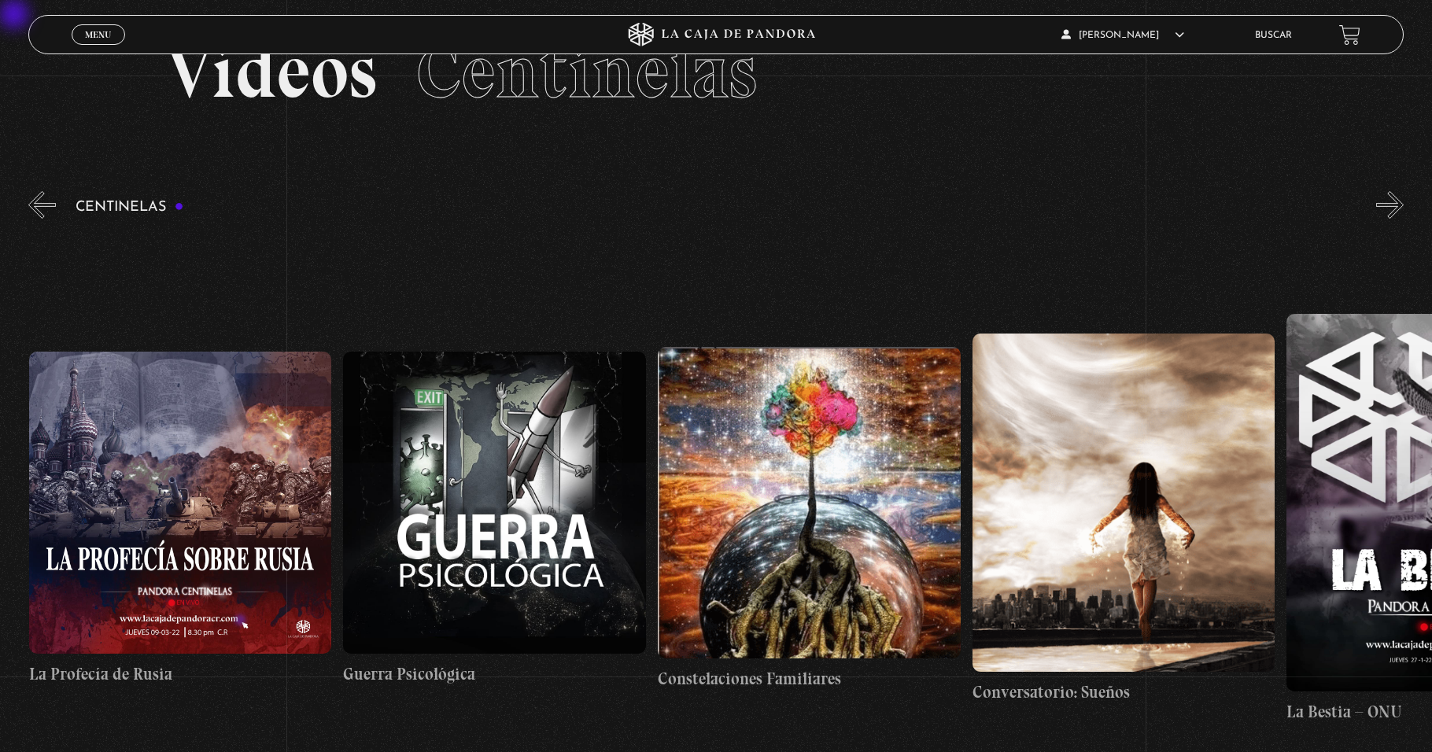
click at [674, 208] on button "»" at bounding box center [1390, 205] width 28 height 28
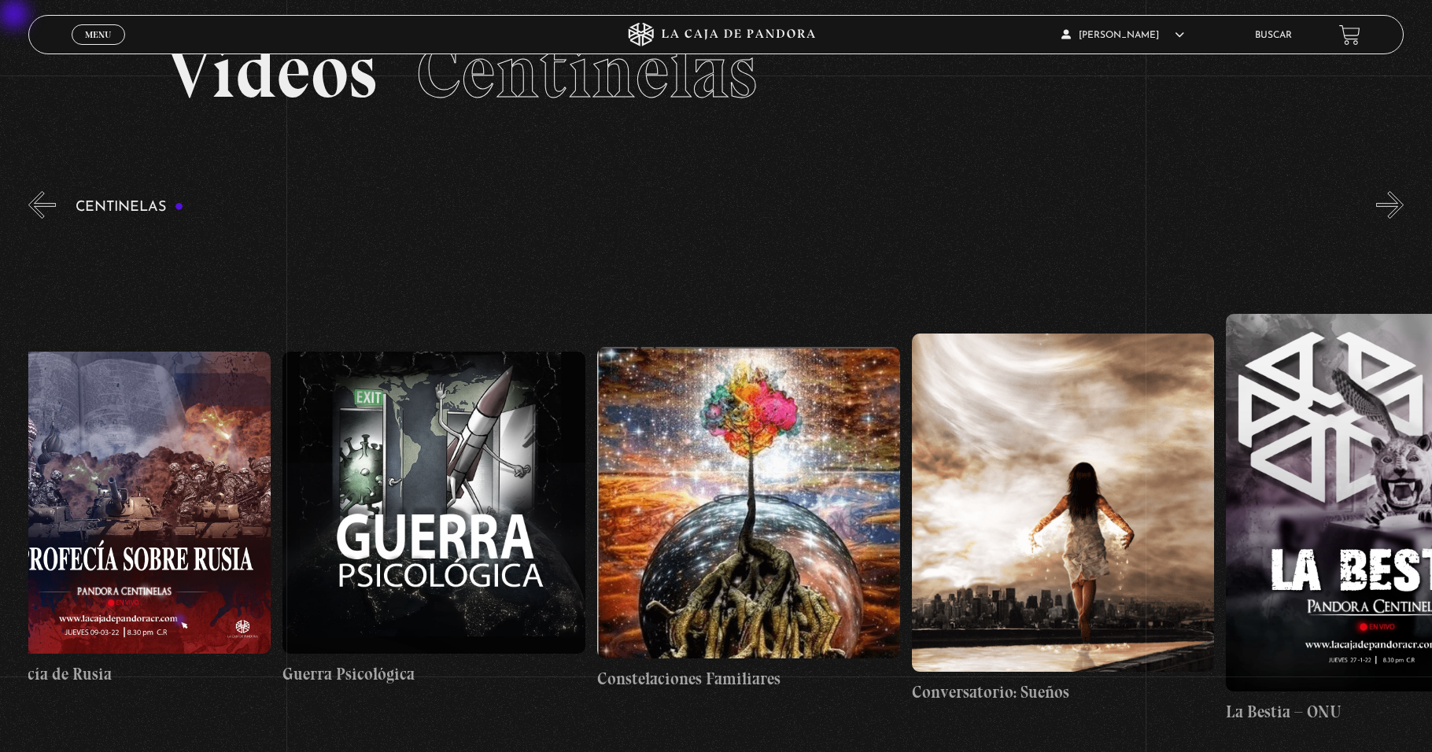
click at [674, 208] on button "»" at bounding box center [1390, 205] width 28 height 28
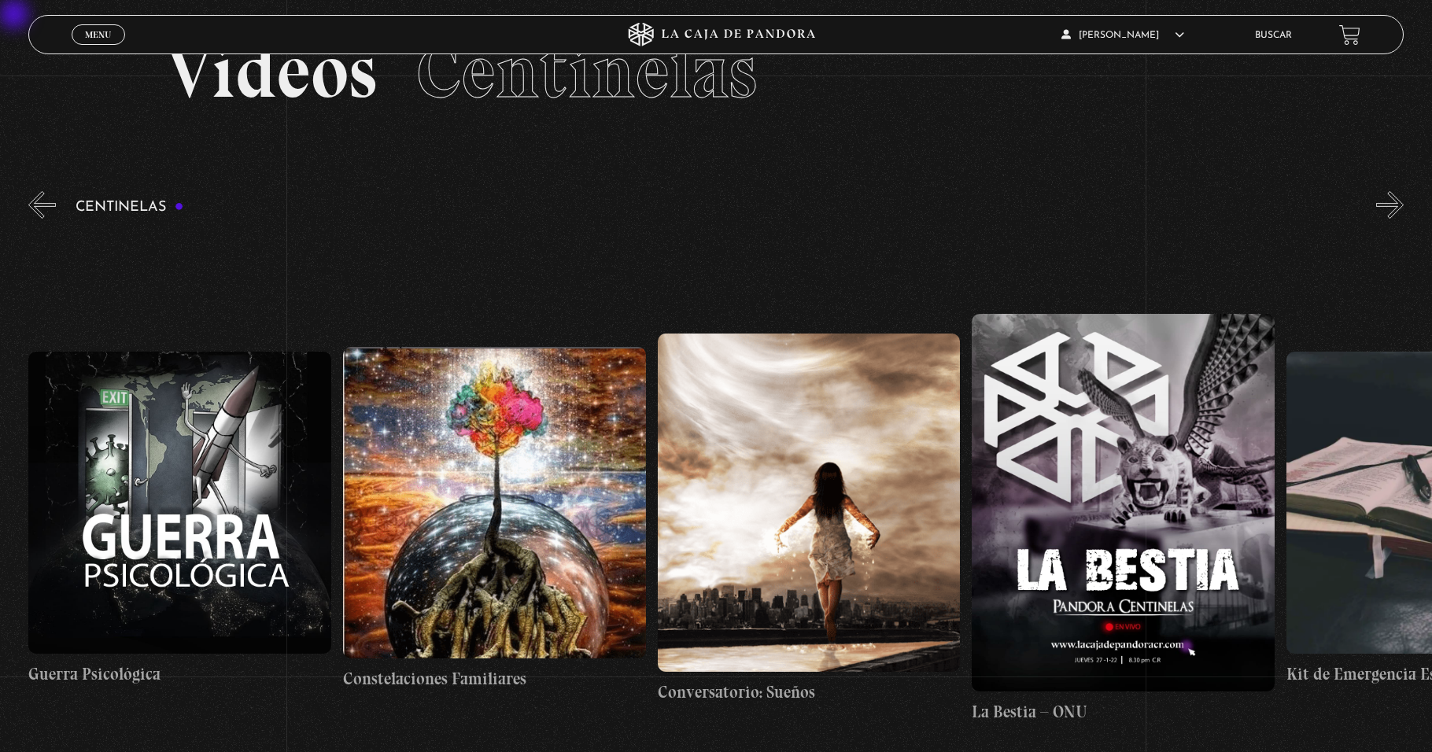
click at [674, 208] on button "»" at bounding box center [1390, 205] width 28 height 28
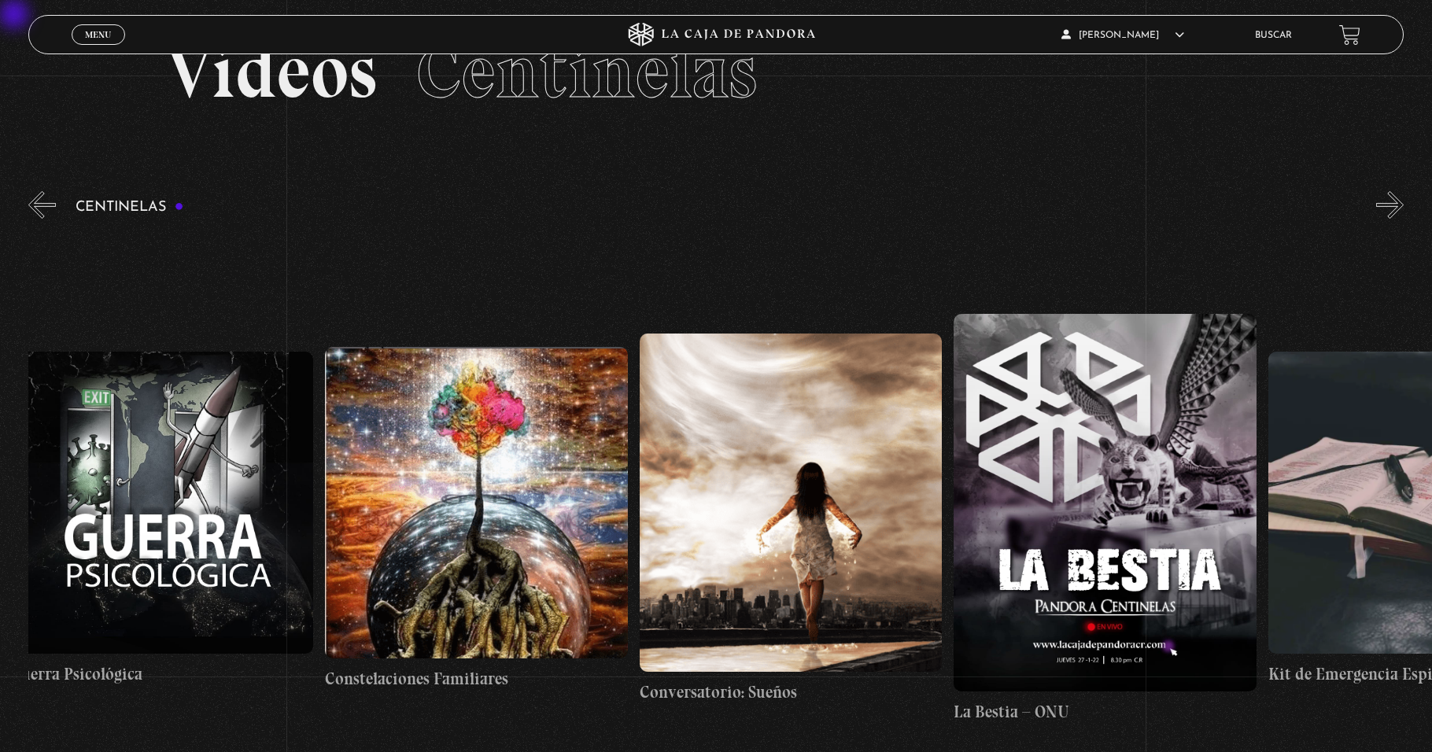
click at [674, 208] on button "»" at bounding box center [1390, 205] width 28 height 28
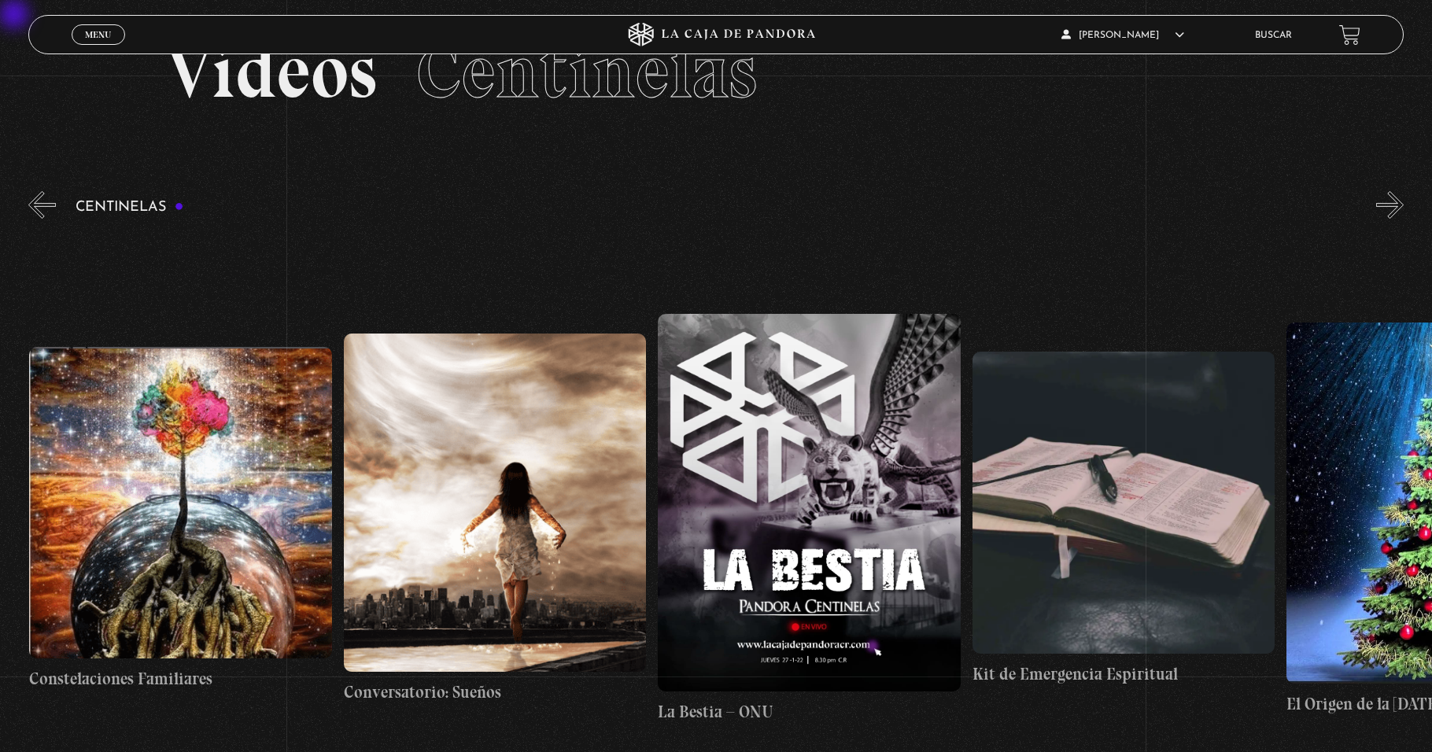
click at [674, 208] on button "»" at bounding box center [1390, 205] width 28 height 28
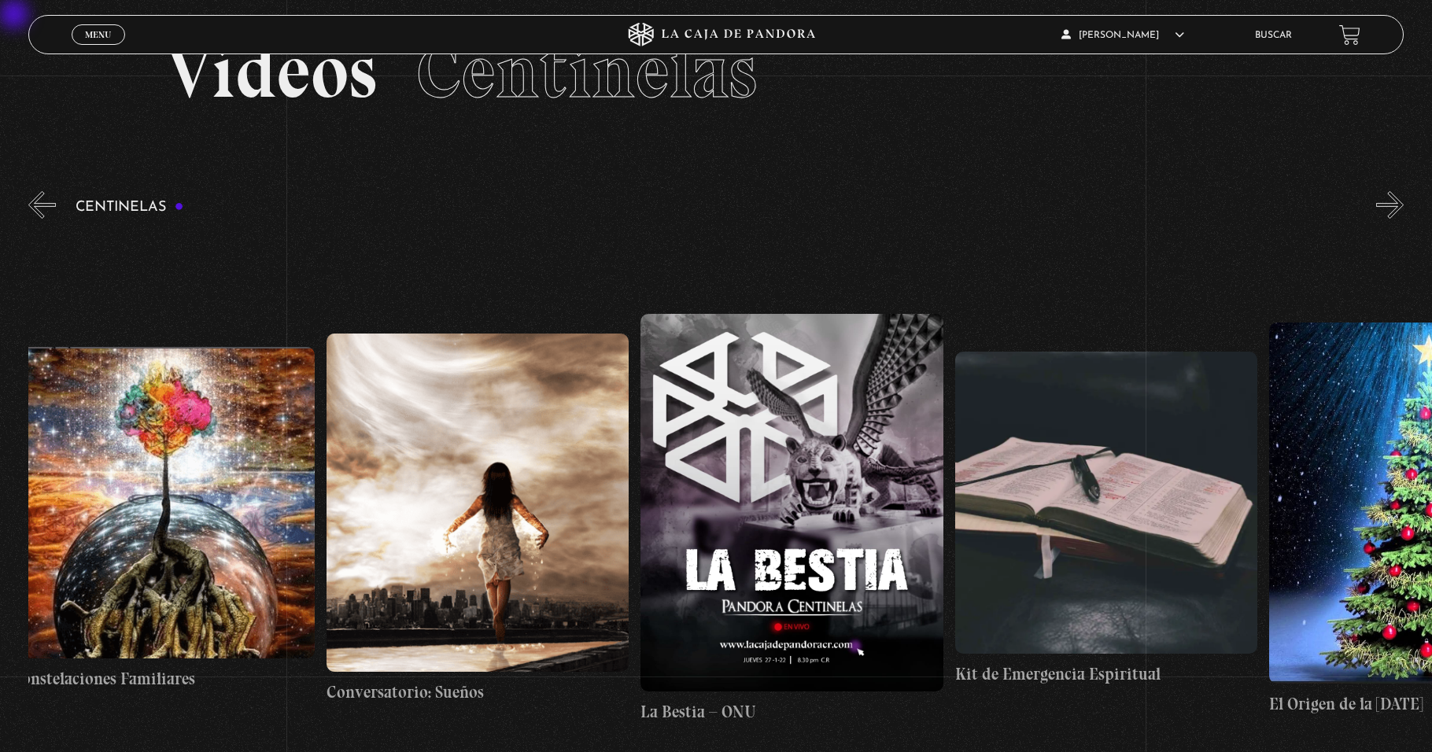
click at [674, 208] on button "»" at bounding box center [1390, 205] width 28 height 28
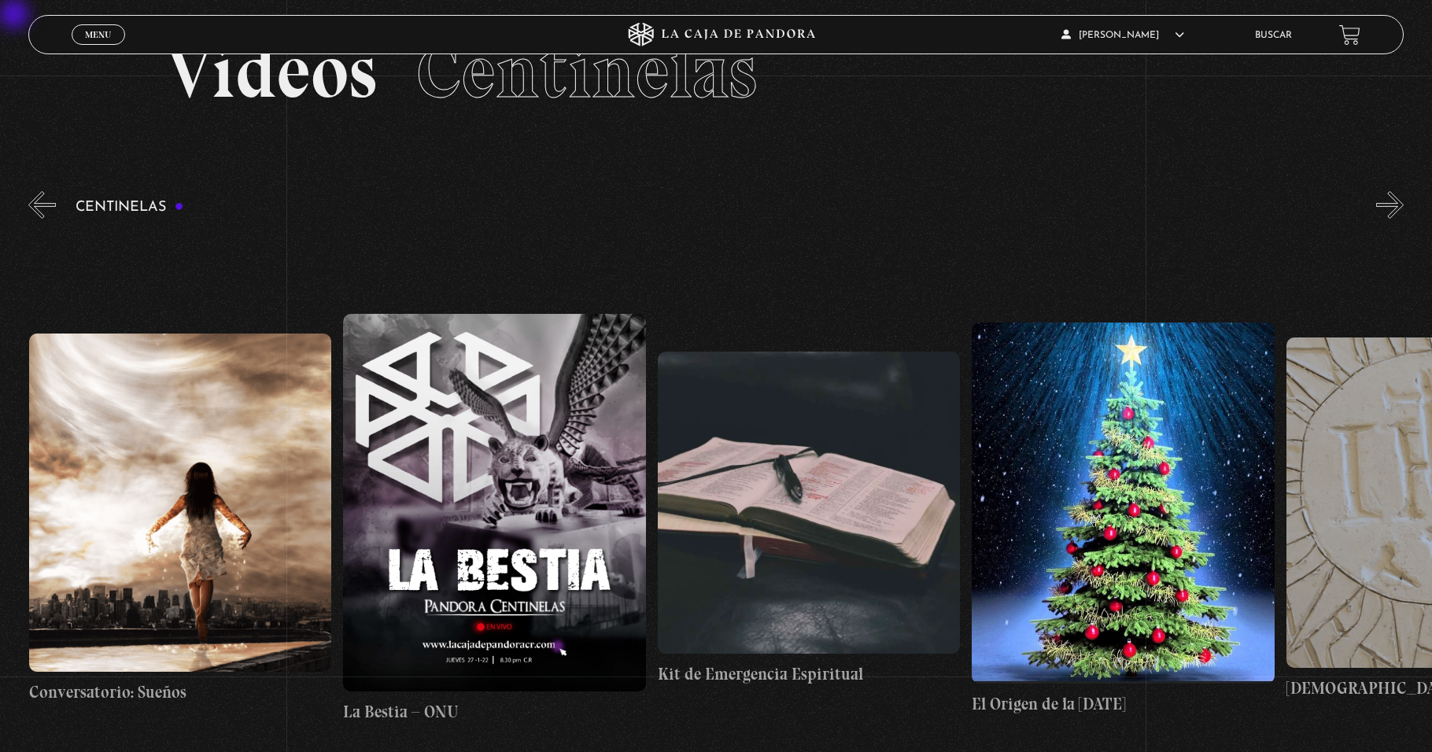
click at [674, 208] on button "»" at bounding box center [1390, 205] width 28 height 28
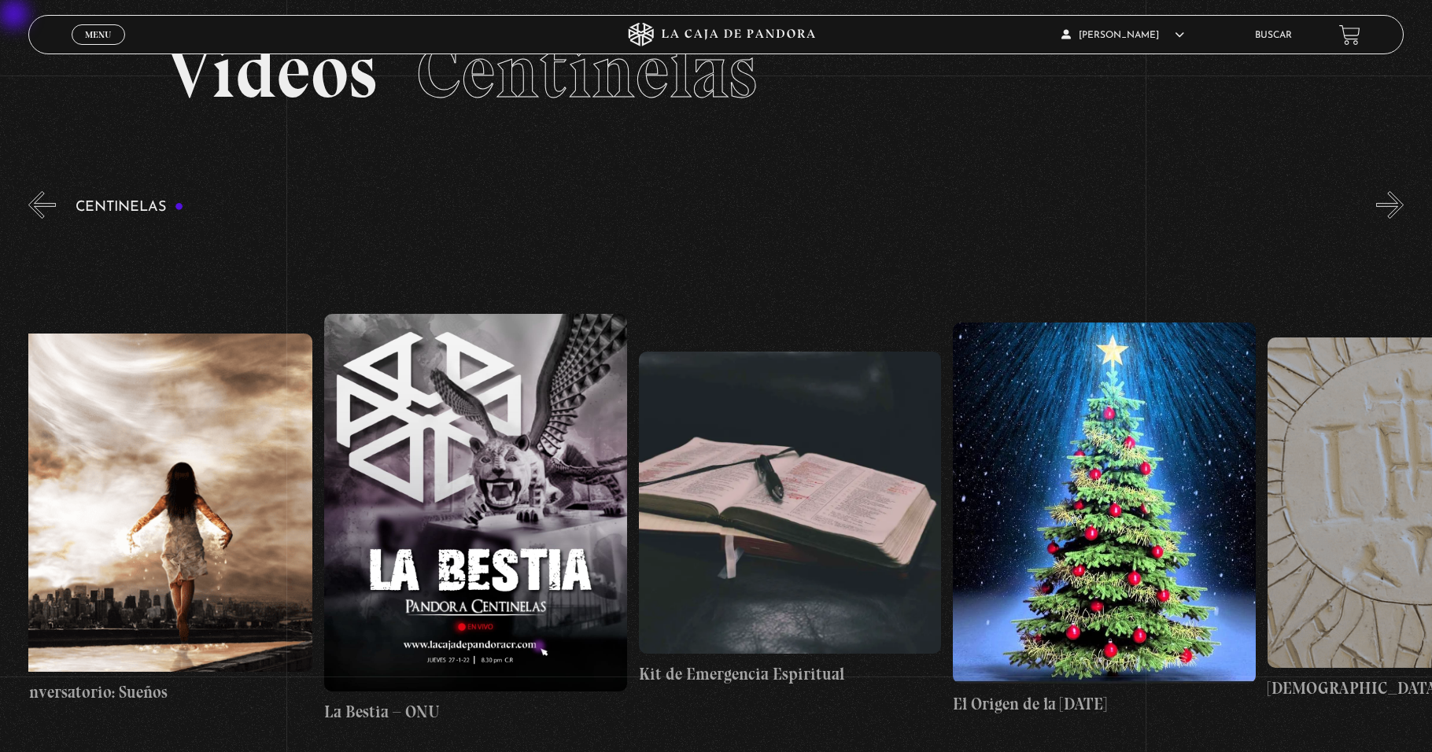
click at [674, 208] on button "»" at bounding box center [1390, 205] width 28 height 28
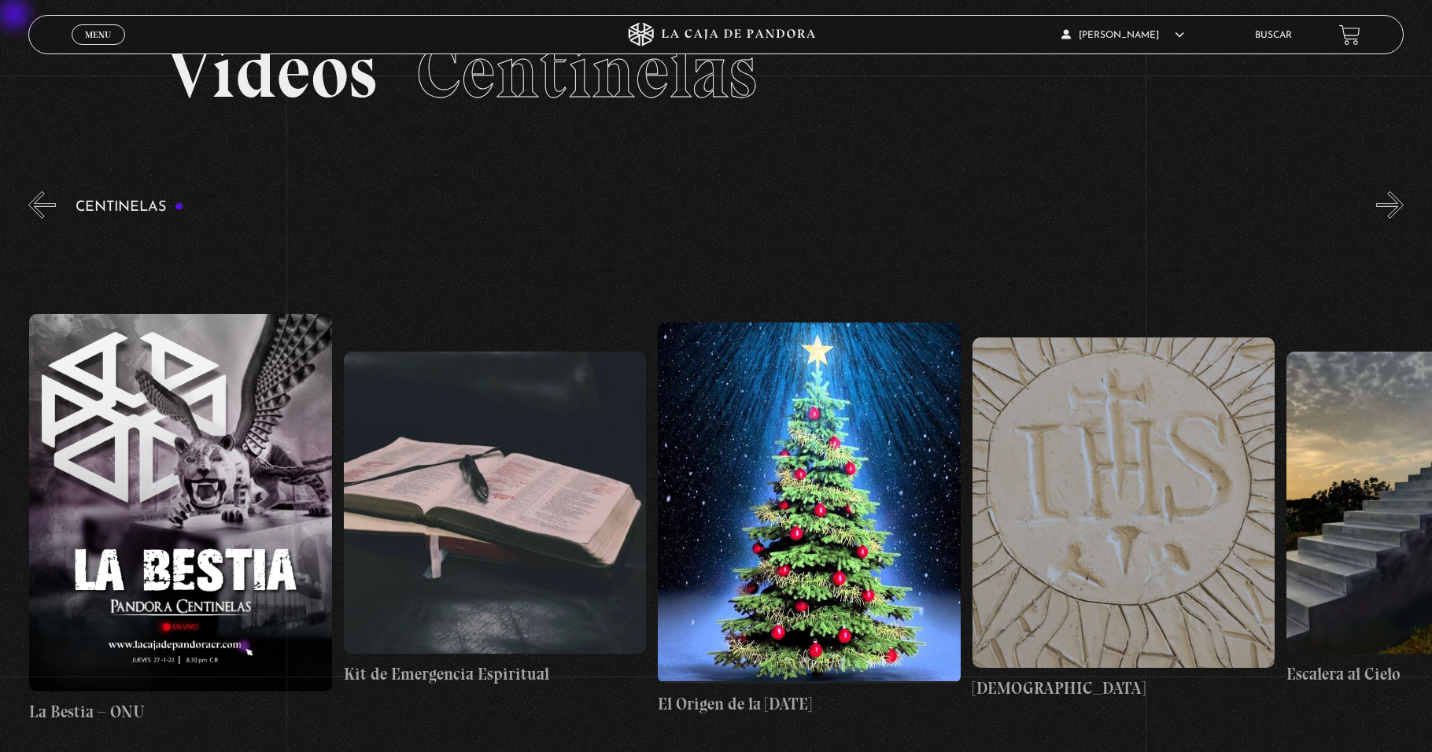
click at [674, 208] on button "»" at bounding box center [1390, 205] width 28 height 28
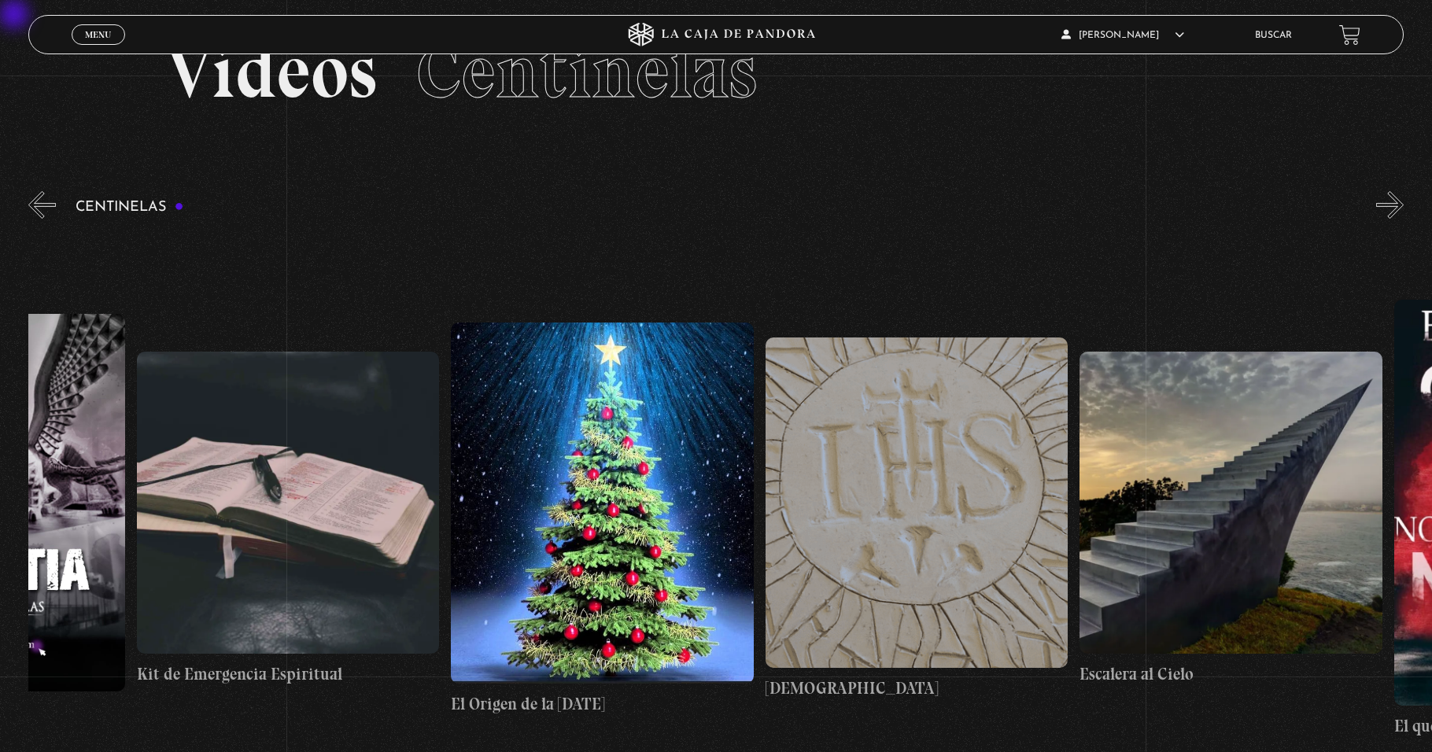
click at [674, 208] on button "»" at bounding box center [1390, 205] width 28 height 28
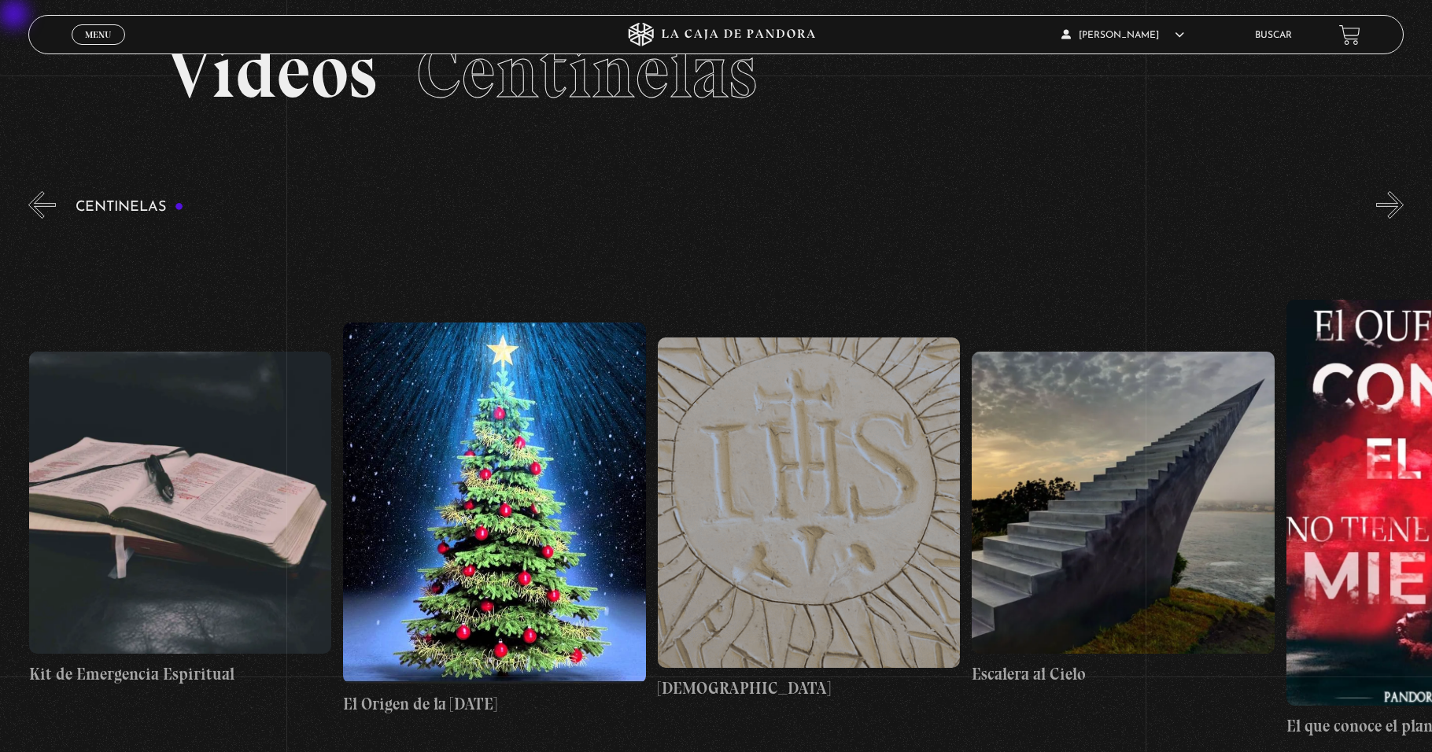
click at [674, 208] on button "»" at bounding box center [1390, 205] width 28 height 28
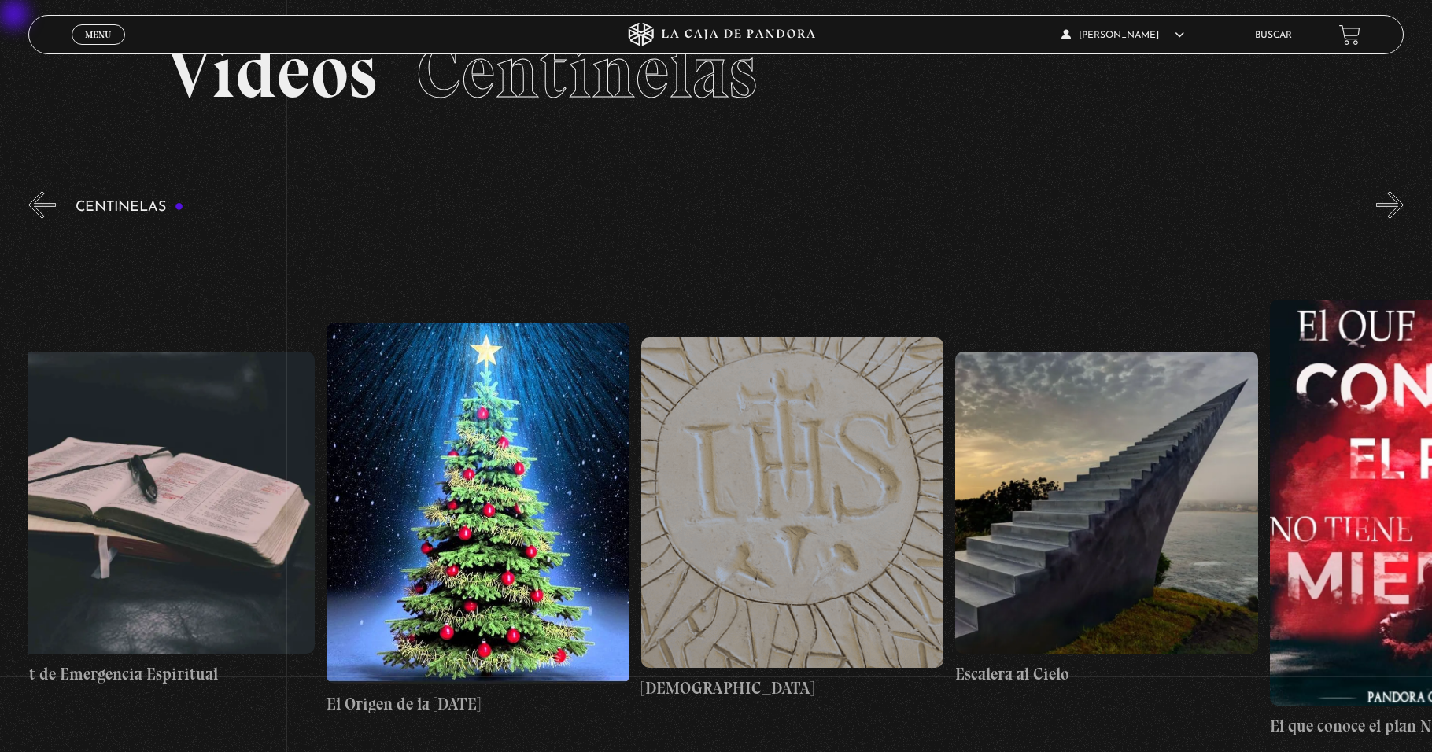
click at [674, 208] on button "»" at bounding box center [1390, 205] width 28 height 28
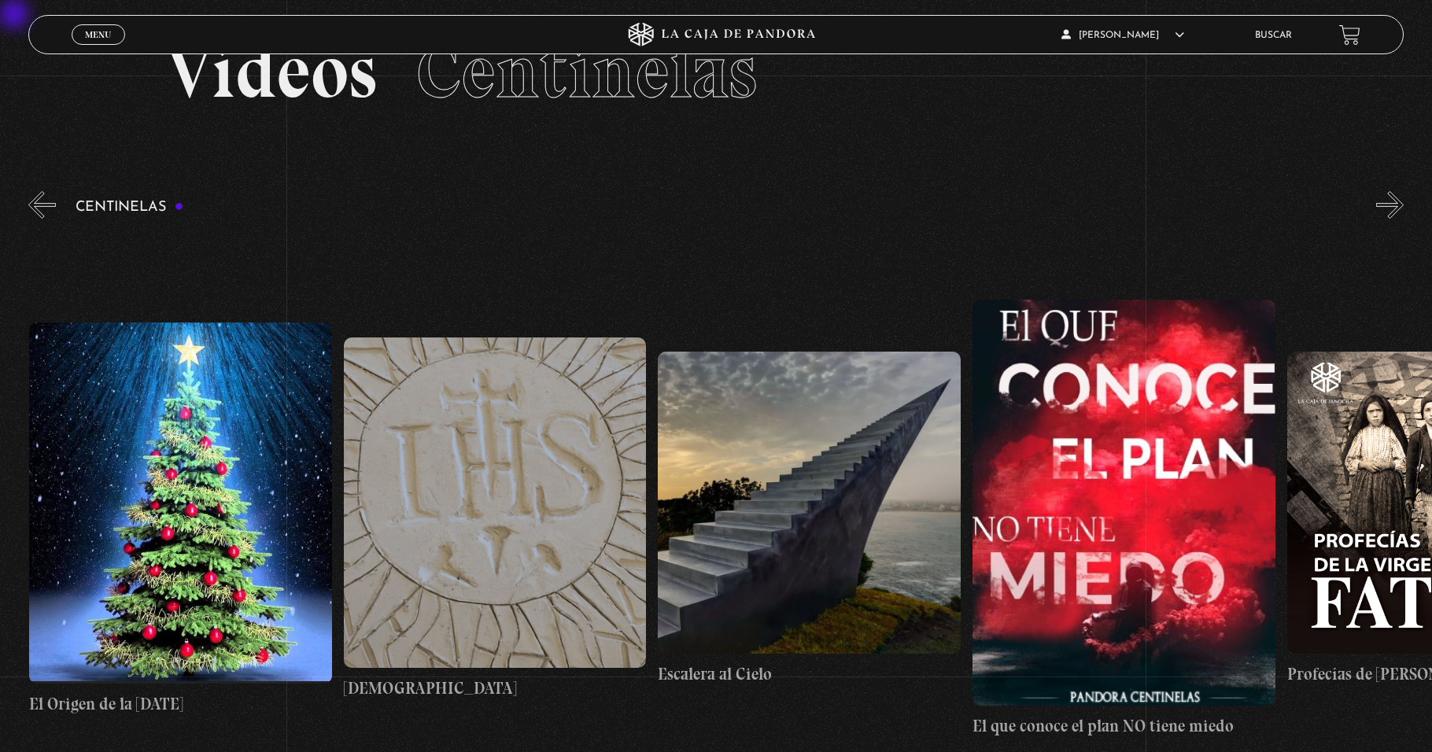
click at [674, 208] on button "»" at bounding box center [1390, 205] width 28 height 28
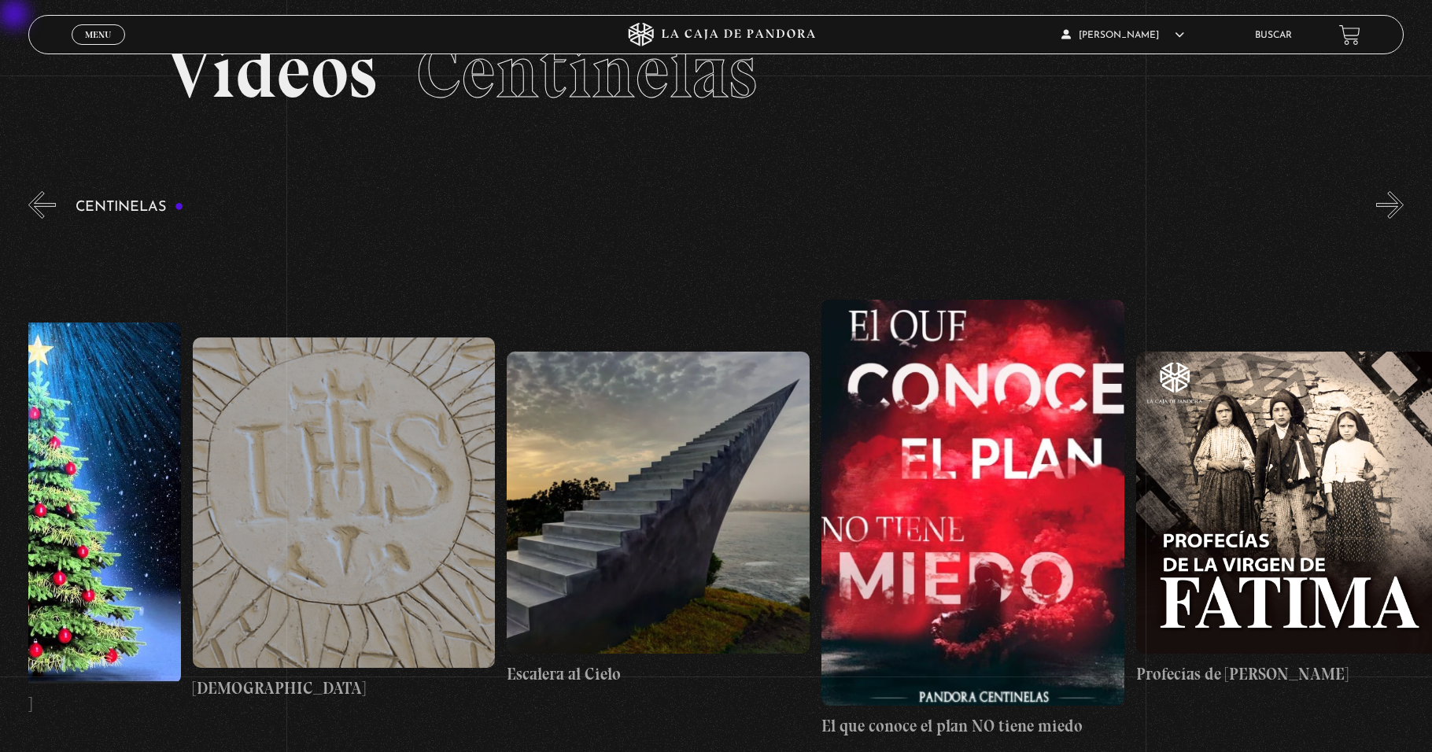
click at [674, 208] on button "»" at bounding box center [1390, 205] width 28 height 28
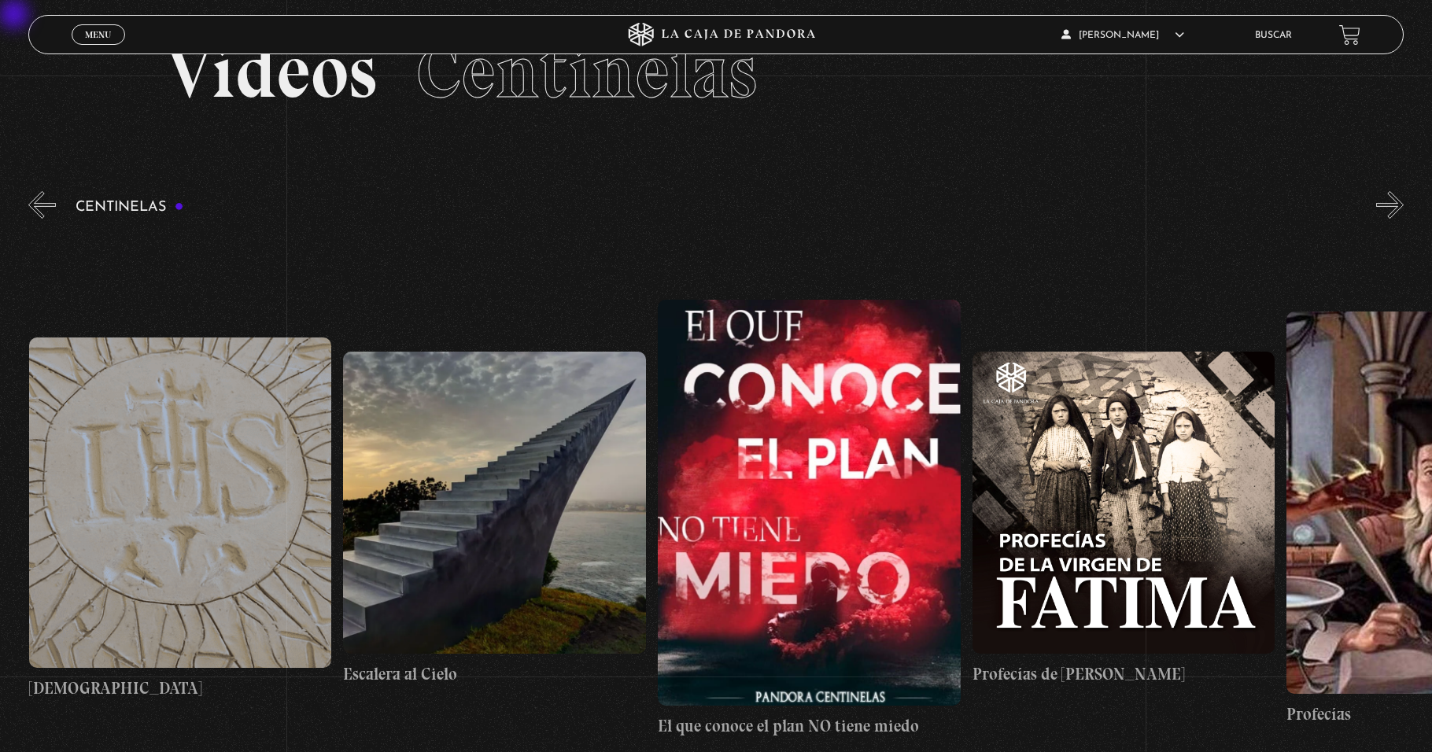
click at [674, 208] on button "»" at bounding box center [1390, 205] width 28 height 28
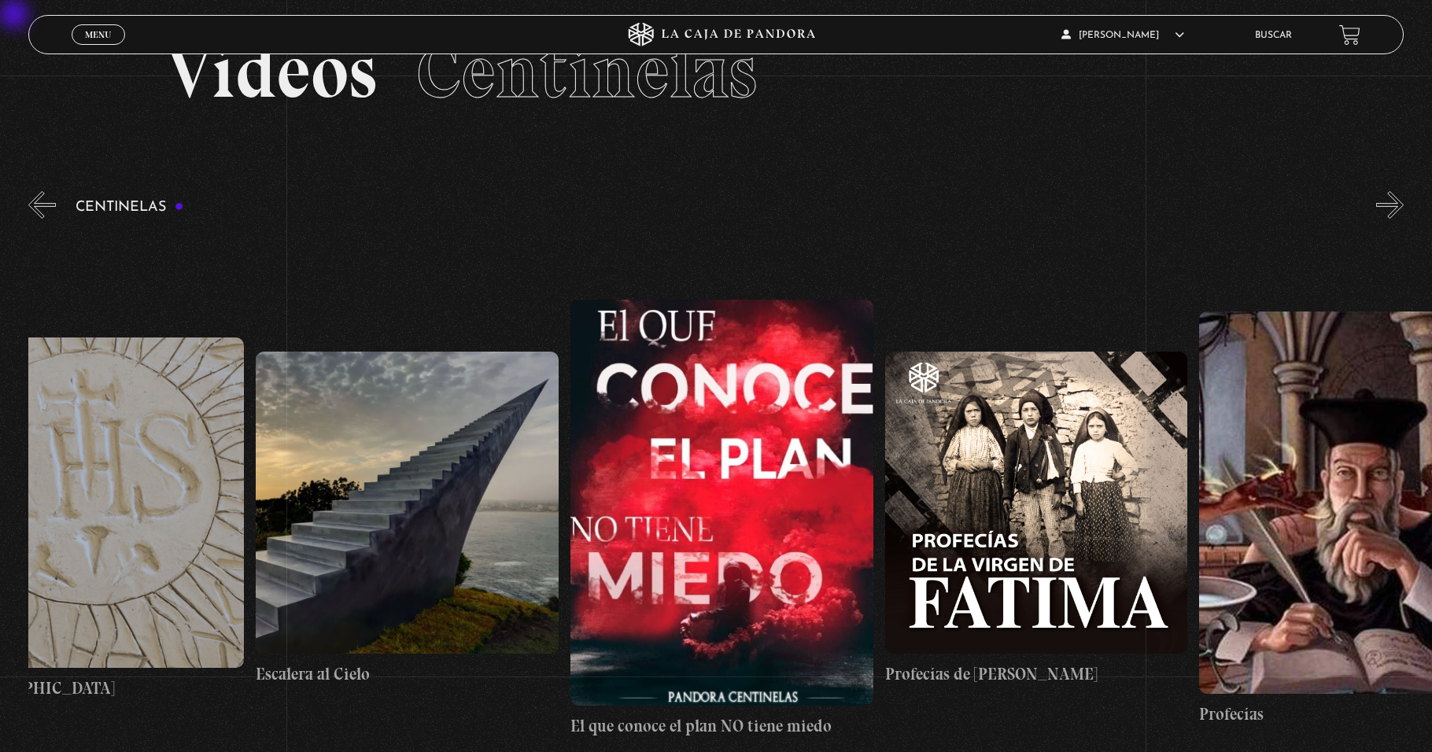
click at [674, 208] on button "»" at bounding box center [1390, 205] width 28 height 28
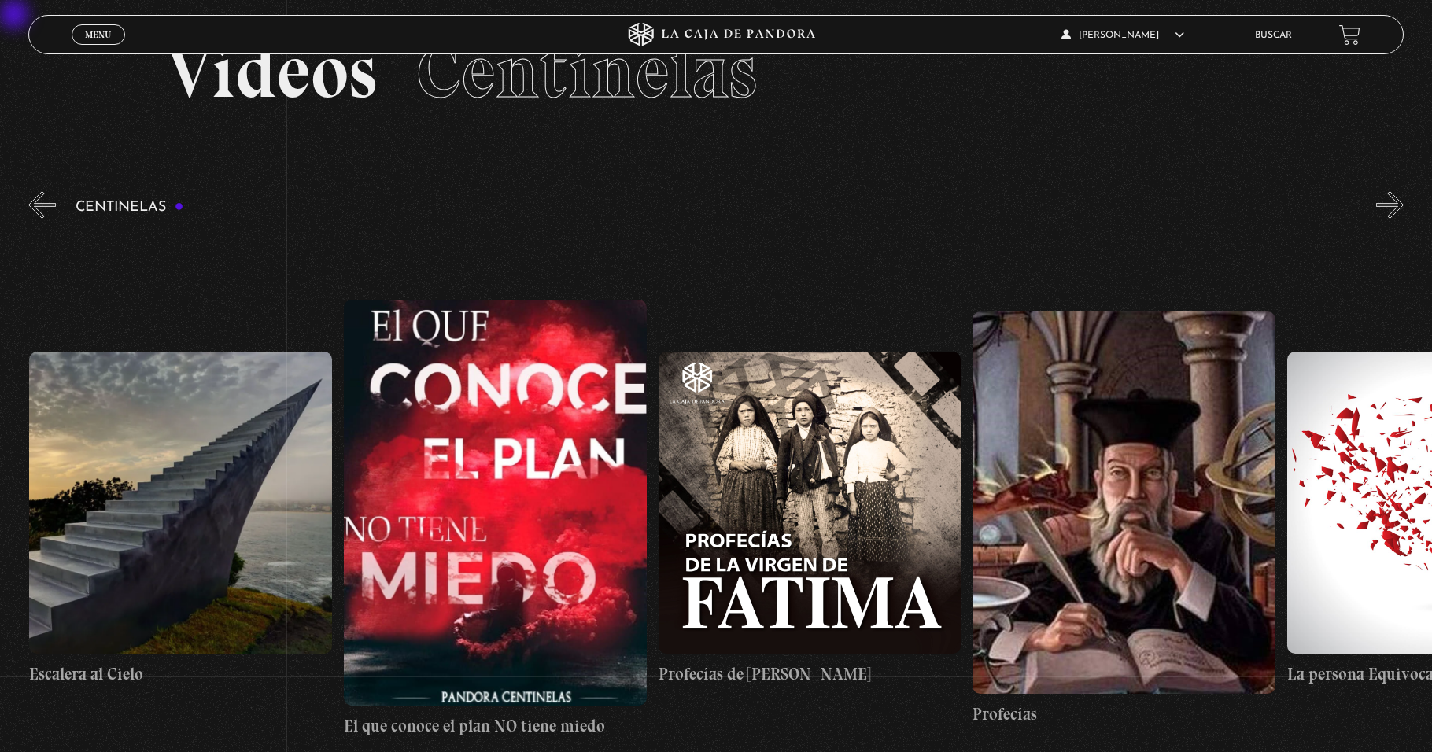
click at [674, 208] on button "»" at bounding box center [1390, 205] width 28 height 28
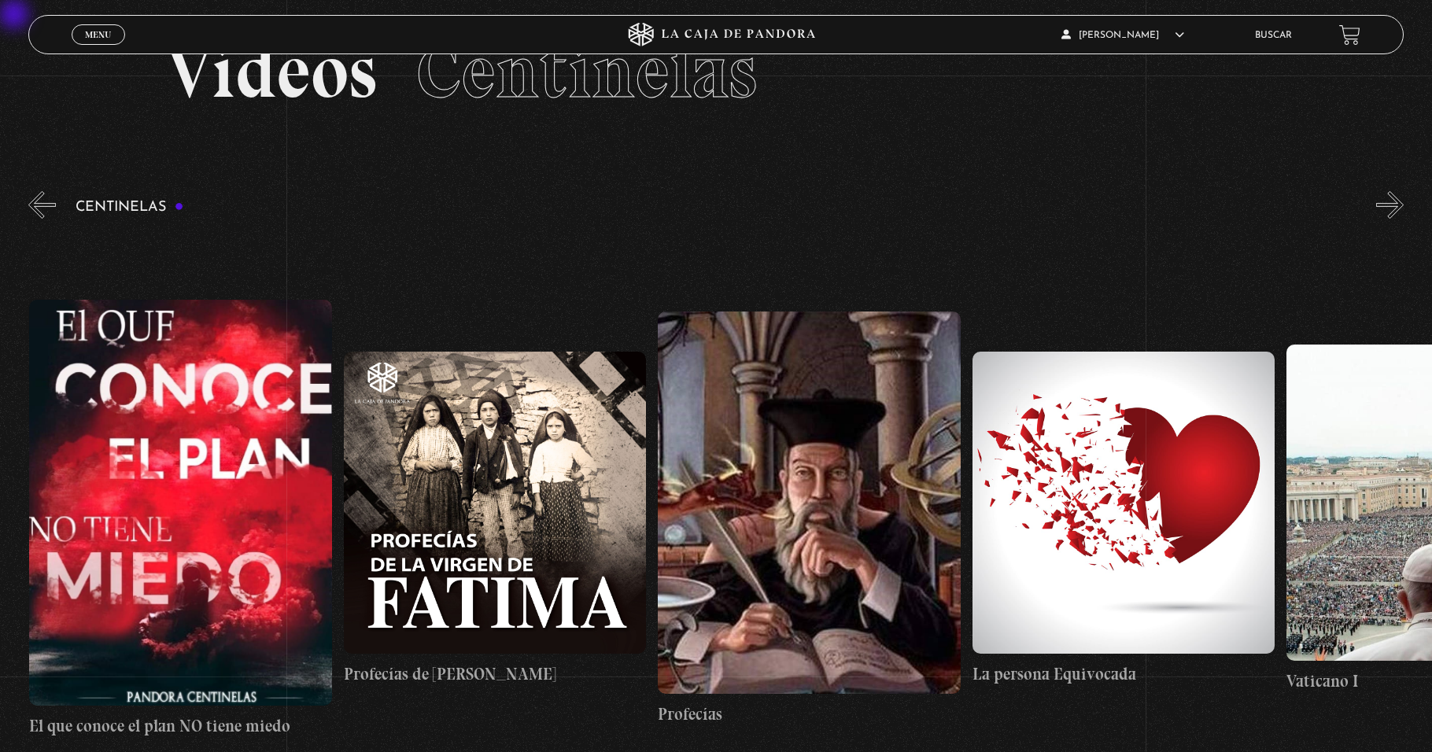
click at [674, 208] on button "»" at bounding box center [1390, 205] width 28 height 28
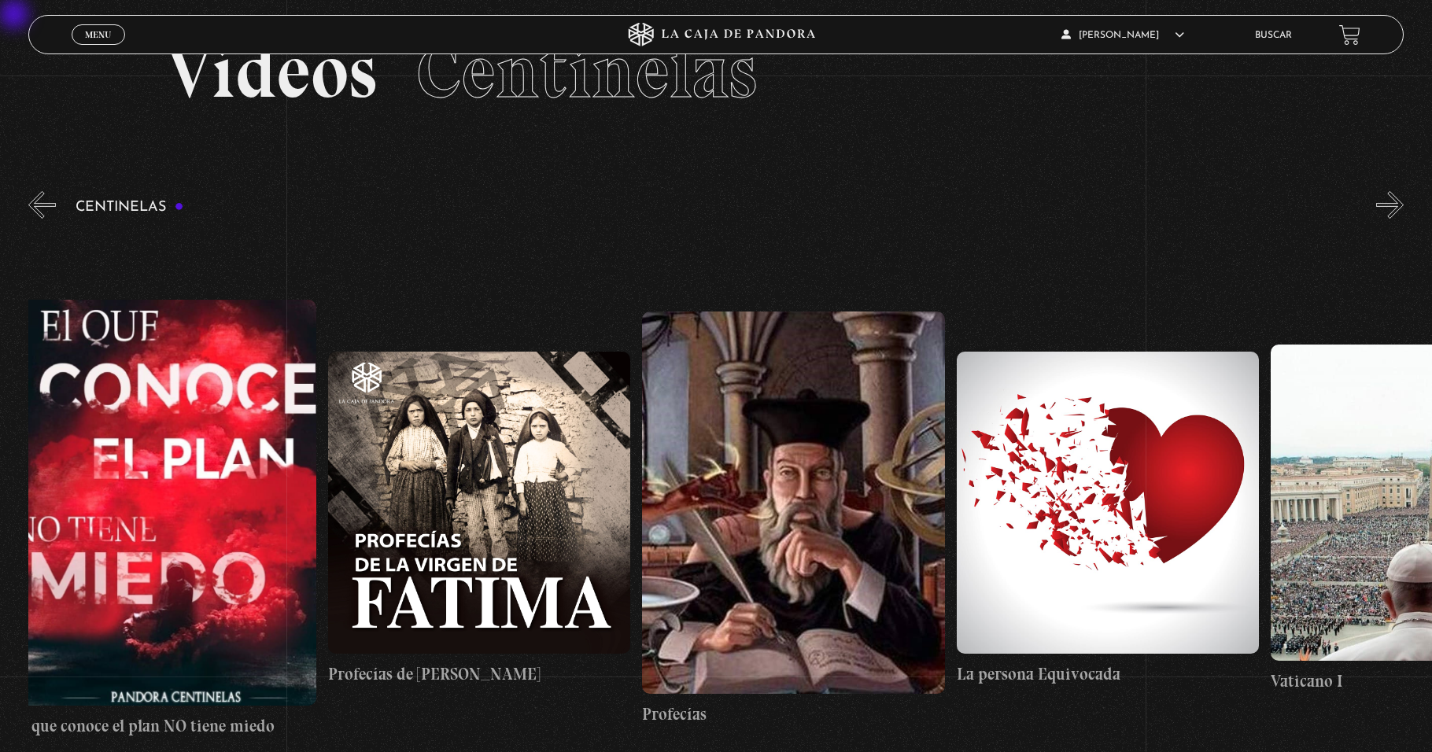
click at [674, 208] on button "»" at bounding box center [1390, 205] width 28 height 28
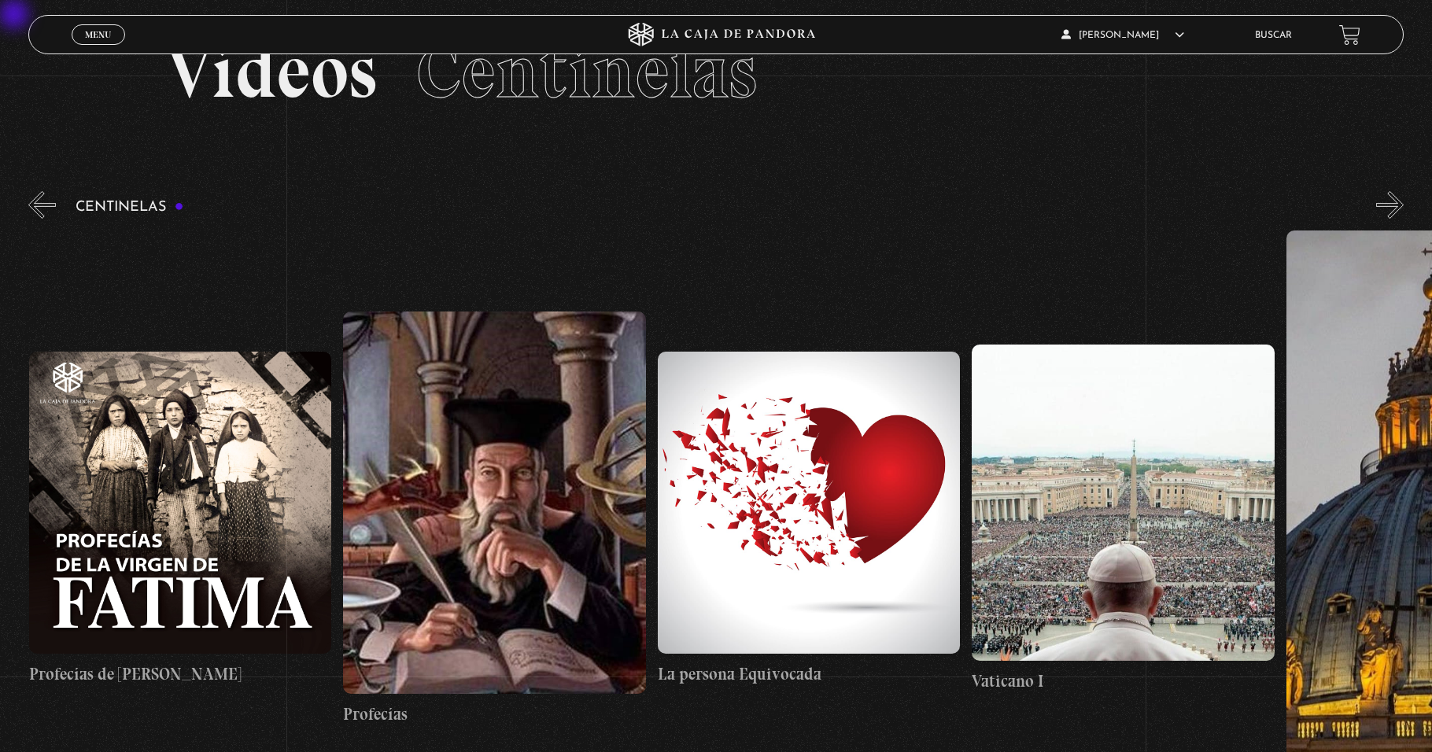
click at [674, 208] on button "»" at bounding box center [1390, 205] width 28 height 28
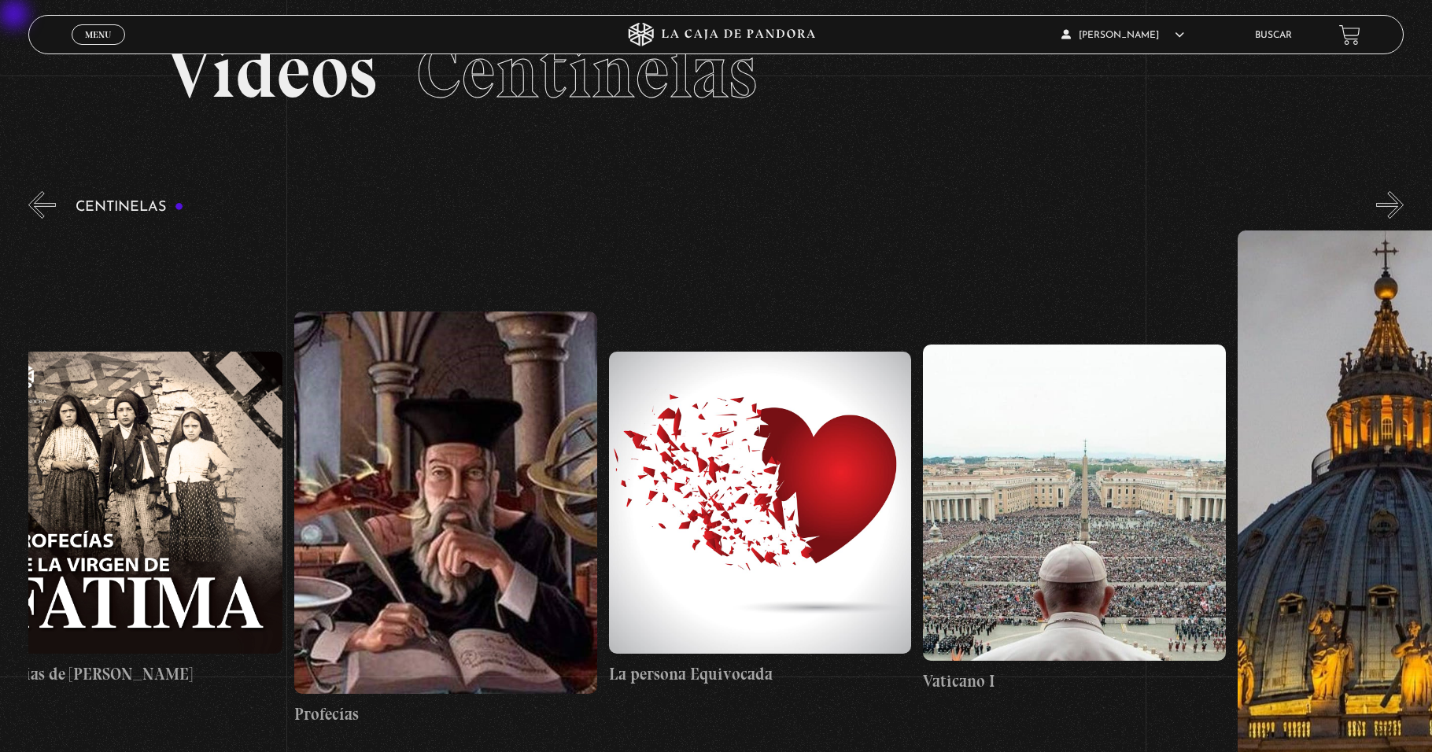
click at [674, 208] on button "»" at bounding box center [1390, 205] width 28 height 28
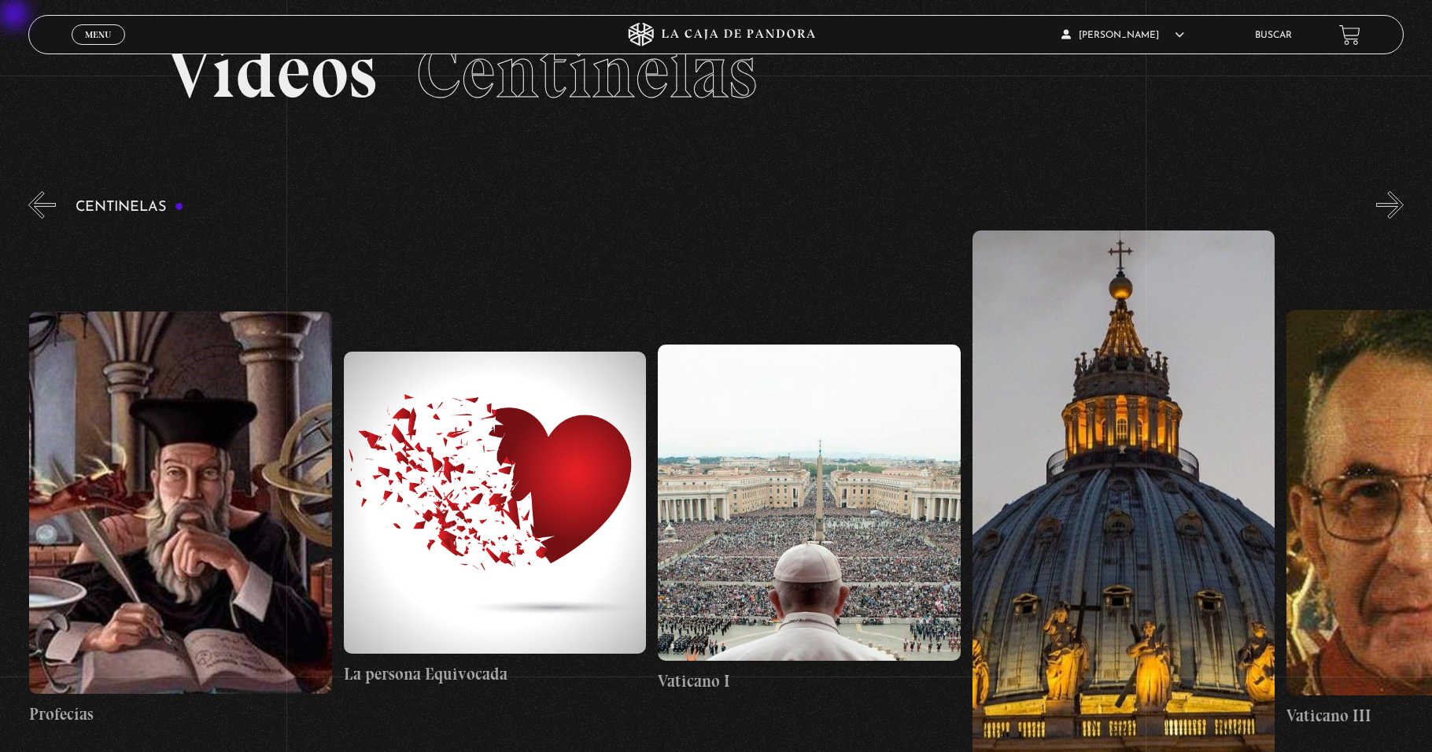
click at [674, 208] on button "»" at bounding box center [1390, 205] width 28 height 28
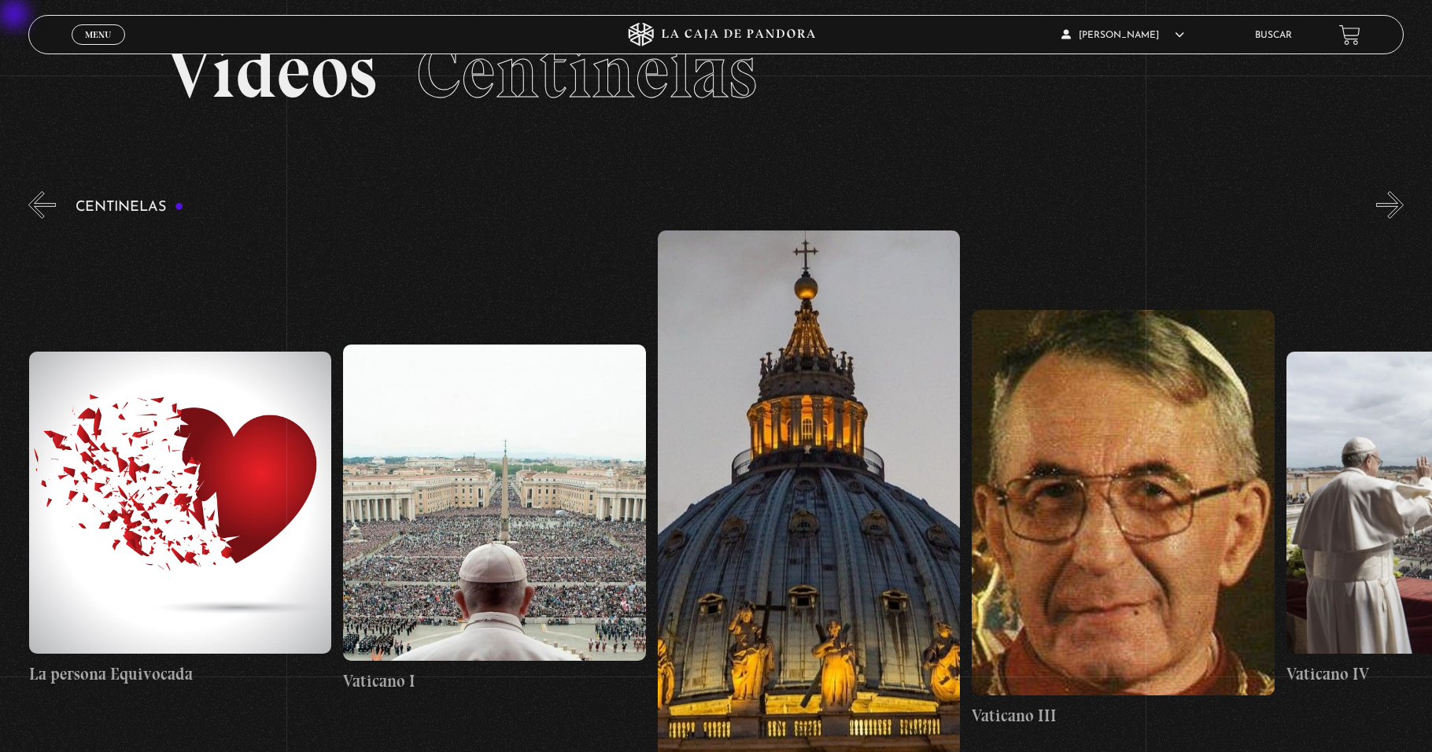
click at [39, 215] on button "«" at bounding box center [42, 205] width 28 height 28
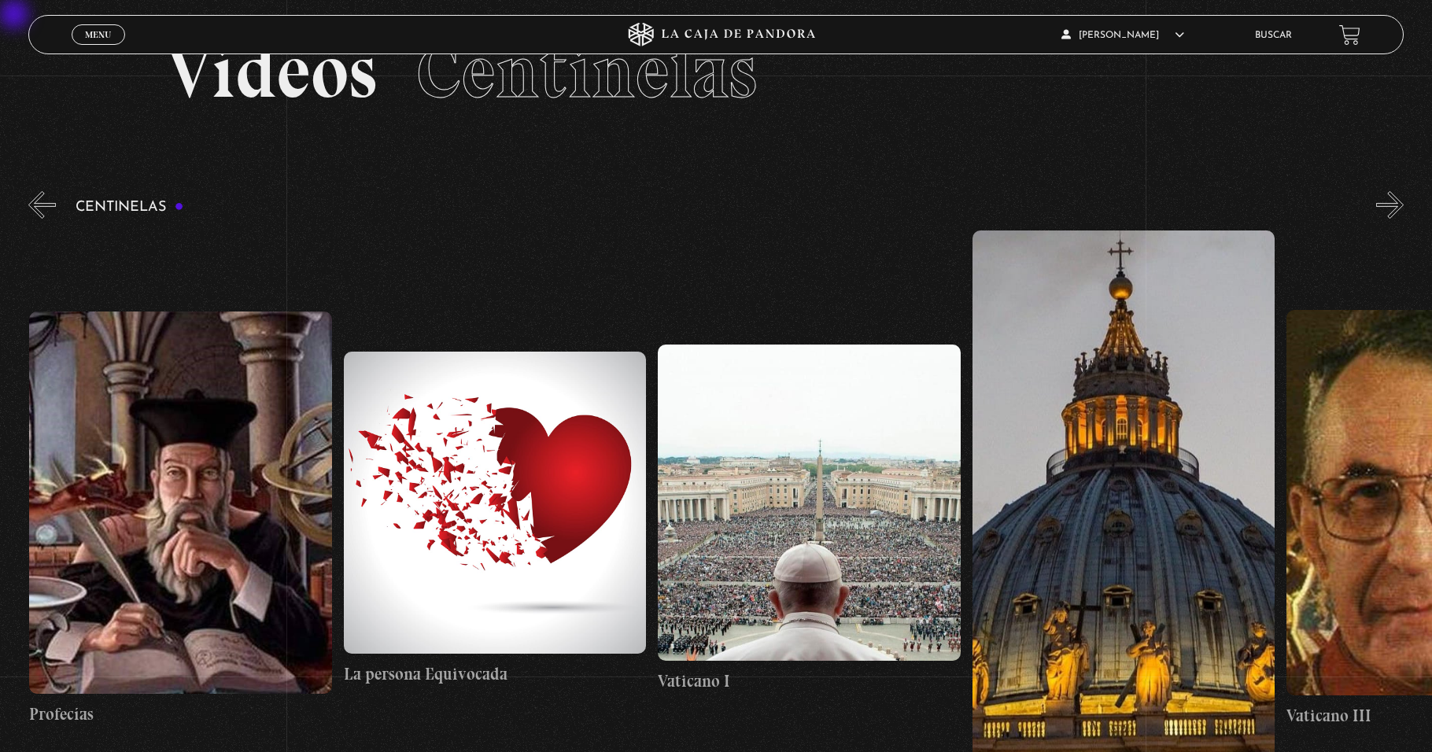
click at [39, 215] on button "«" at bounding box center [42, 205] width 28 height 28
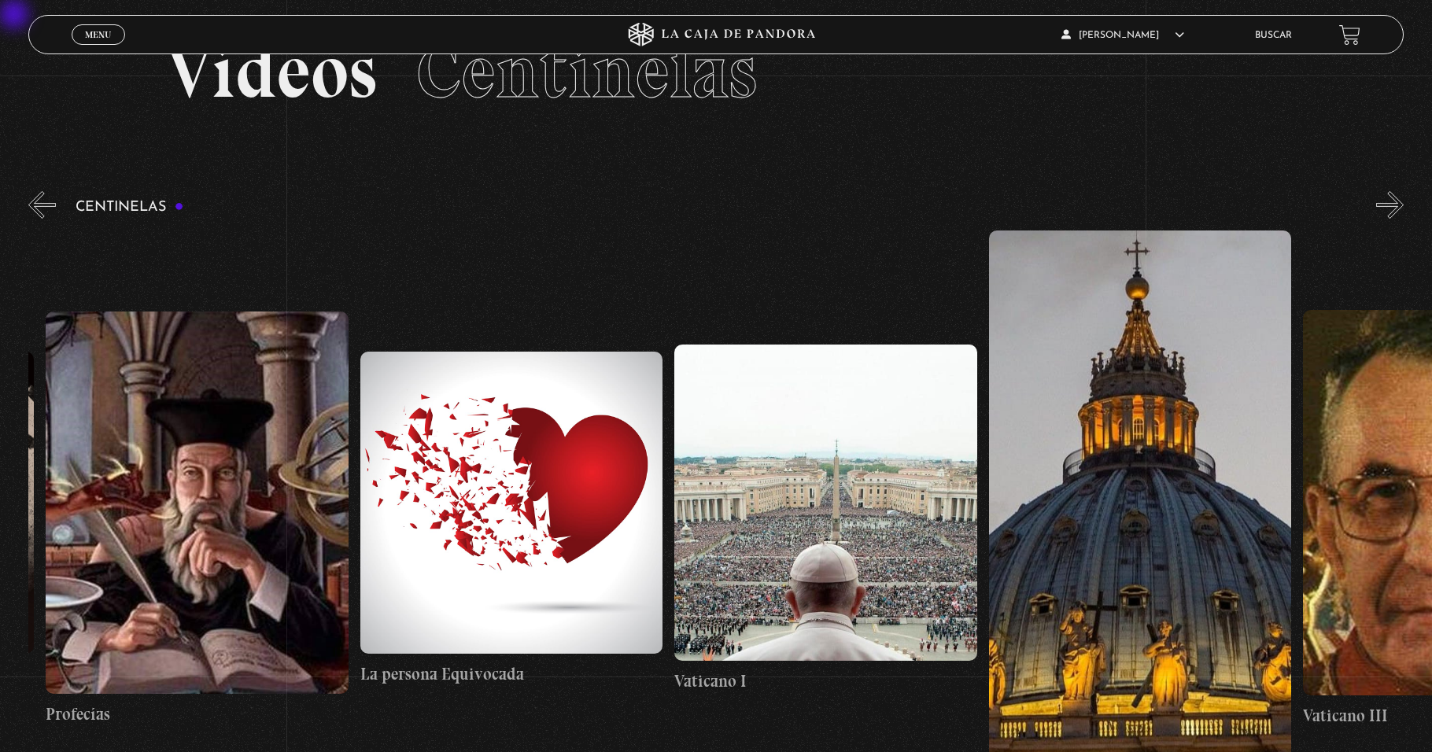
click at [39, 215] on button "«" at bounding box center [42, 205] width 28 height 28
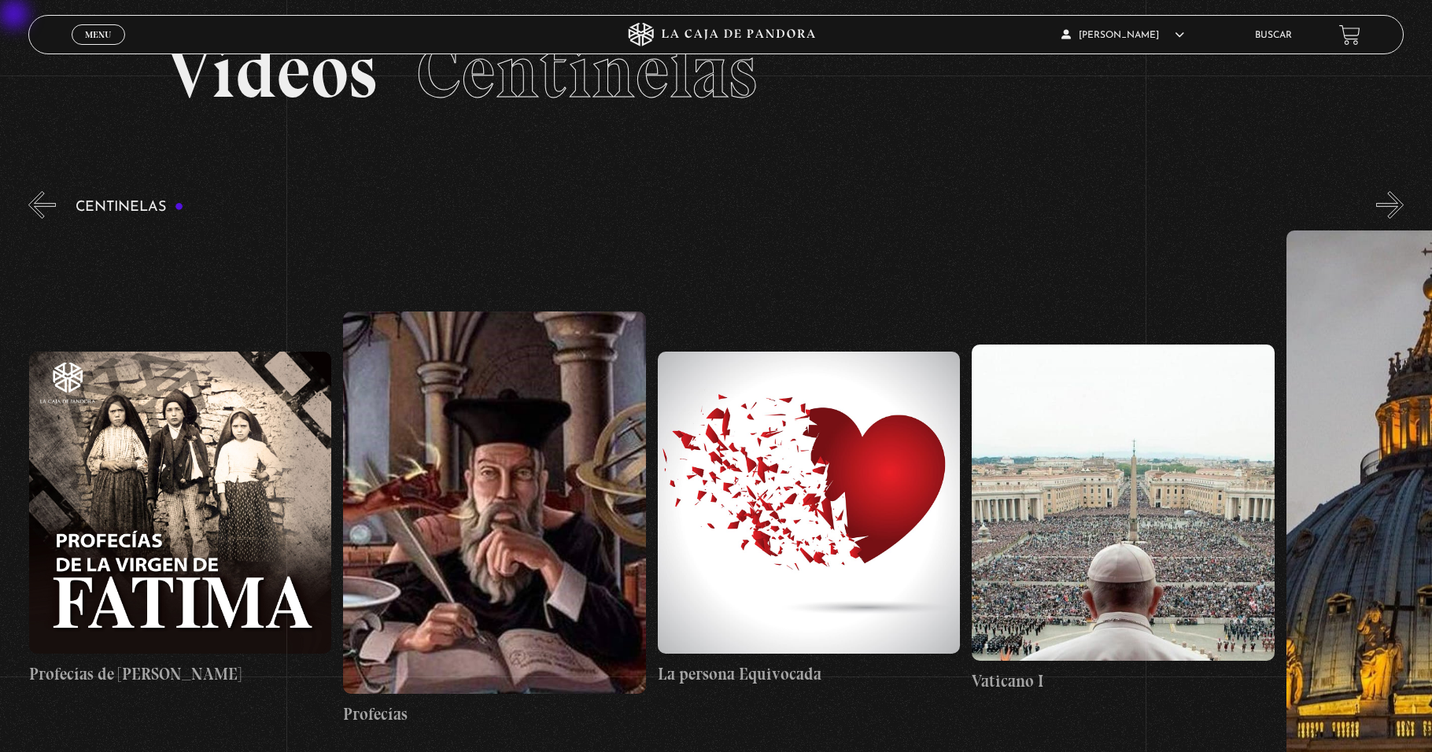
click at [39, 215] on button "«" at bounding box center [42, 205] width 28 height 28
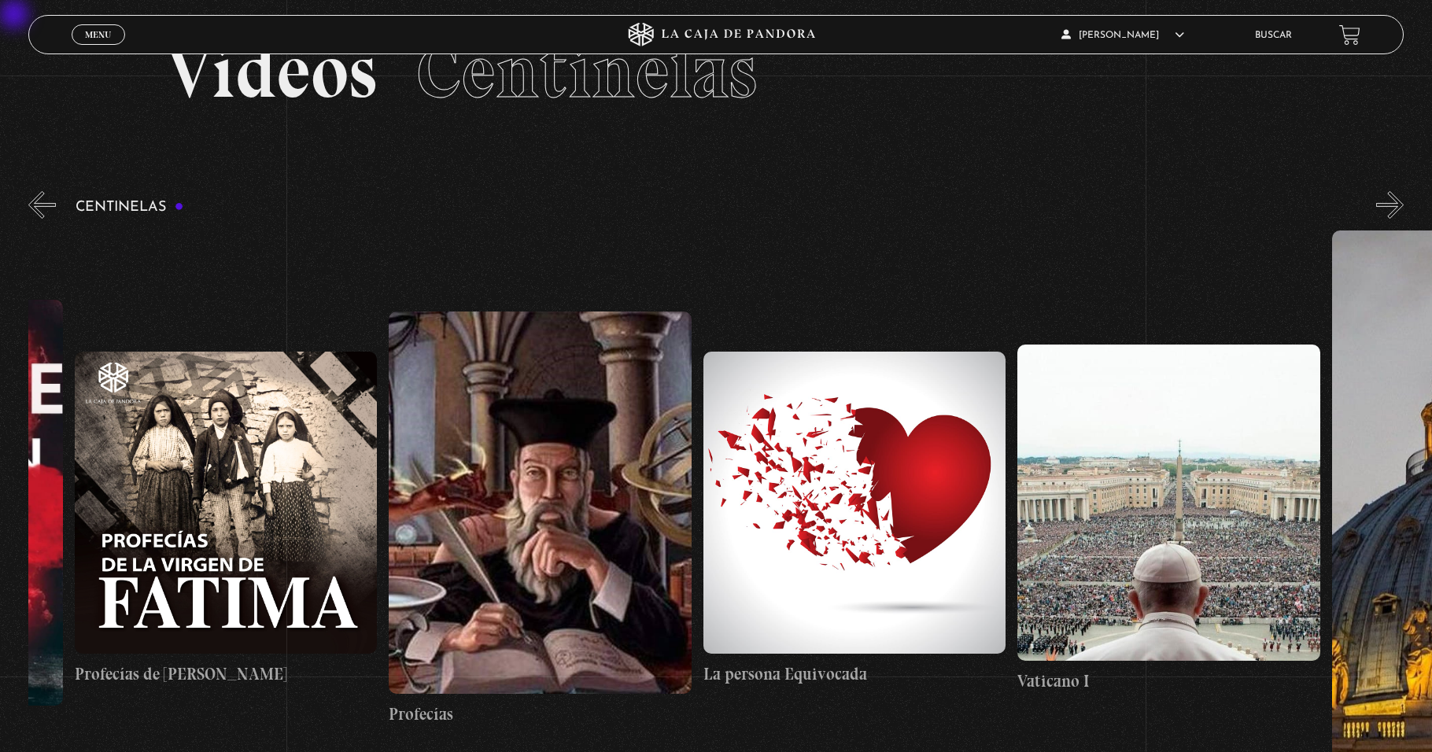
click at [39, 215] on button "«" at bounding box center [42, 205] width 28 height 28
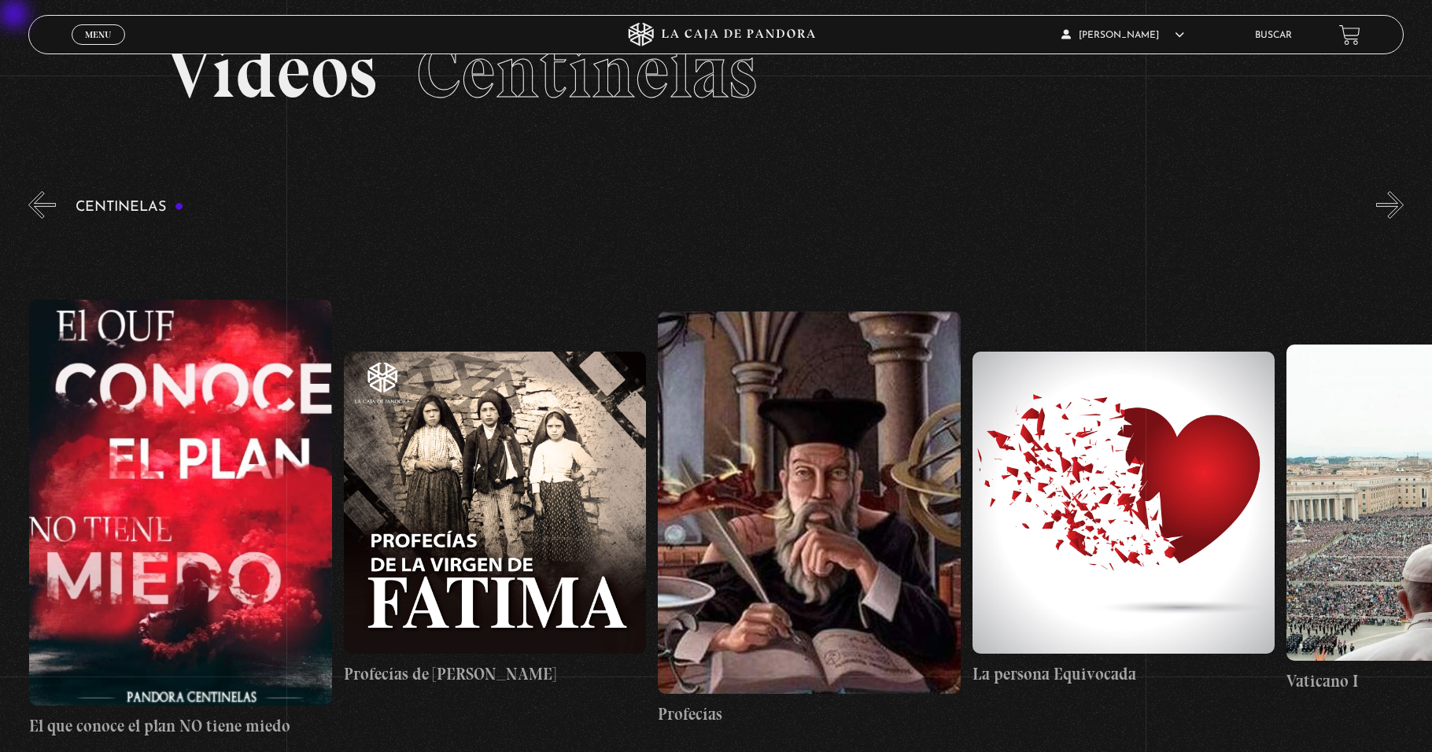
click at [39, 215] on button "«" at bounding box center [42, 205] width 28 height 28
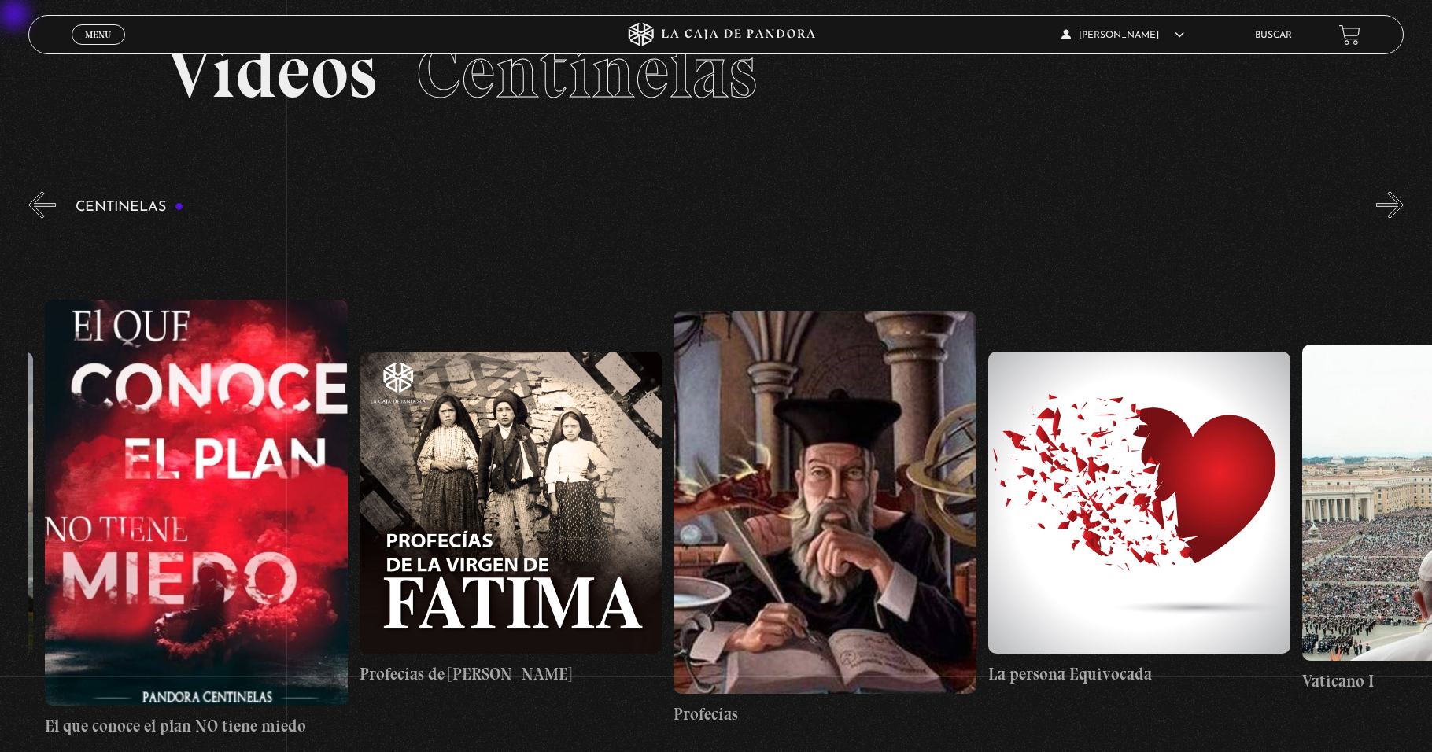
click at [39, 215] on button "«" at bounding box center [42, 205] width 28 height 28
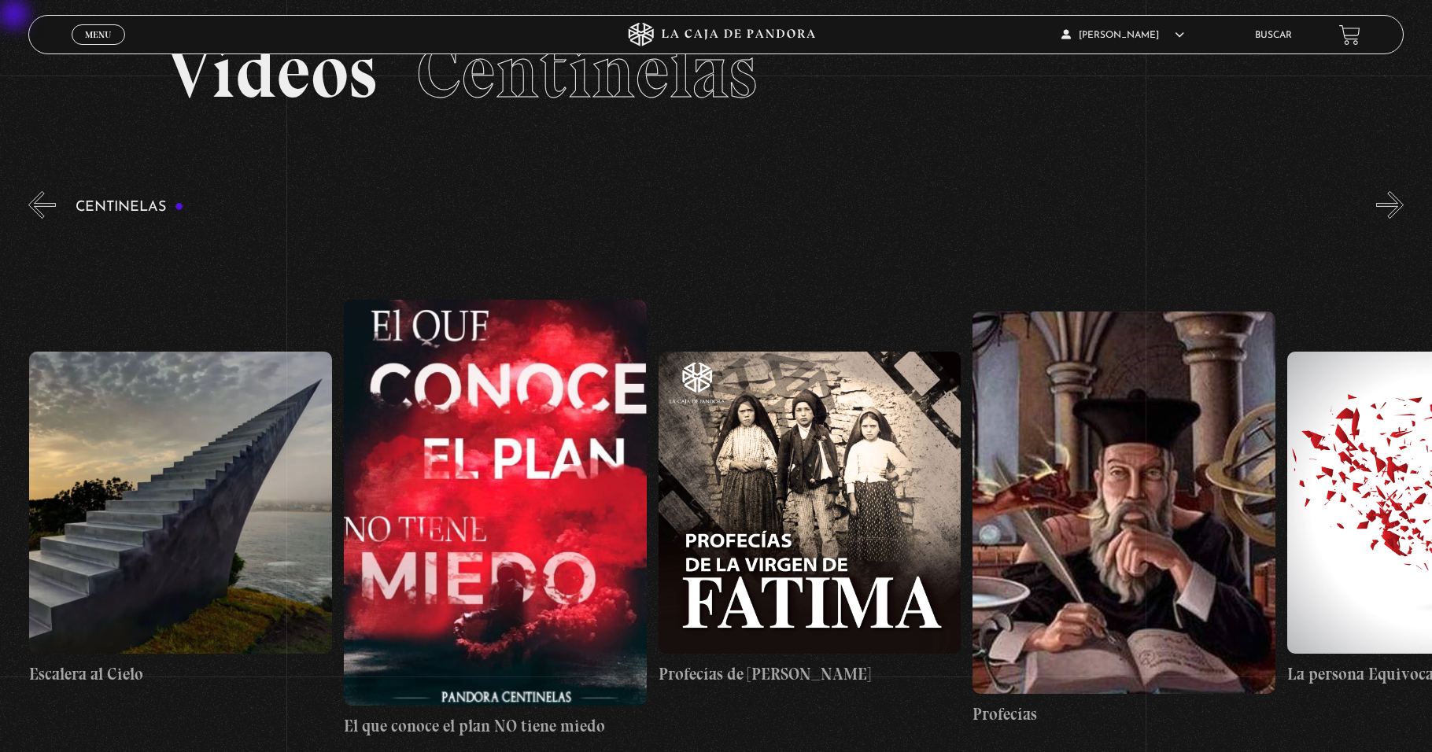
click at [39, 215] on button "«" at bounding box center [42, 205] width 28 height 28
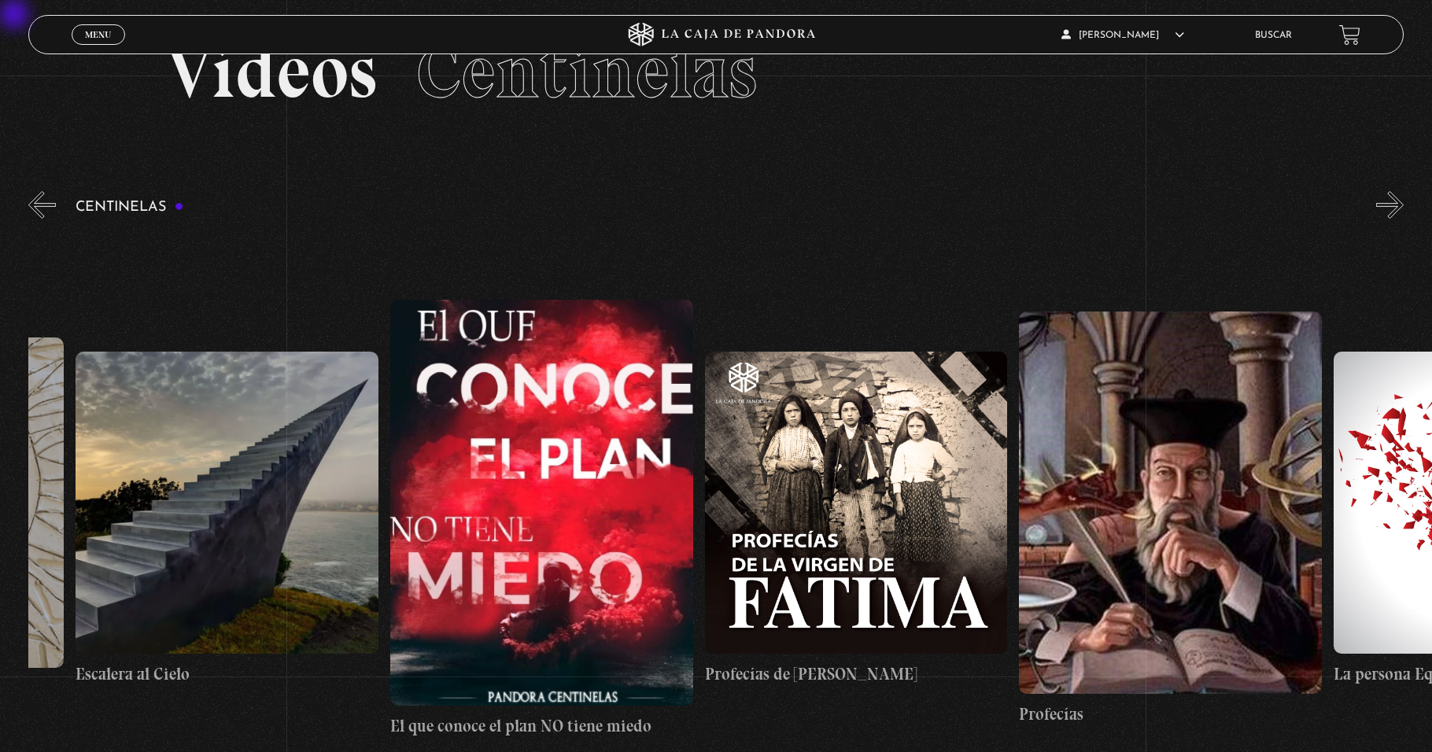
click at [39, 215] on button "«" at bounding box center [42, 205] width 28 height 28
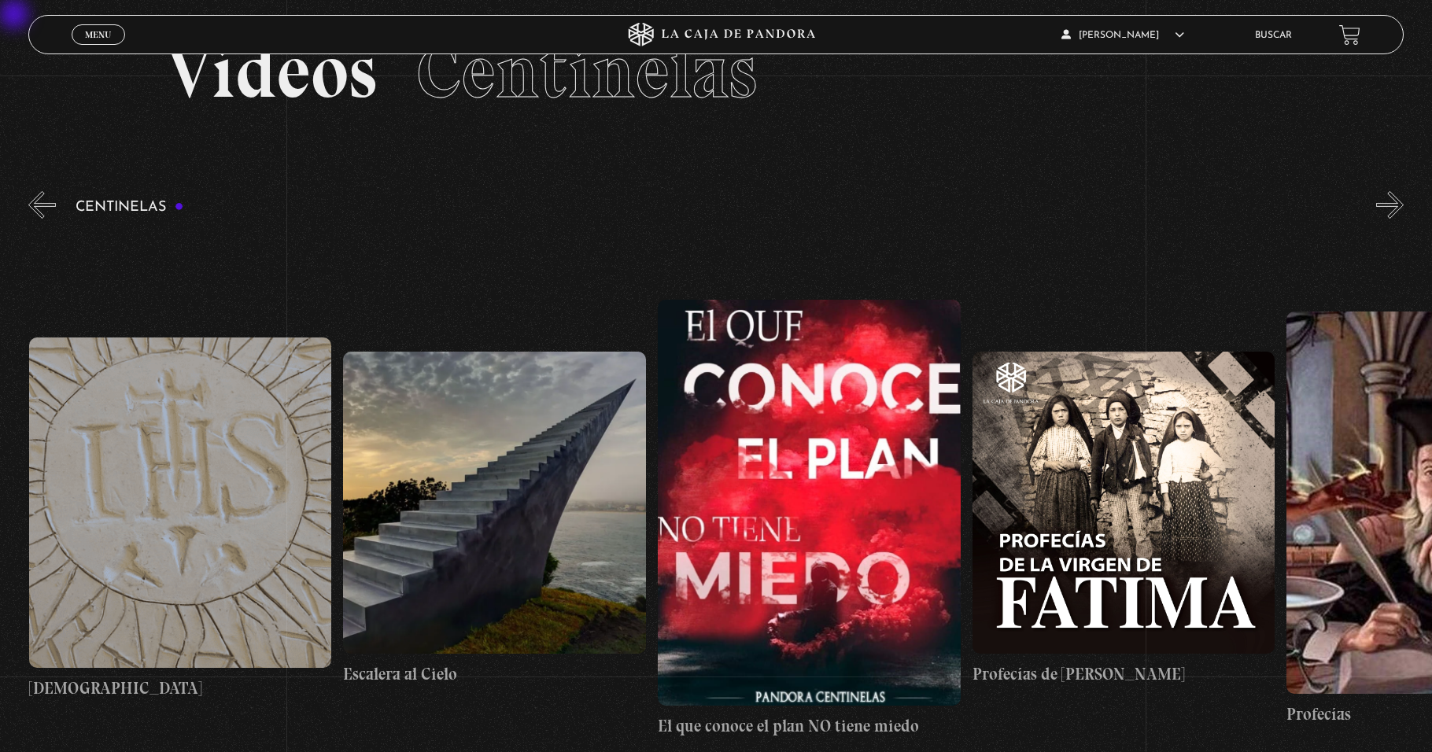
click at [39, 215] on button "«" at bounding box center [42, 205] width 28 height 28
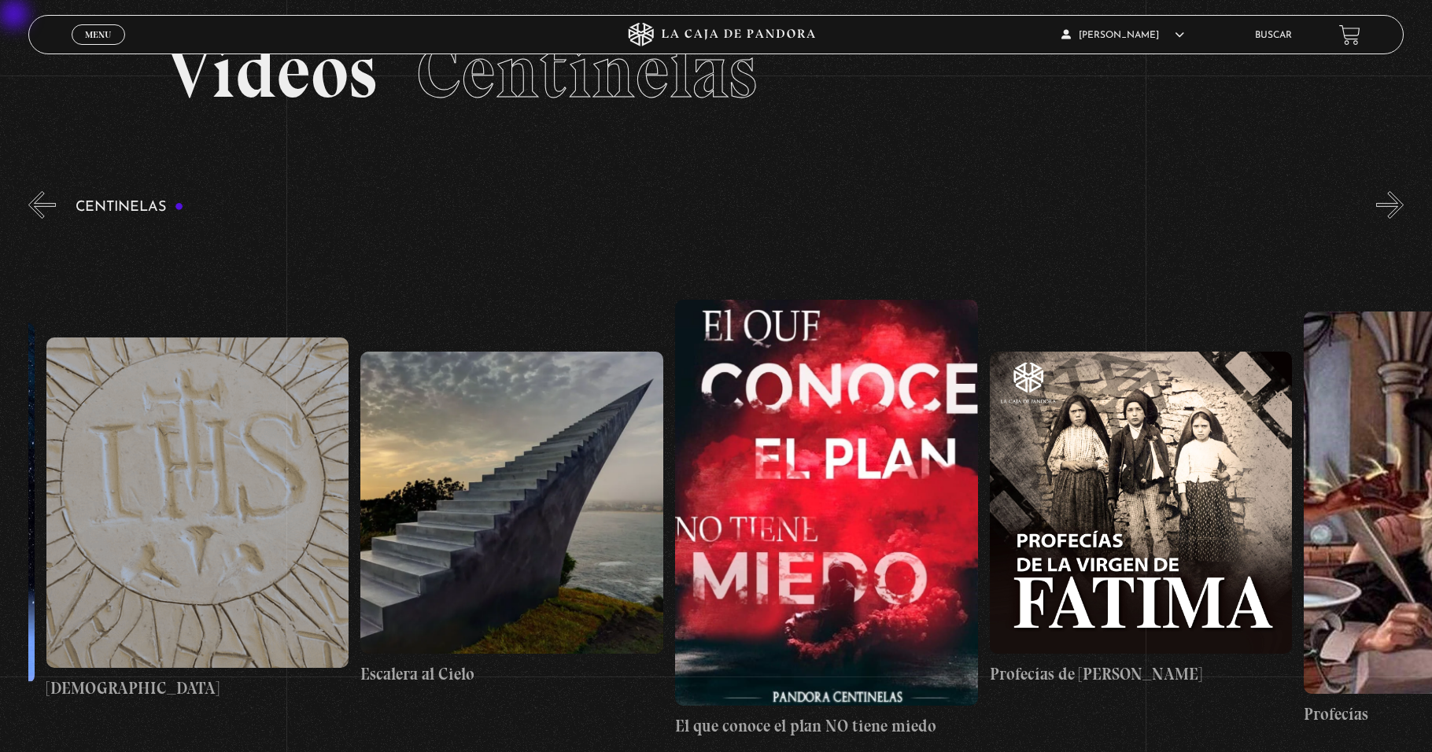
click at [39, 215] on button "«" at bounding box center [42, 205] width 28 height 28
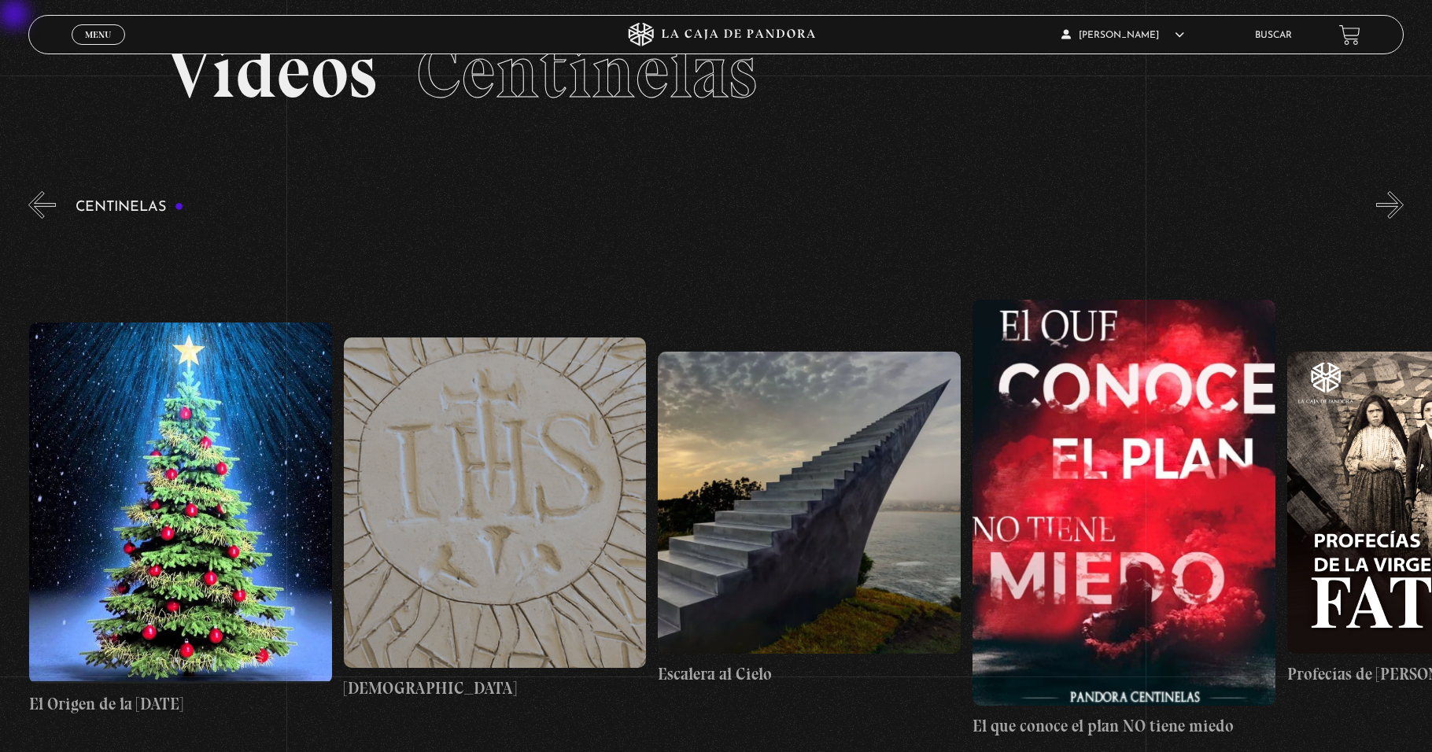
click at [39, 215] on button "«" at bounding box center [42, 205] width 28 height 28
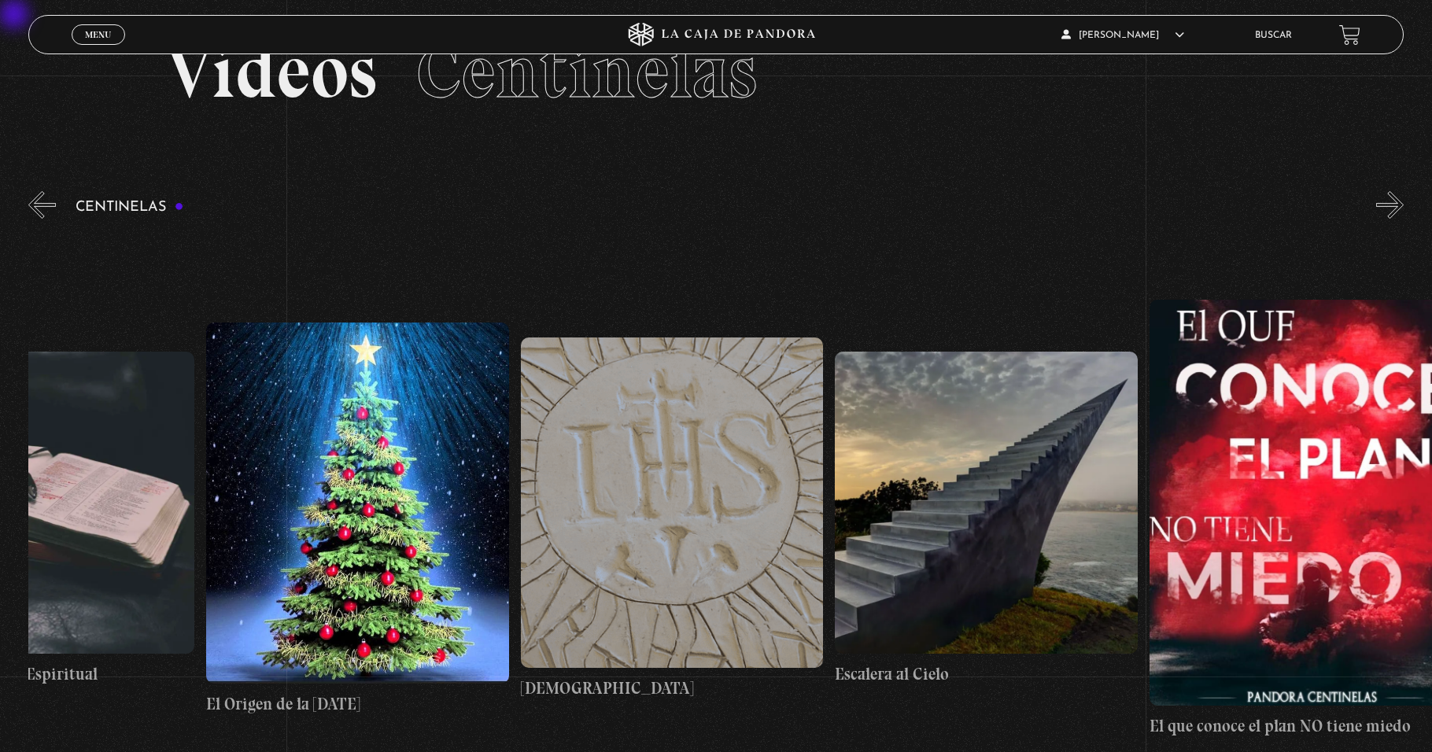
click at [39, 215] on button "«" at bounding box center [42, 205] width 28 height 28
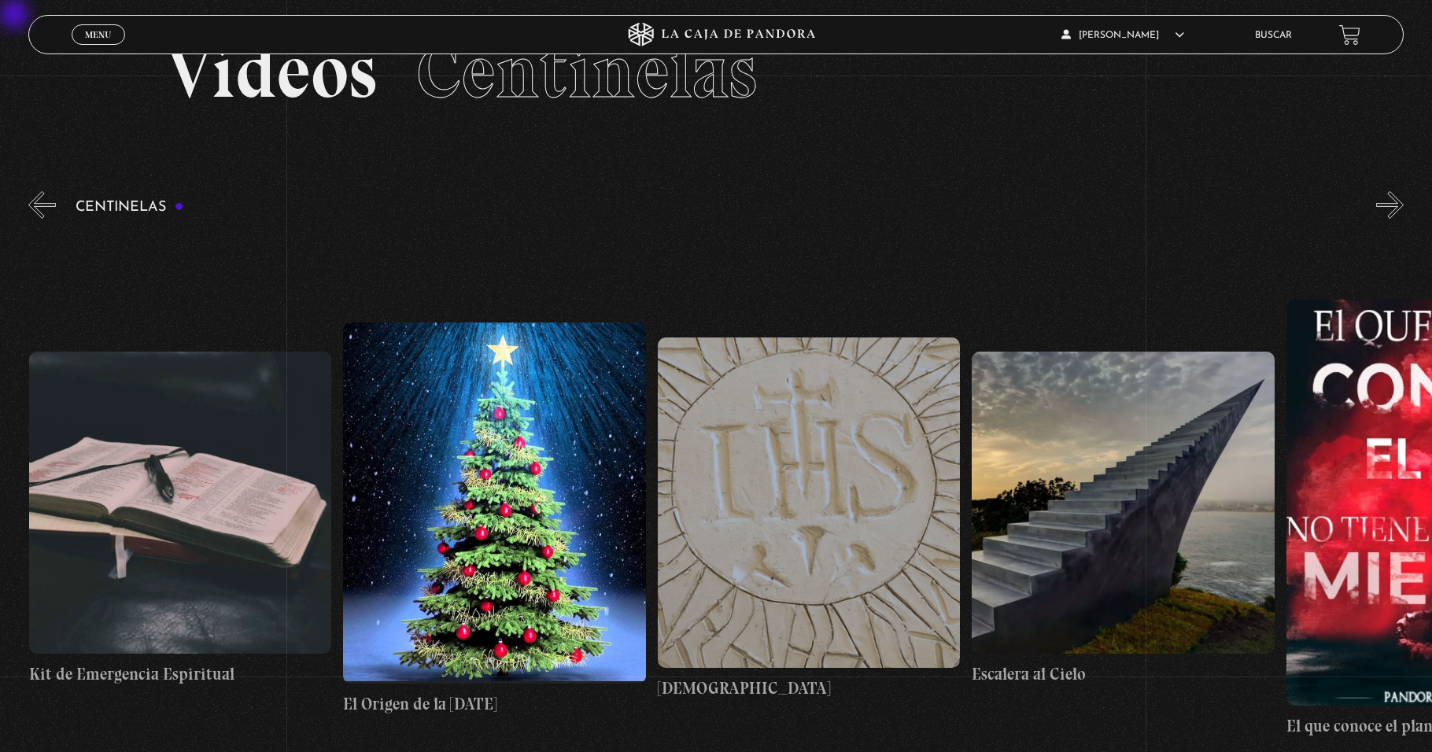
click at [39, 215] on button "«" at bounding box center [42, 205] width 28 height 28
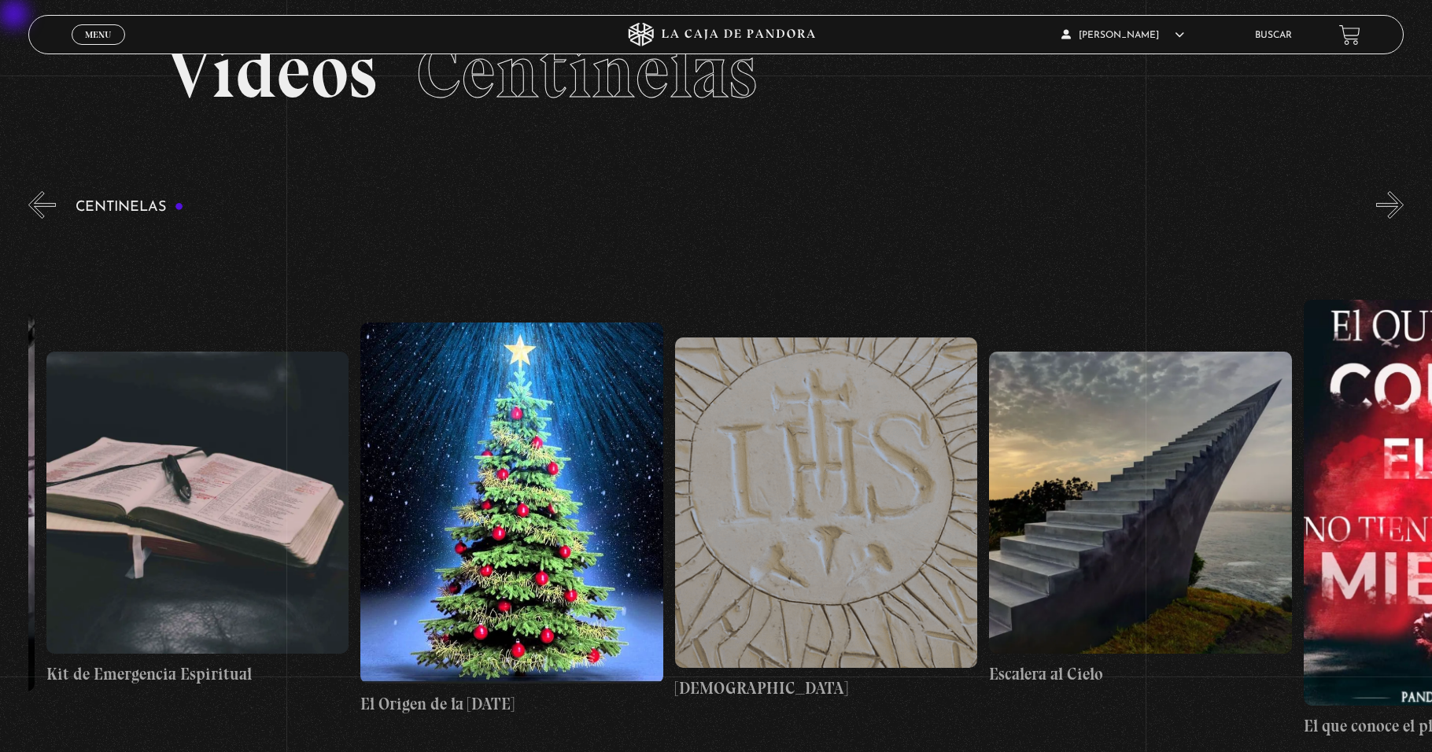
click at [39, 215] on button "«" at bounding box center [42, 205] width 28 height 28
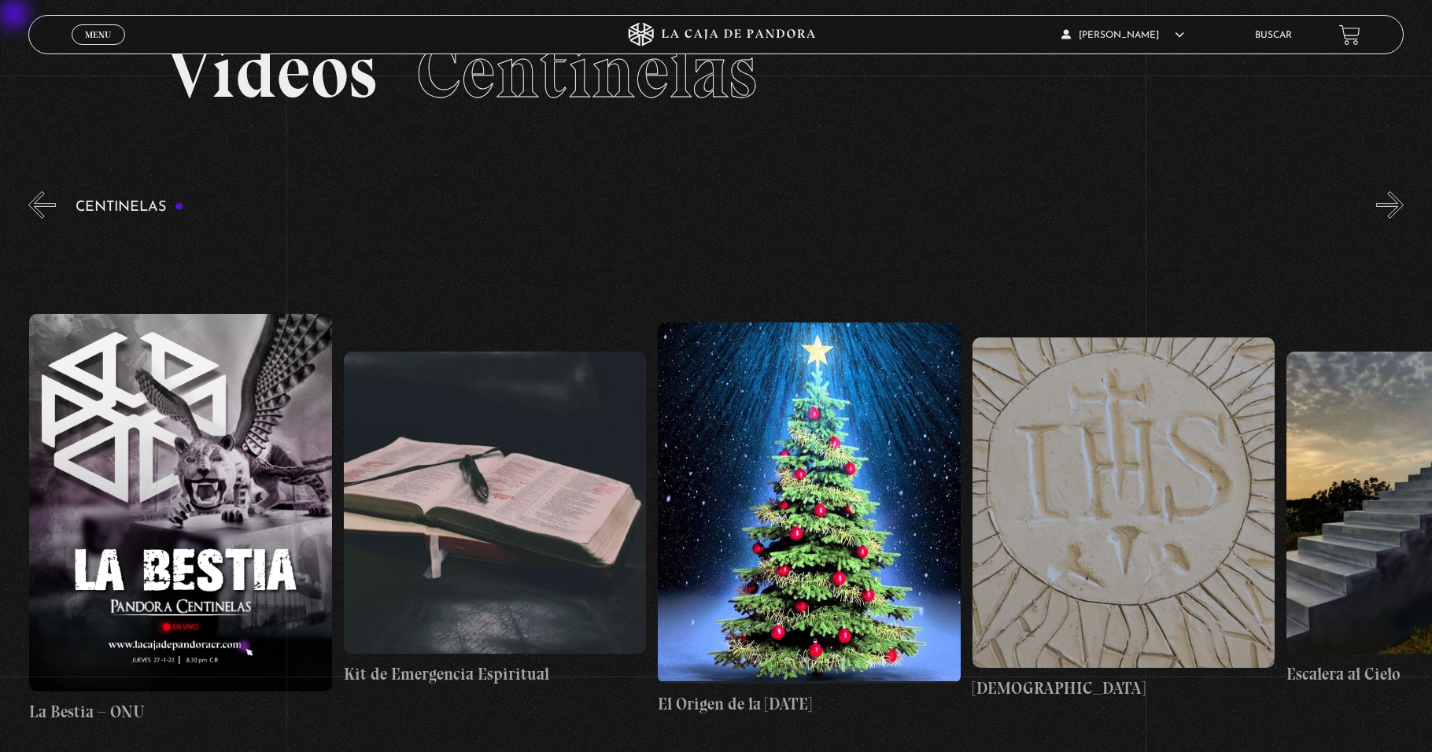
click at [39, 215] on button "«" at bounding box center [42, 205] width 28 height 28
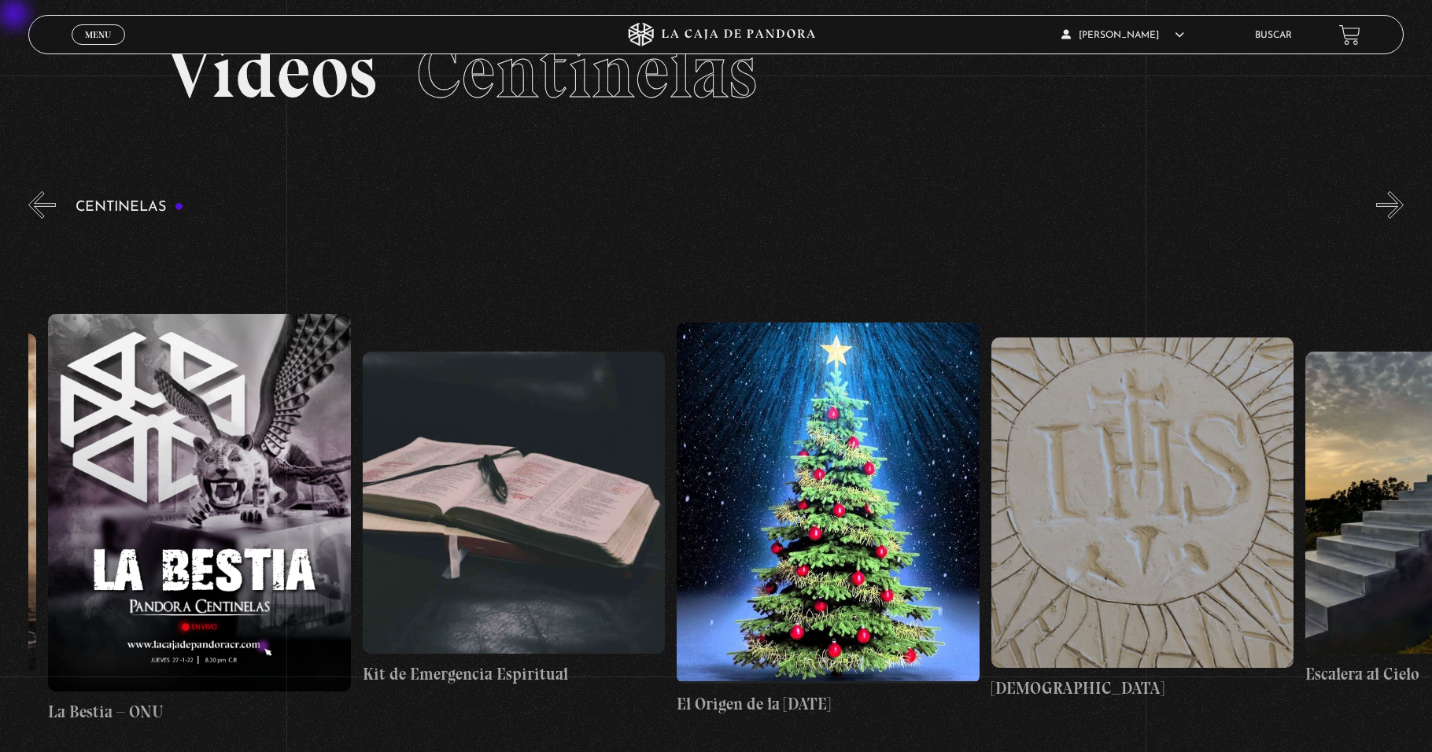
click at [39, 215] on button "«" at bounding box center [42, 205] width 28 height 28
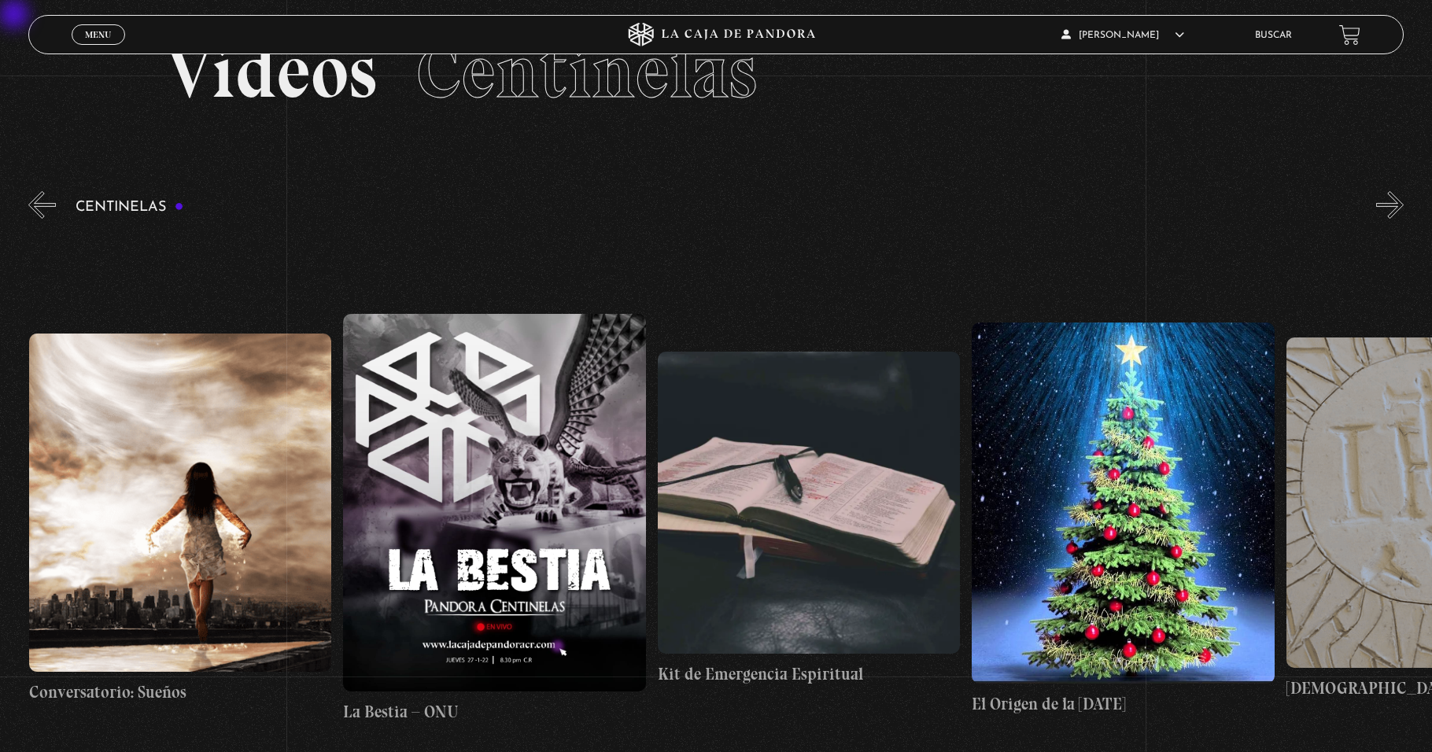
click at [39, 215] on button "«" at bounding box center [42, 205] width 28 height 28
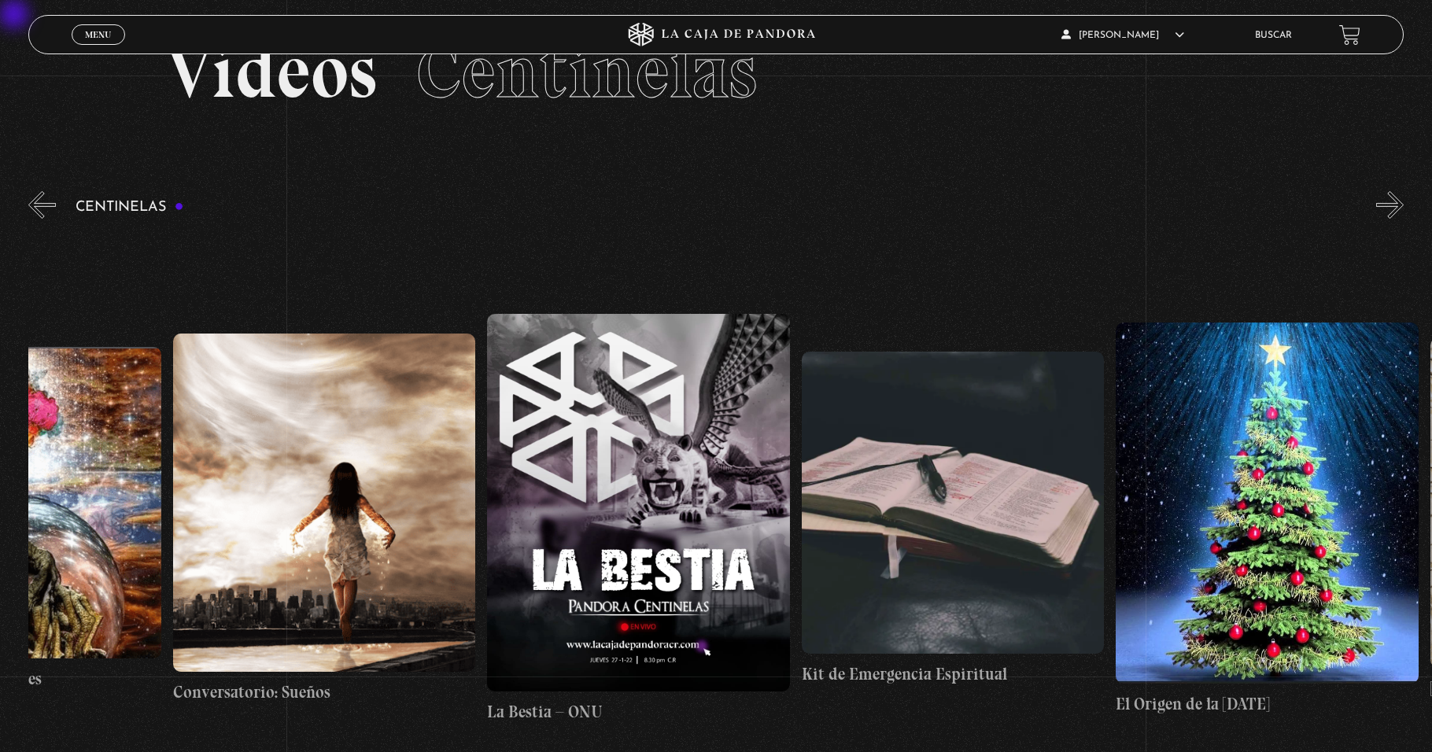
click at [39, 215] on button "«" at bounding box center [42, 205] width 28 height 28
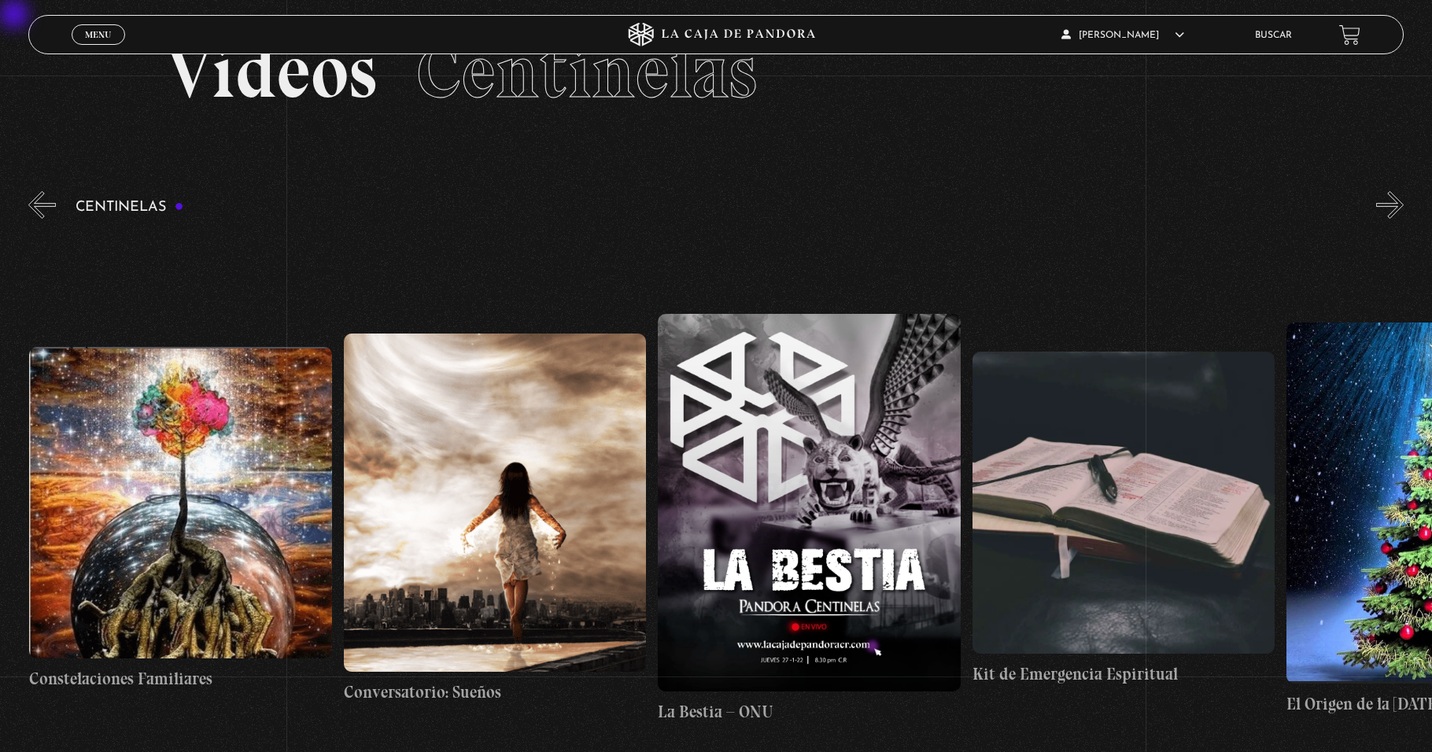
click at [39, 215] on button "«" at bounding box center [42, 205] width 28 height 28
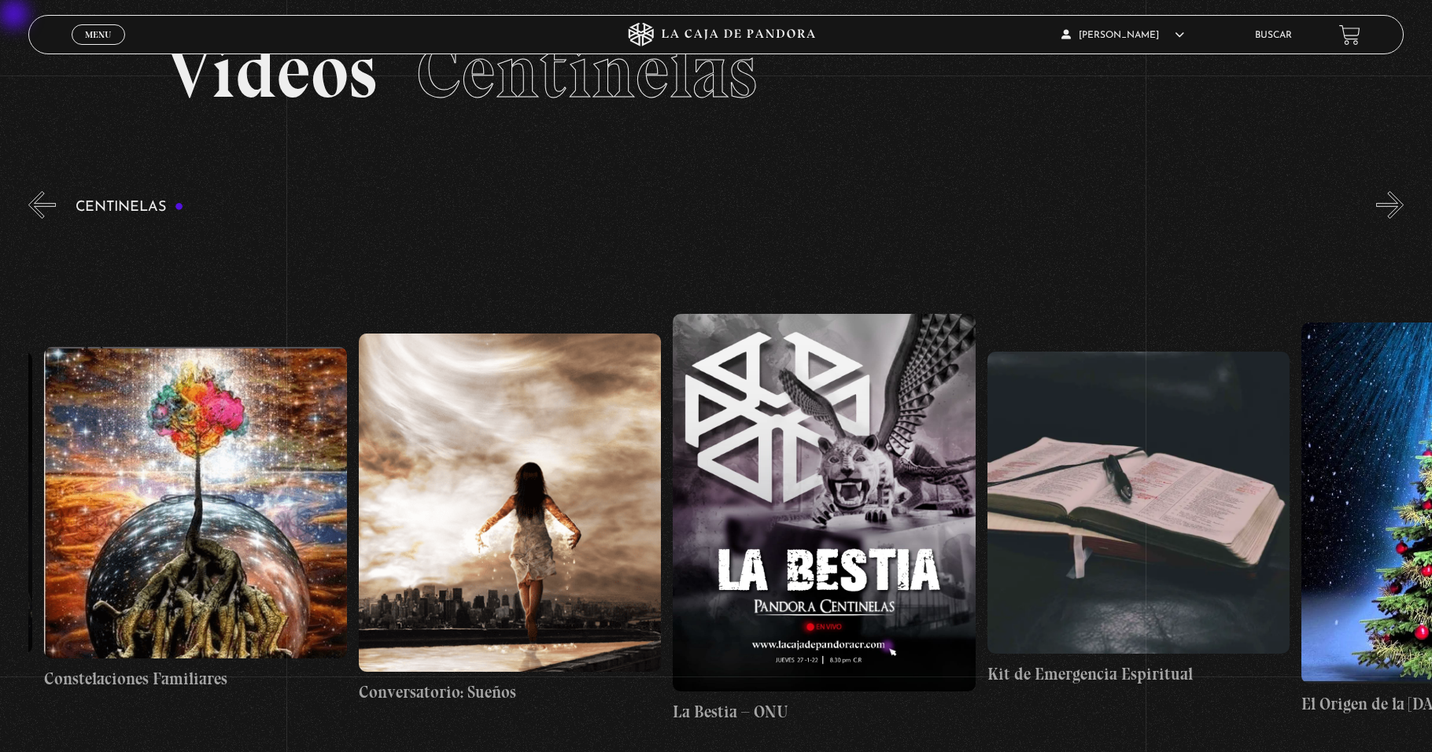
click at [39, 215] on button "«" at bounding box center [42, 205] width 28 height 28
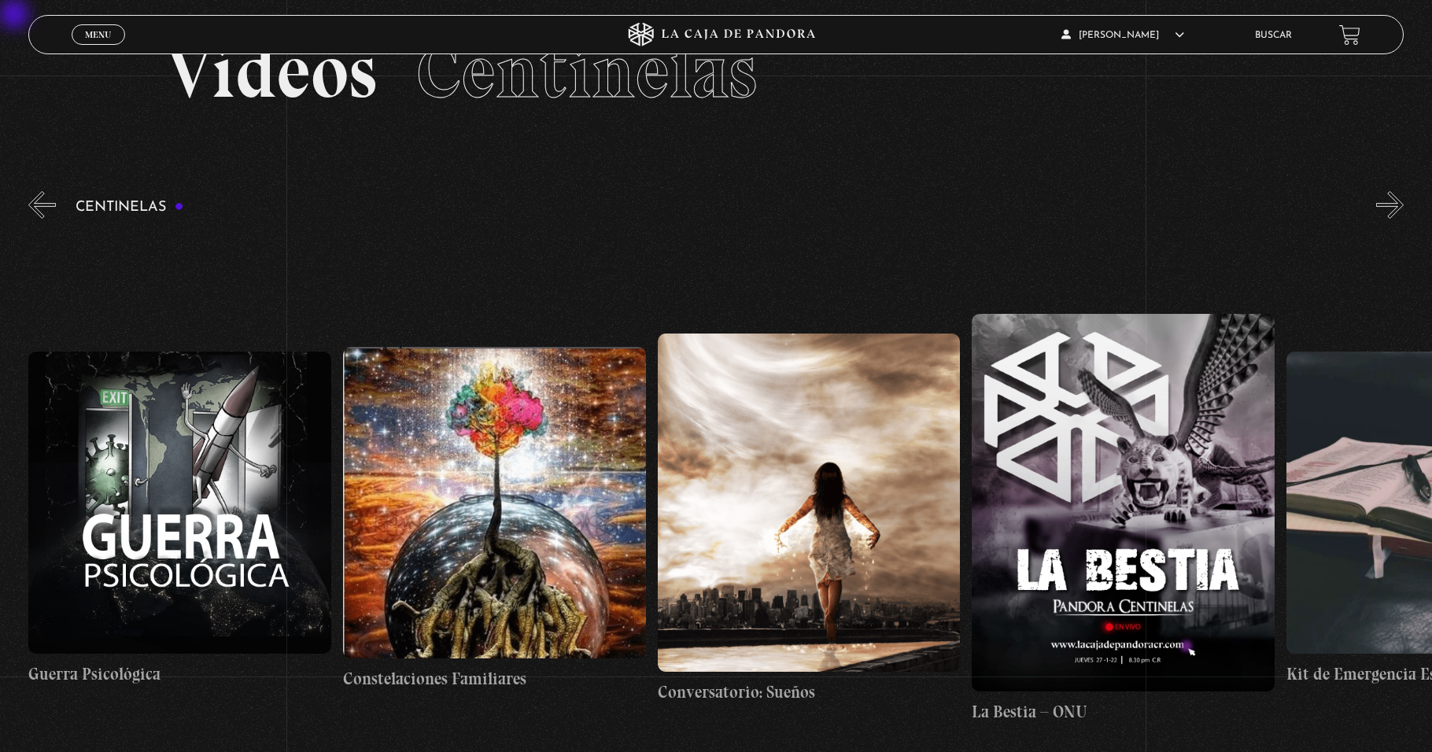
click at [39, 215] on button "«" at bounding box center [42, 205] width 28 height 28
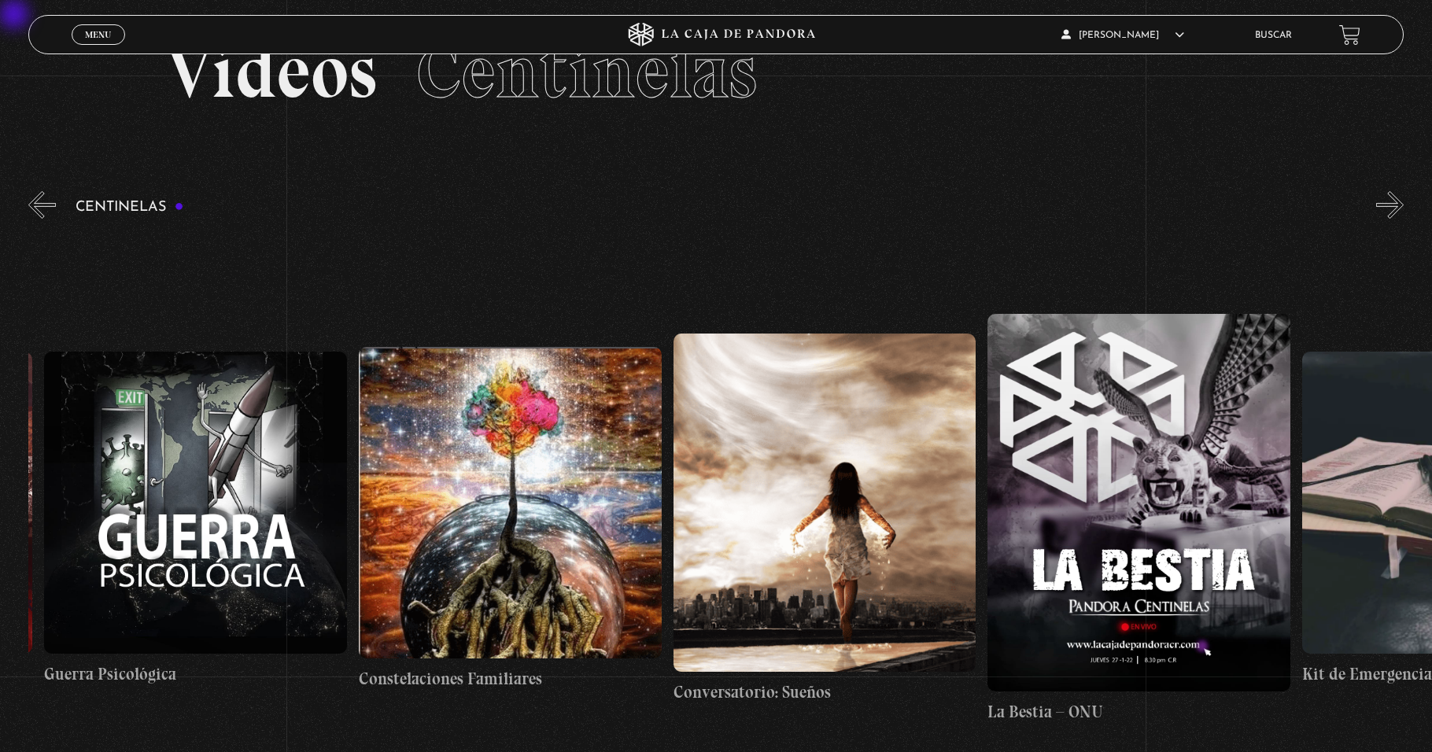
click at [39, 215] on button "«" at bounding box center [42, 205] width 28 height 28
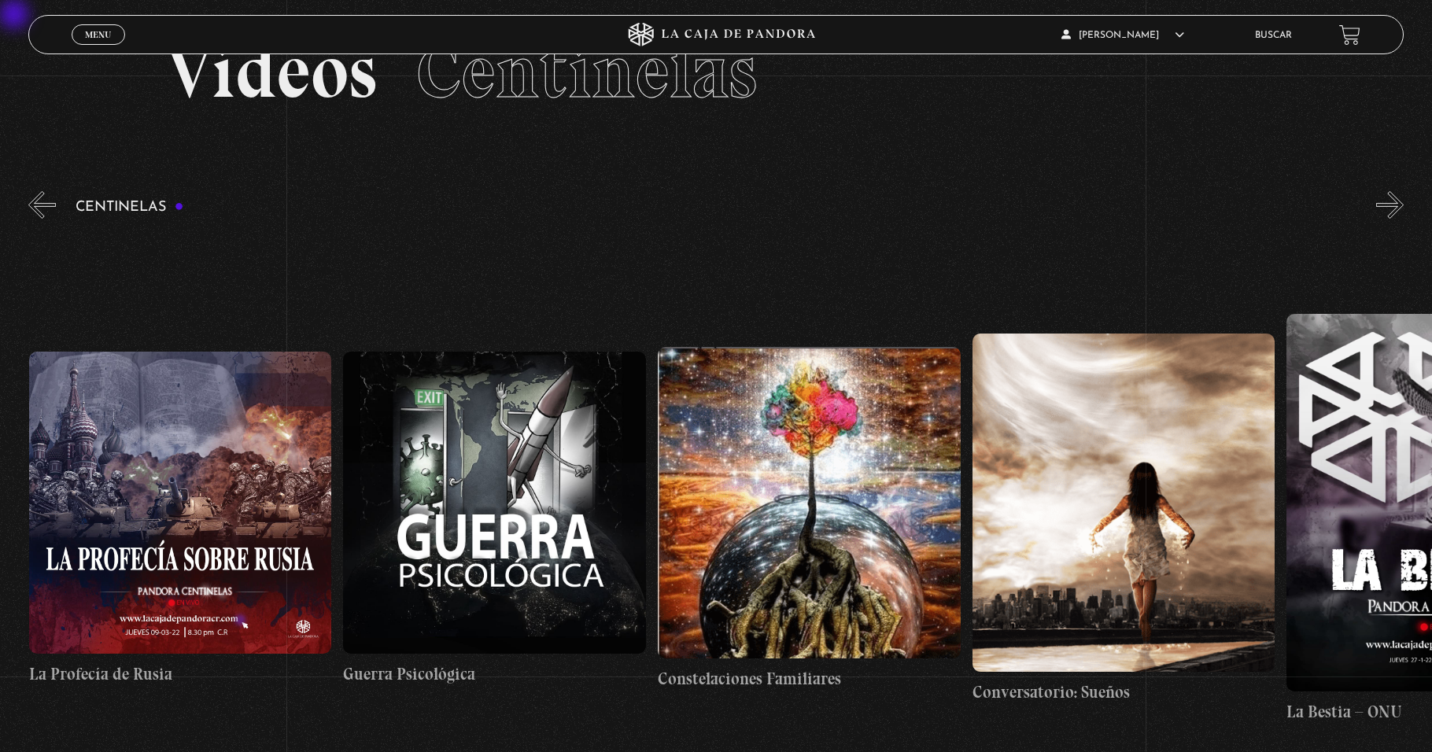
click at [39, 215] on button "«" at bounding box center [42, 205] width 28 height 28
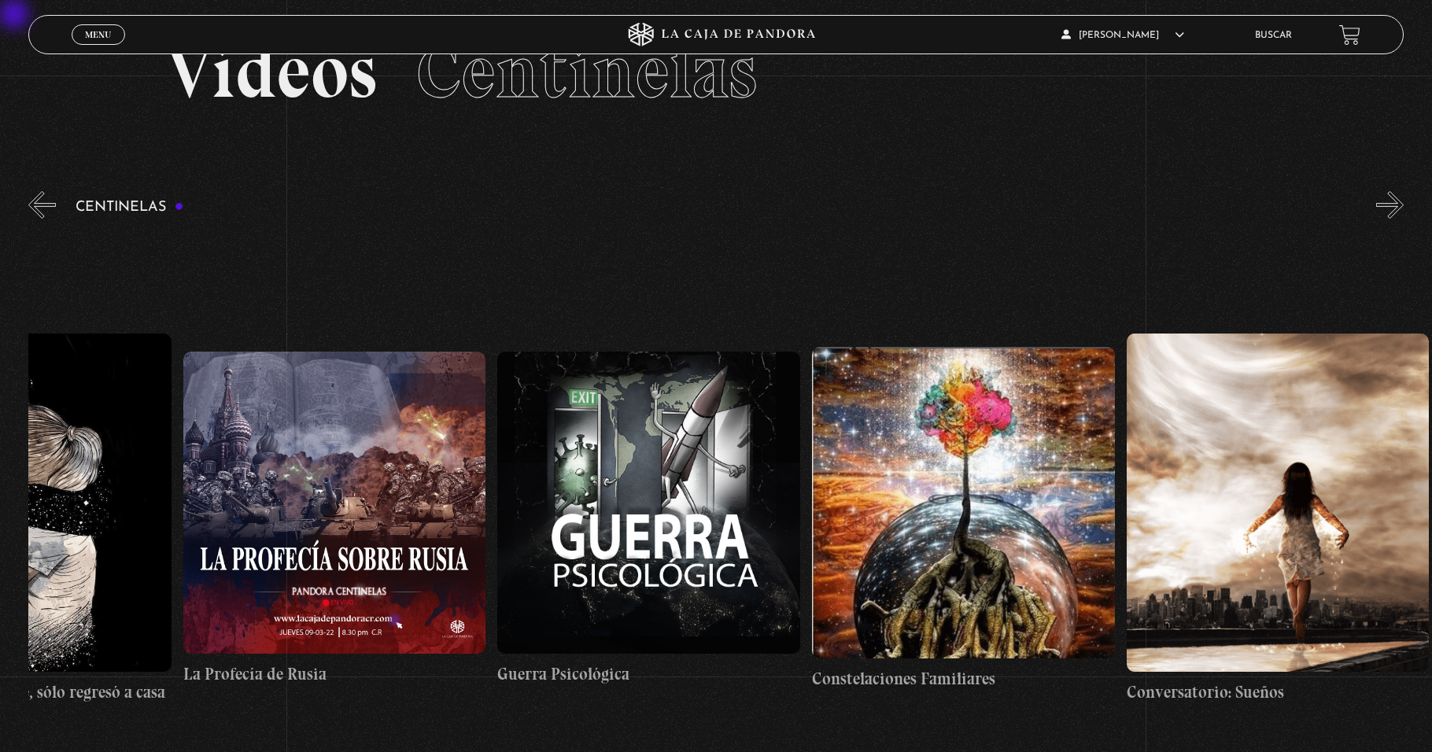
click at [39, 215] on button "«" at bounding box center [42, 205] width 28 height 28
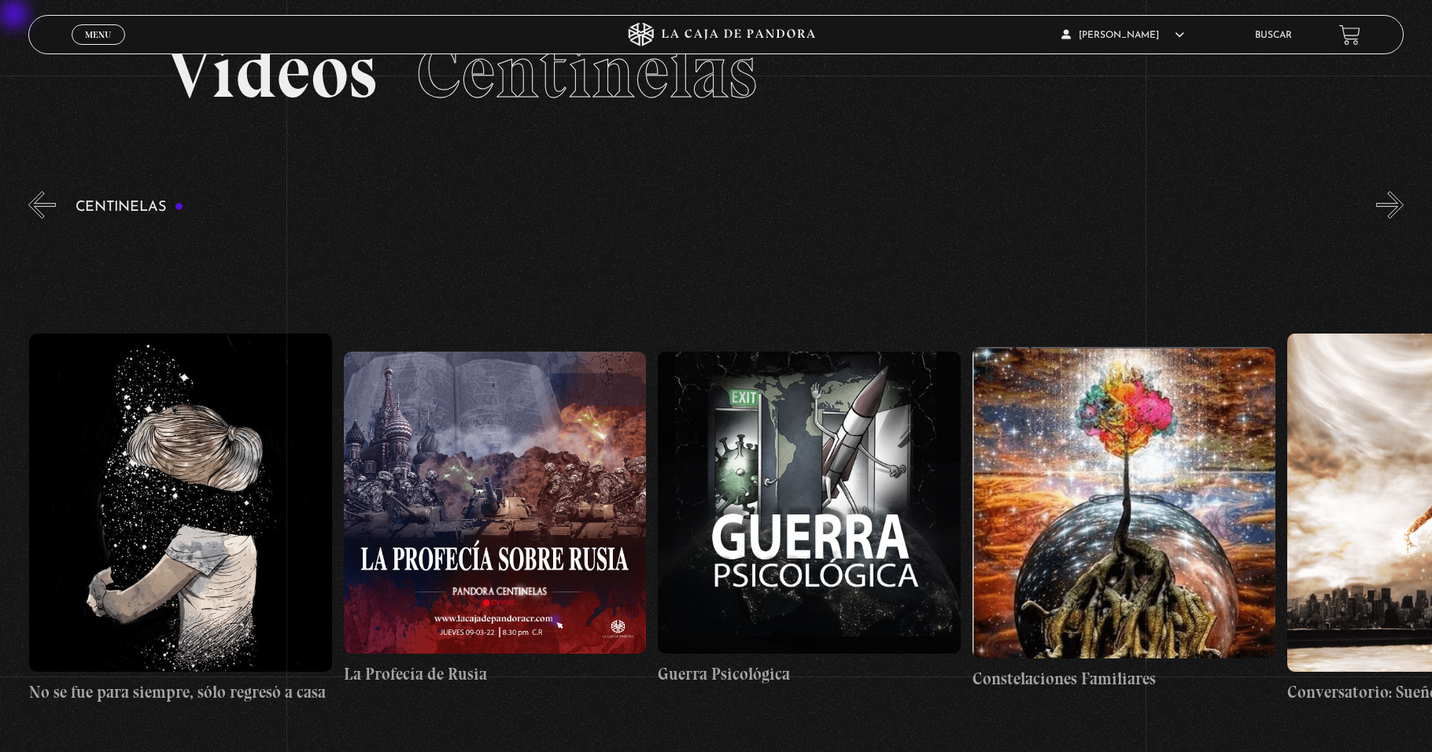
click at [39, 215] on button "«" at bounding box center [42, 205] width 28 height 28
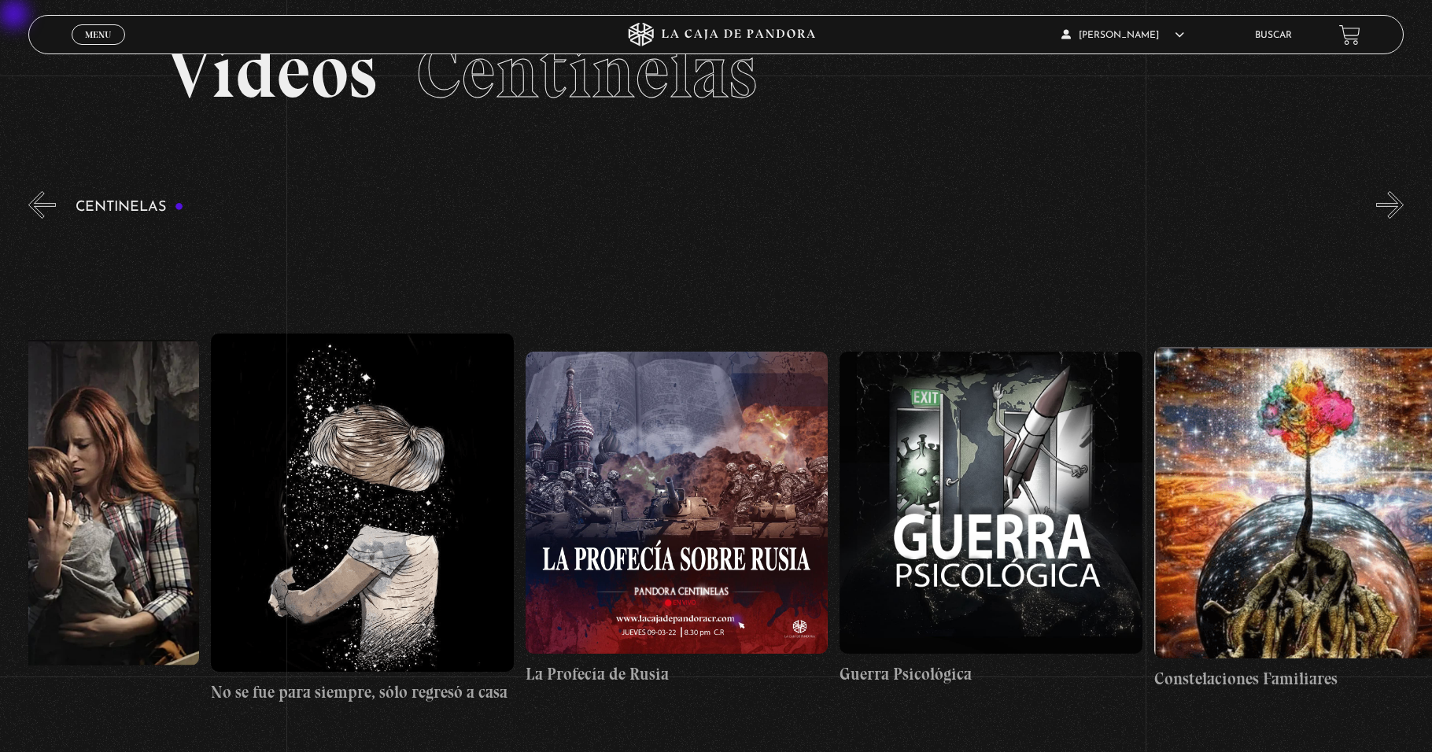
click at [39, 215] on button "«" at bounding box center [42, 205] width 28 height 28
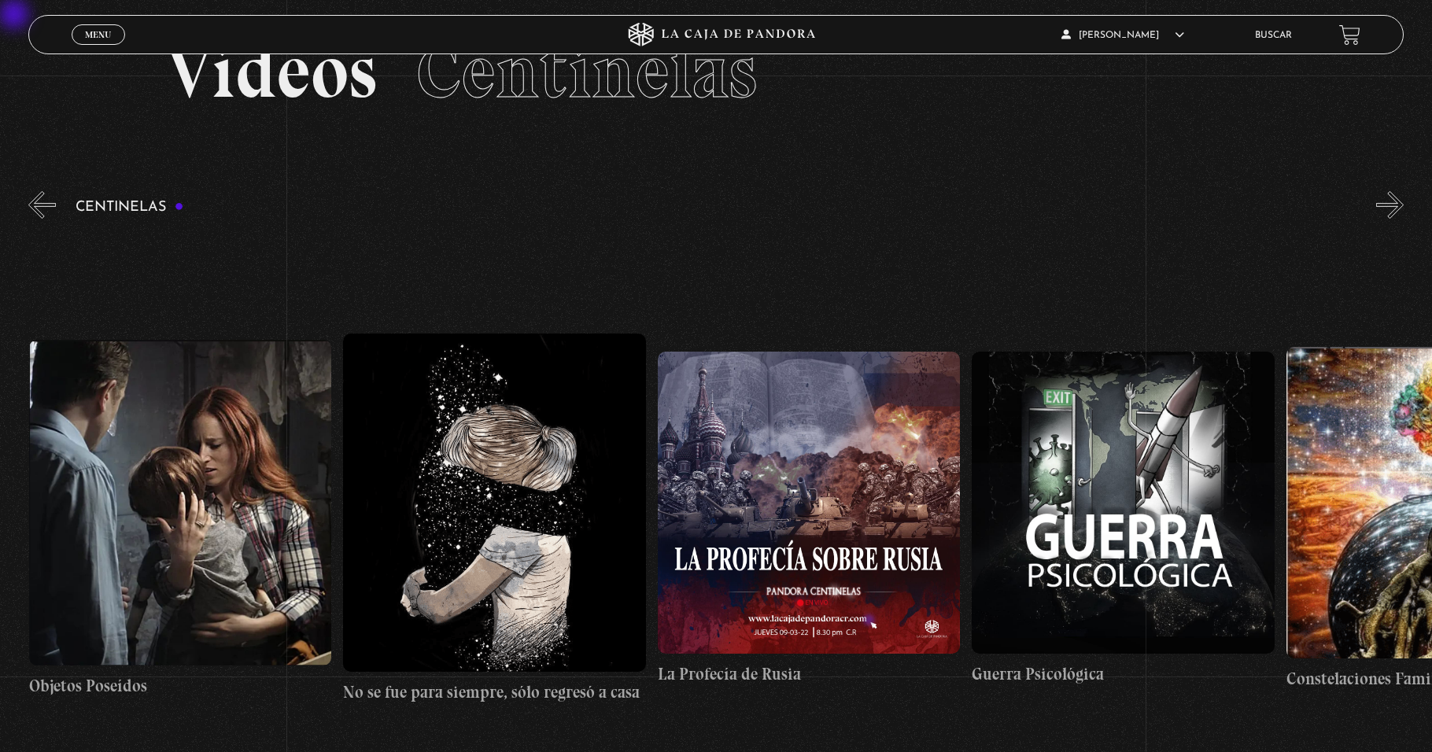
click at [39, 215] on button "«" at bounding box center [42, 205] width 28 height 28
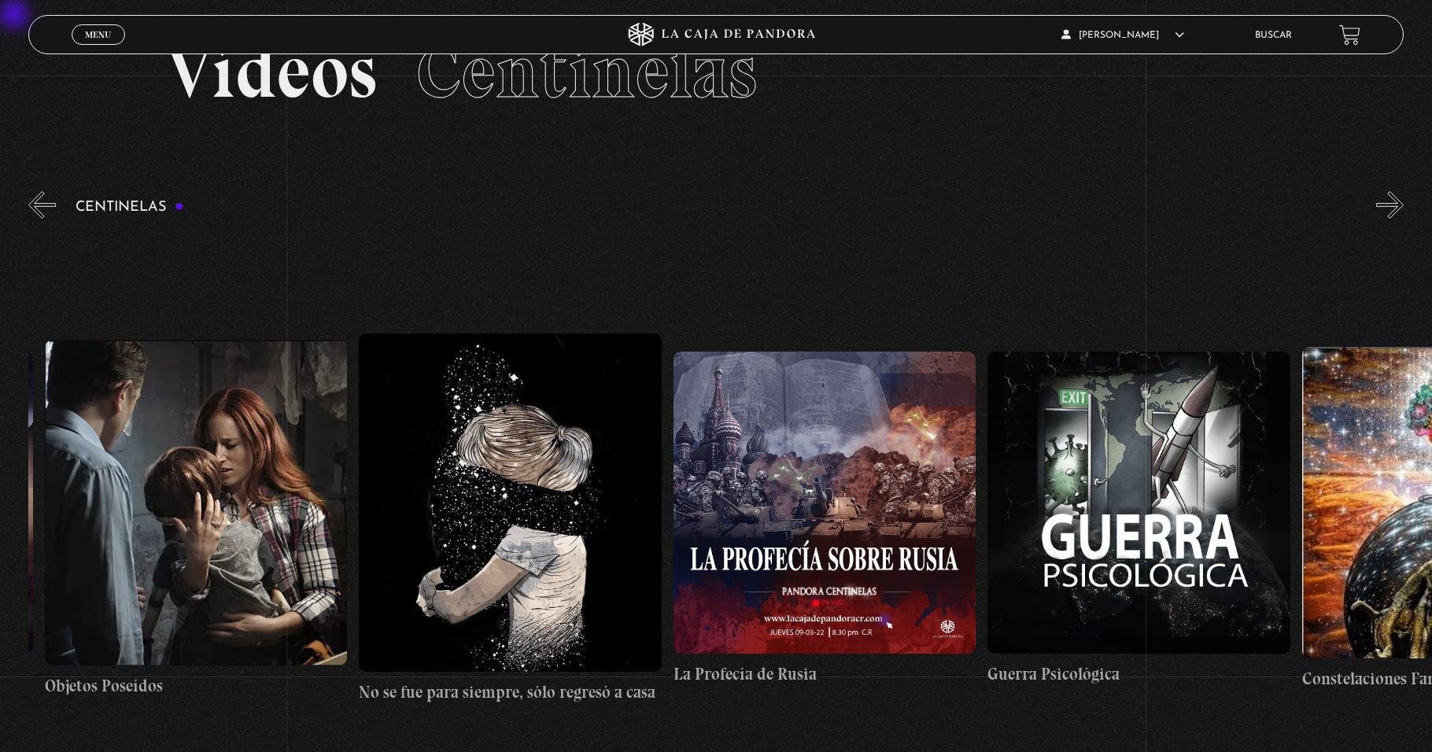
click at [39, 215] on button "«" at bounding box center [42, 205] width 28 height 28
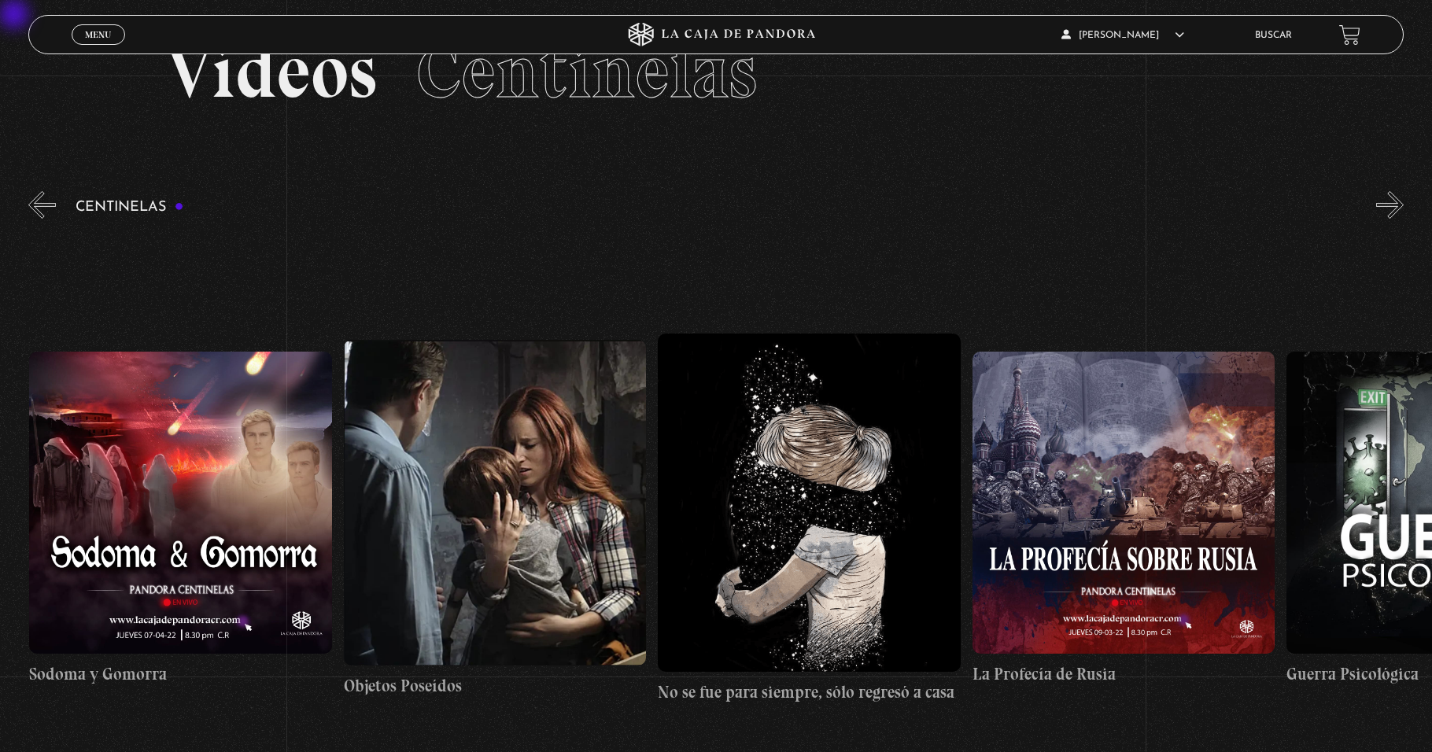
click at [39, 215] on button "«" at bounding box center [42, 205] width 28 height 28
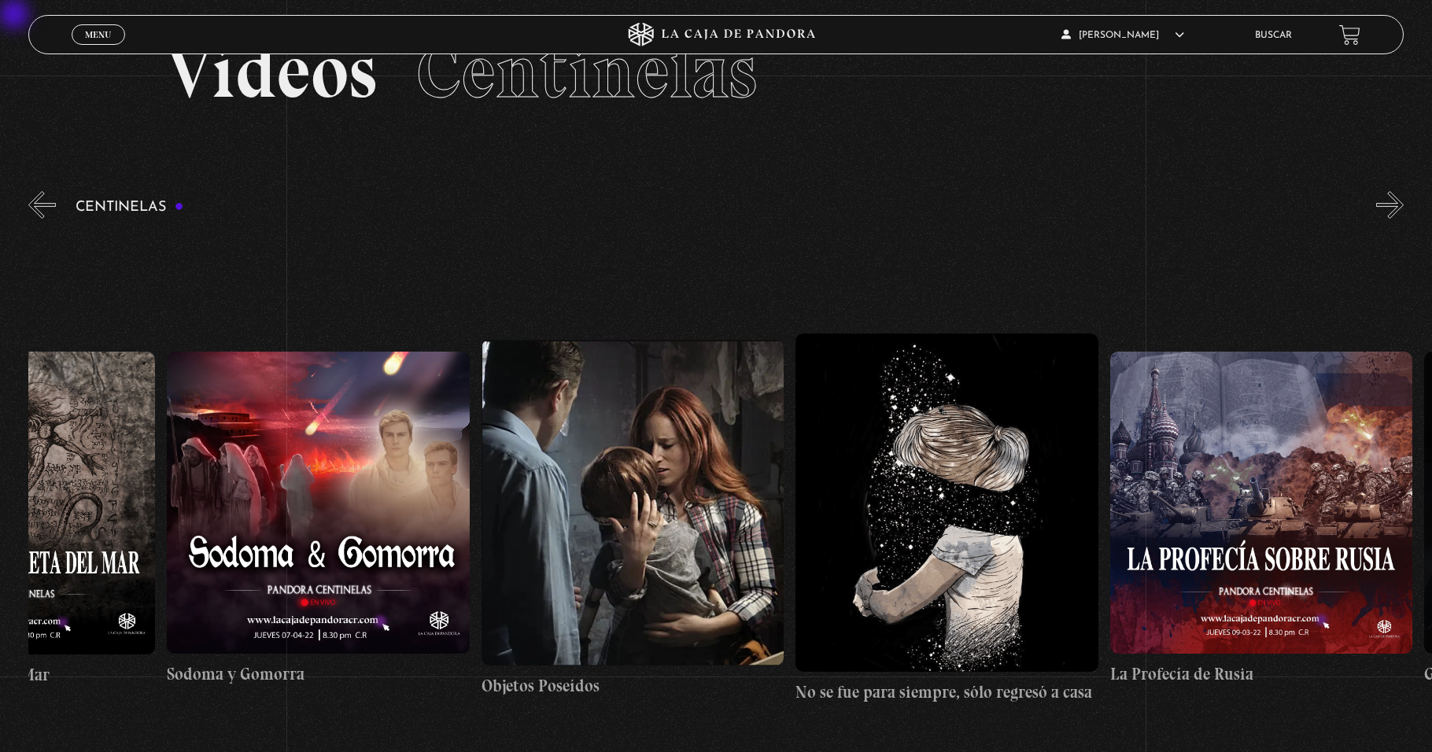
click at [39, 215] on button "«" at bounding box center [42, 205] width 28 height 28
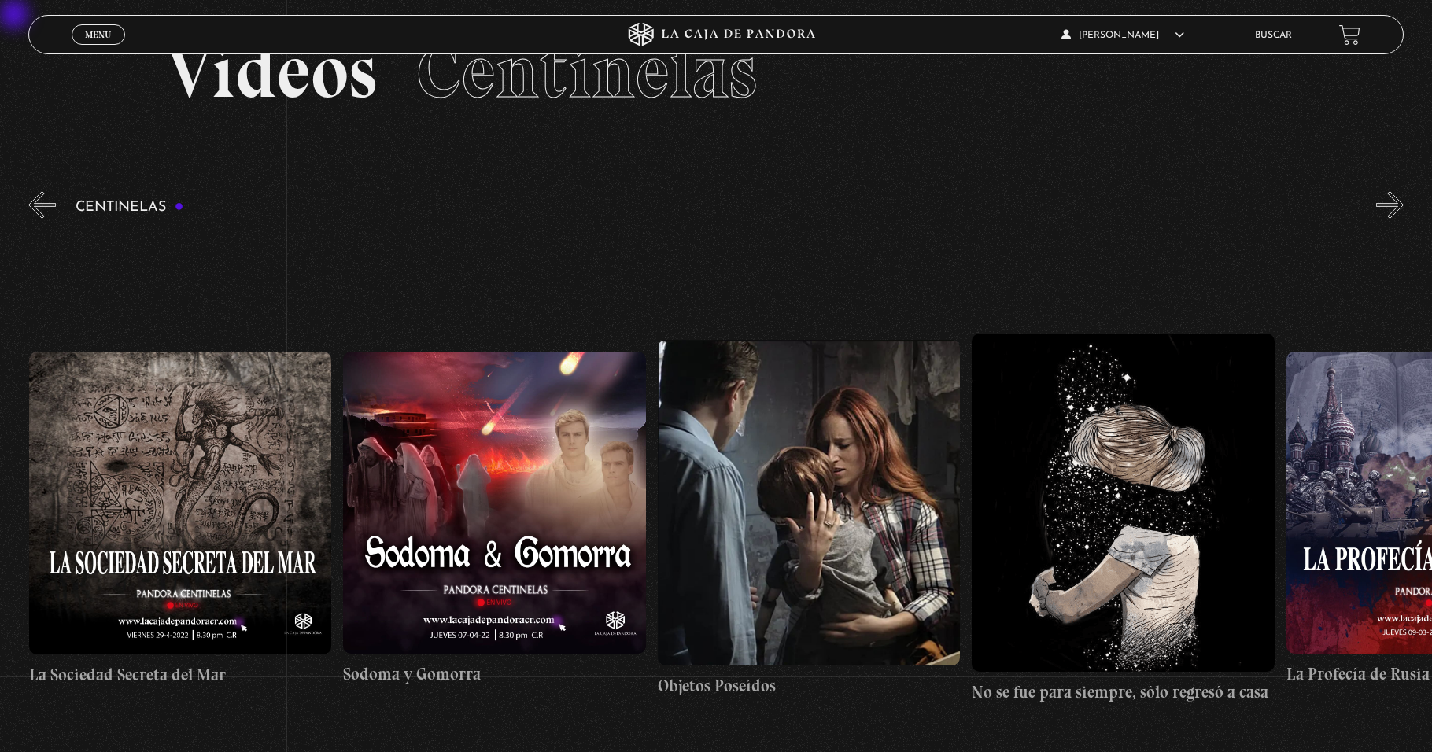
click at [39, 215] on button "«" at bounding box center [42, 205] width 28 height 28
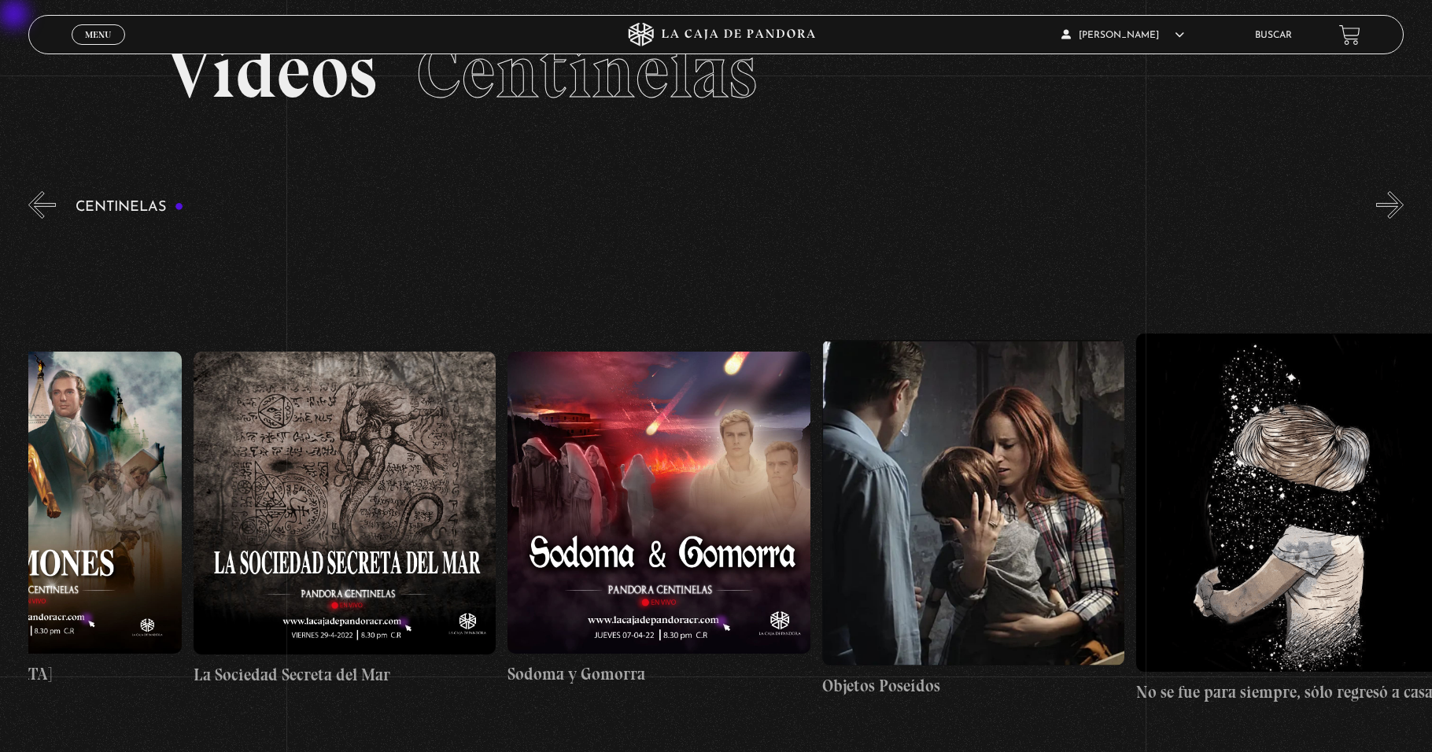
click at [39, 215] on button "«" at bounding box center [42, 205] width 28 height 28
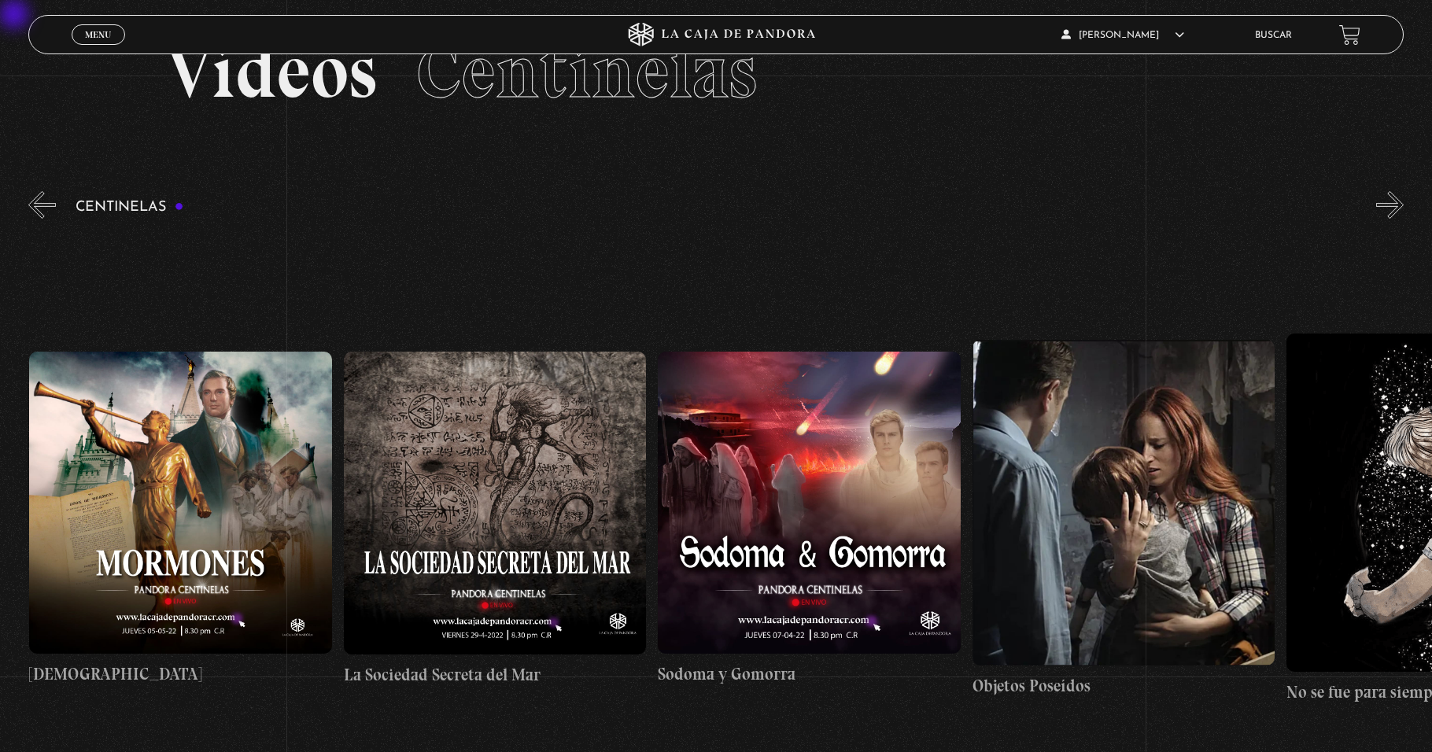
click at [39, 215] on button "«" at bounding box center [42, 205] width 28 height 28
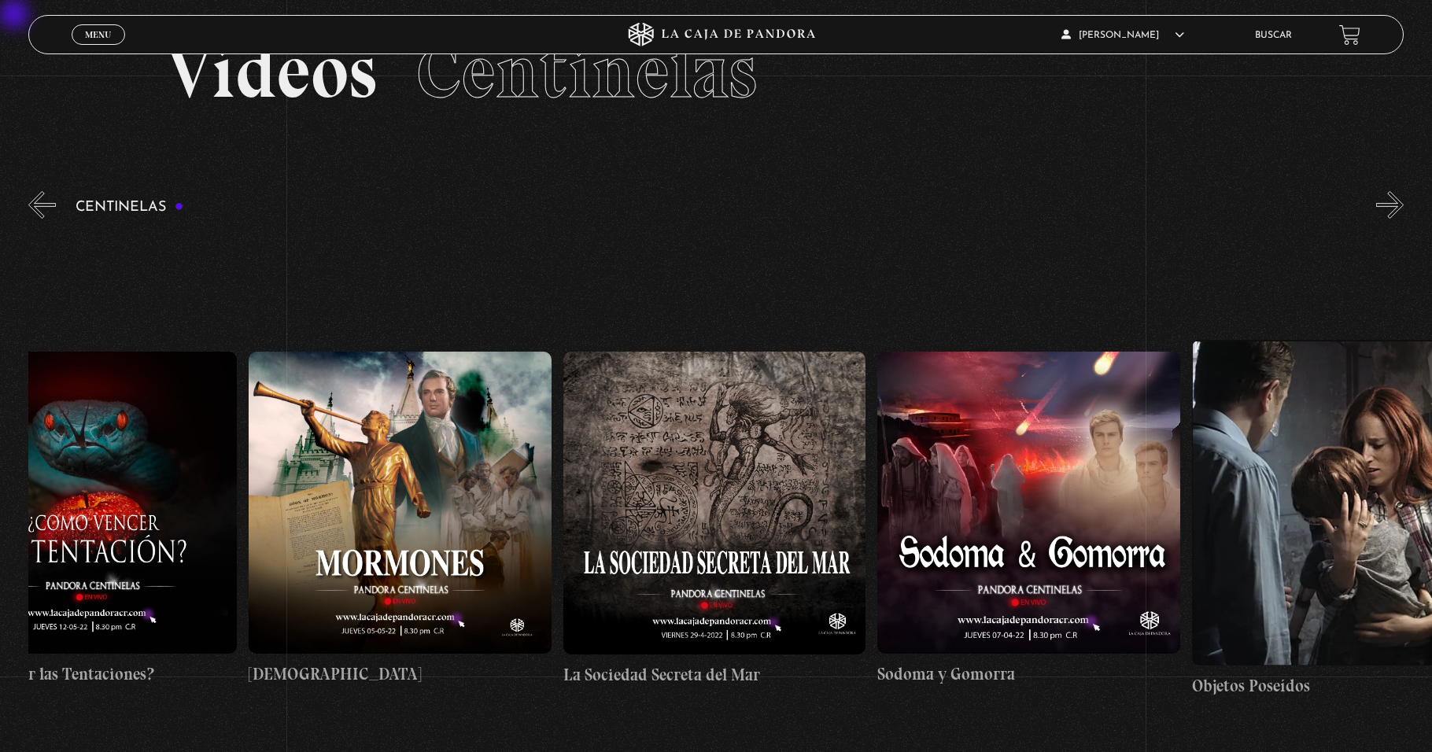
click at [39, 215] on button "«" at bounding box center [42, 205] width 28 height 28
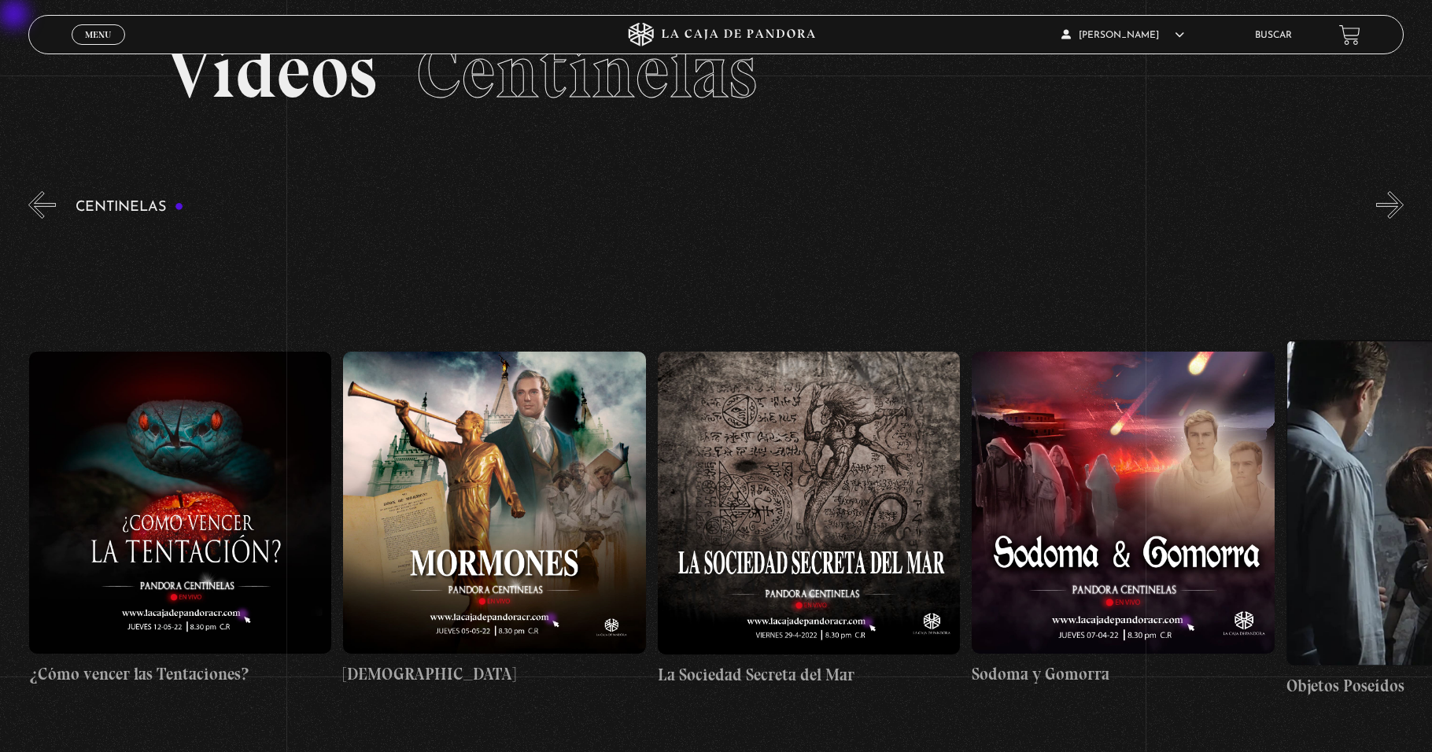
click at [37, 209] on button "«" at bounding box center [42, 205] width 28 height 28
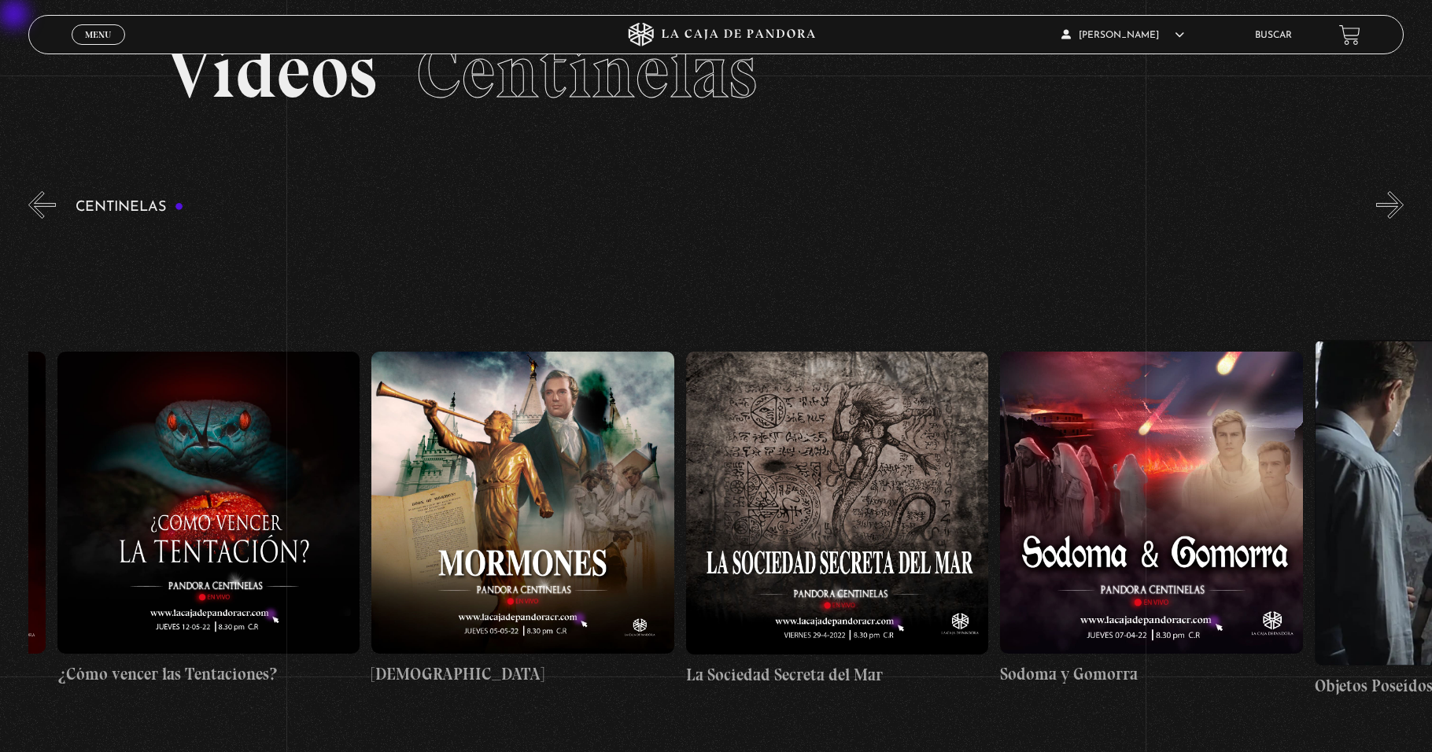
click at [37, 209] on button "«" at bounding box center [42, 205] width 28 height 28
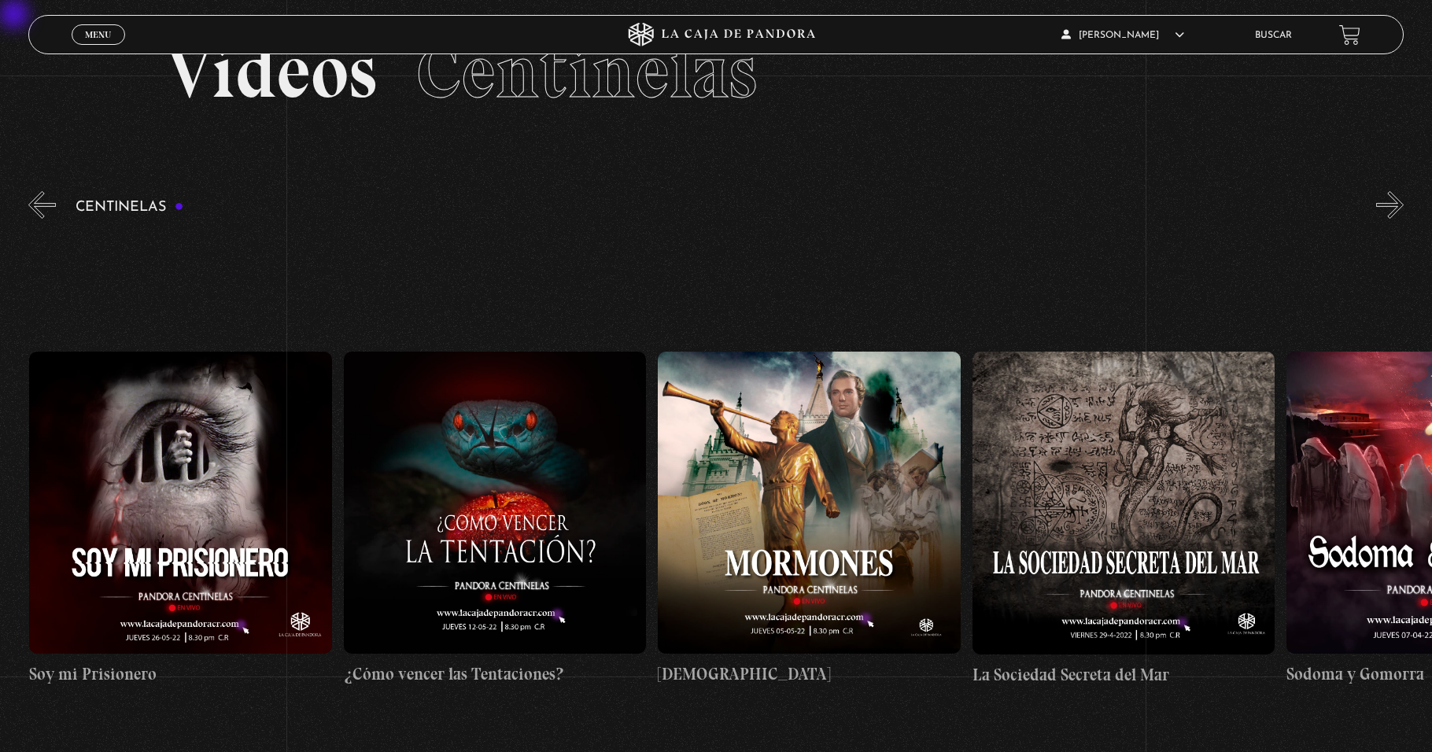
click at [37, 209] on button "«" at bounding box center [42, 205] width 28 height 28
click at [38, 209] on button "«" at bounding box center [42, 205] width 28 height 28
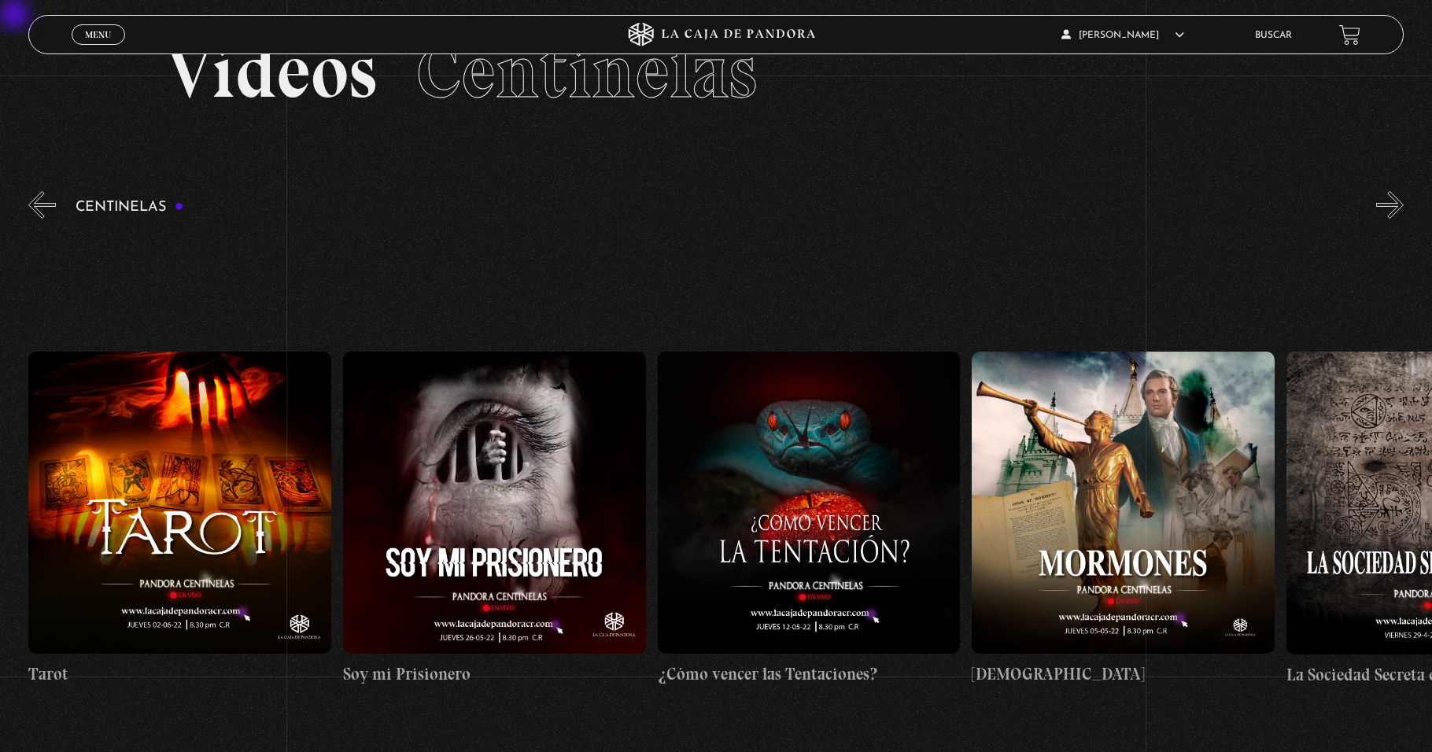
click at [38, 209] on button "«" at bounding box center [42, 205] width 28 height 28
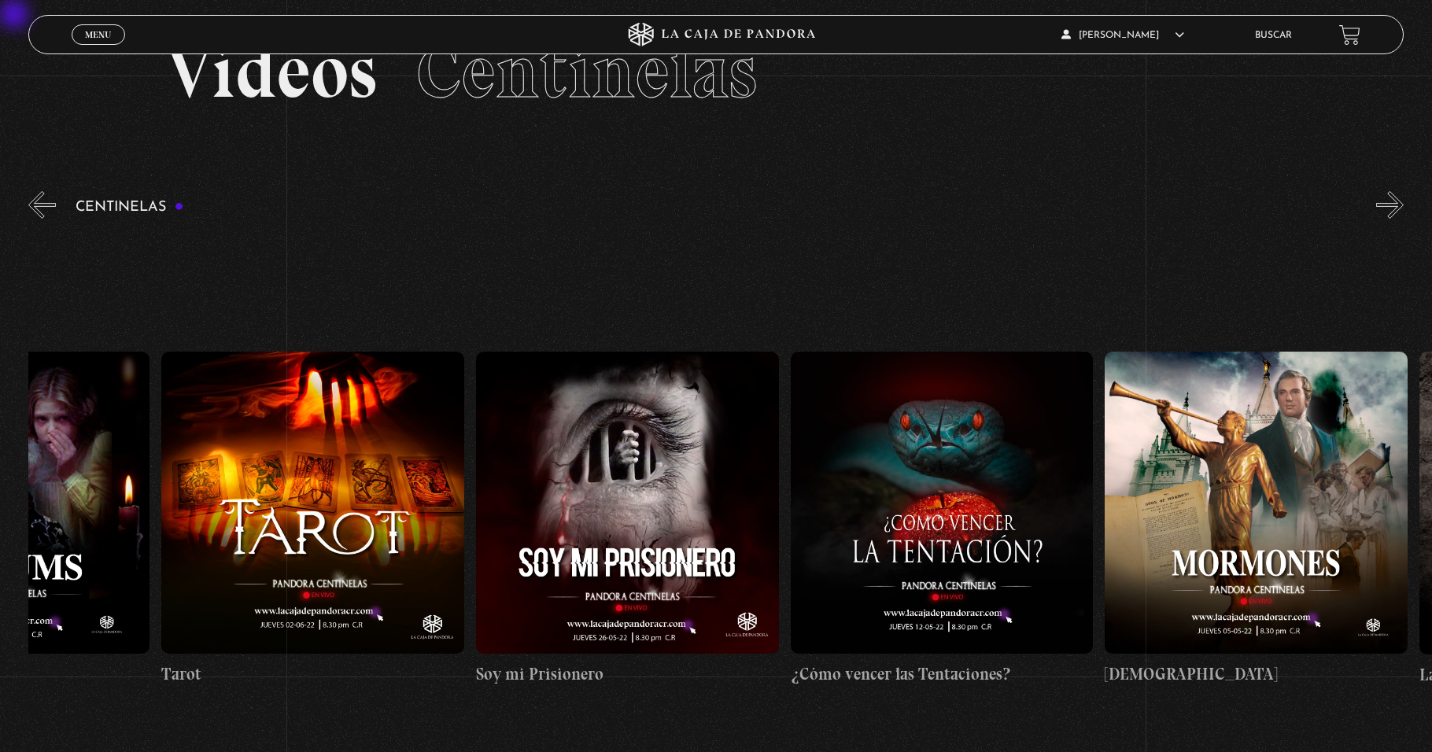
click at [38, 209] on button "«" at bounding box center [42, 205] width 28 height 28
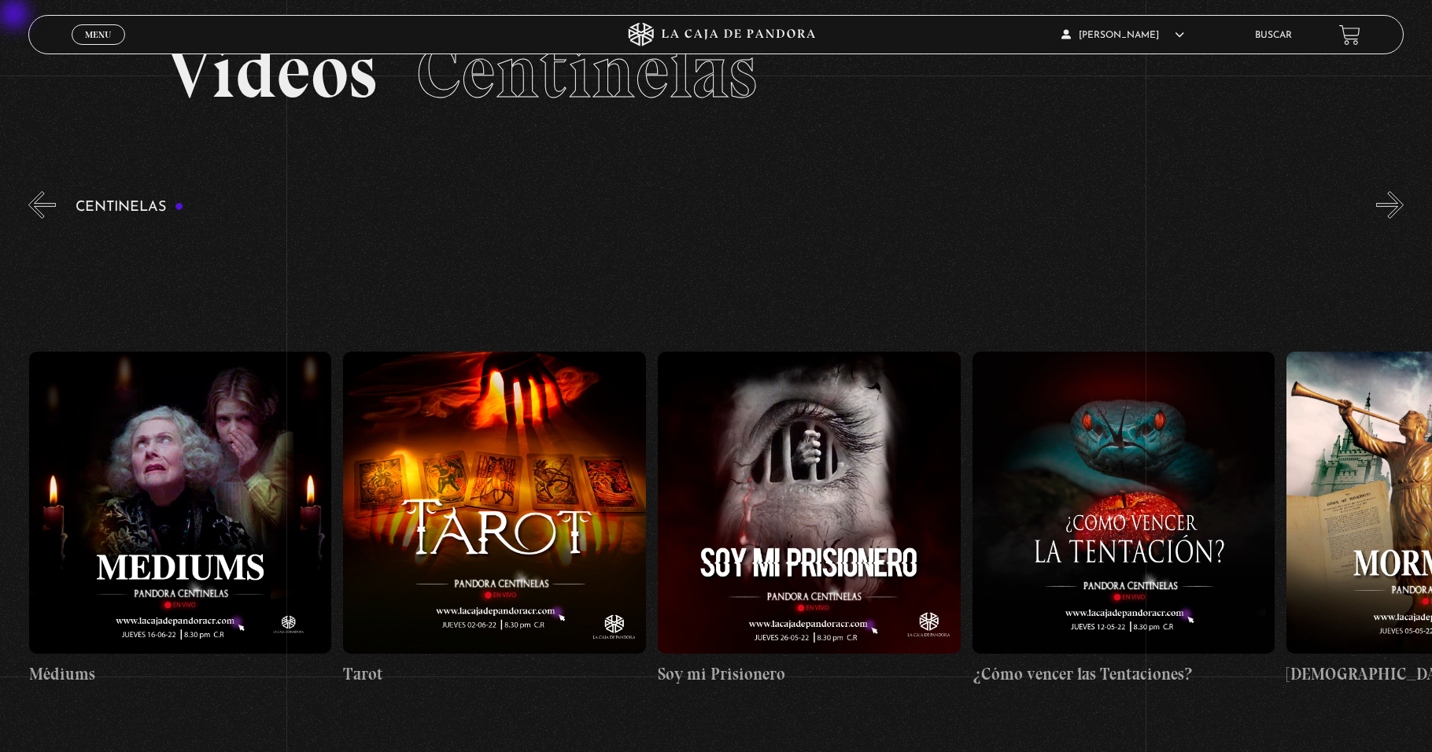
click at [38, 209] on button "«" at bounding box center [42, 205] width 28 height 28
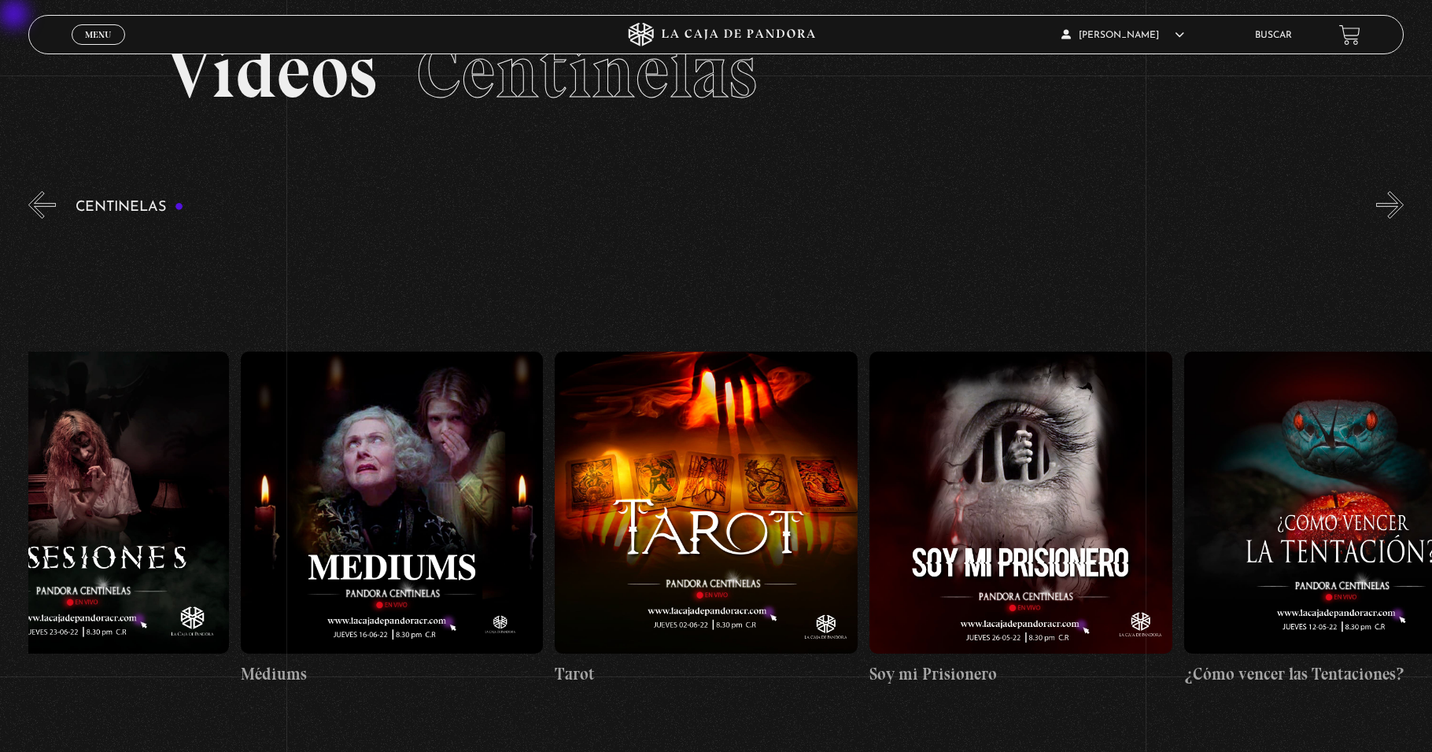
click at [38, 209] on button "«" at bounding box center [42, 205] width 28 height 28
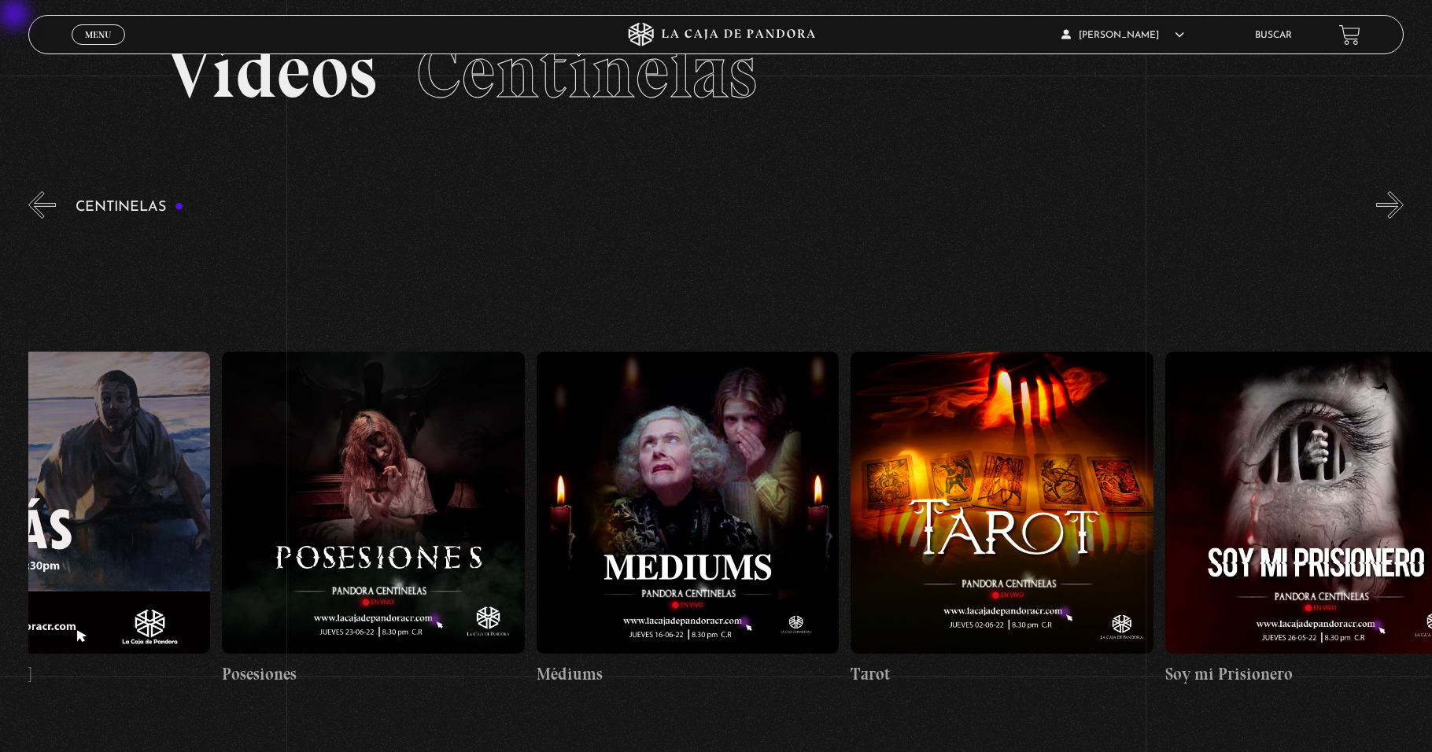
click at [38, 209] on button "«" at bounding box center [42, 205] width 28 height 28
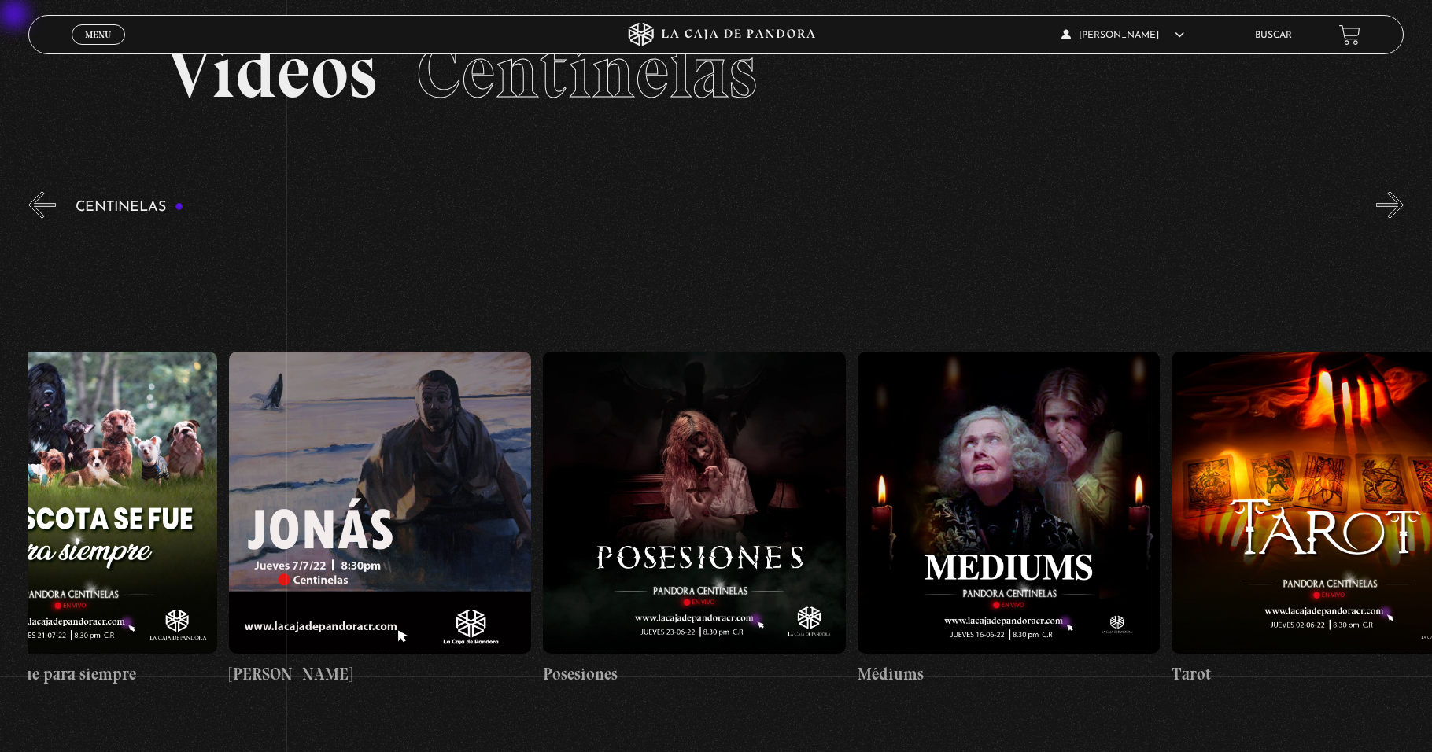
click at [38, 209] on button "«" at bounding box center [42, 205] width 28 height 28
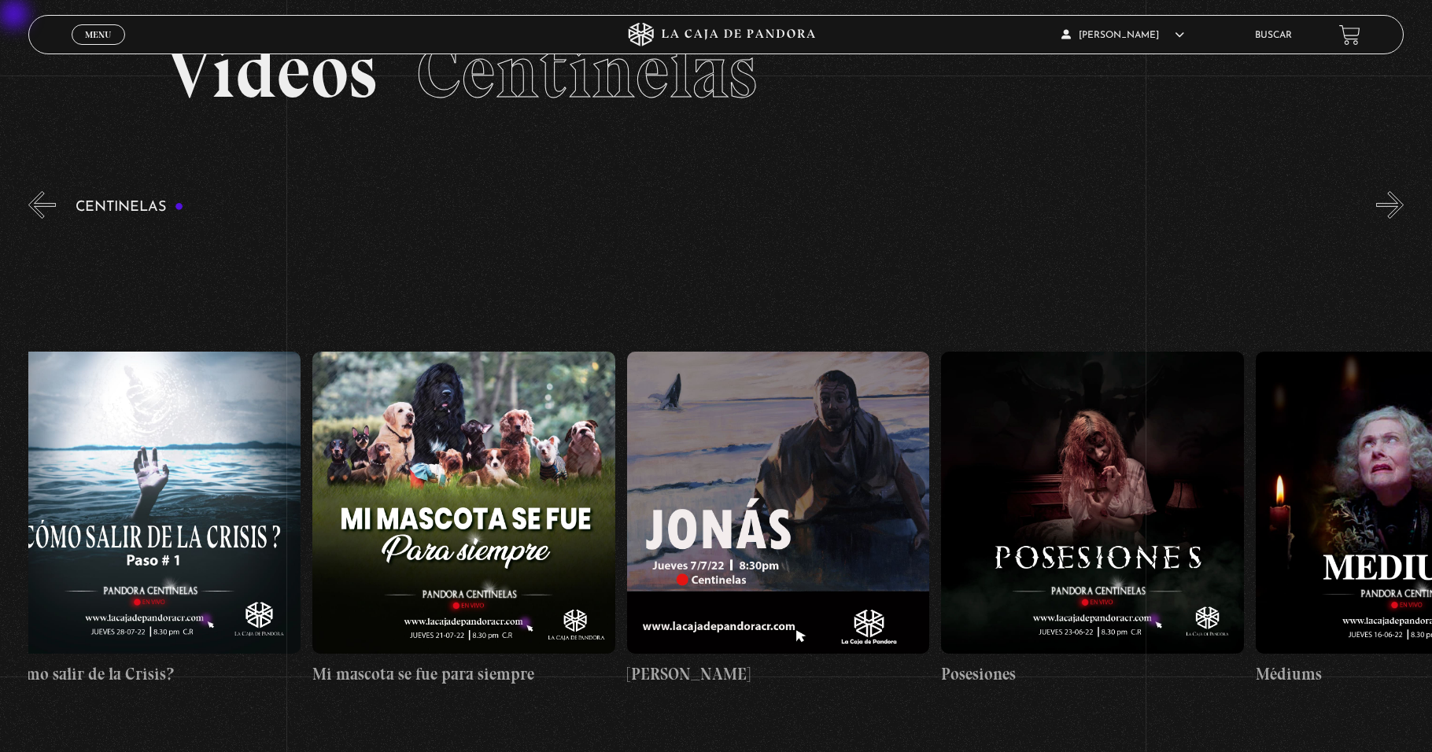
click at [38, 209] on button "«" at bounding box center [42, 205] width 28 height 28
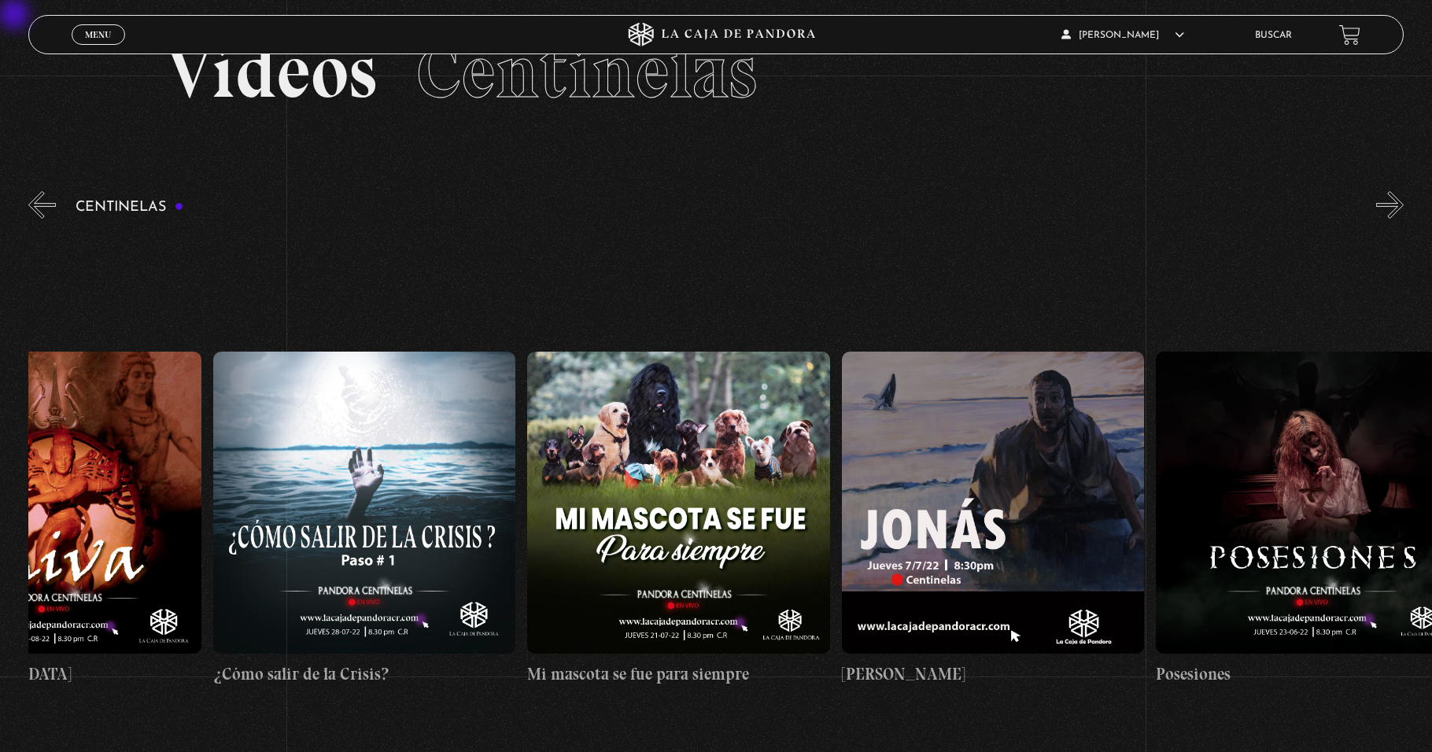
click at [38, 209] on button "«" at bounding box center [42, 205] width 28 height 28
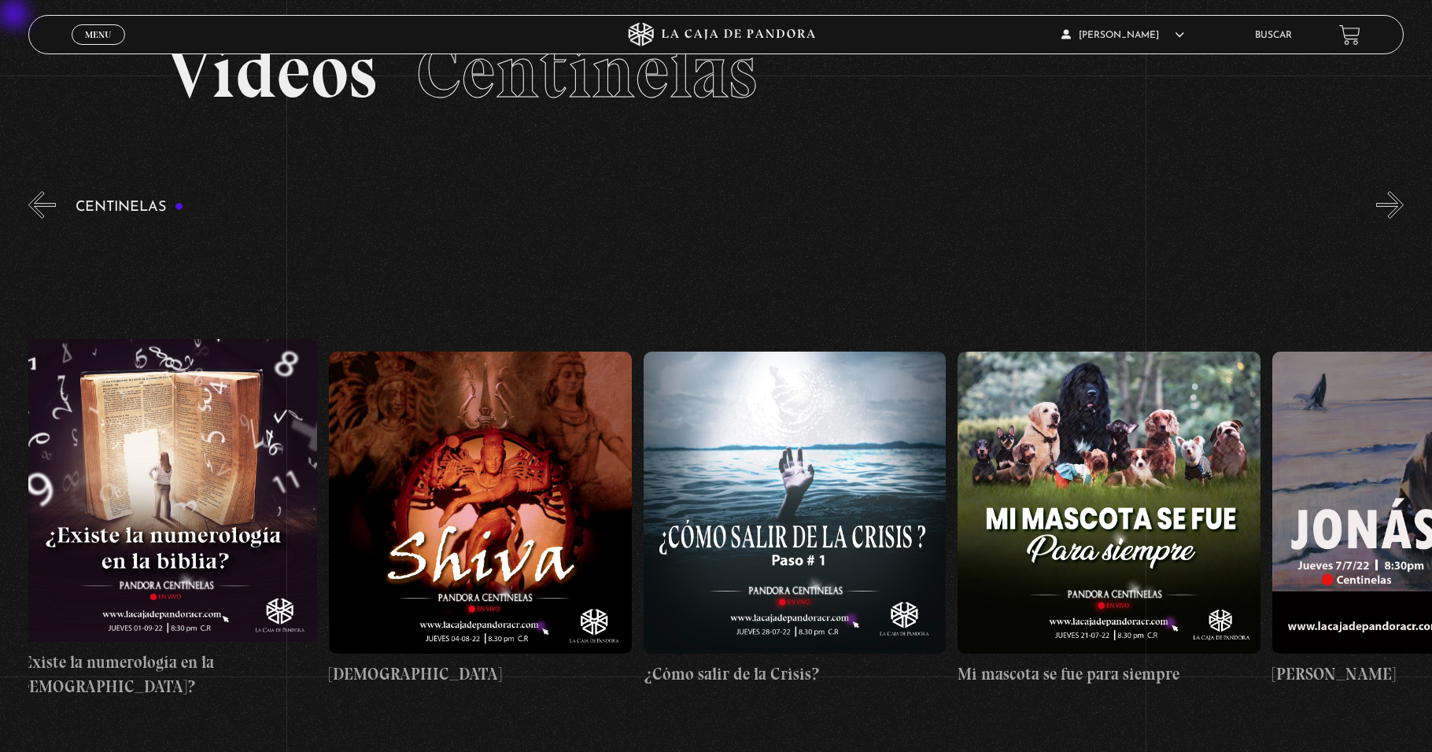
click at [38, 209] on button "«" at bounding box center [42, 205] width 28 height 28
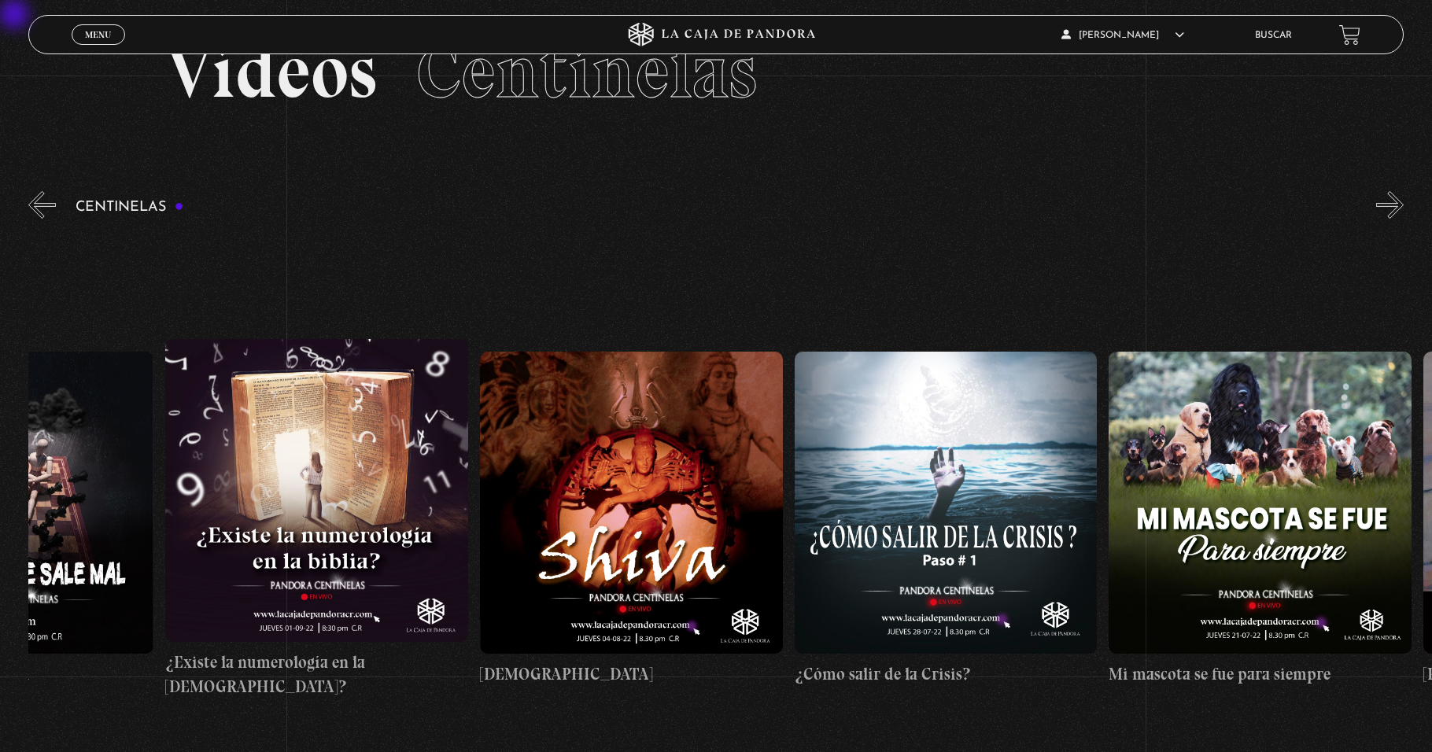
click at [38, 209] on button "«" at bounding box center [42, 205] width 28 height 28
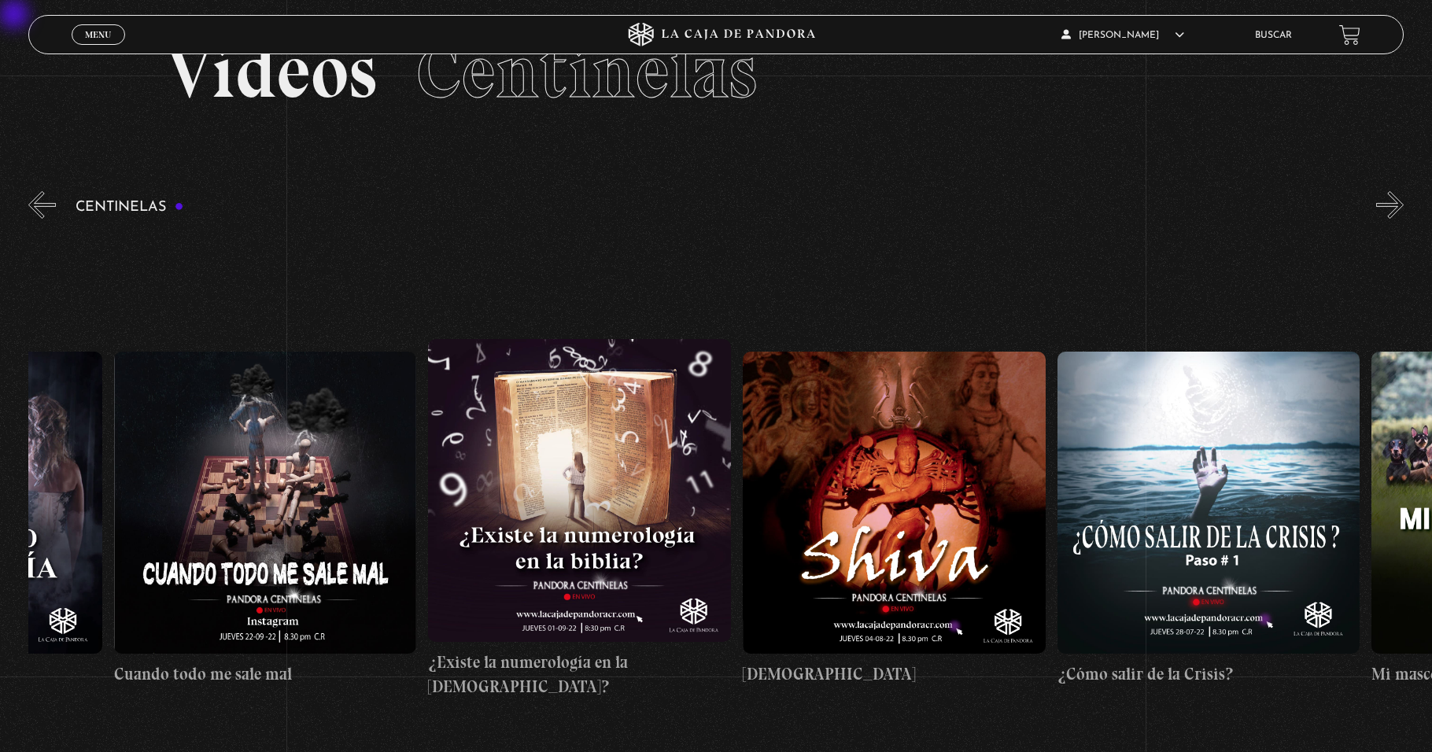
click at [38, 209] on button "«" at bounding box center [42, 205] width 28 height 28
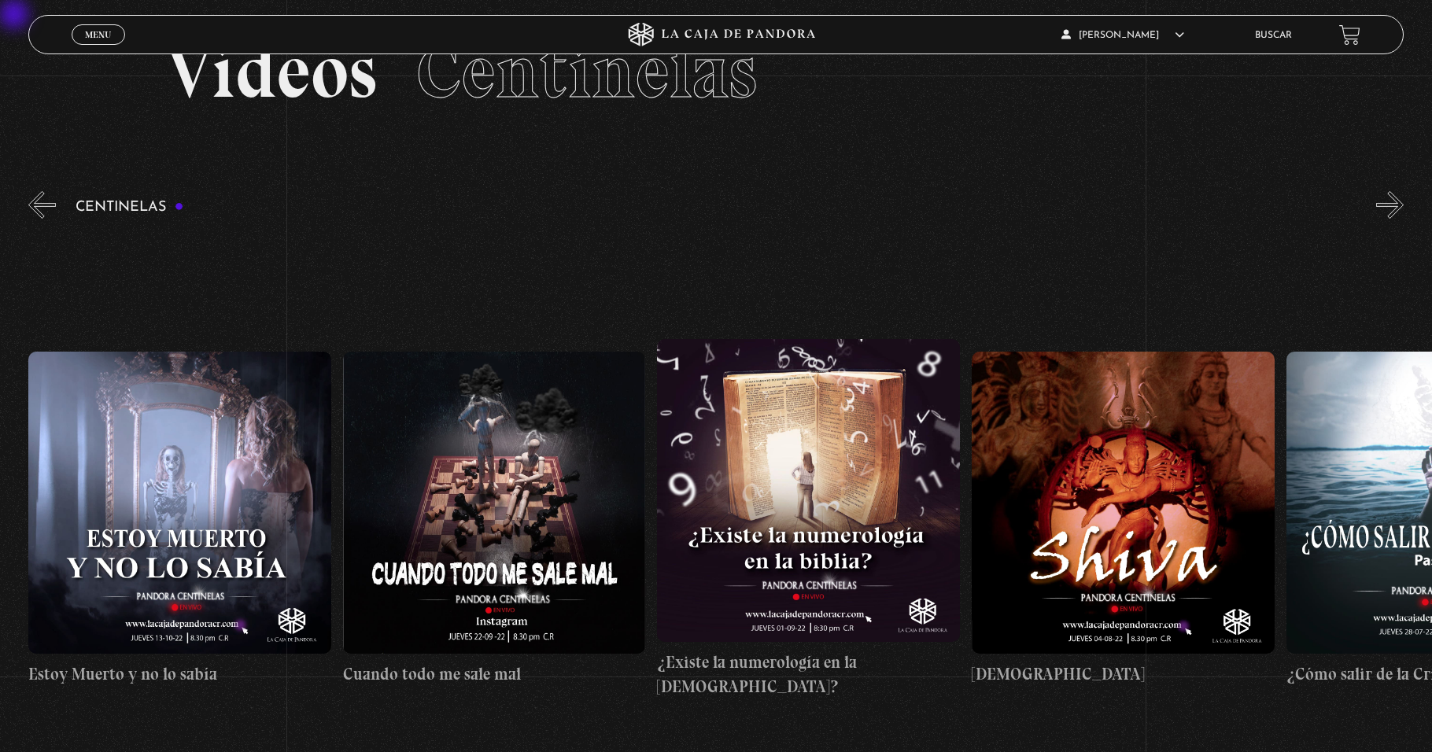
click at [38, 209] on button "«" at bounding box center [42, 205] width 28 height 28
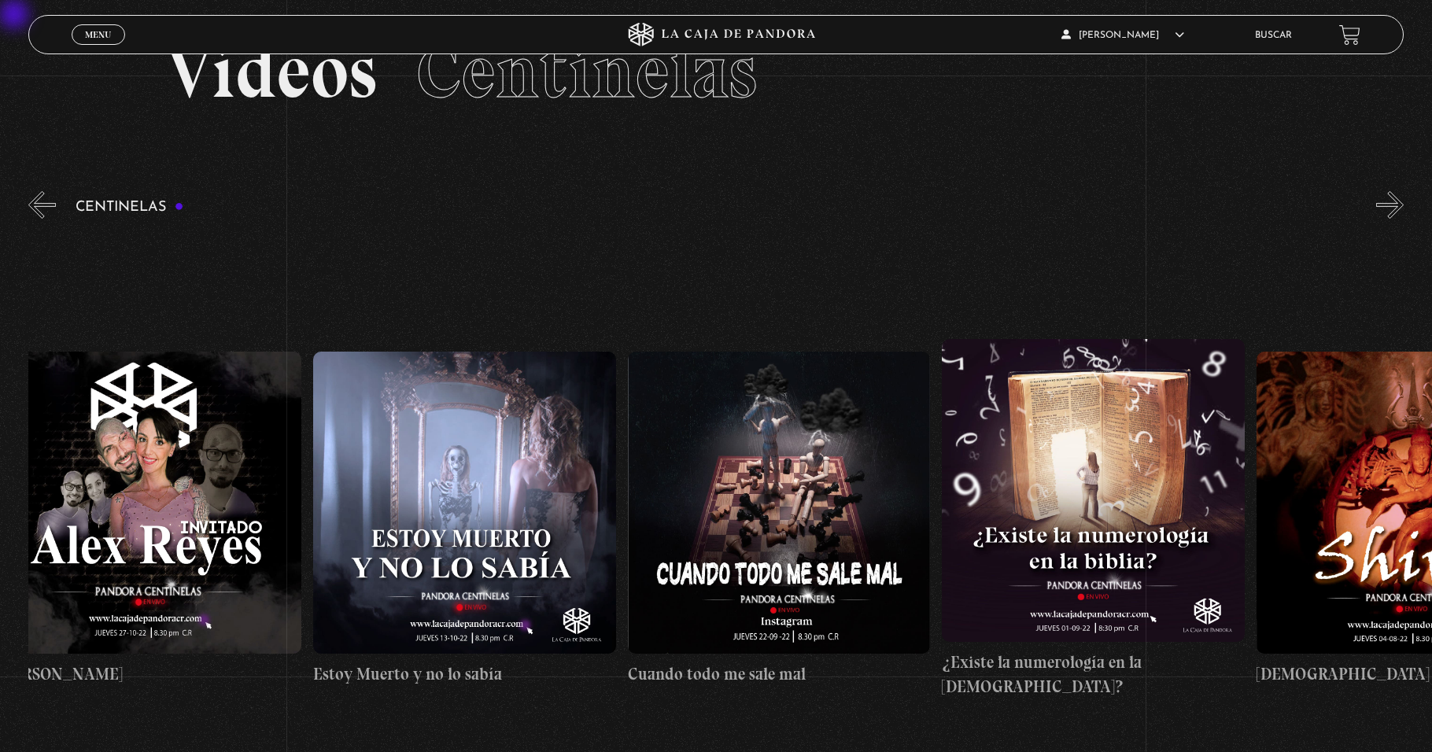
click at [38, 209] on button "«" at bounding box center [42, 205] width 28 height 28
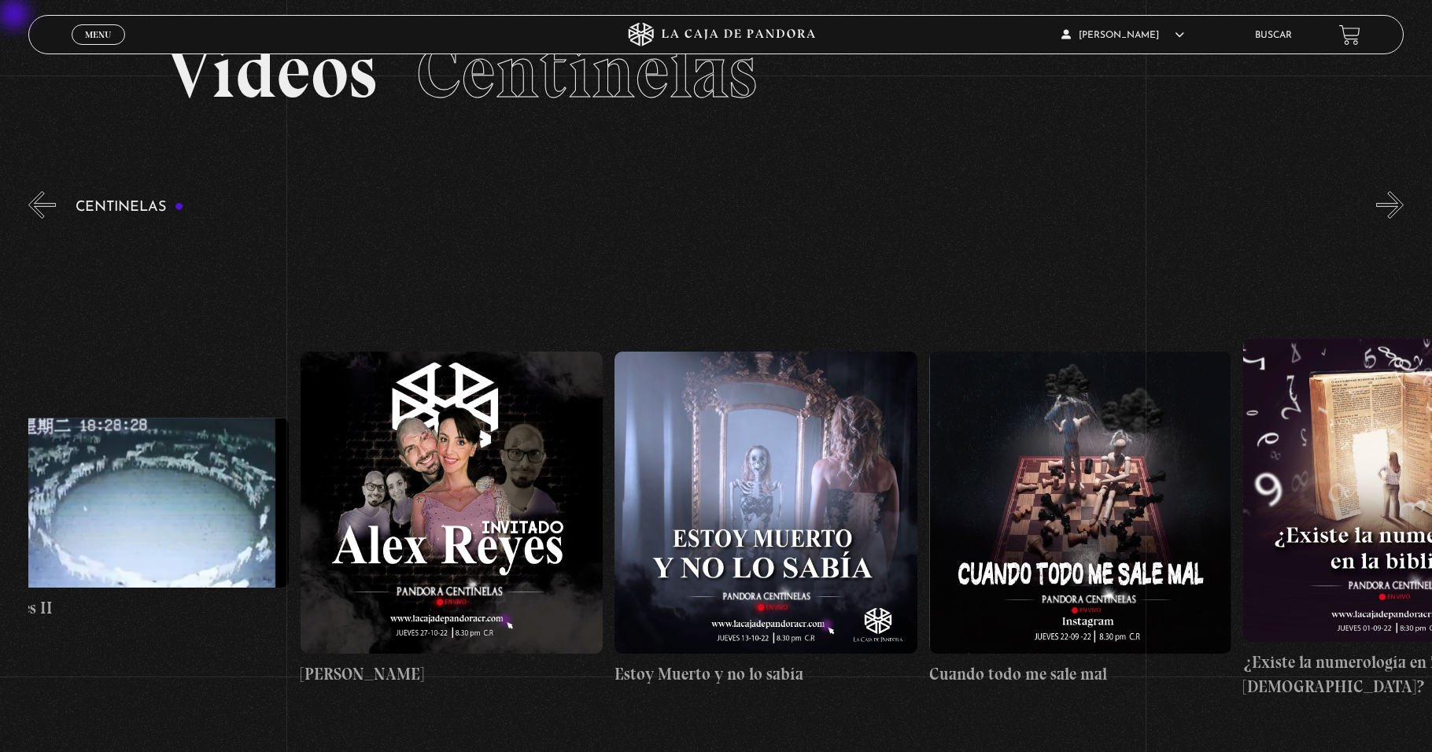
click at [38, 209] on button "«" at bounding box center [42, 205] width 28 height 28
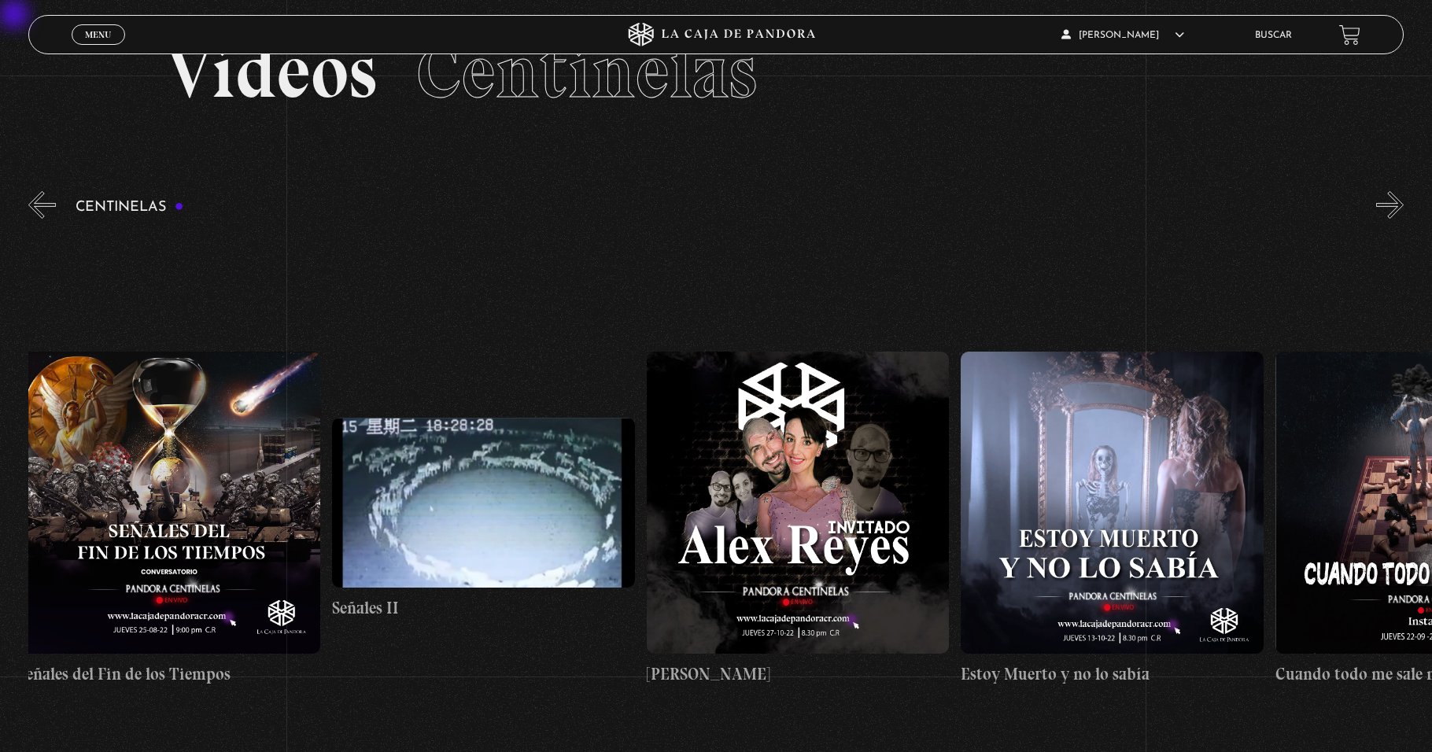
click at [38, 209] on button "«" at bounding box center [42, 205] width 28 height 28
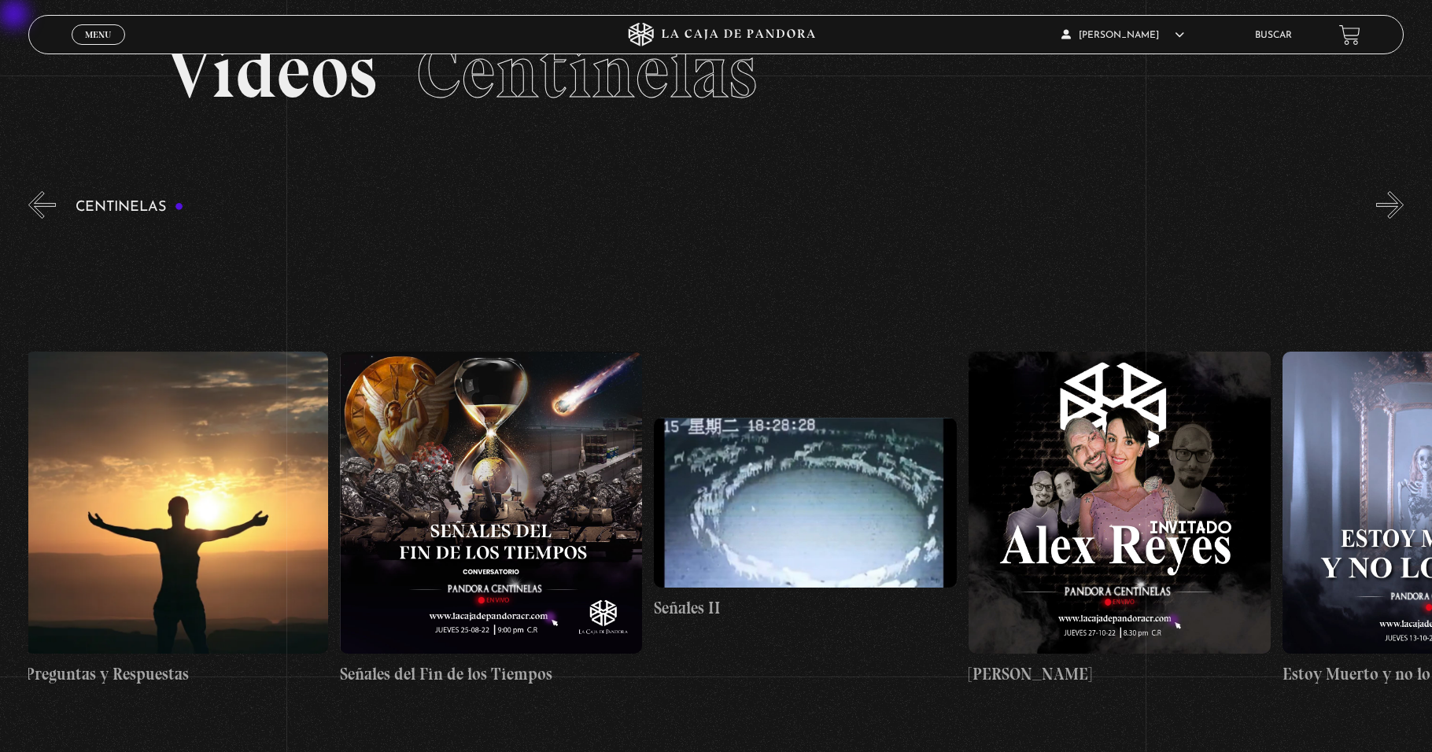
click at [38, 209] on button "«" at bounding box center [42, 205] width 28 height 28
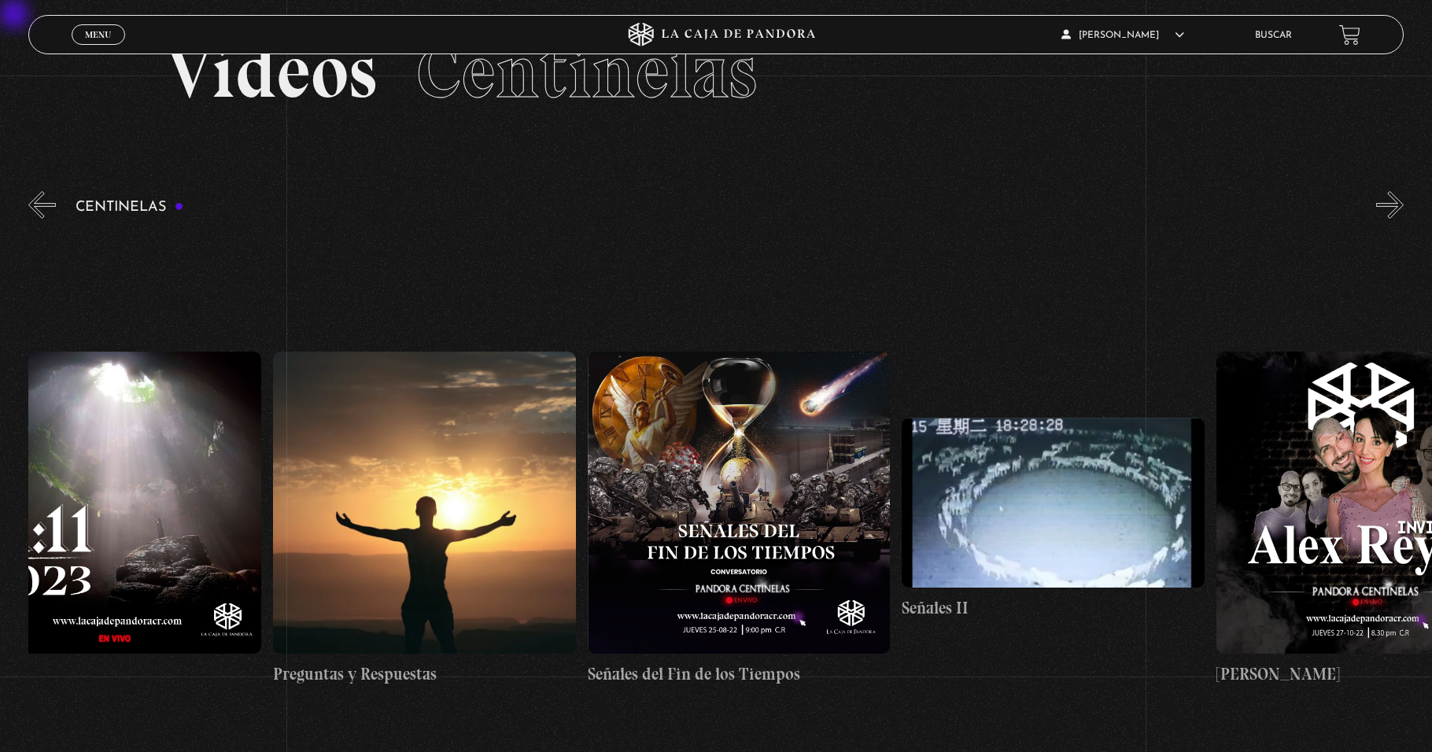
click at [38, 209] on button "«" at bounding box center [42, 205] width 28 height 28
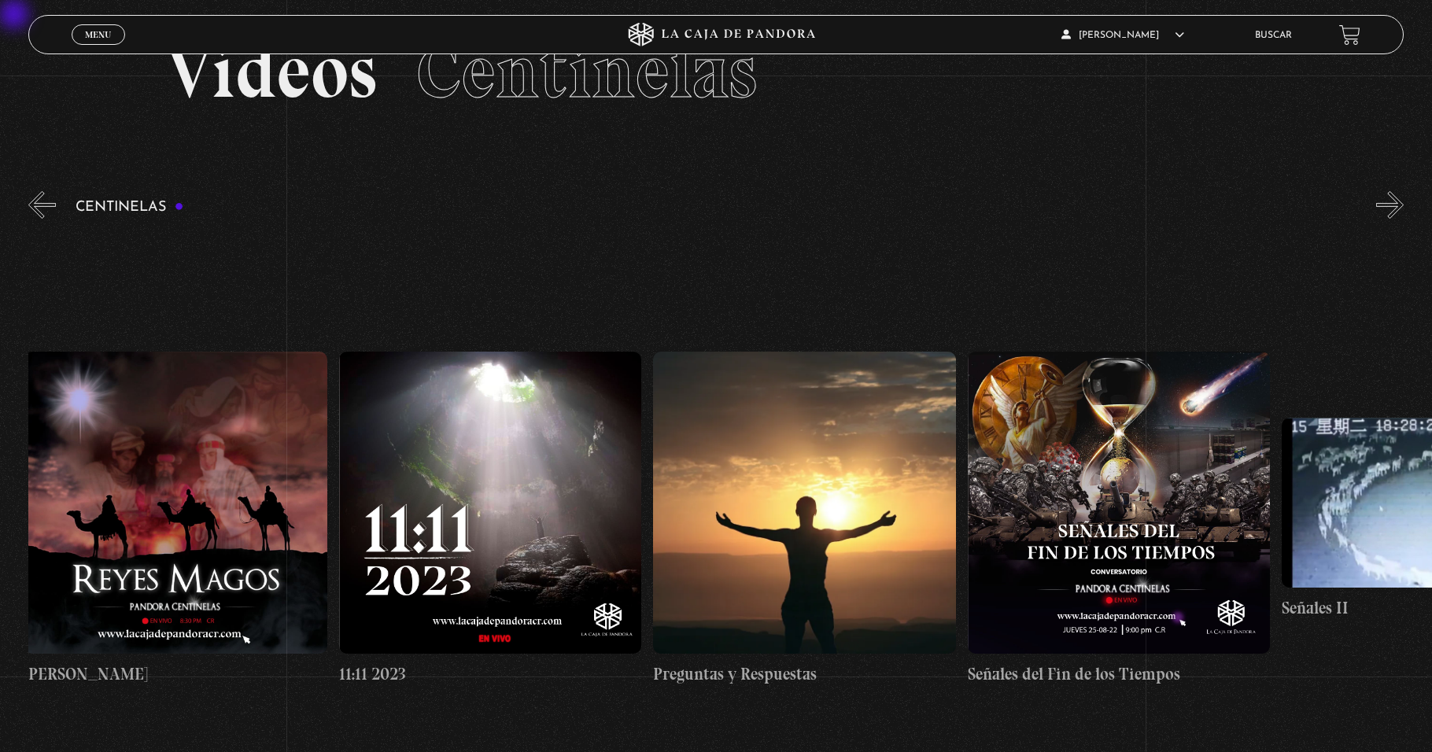
click at [38, 209] on button "«" at bounding box center [42, 205] width 28 height 28
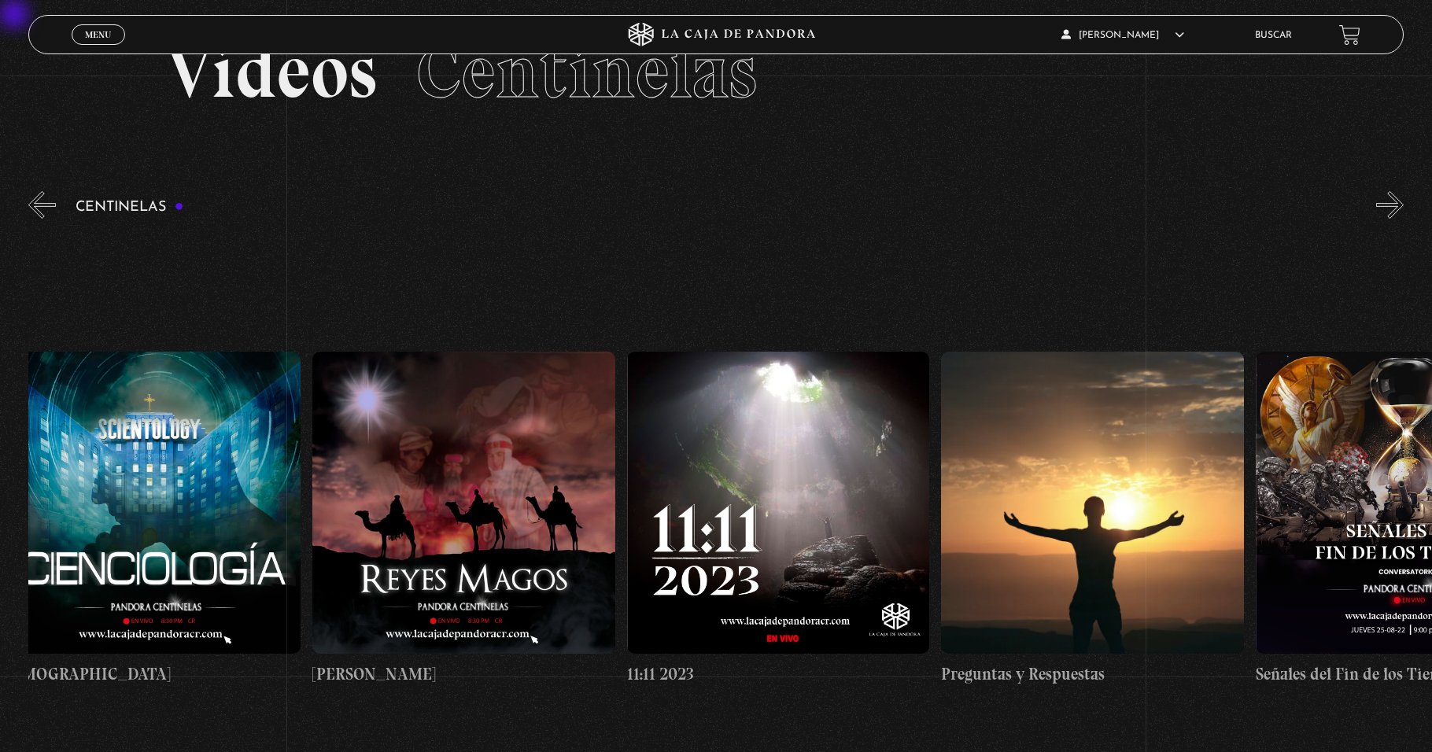
click at [38, 209] on button "«" at bounding box center [42, 205] width 28 height 28
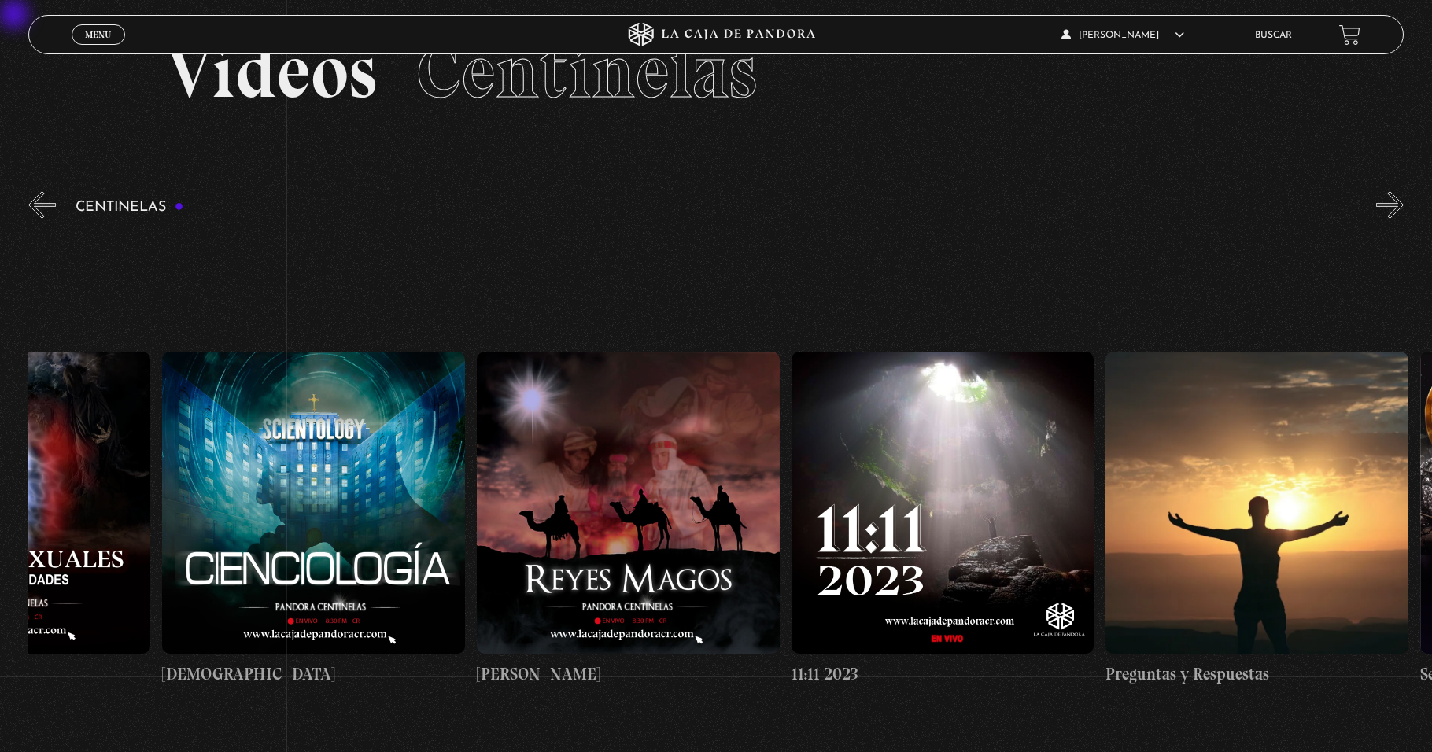
click at [38, 209] on button "«" at bounding box center [42, 205] width 28 height 28
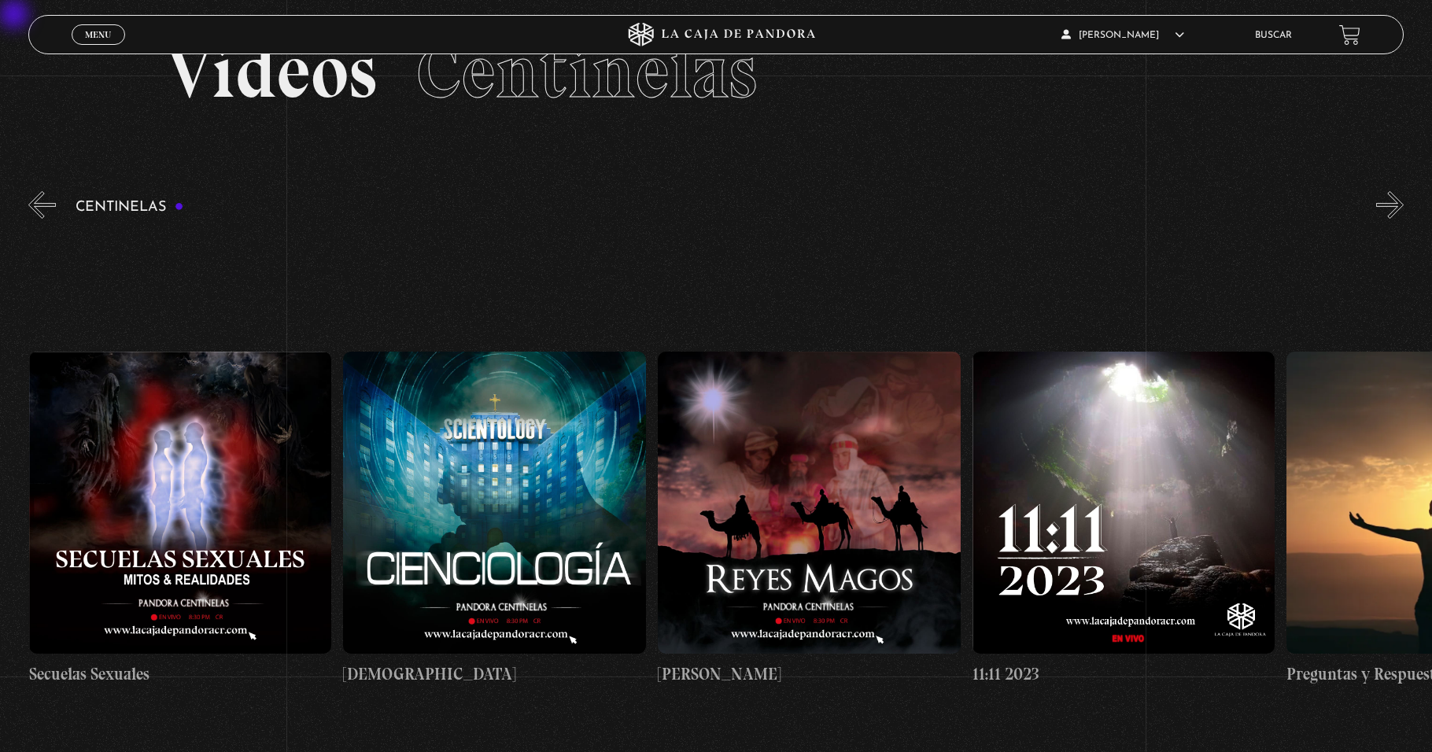
click at [32, 209] on button "«" at bounding box center [42, 205] width 28 height 28
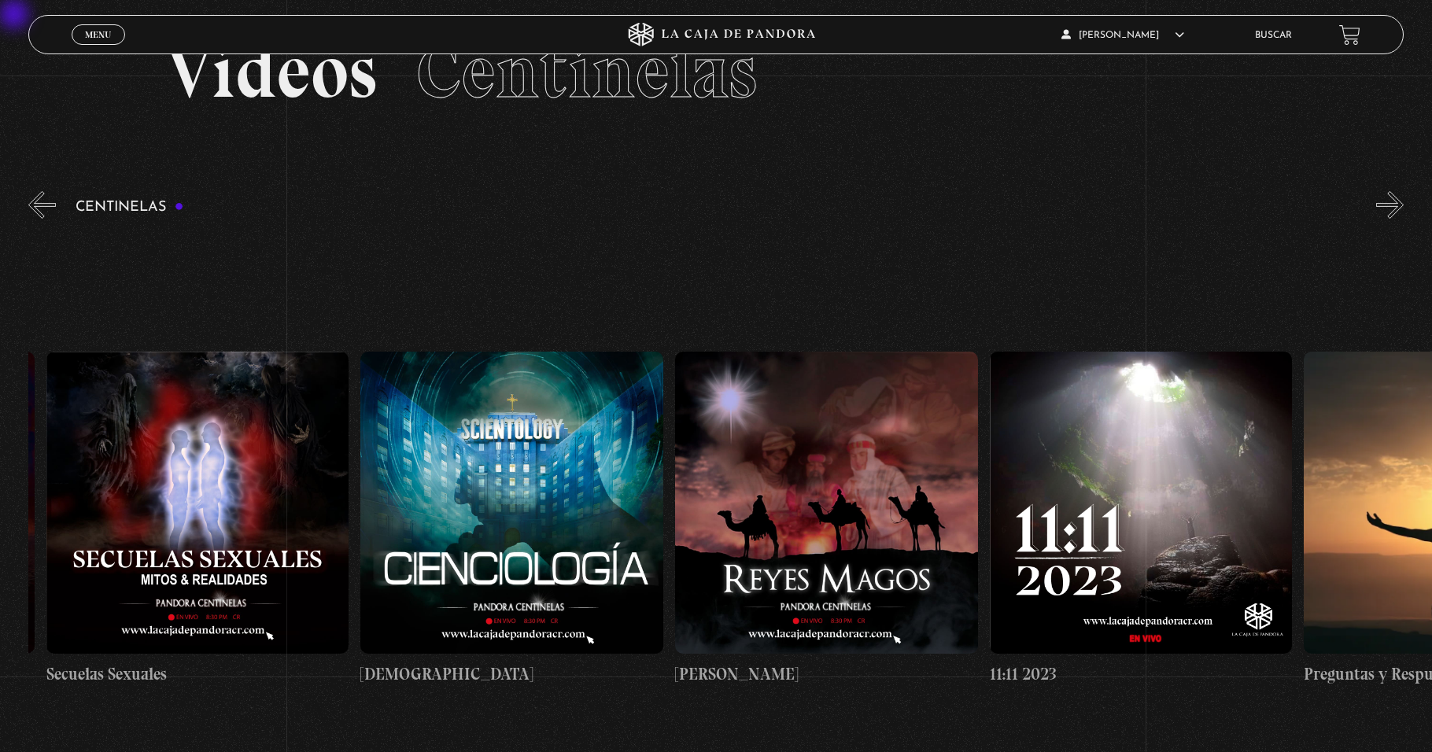
click at [32, 209] on button "«" at bounding box center [42, 205] width 28 height 28
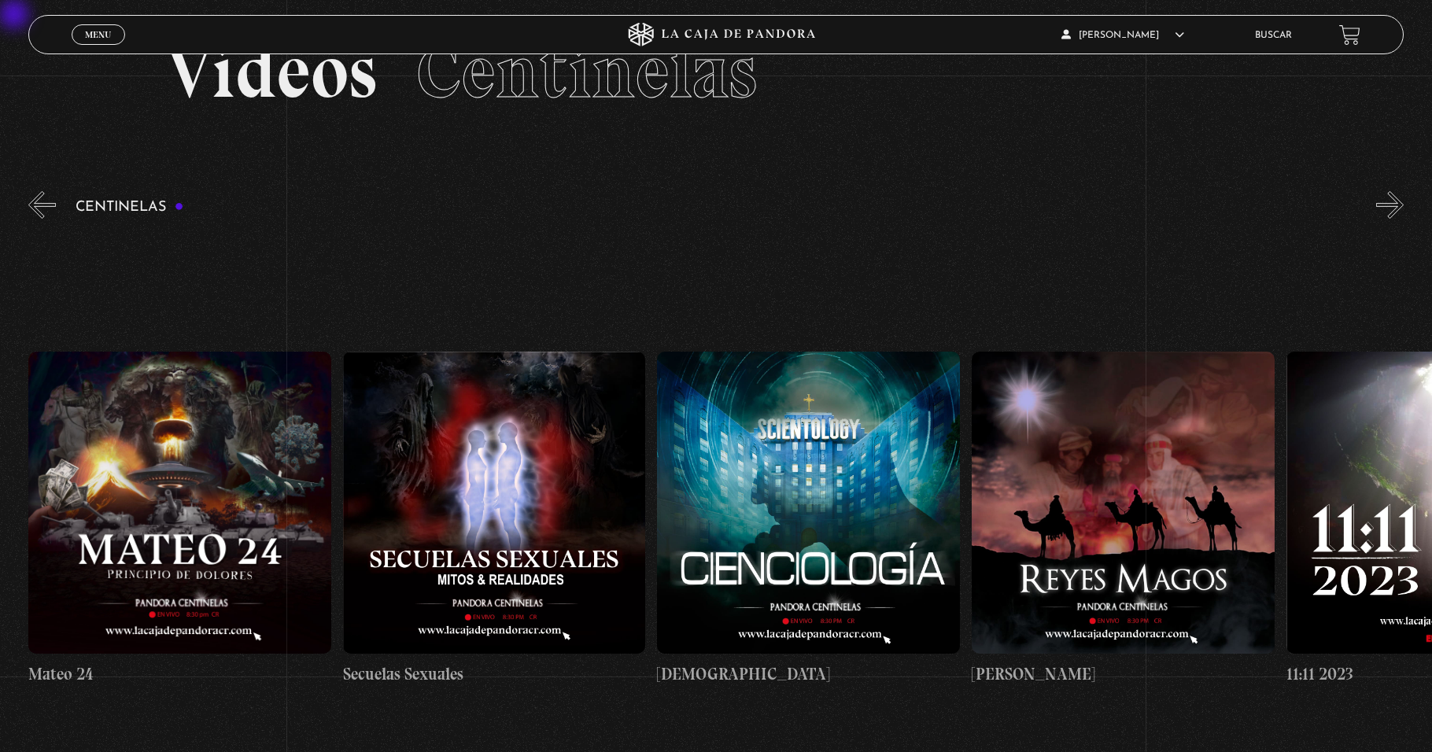
click at [32, 209] on button "«" at bounding box center [42, 205] width 28 height 28
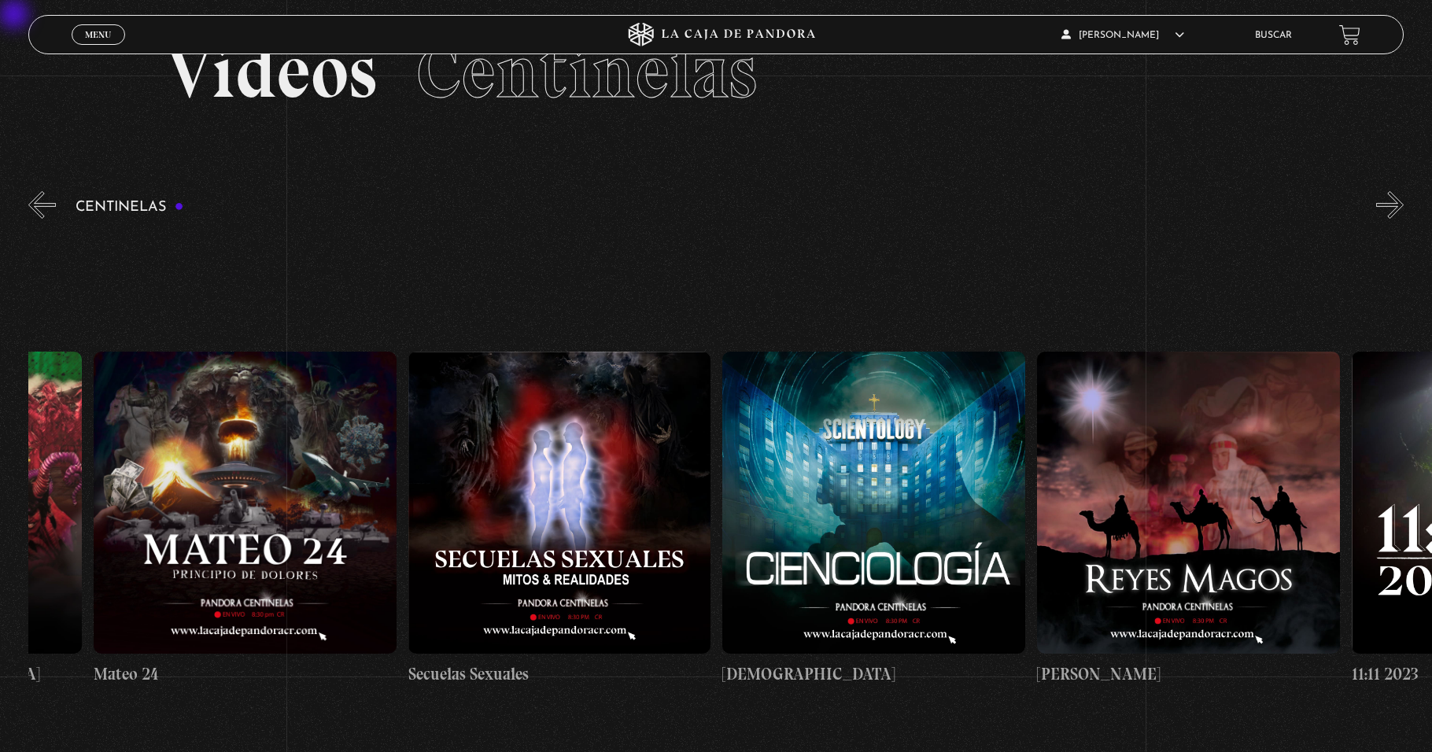
click at [50, 217] on button "«" at bounding box center [42, 205] width 28 height 28
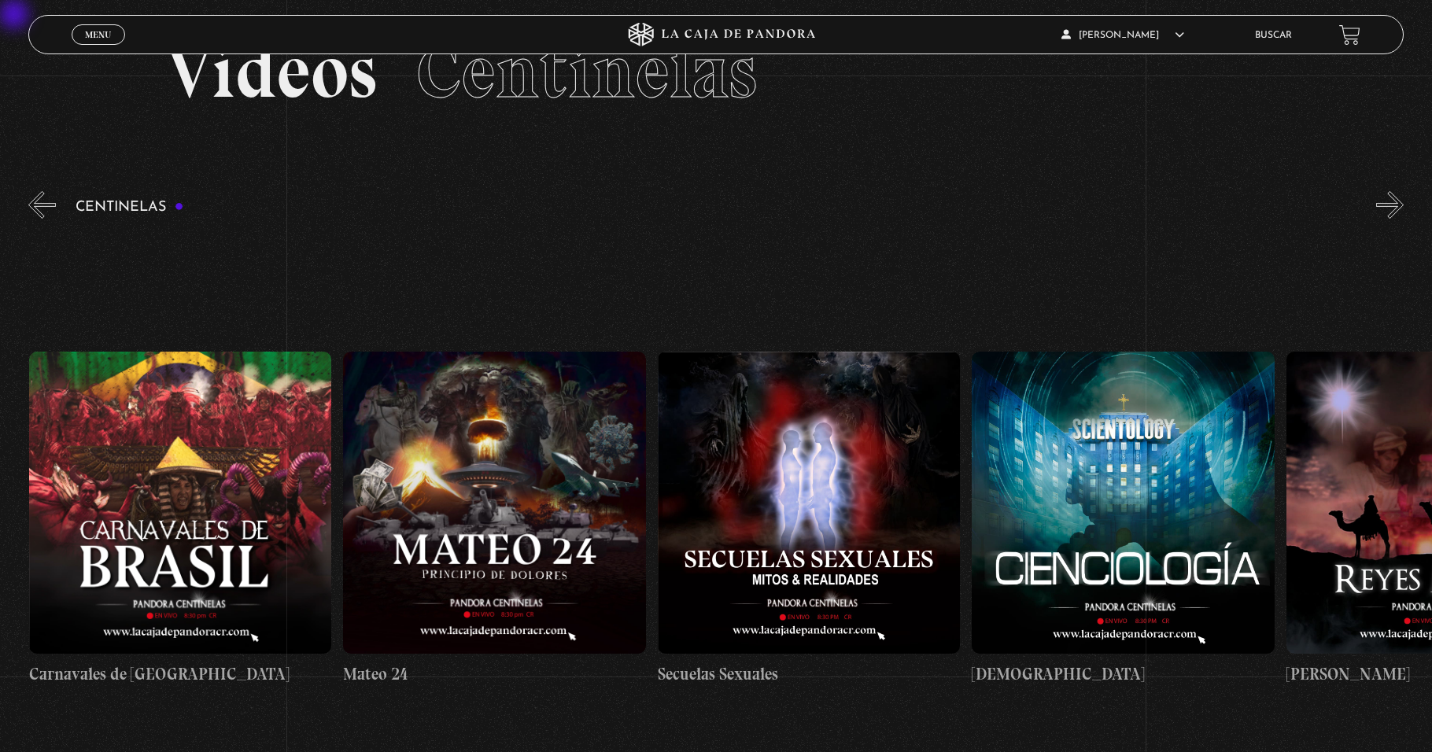
click at [50, 217] on button "«" at bounding box center [42, 205] width 28 height 28
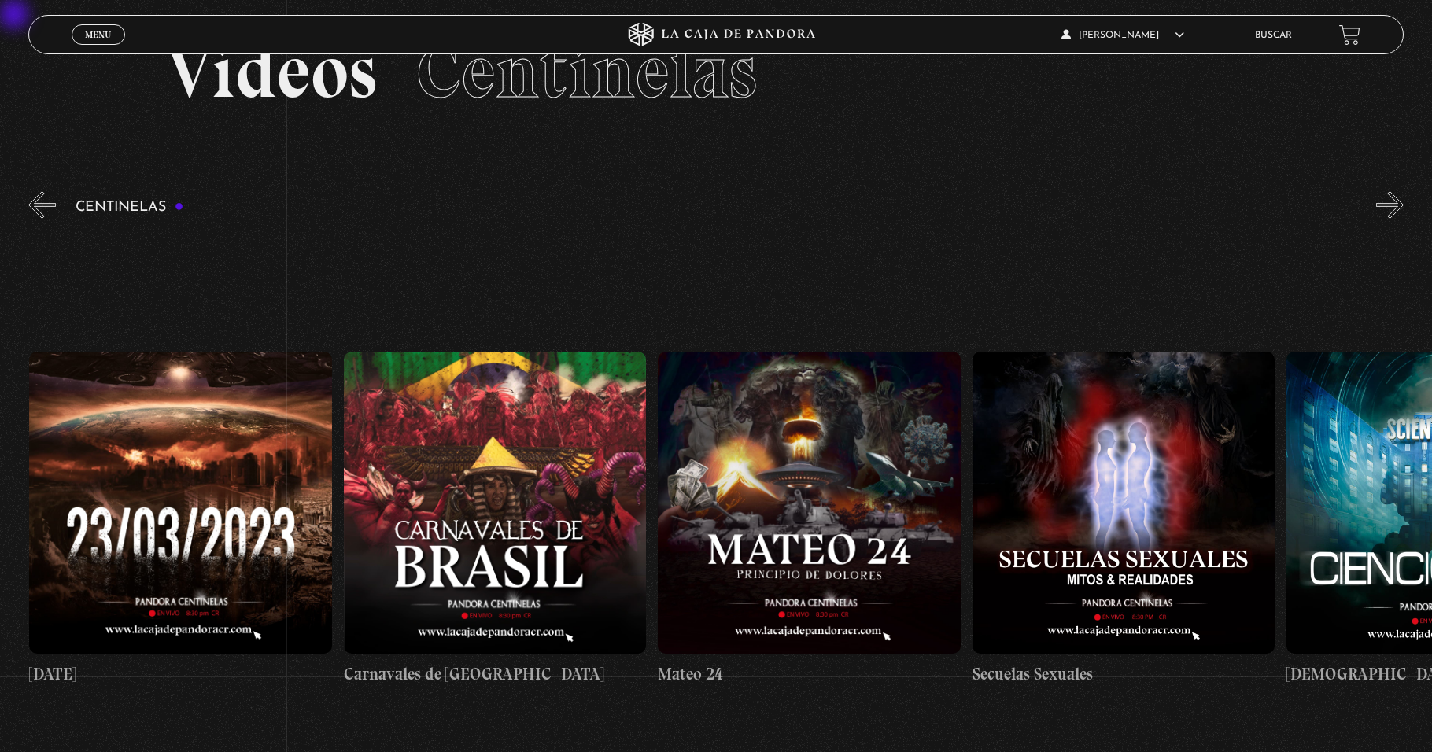
click at [30, 188] on div "Centinelas" at bounding box center [730, 498] width 1404 height 621
click at [34, 201] on button "«" at bounding box center [42, 205] width 28 height 28
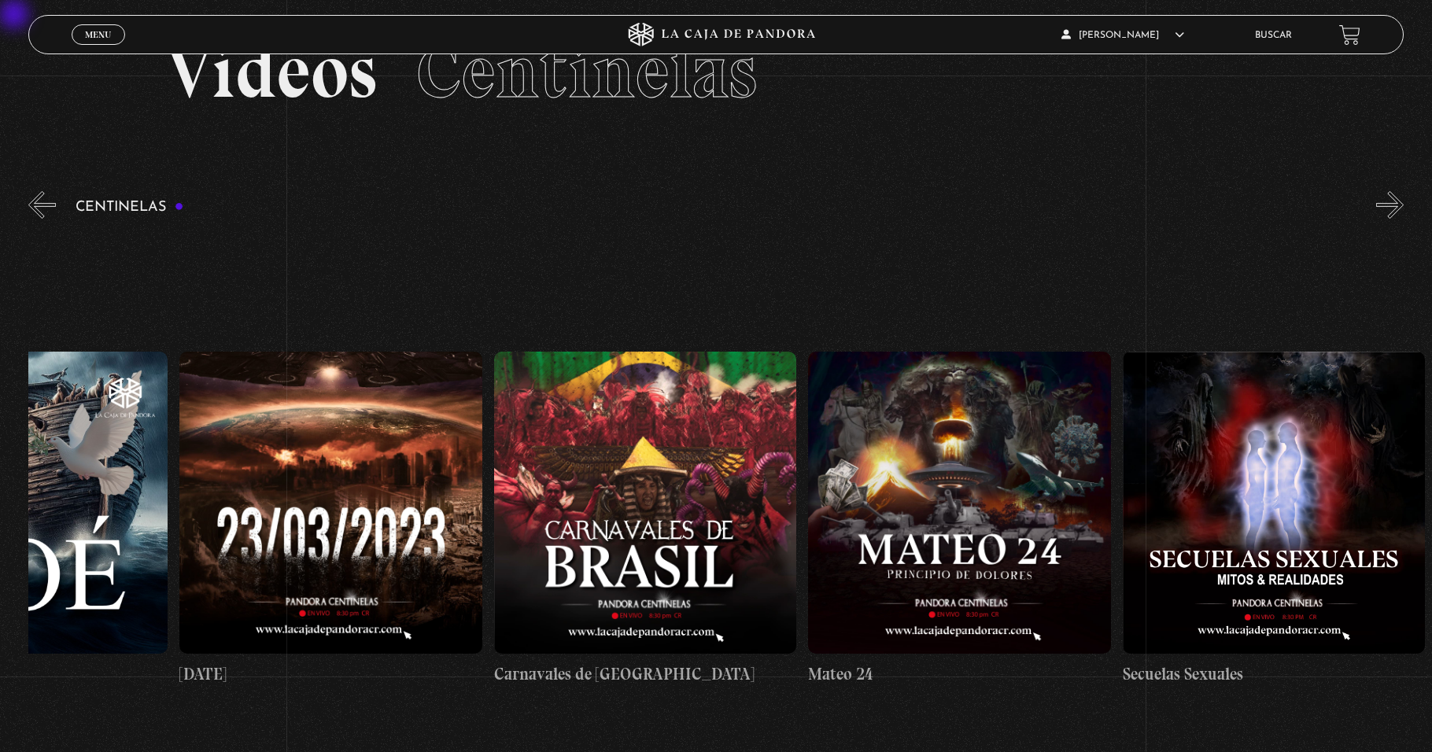
click at [34, 201] on button "«" at bounding box center [42, 205] width 28 height 28
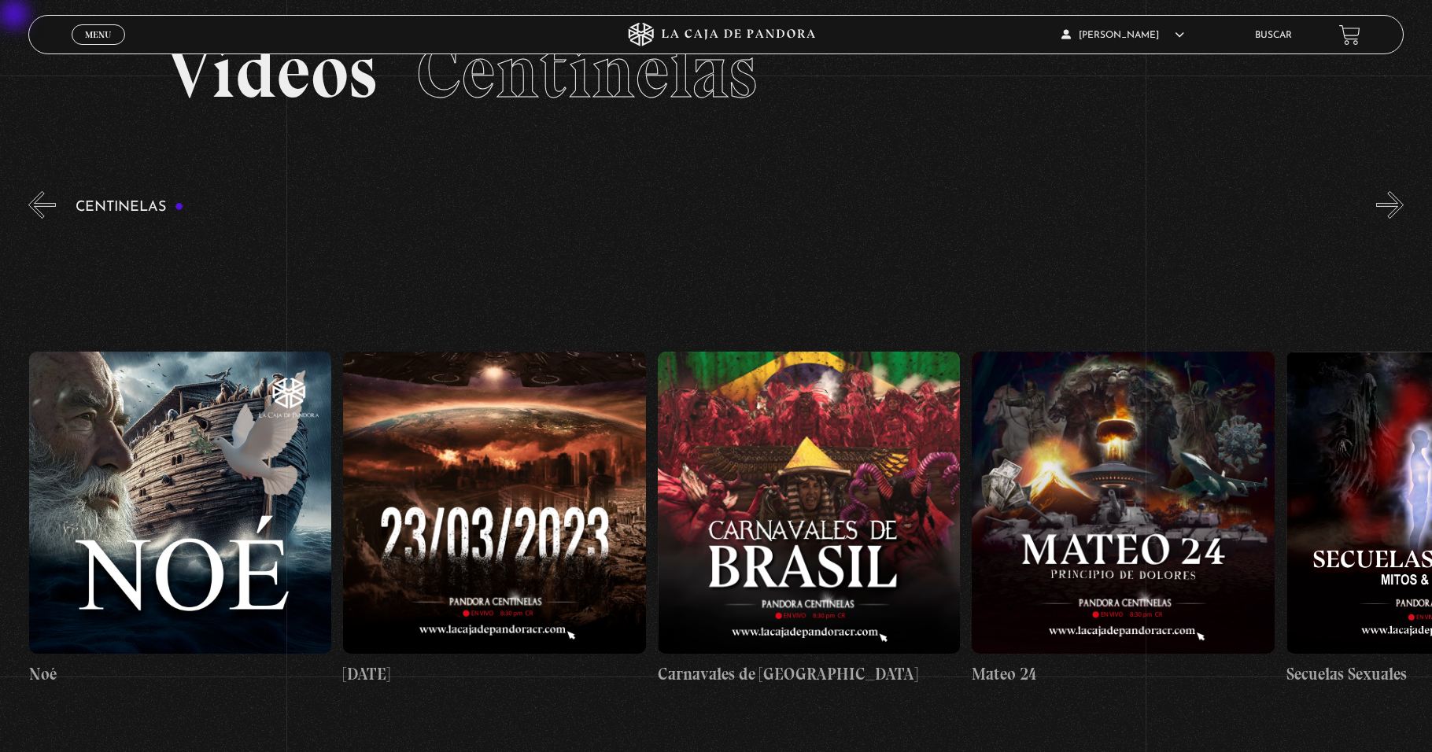
click at [34, 201] on button "«" at bounding box center [42, 205] width 28 height 28
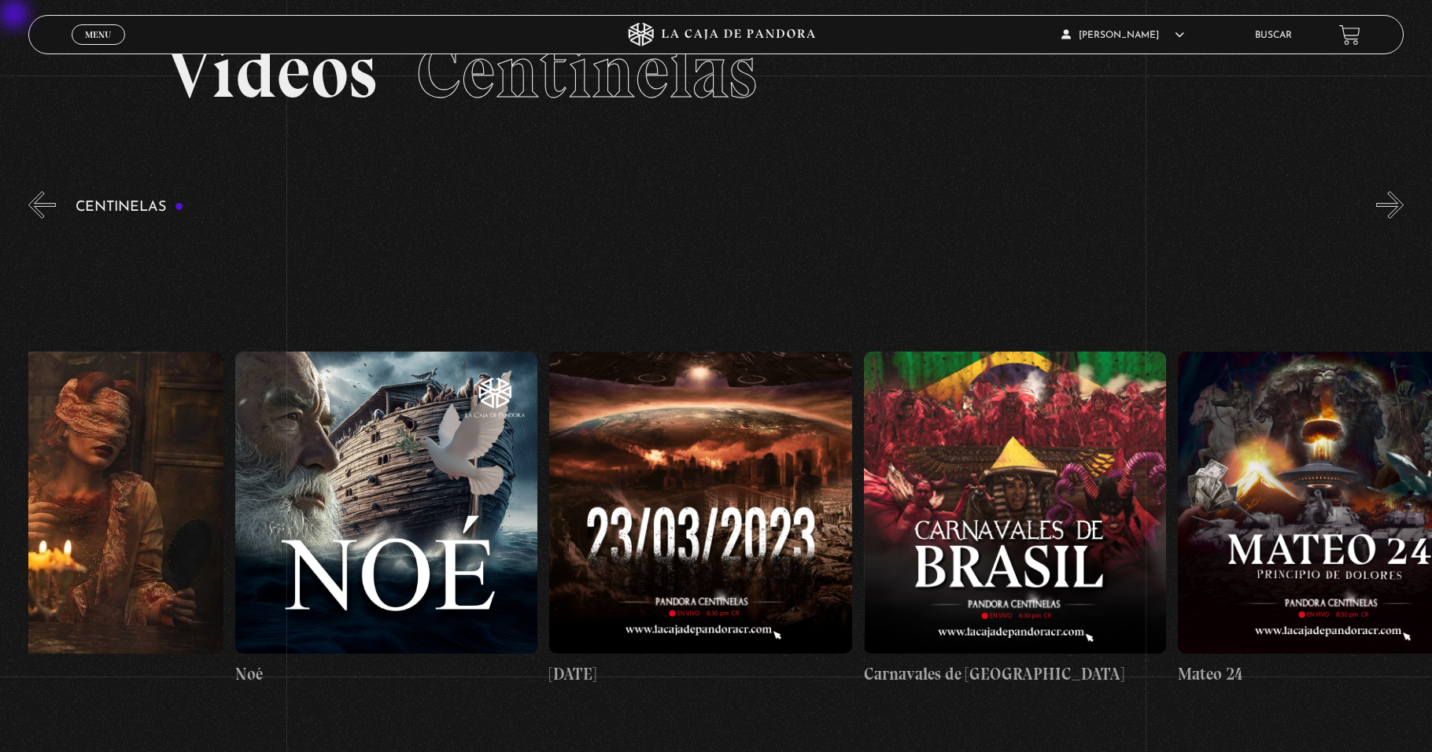
click at [34, 201] on button "«" at bounding box center [42, 205] width 28 height 28
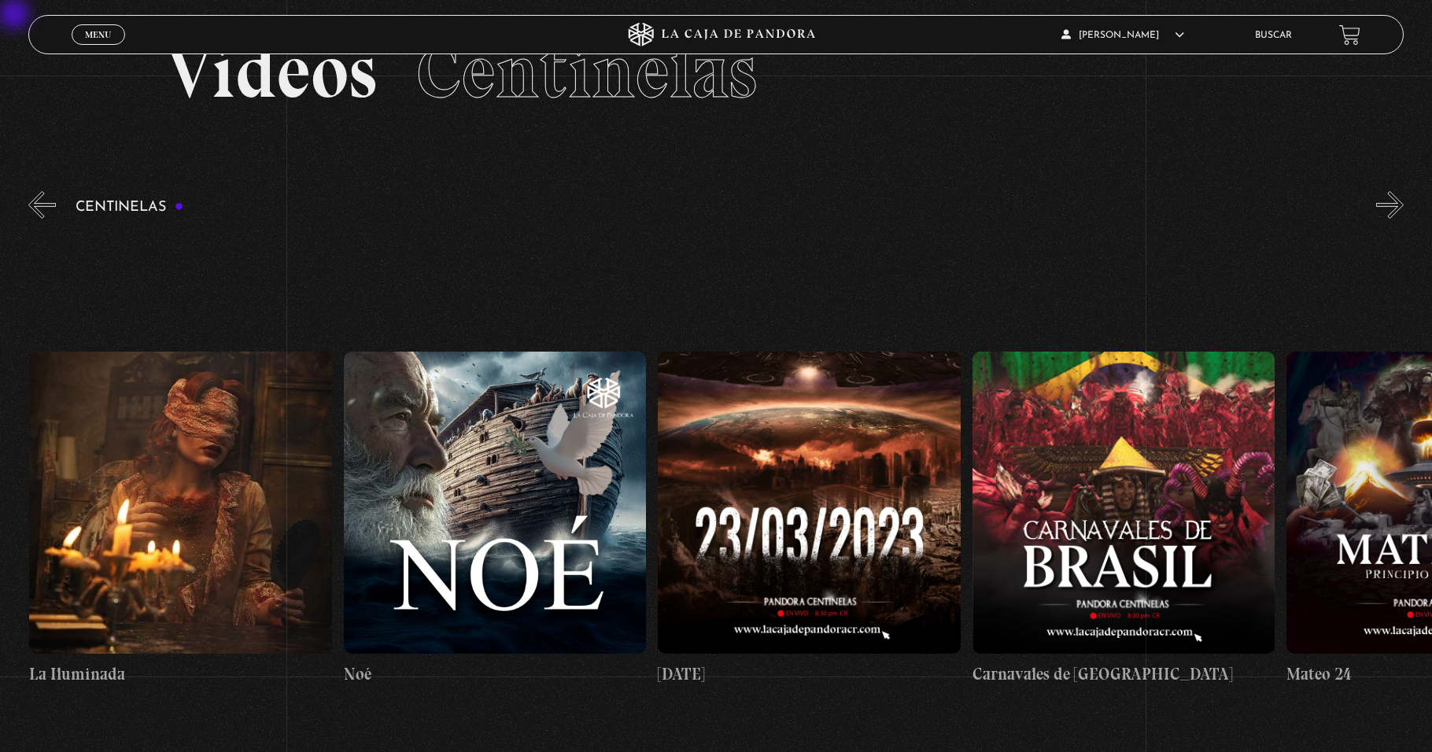
click at [34, 201] on button "«" at bounding box center [42, 205] width 28 height 28
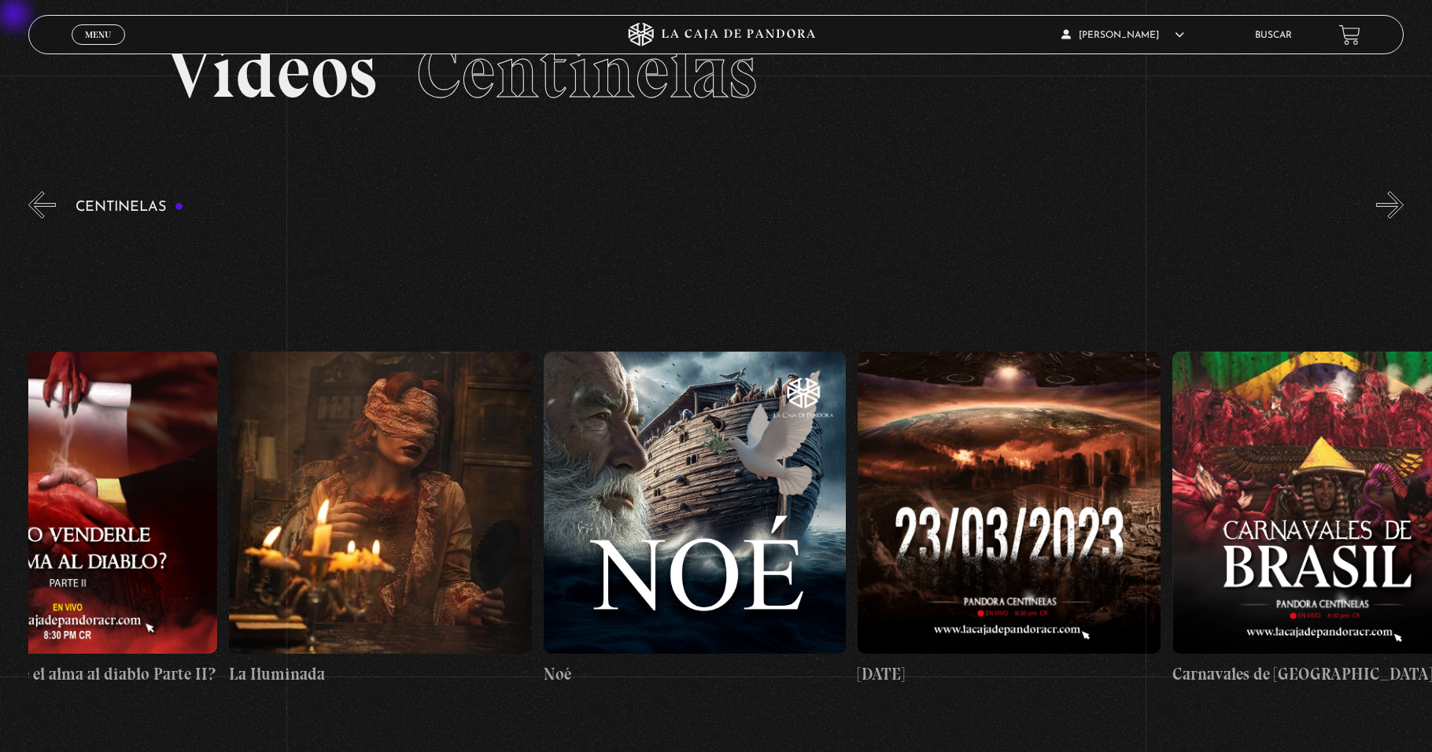
click at [34, 201] on button "«" at bounding box center [42, 205] width 28 height 28
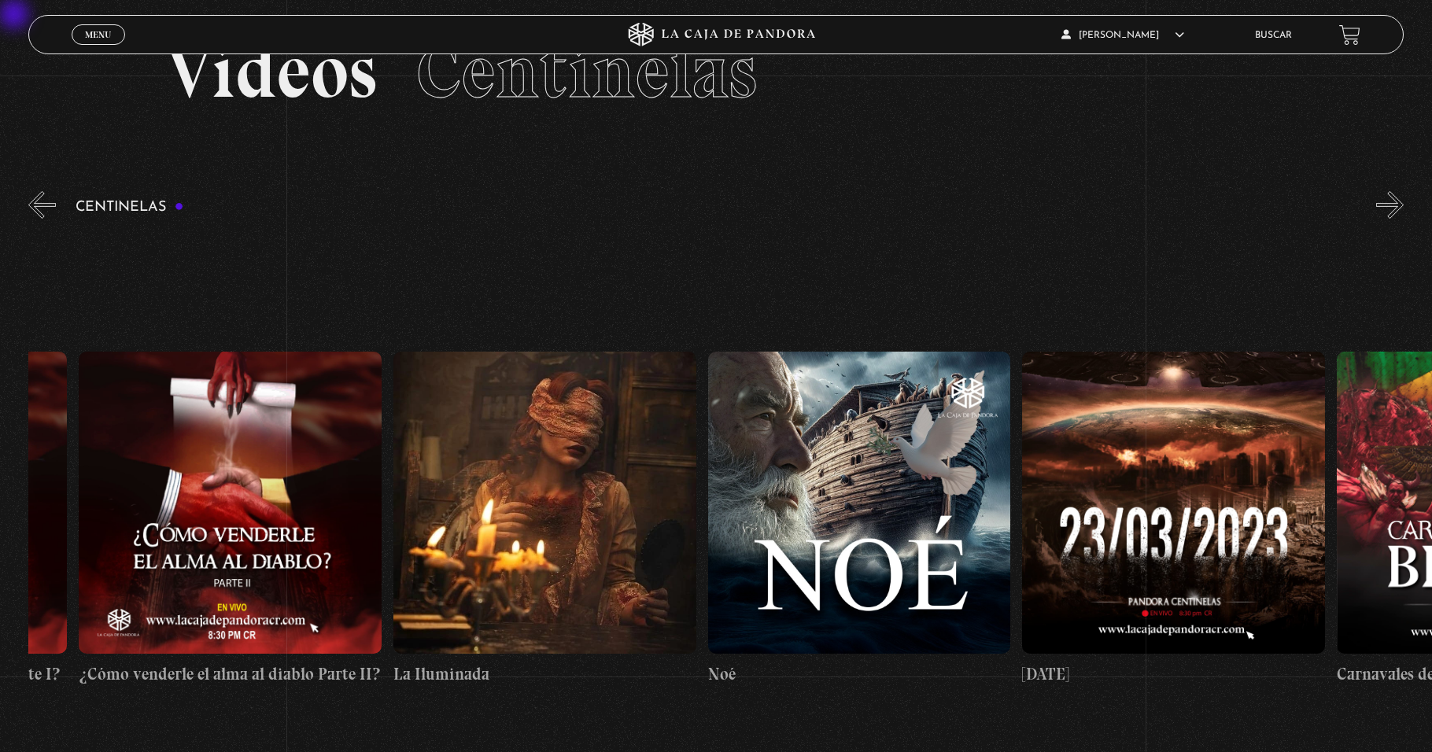
click at [34, 201] on button "«" at bounding box center [42, 205] width 28 height 28
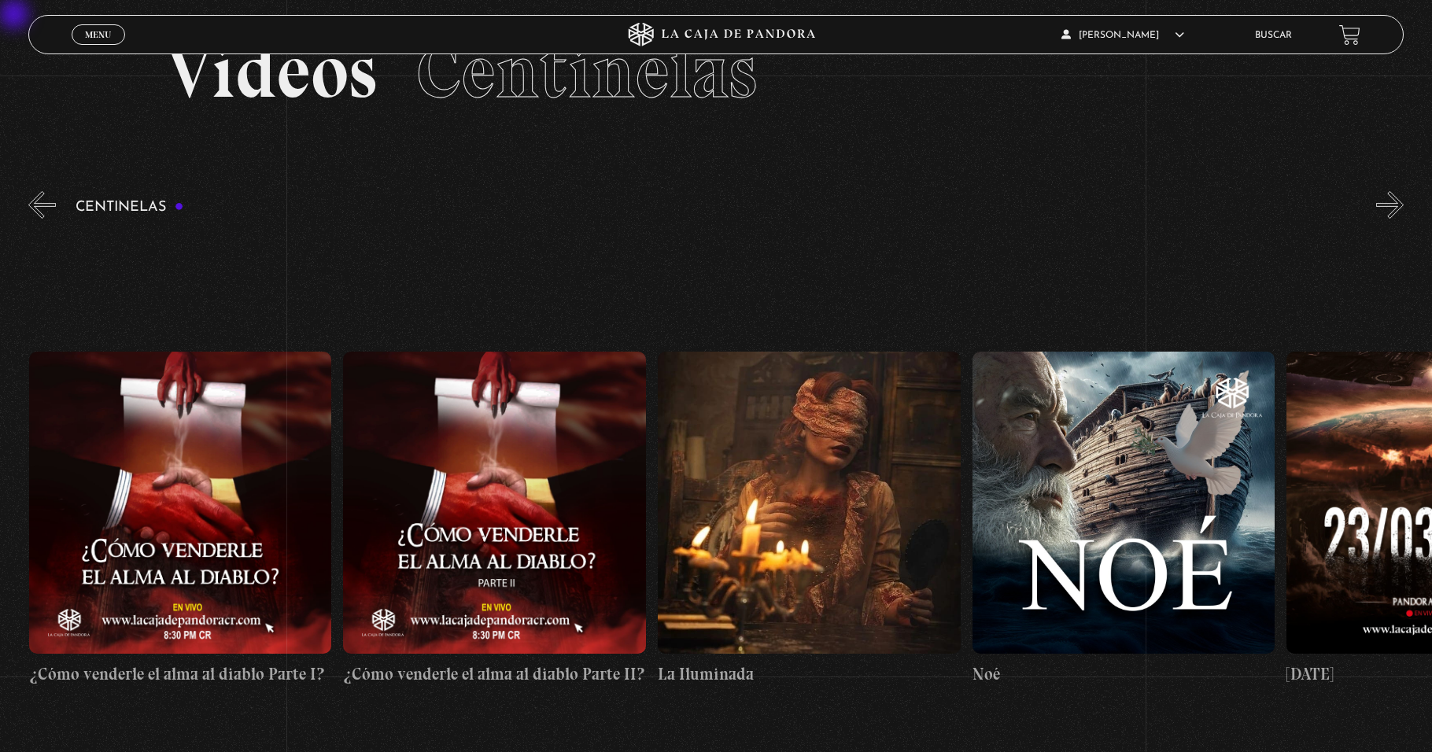
click at [34, 201] on button "«" at bounding box center [42, 205] width 28 height 28
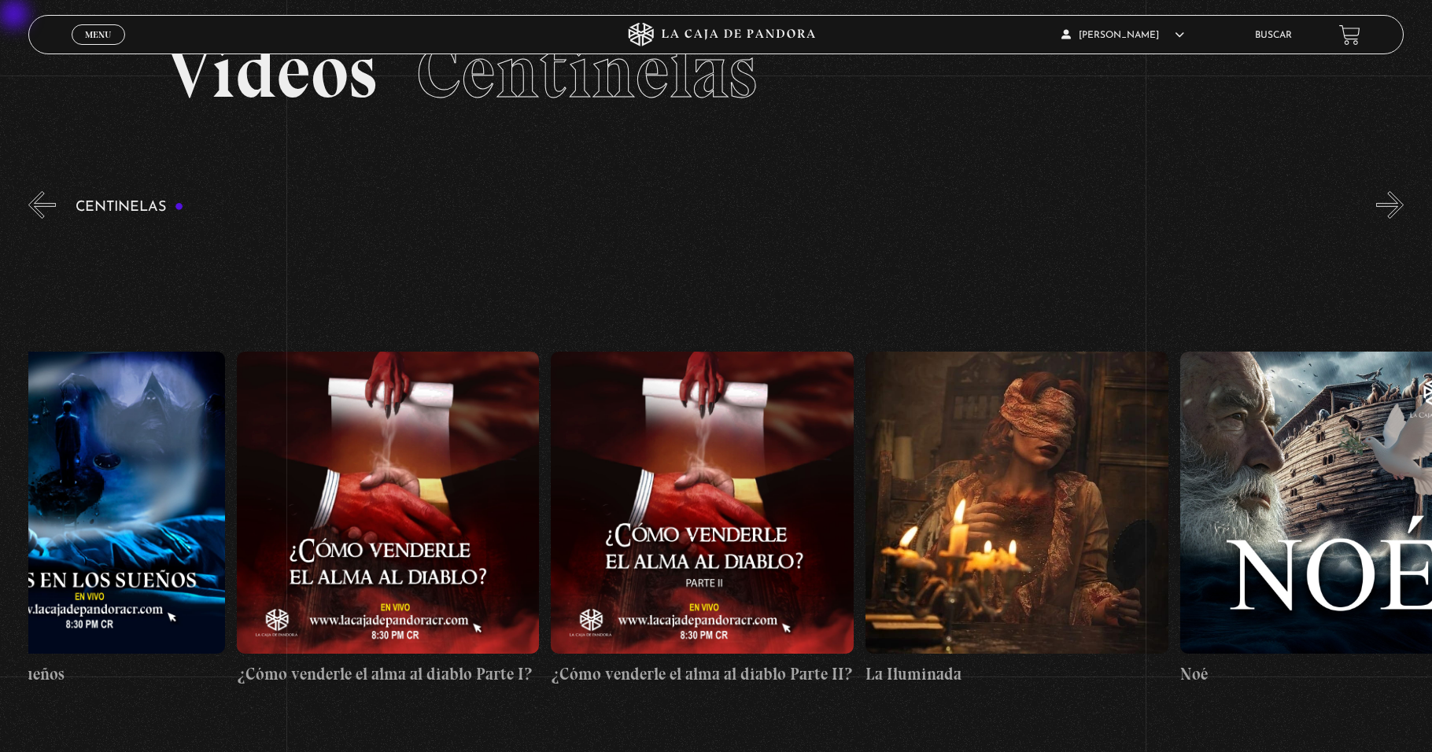
click at [34, 201] on button "«" at bounding box center [42, 205] width 28 height 28
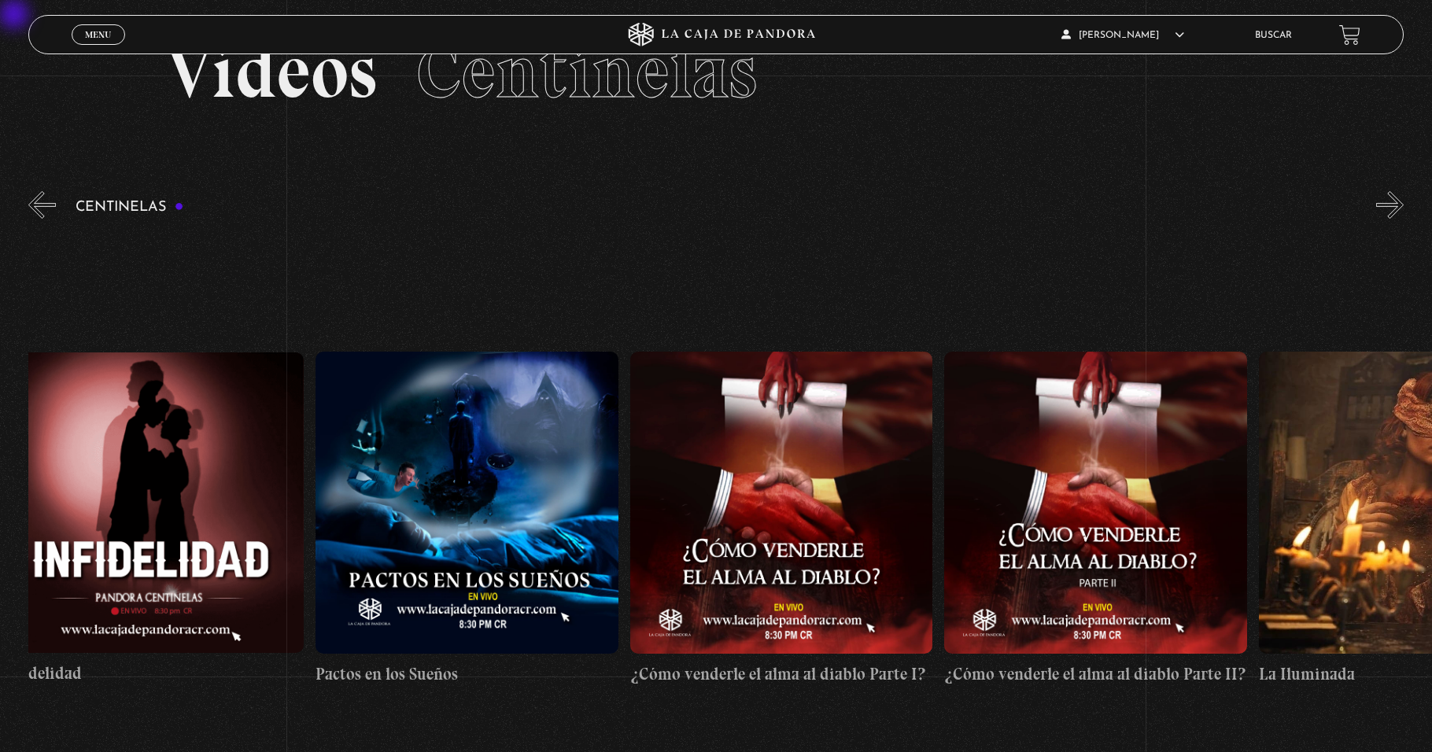
click at [34, 201] on button "«" at bounding box center [42, 205] width 28 height 28
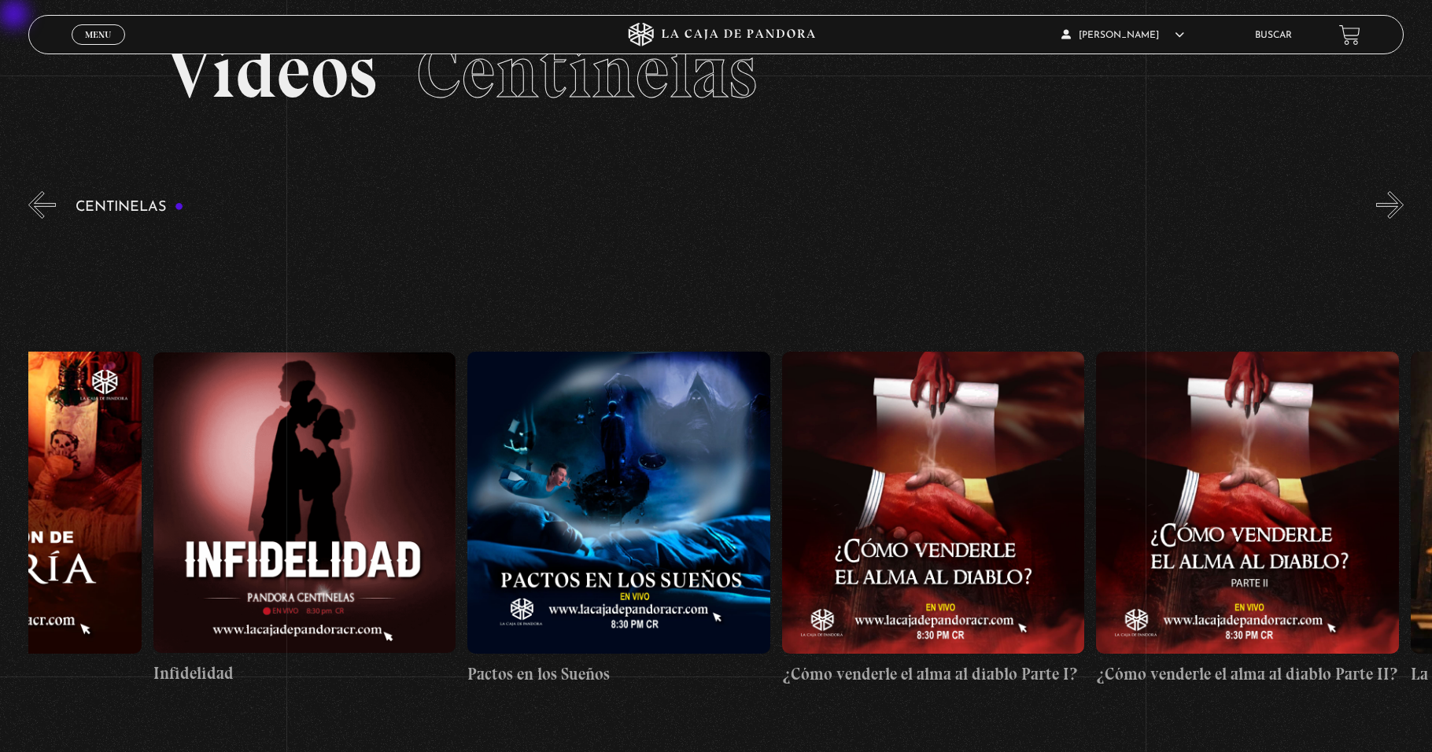
click at [34, 201] on button "«" at bounding box center [42, 205] width 28 height 28
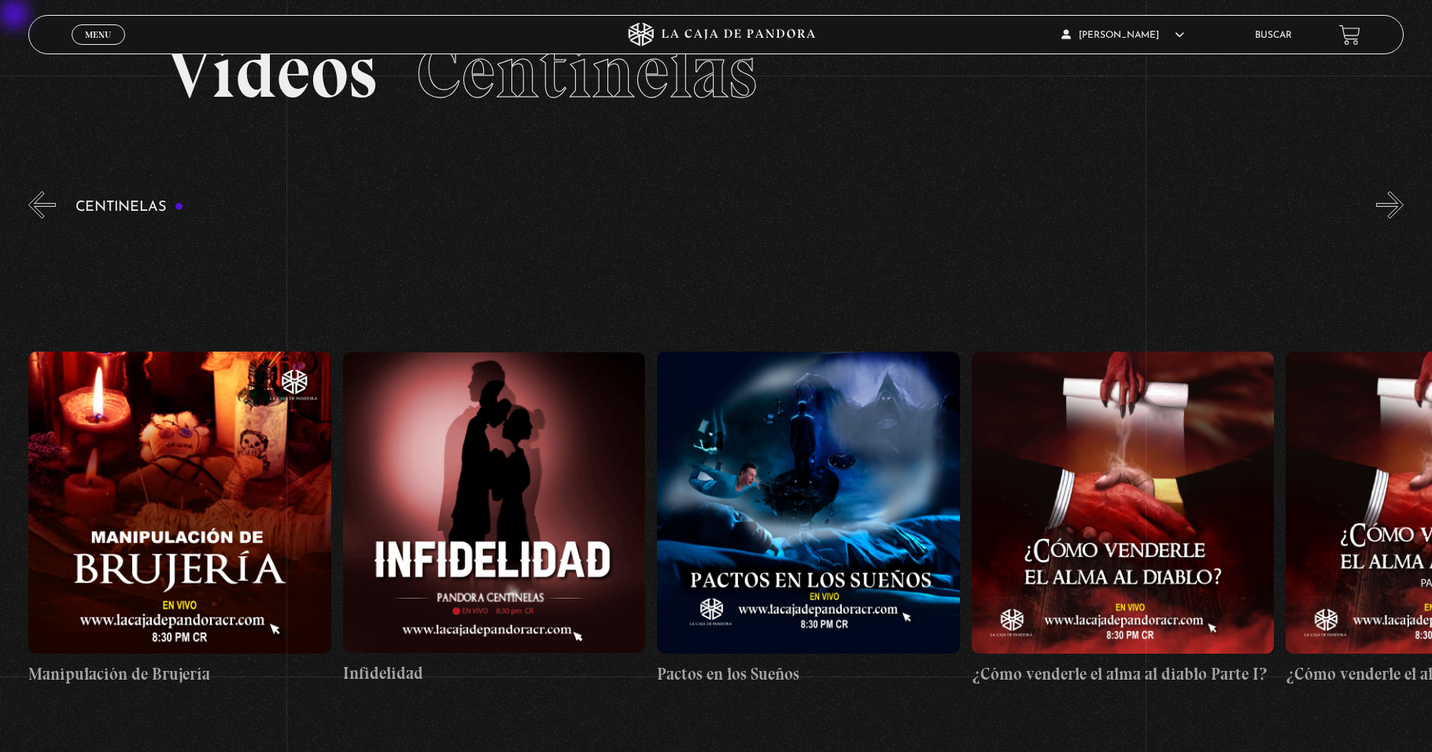
click at [34, 201] on button "«" at bounding box center [42, 205] width 28 height 28
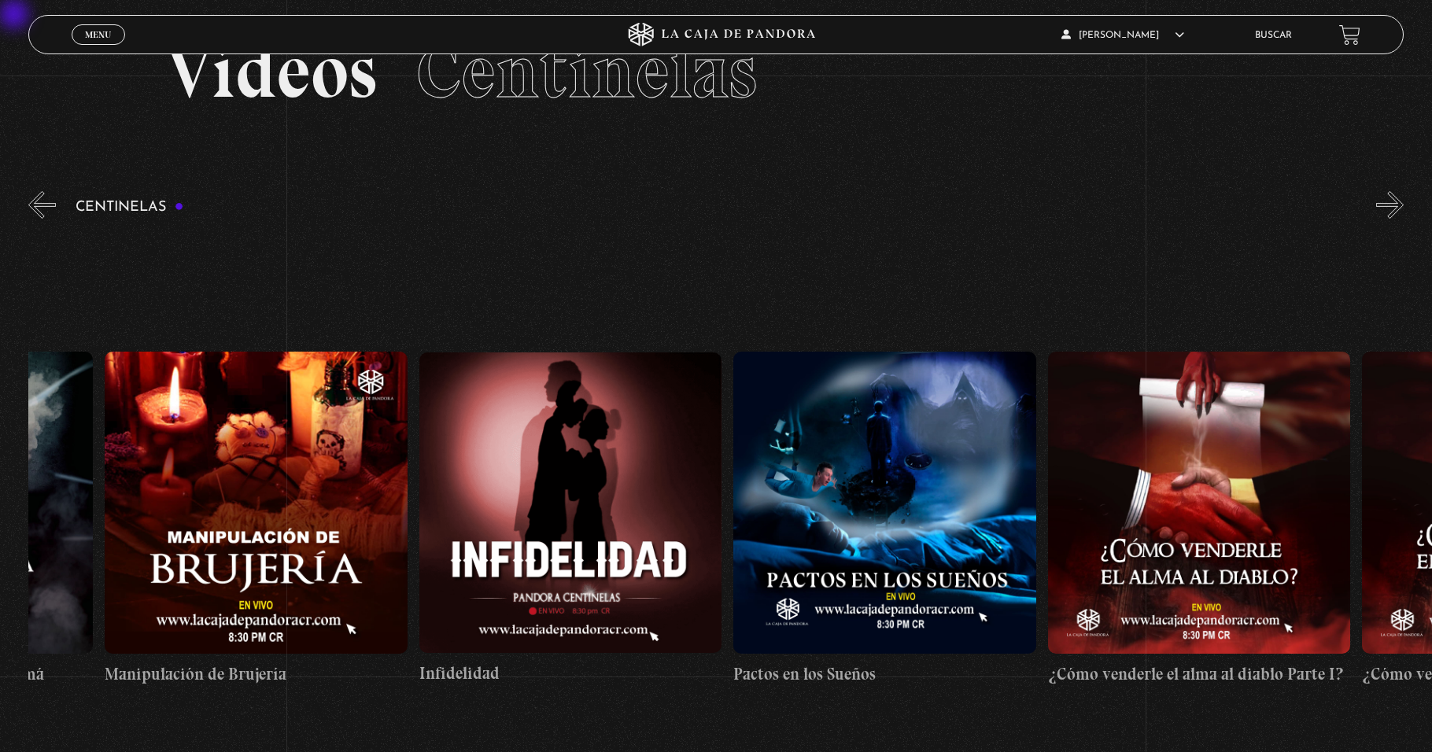
click at [34, 201] on button "«" at bounding box center [42, 205] width 28 height 28
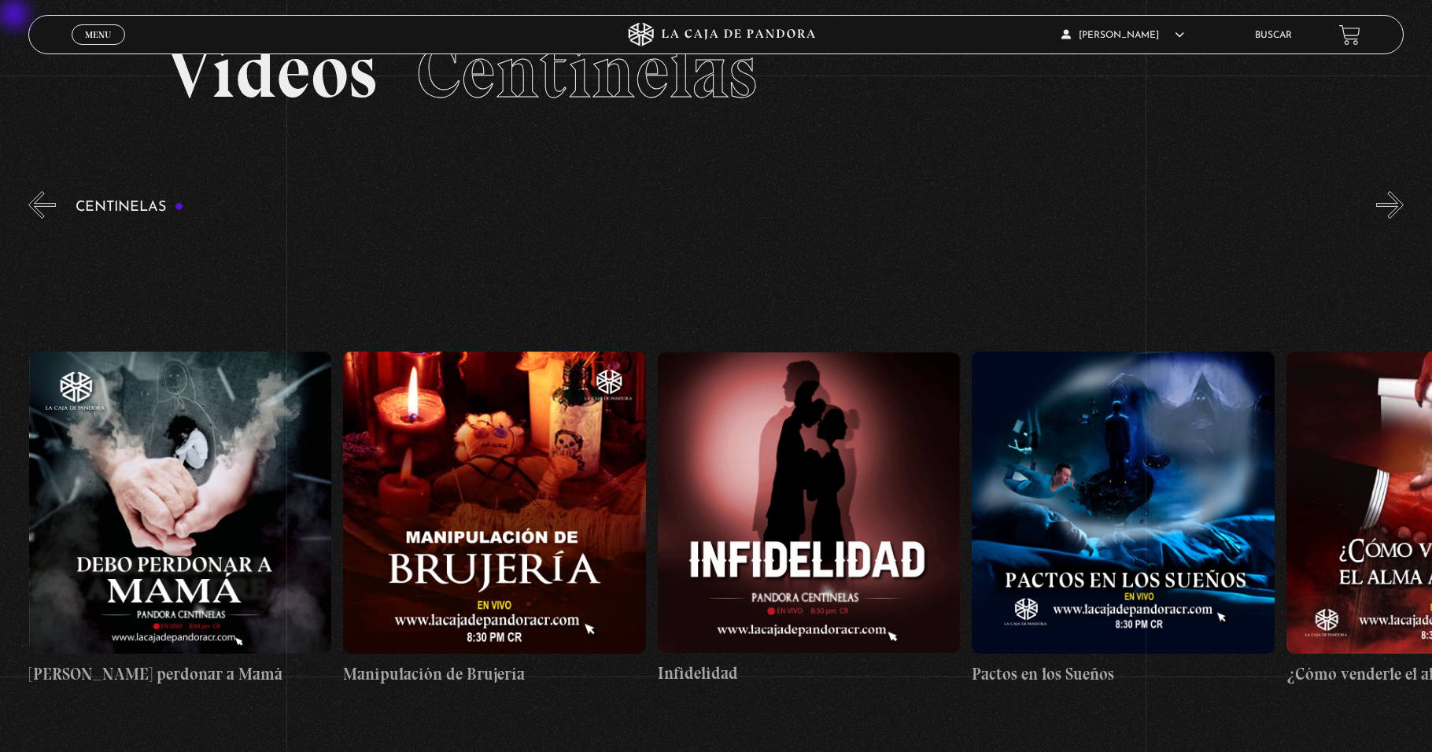
click at [34, 201] on button "«" at bounding box center [42, 205] width 28 height 28
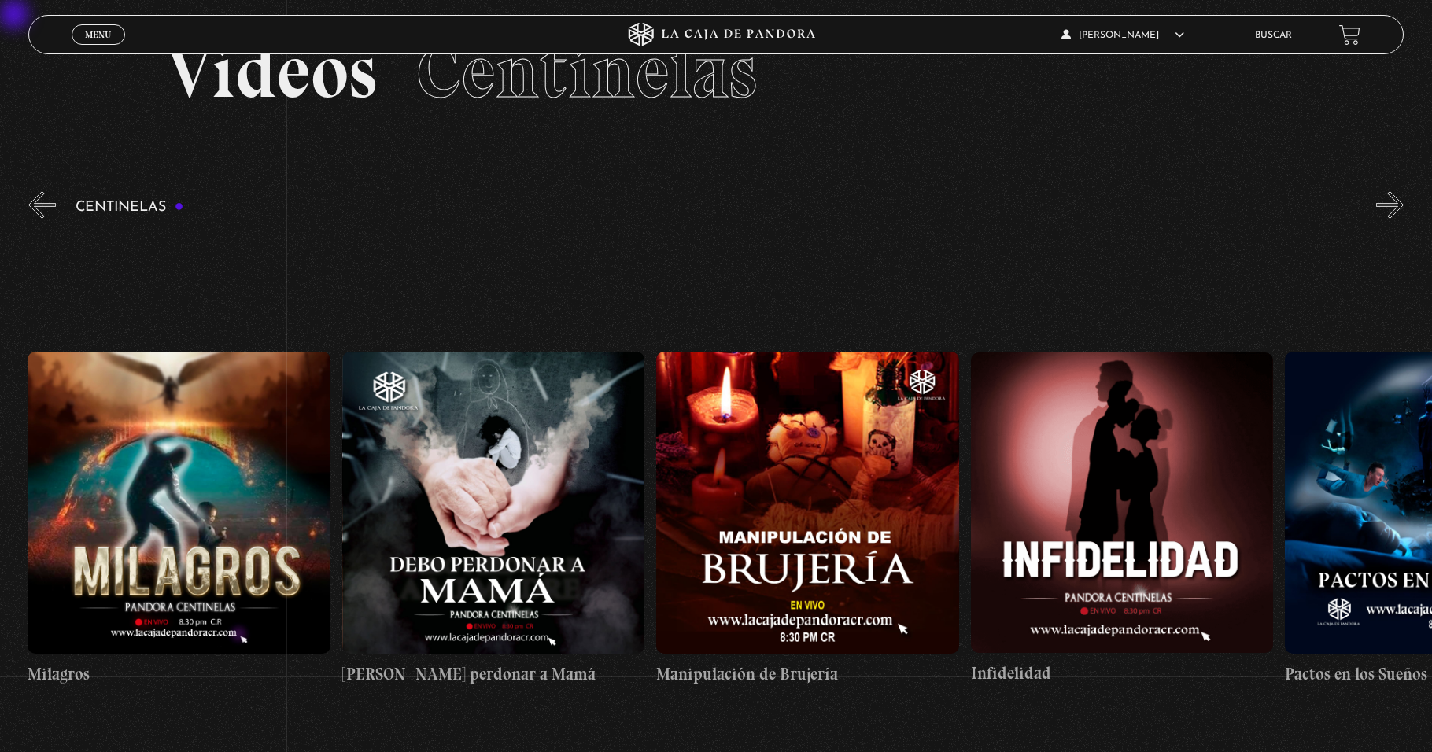
click at [34, 201] on button "«" at bounding box center [42, 205] width 28 height 28
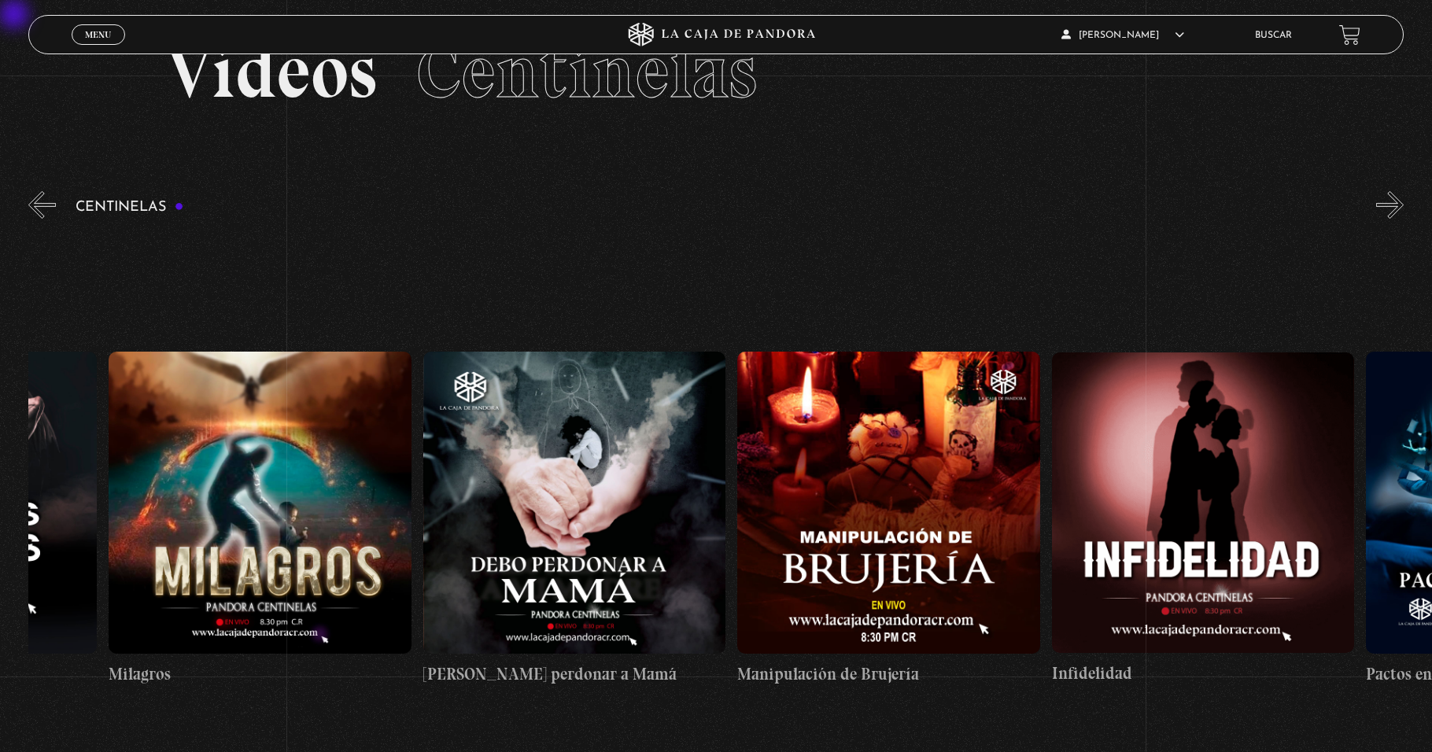
click at [34, 201] on button "«" at bounding box center [42, 205] width 28 height 28
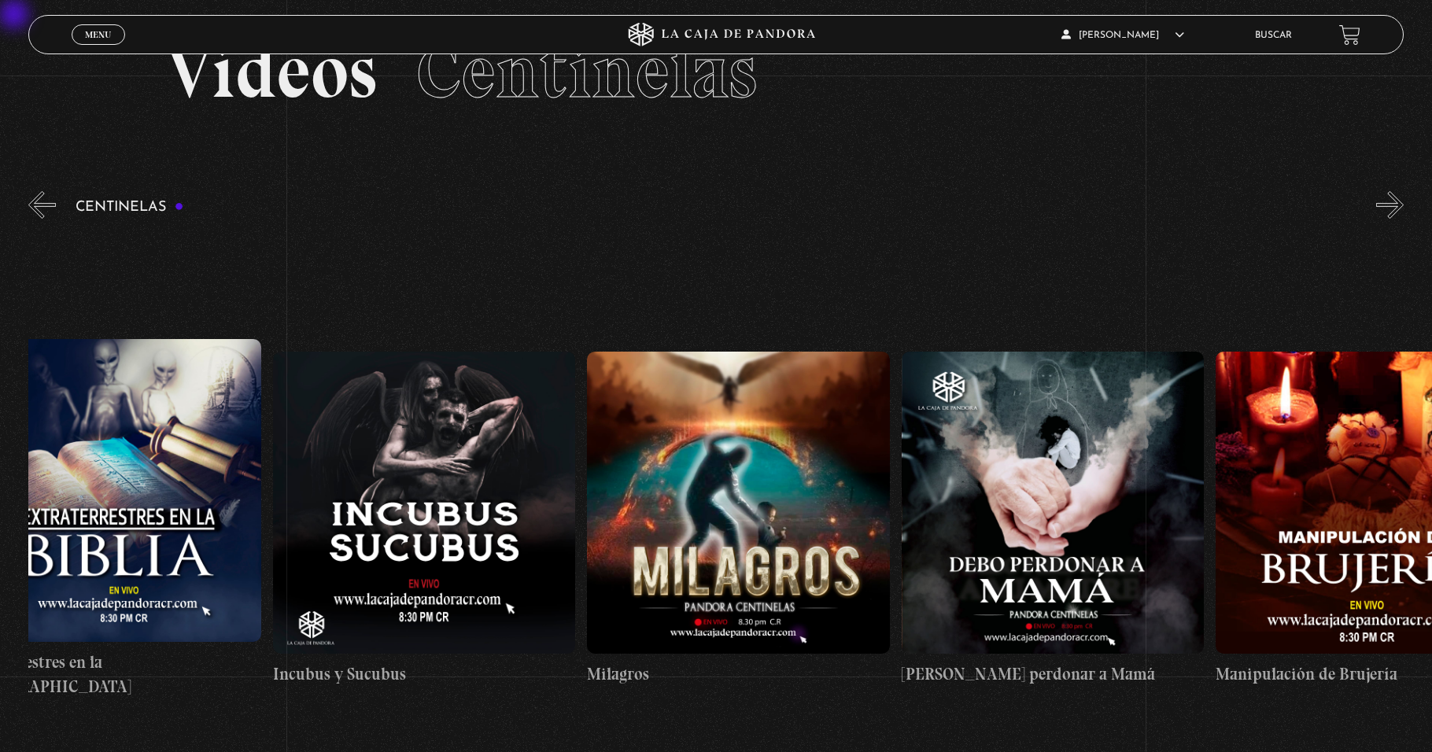
click at [34, 201] on button "«" at bounding box center [42, 205] width 28 height 28
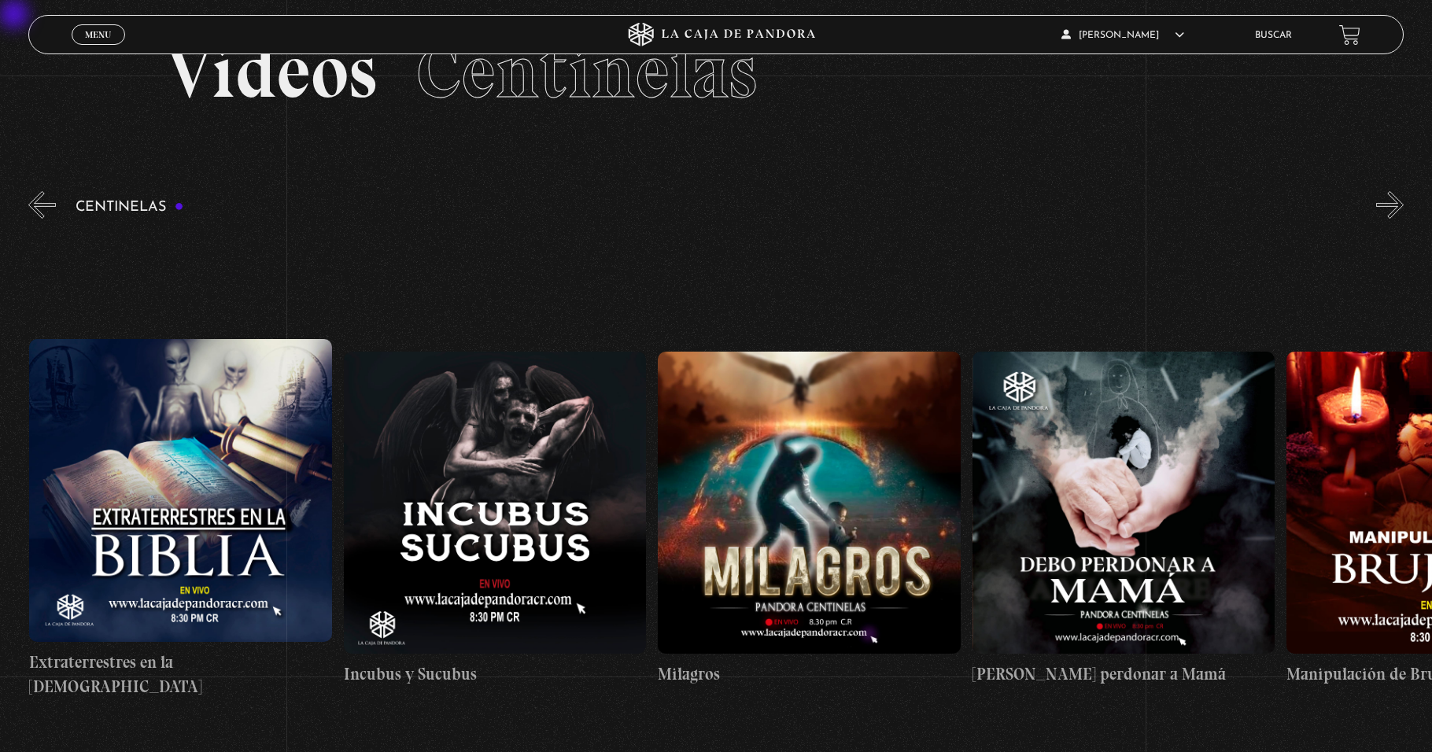
click at [34, 201] on button "«" at bounding box center [42, 205] width 28 height 28
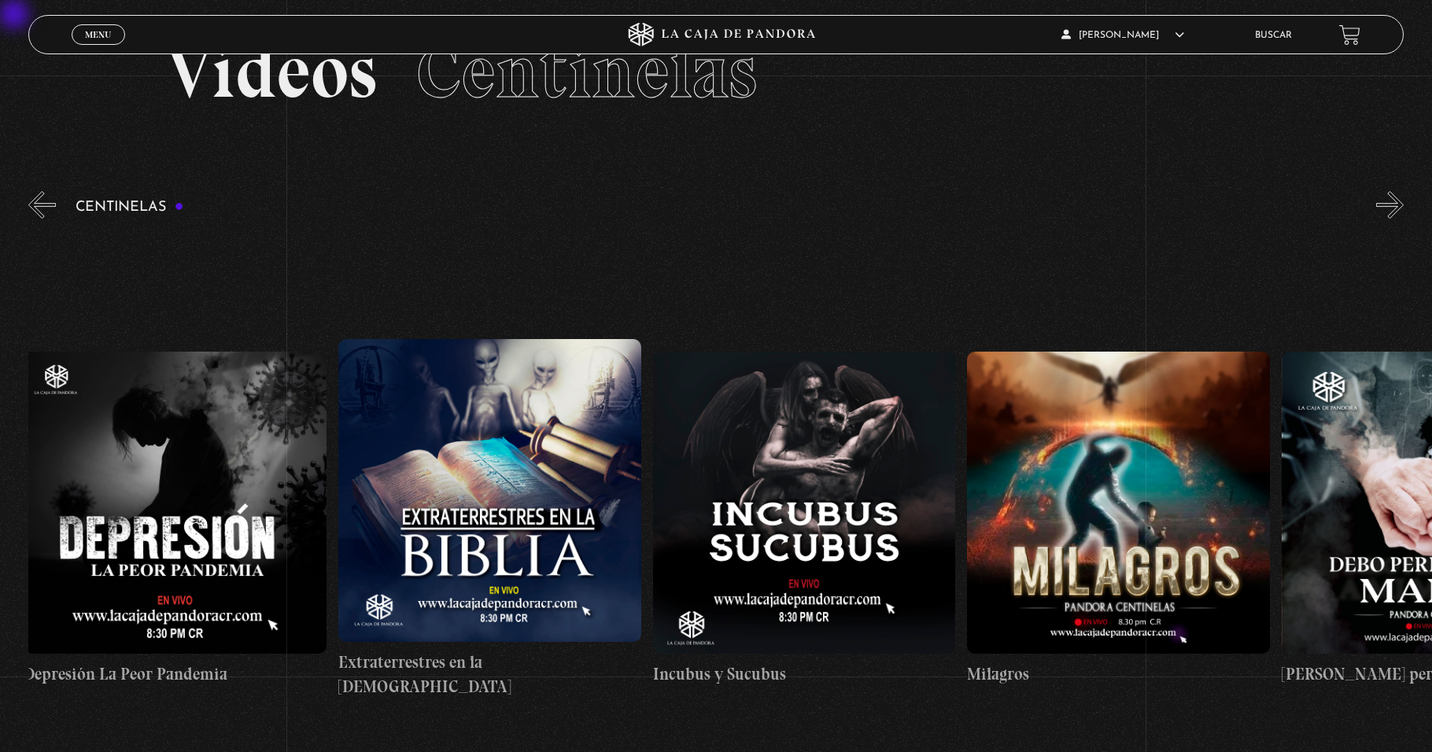
click at [34, 201] on button "«" at bounding box center [42, 205] width 28 height 28
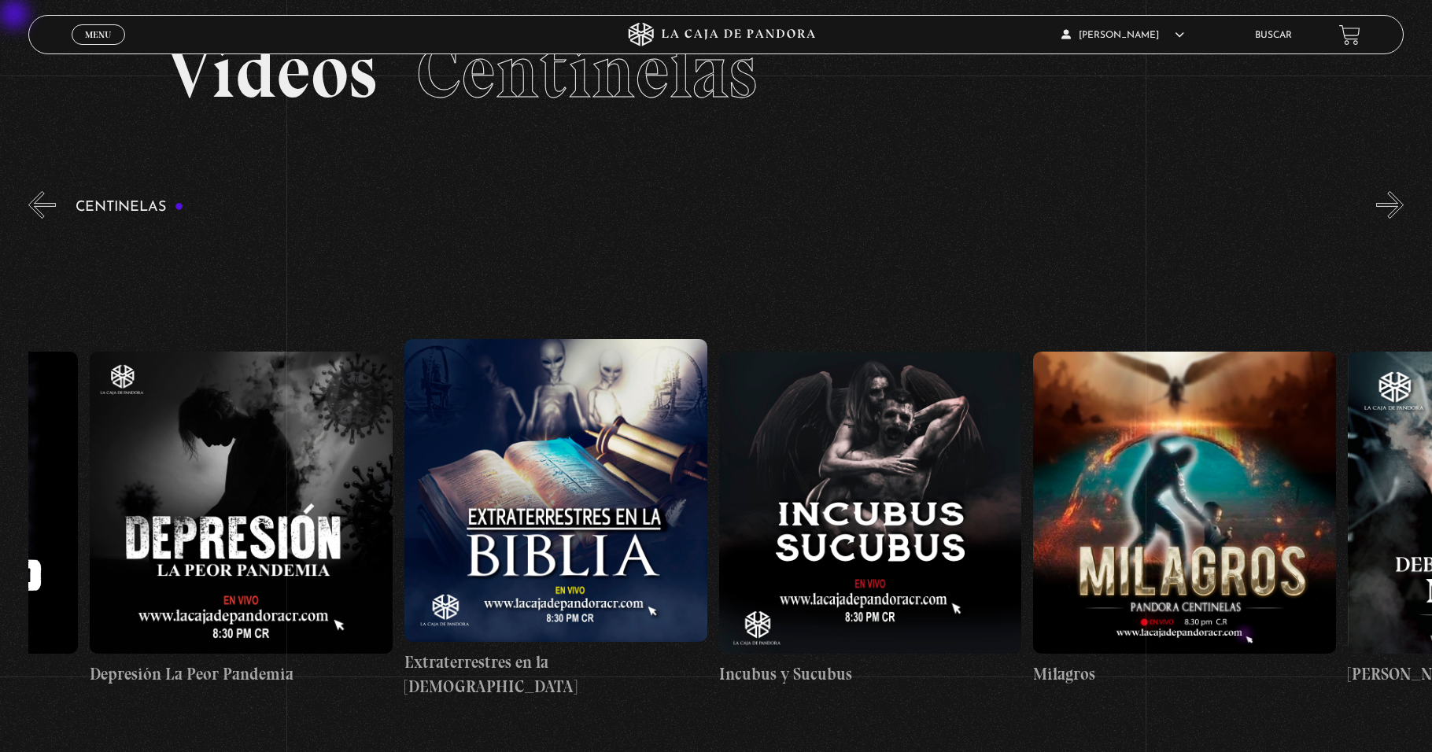
click at [34, 201] on button "«" at bounding box center [42, 205] width 28 height 28
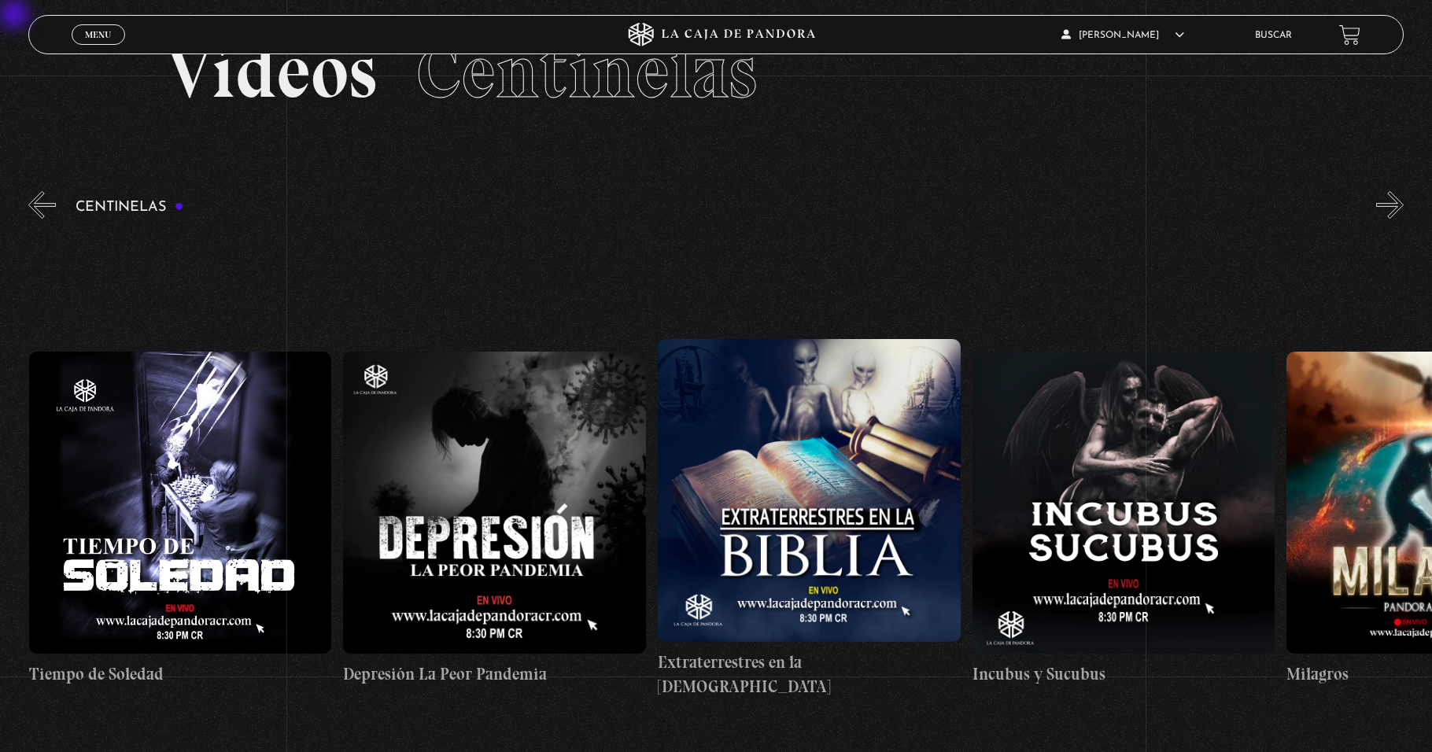
scroll to position [0, 9747]
click at [34, 201] on button "«" at bounding box center [42, 205] width 28 height 28
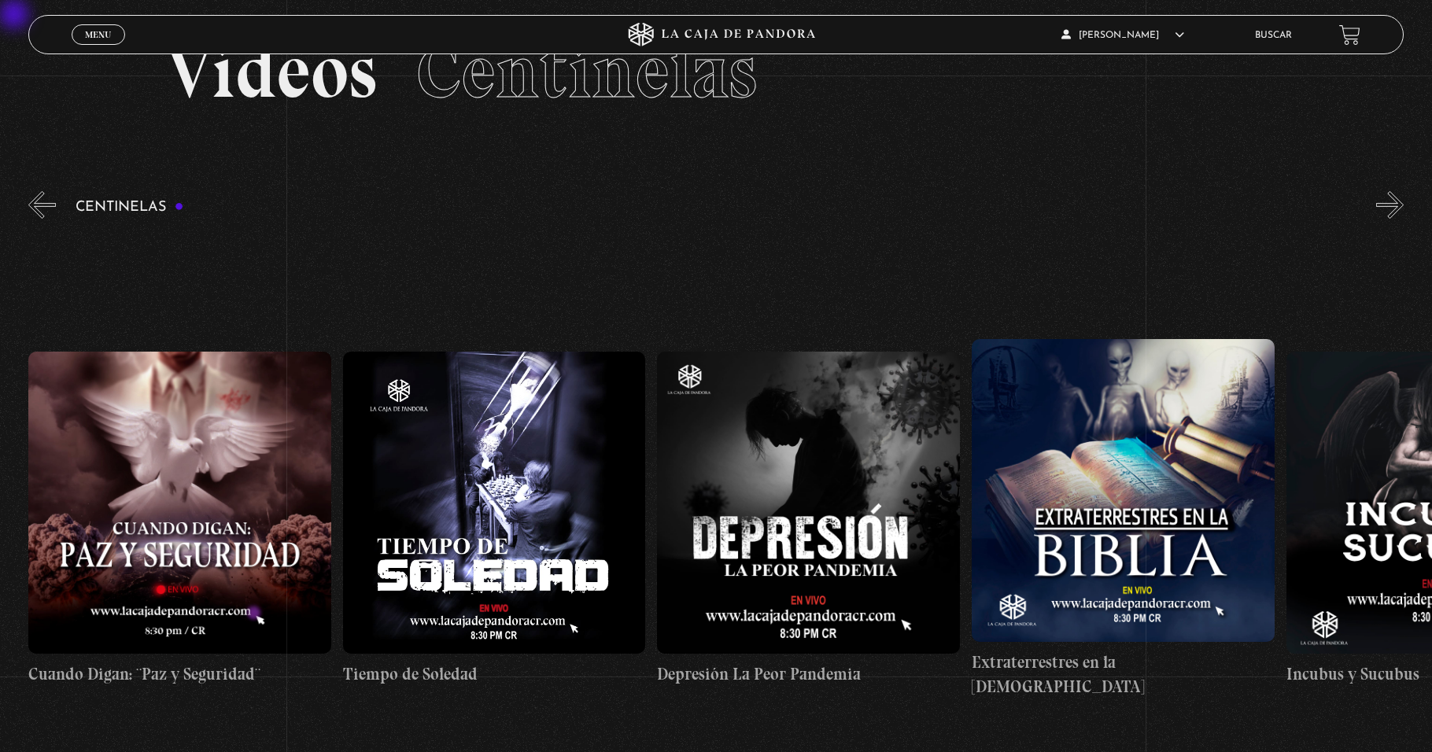
click at [34, 201] on button "«" at bounding box center [42, 205] width 28 height 28
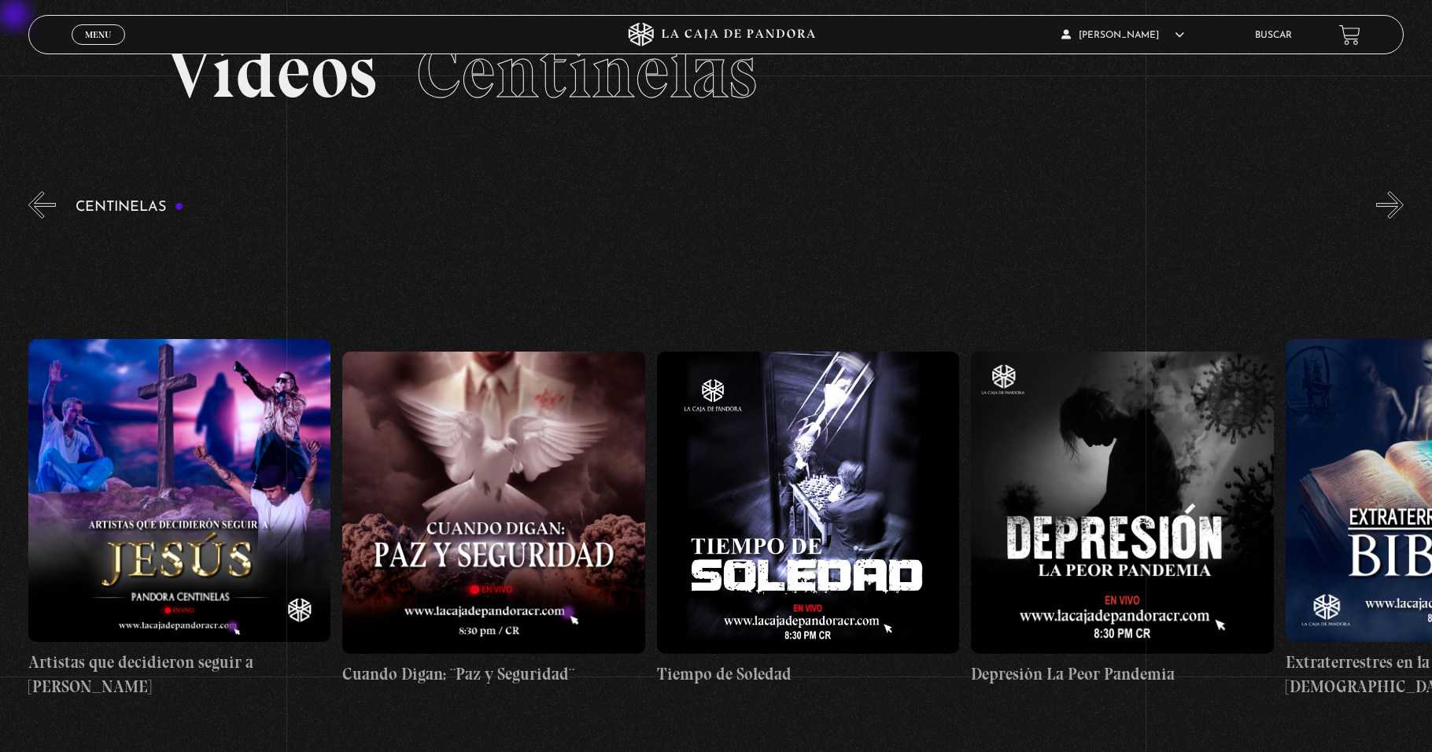
click at [34, 201] on button "«" at bounding box center [42, 205] width 28 height 28
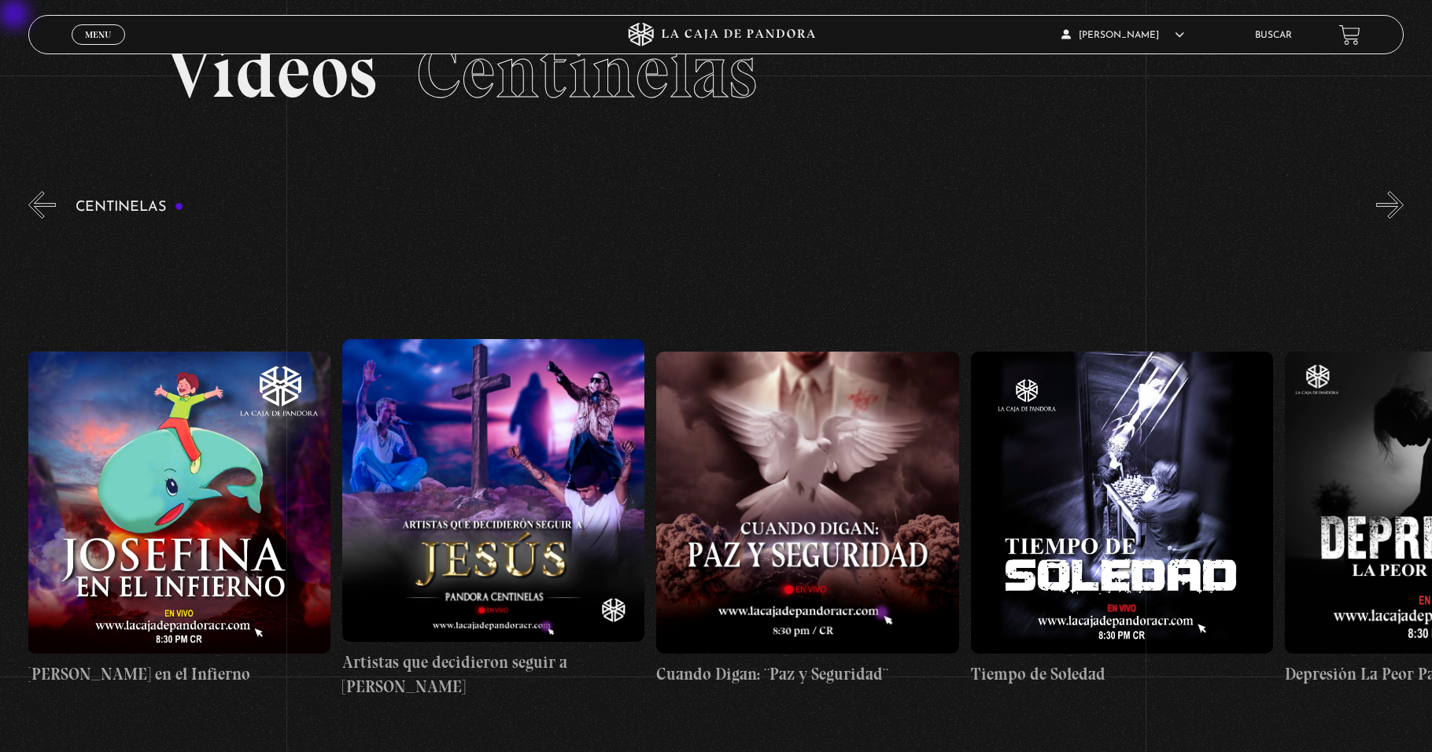
click at [34, 201] on button "«" at bounding box center [42, 205] width 28 height 28
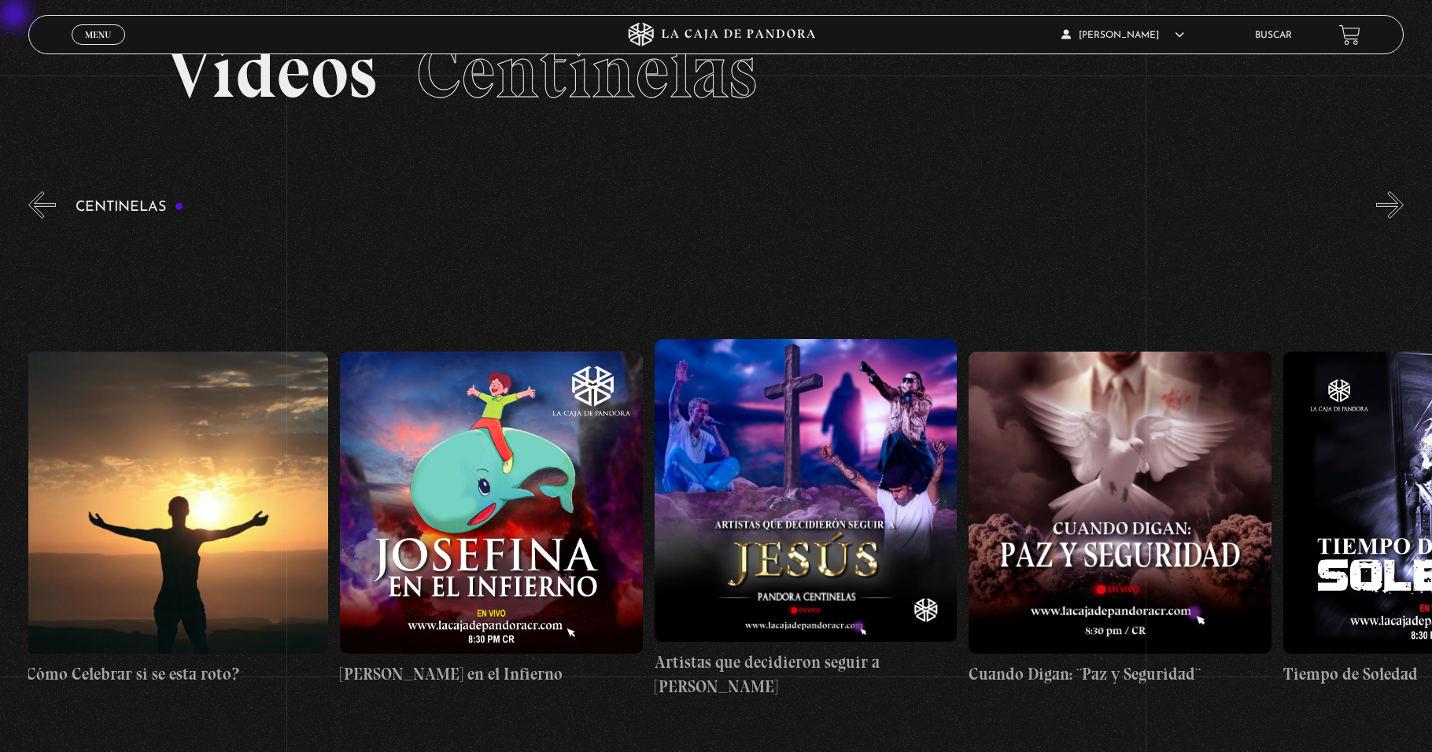
click at [34, 201] on button "«" at bounding box center [42, 205] width 28 height 28
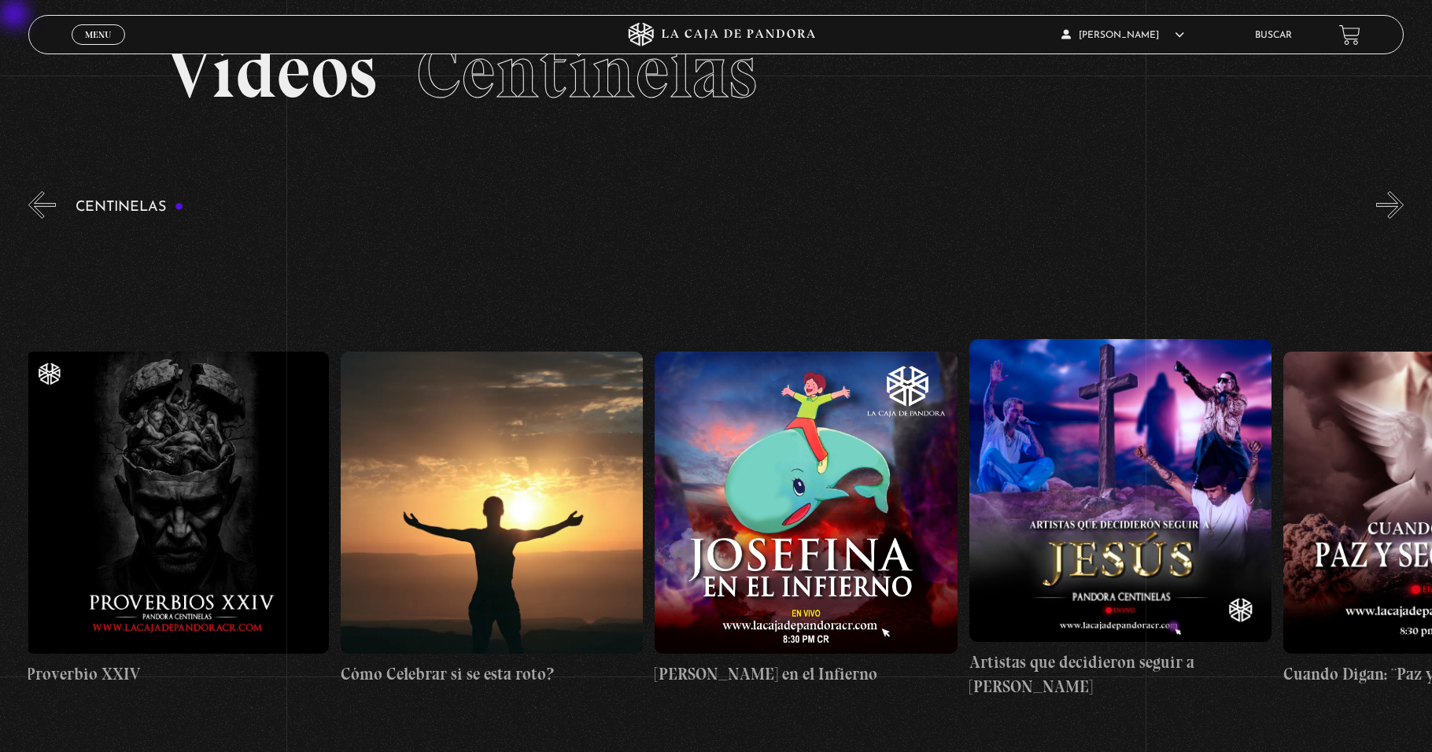
click at [34, 201] on button "«" at bounding box center [42, 205] width 28 height 28
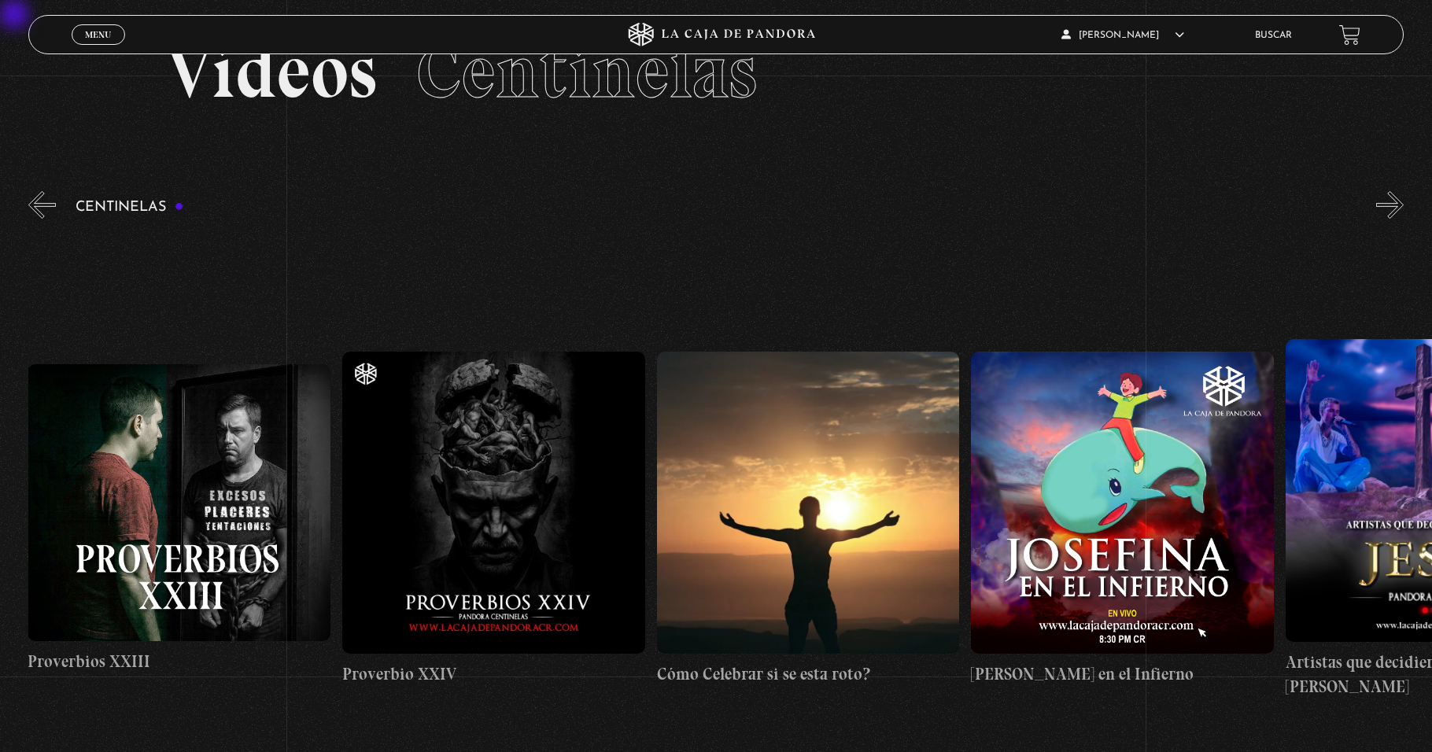
click at [34, 201] on button "«" at bounding box center [42, 205] width 28 height 28
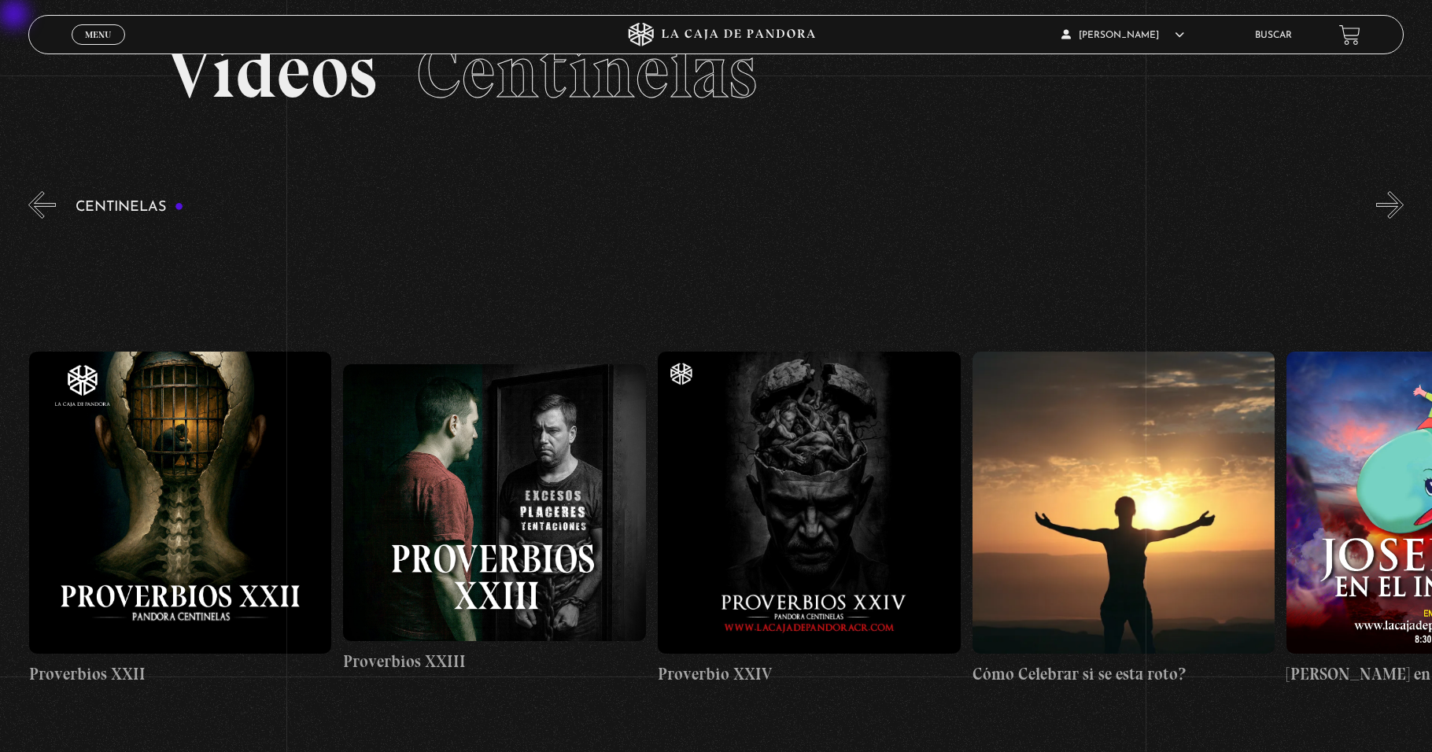
click at [34, 201] on button "«" at bounding box center [42, 205] width 28 height 28
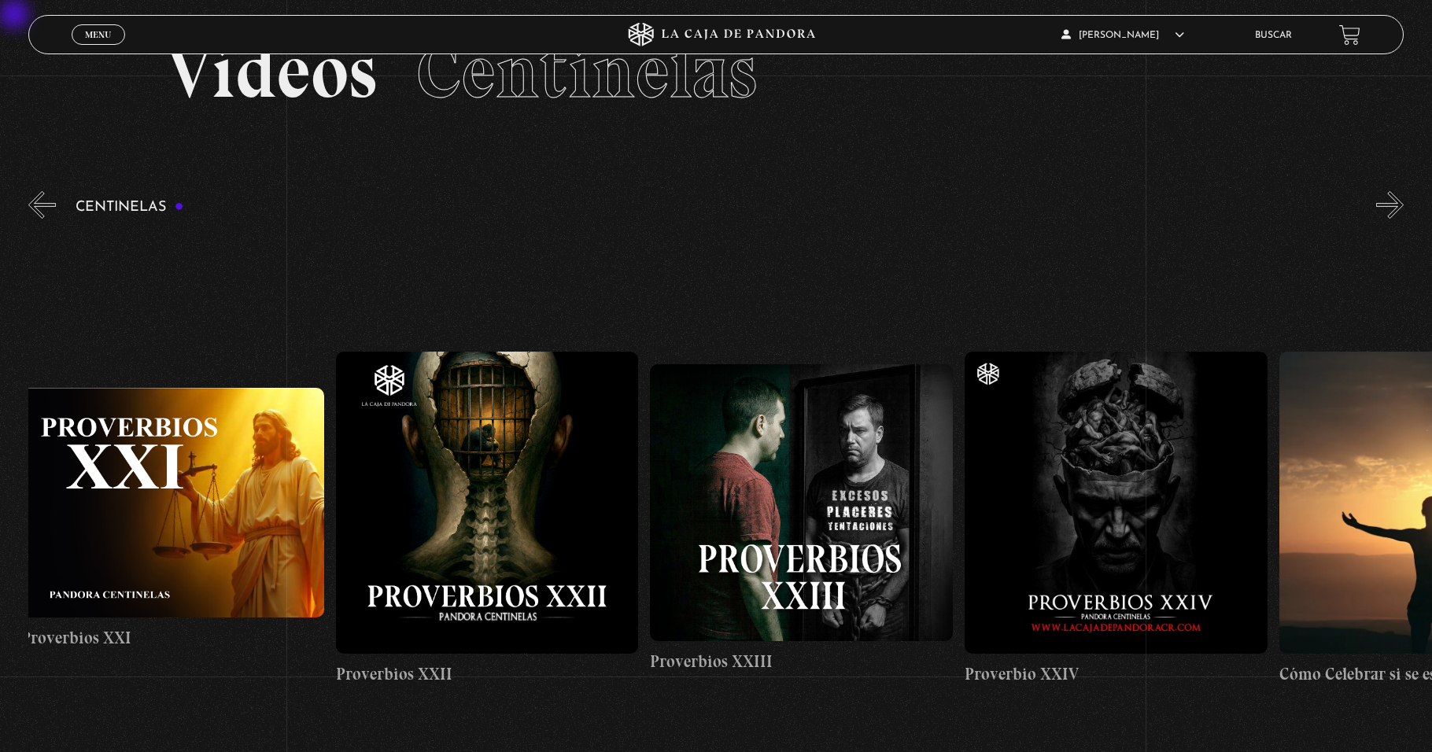
click at [34, 201] on button "«" at bounding box center [42, 205] width 28 height 28
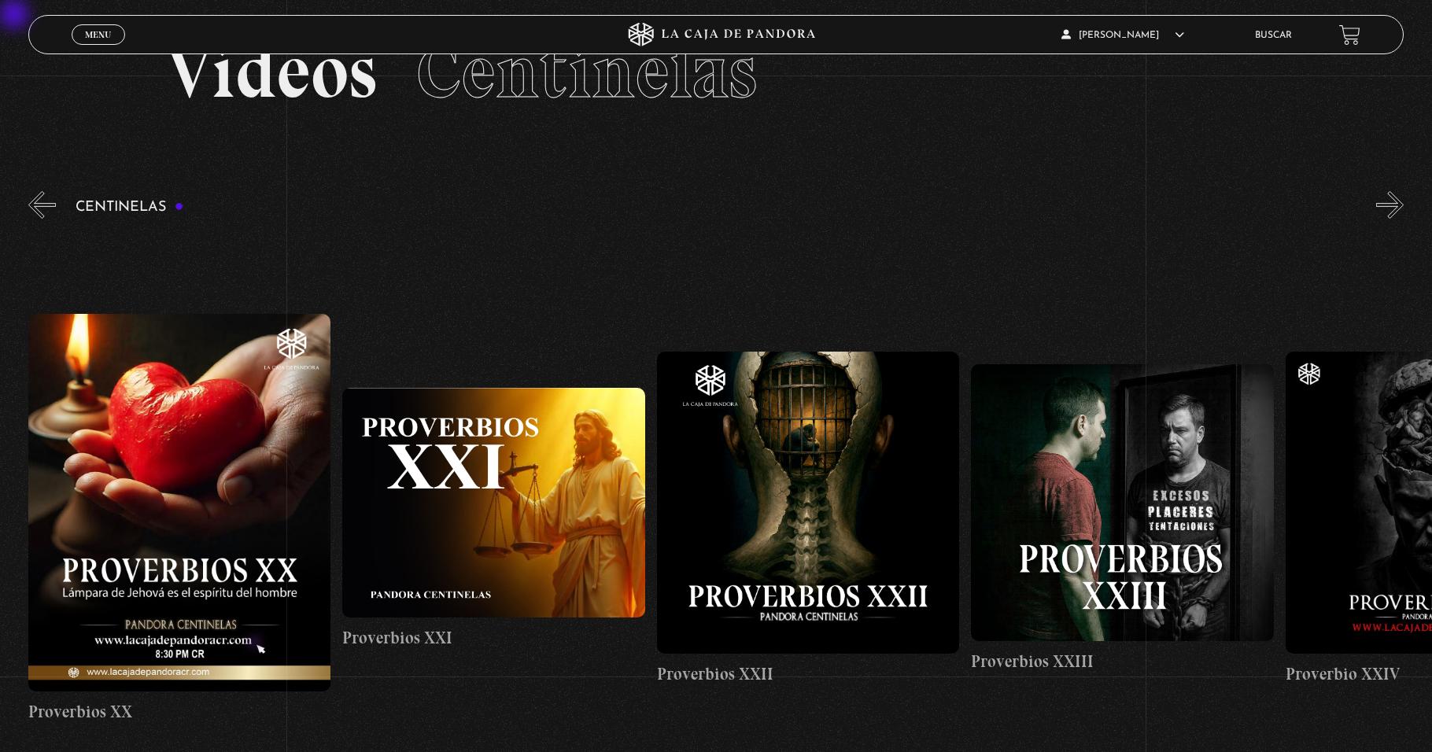
click at [674, 37] on link "Buscar" at bounding box center [1273, 35] width 37 height 9
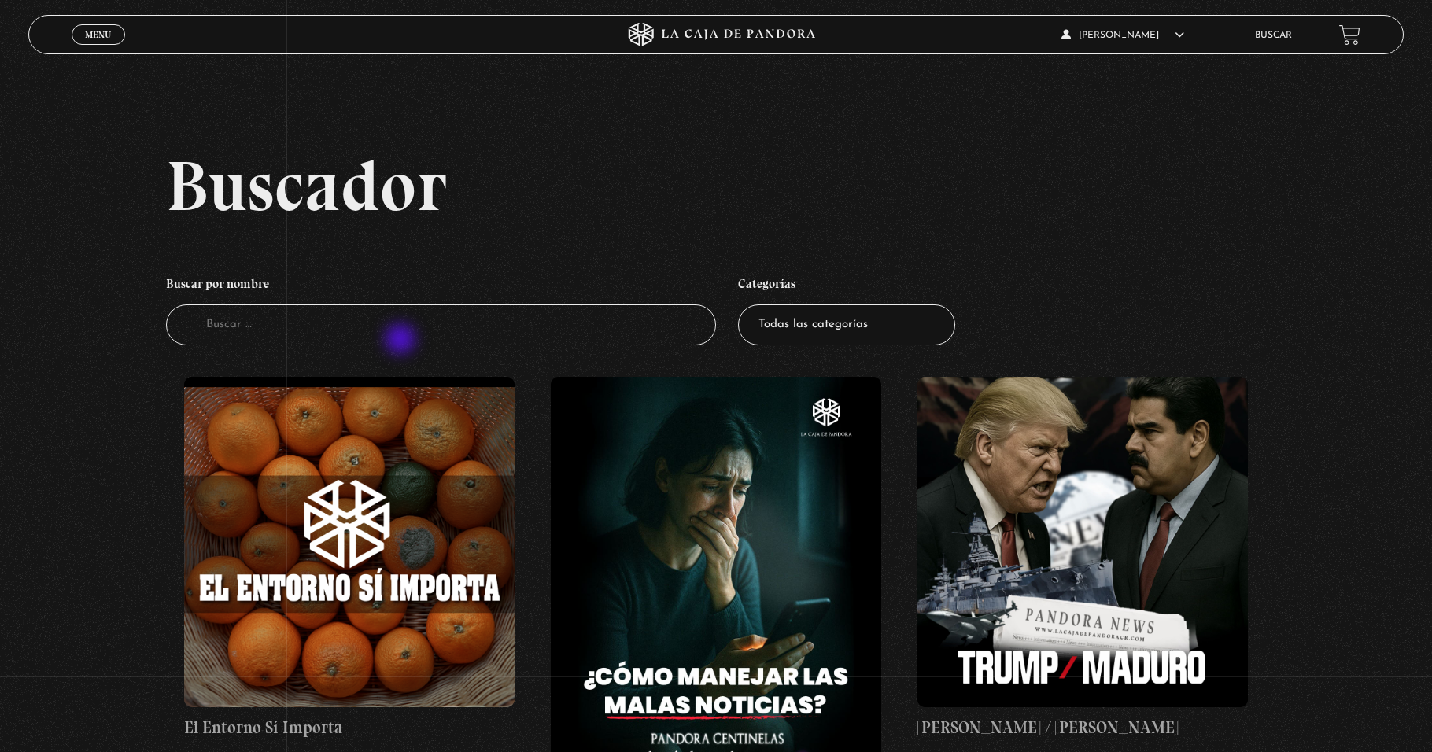
click at [402, 341] on input "Buscador" at bounding box center [441, 326] width 550 height 42
type input "intraterrestres"
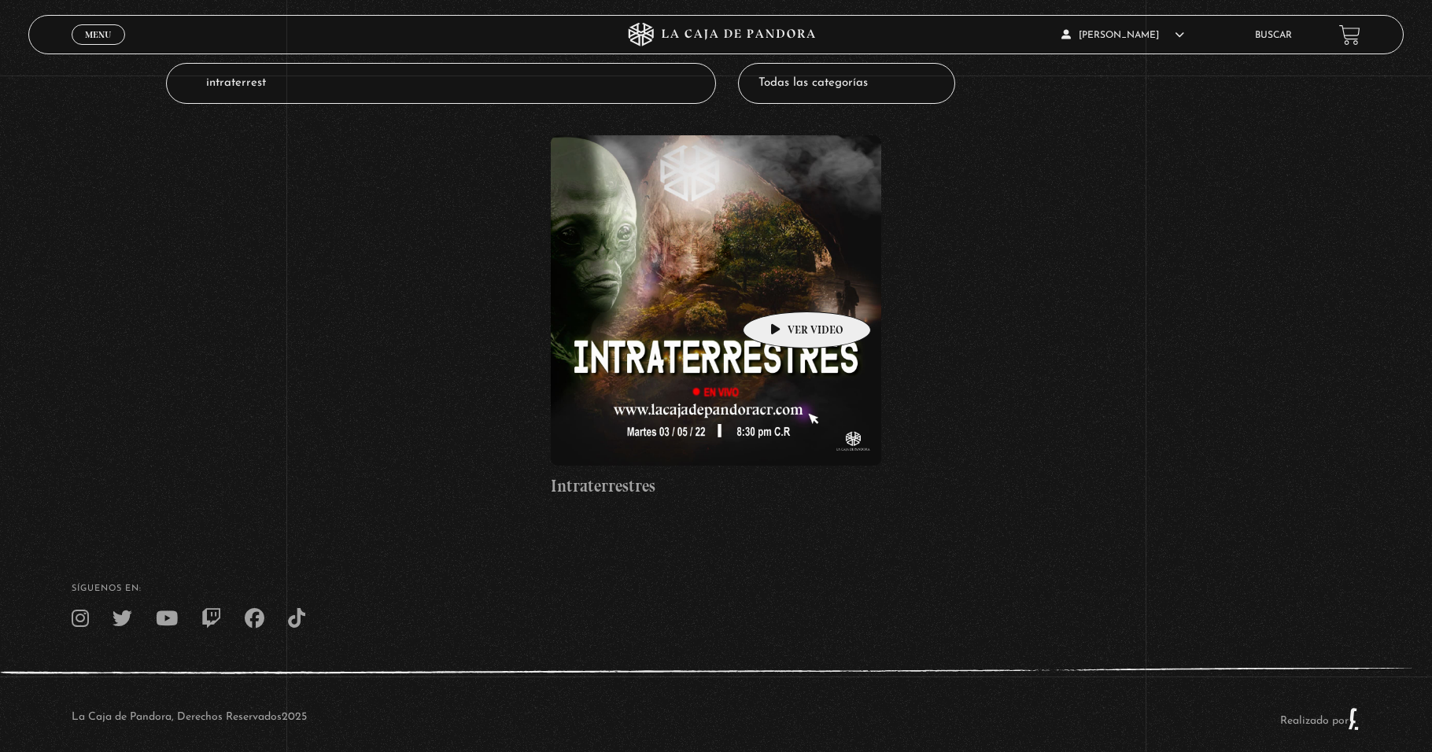
scroll to position [263, 0]
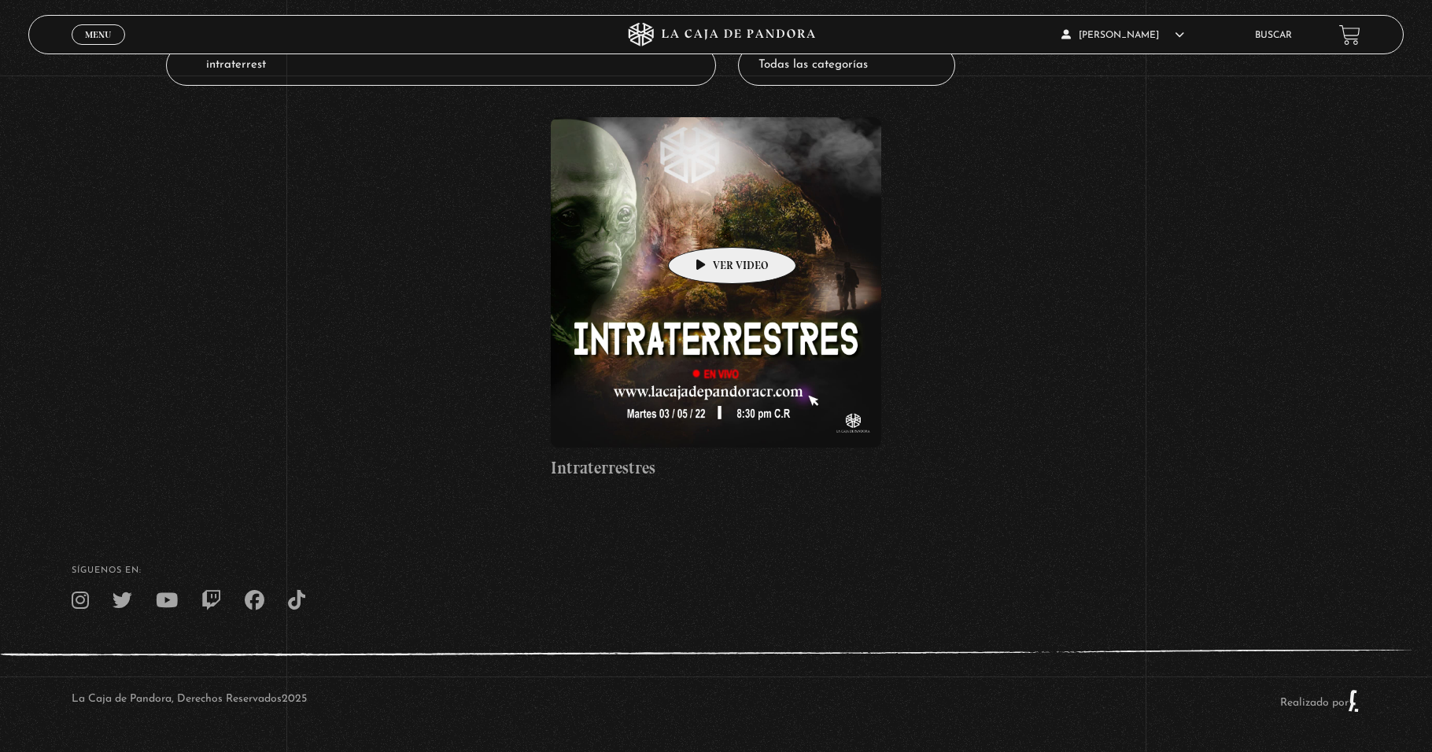
click at [707, 223] on figure at bounding box center [716, 282] width 330 height 330
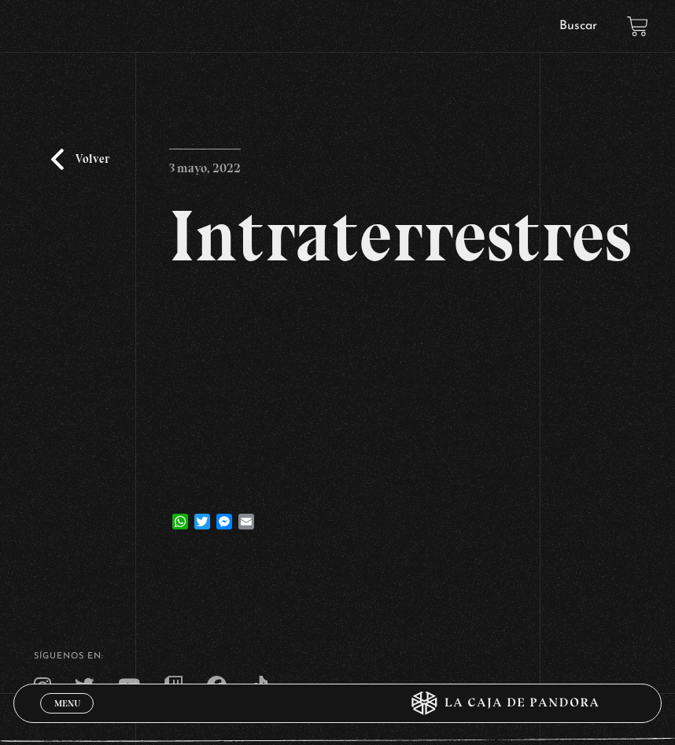
click at [618, 147] on div "Volver 3 mayo, 2022 Intraterrestres WhatsApp Twitter Messenger Email" at bounding box center [337, 316] width 675 height 483
